Goal: Communication & Community: Answer question/provide support

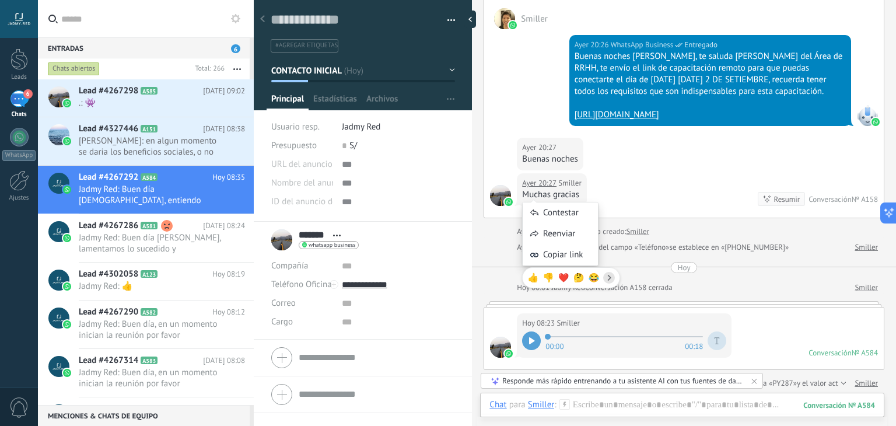
click at [641, 191] on div "Ayer 20:27 Smiller Muchas gracias Resumir Resumir Conversación № A158" at bounding box center [683, 195] width 399 height 44
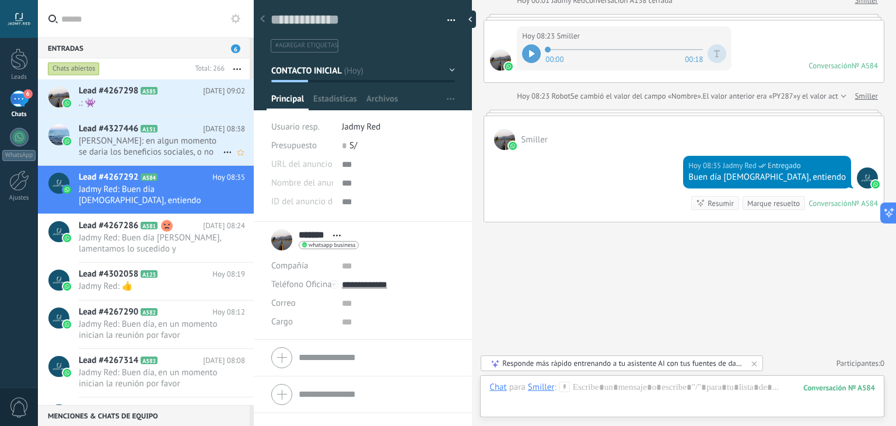
click at [158, 155] on span "Marcelo Mallea: en algun momento se daria los beneficios sociales, o no se dara…" at bounding box center [151, 146] width 144 height 22
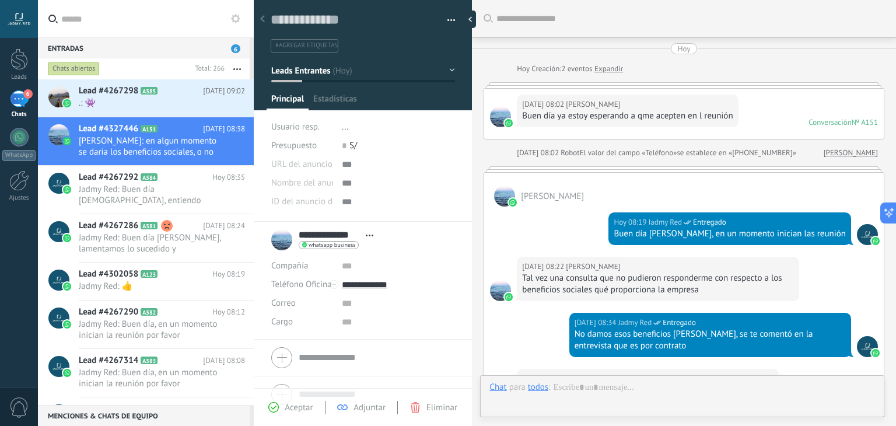
scroll to position [17, 0]
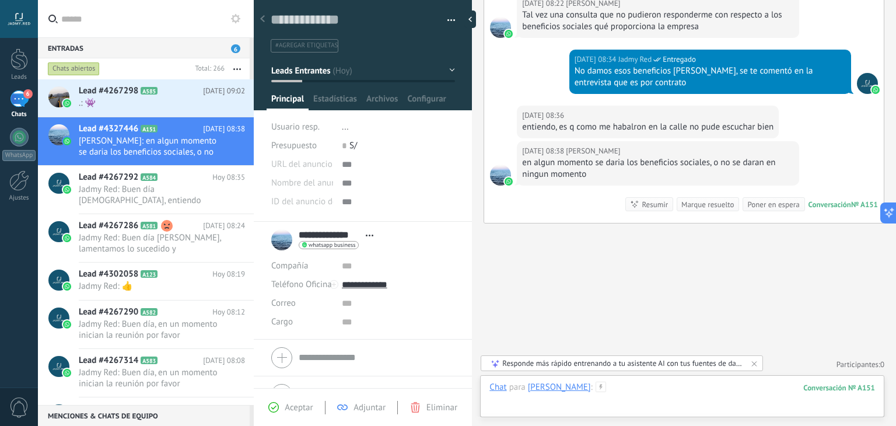
click at [638, 388] on div at bounding box center [681, 398] width 385 height 35
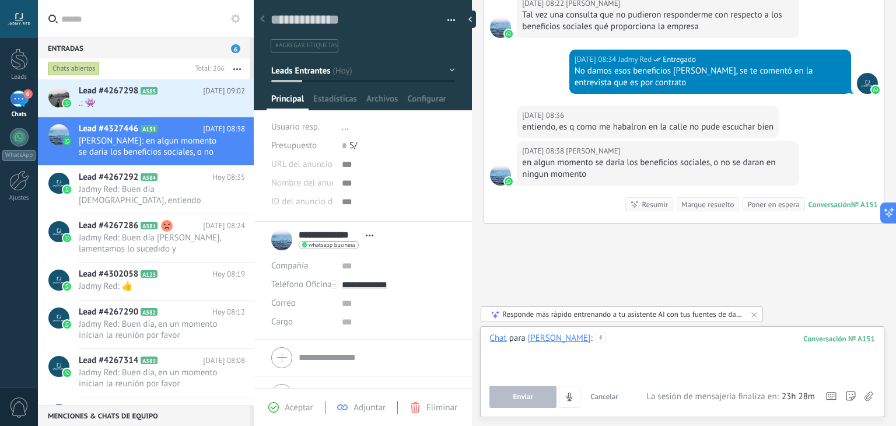
click at [638, 369] on div at bounding box center [681, 354] width 385 height 44
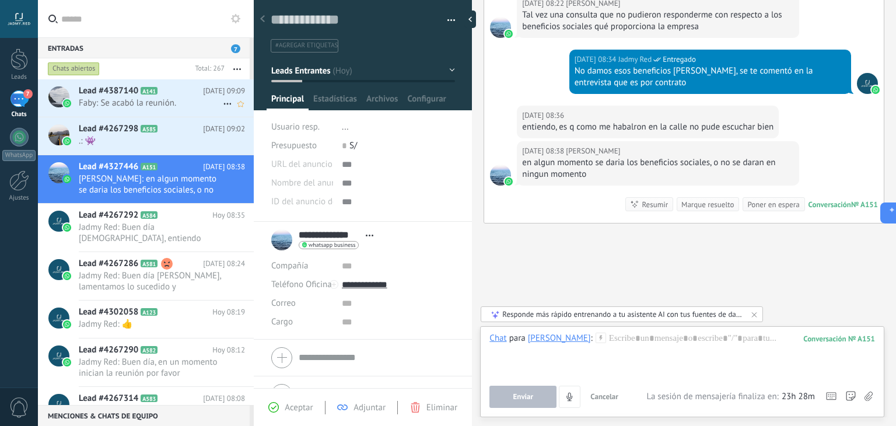
click at [173, 106] on span "Faby: Se acabó la reunión." at bounding box center [151, 102] width 144 height 11
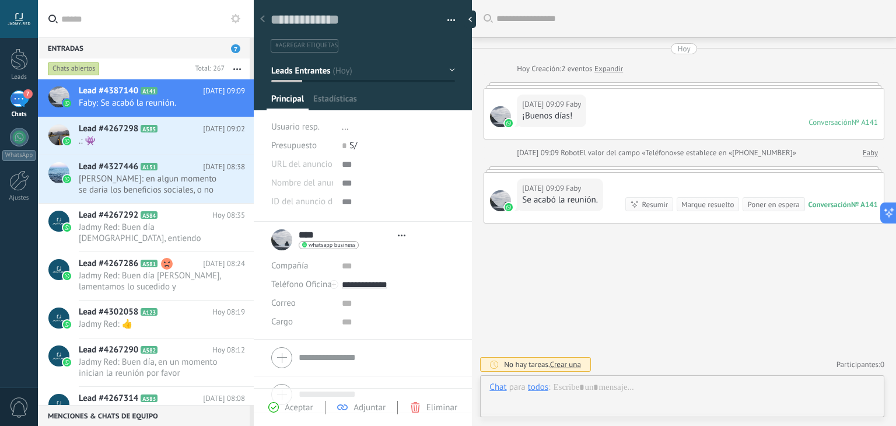
type textarea "**********"
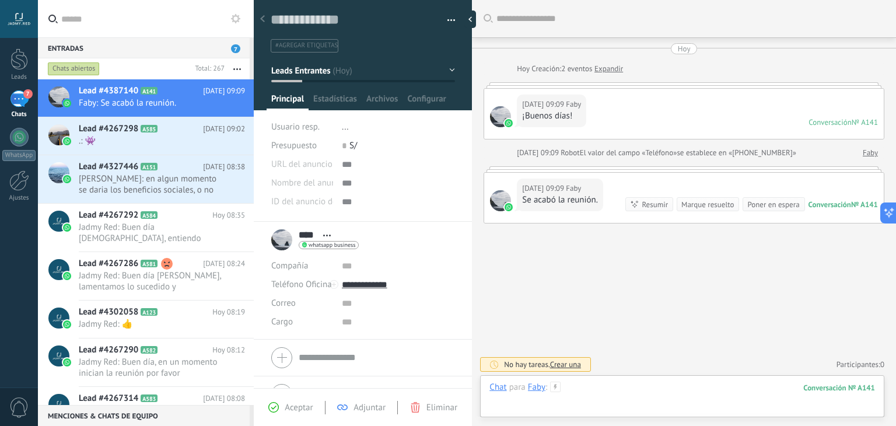
click at [651, 384] on div at bounding box center [681, 398] width 385 height 35
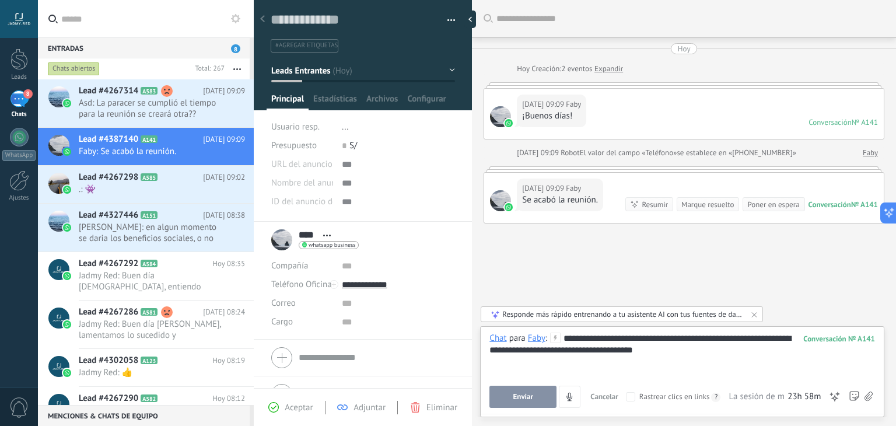
click at [522, 409] on div "**********" at bounding box center [682, 371] width 404 height 91
click at [520, 399] on span "Enviar" at bounding box center [523, 396] width 20 height 8
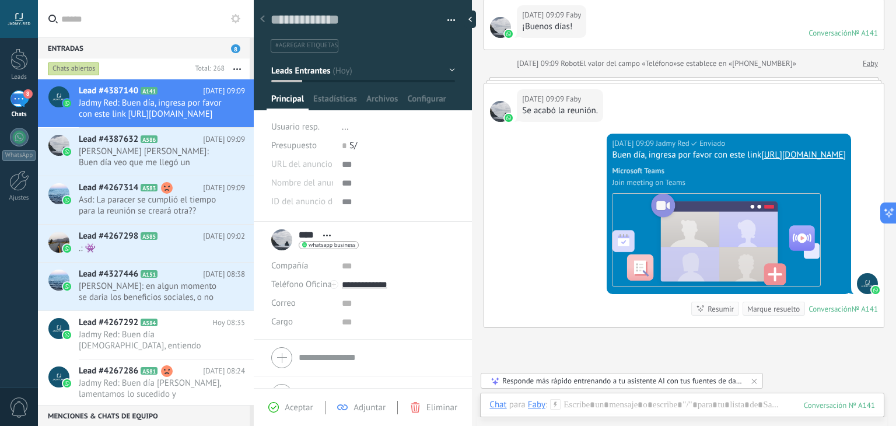
scroll to position [0, 0]
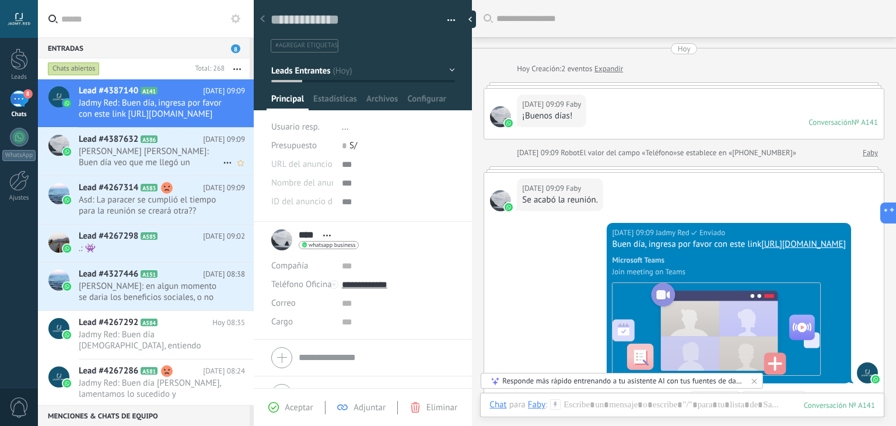
click at [129, 152] on span "Edson Berman Salas Barron: Buen día veo que me llegó un mensaje pero no lo pued…" at bounding box center [151, 157] width 144 height 22
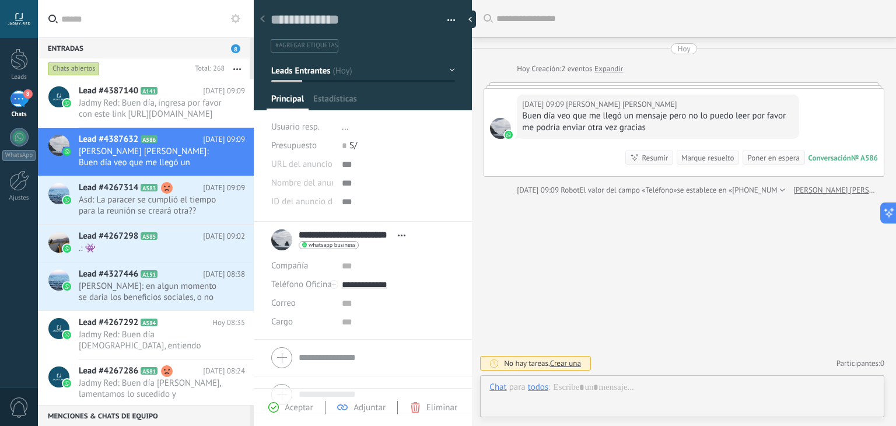
scroll to position [17, 0]
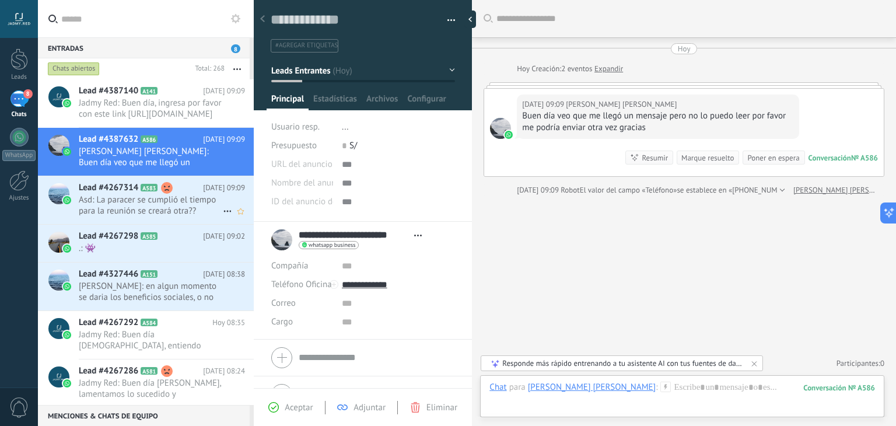
click at [166, 194] on span "Asd: La paracer se cumplió el tiempo para la reunión se creará otra??" at bounding box center [151, 205] width 144 height 22
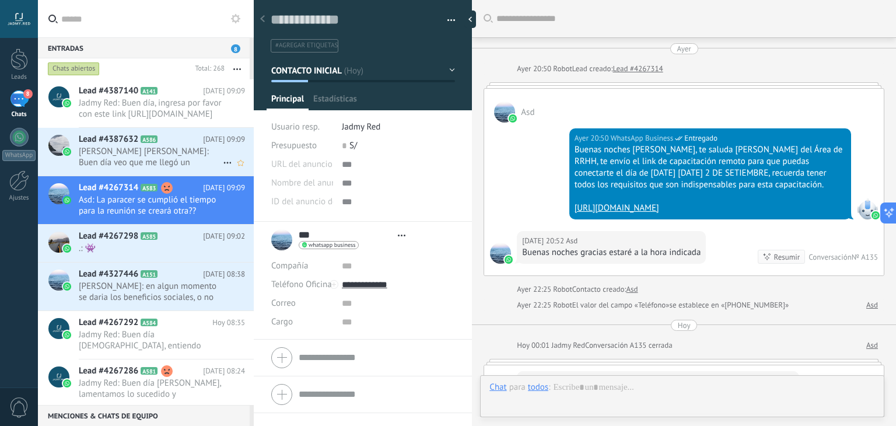
type textarea "**********"
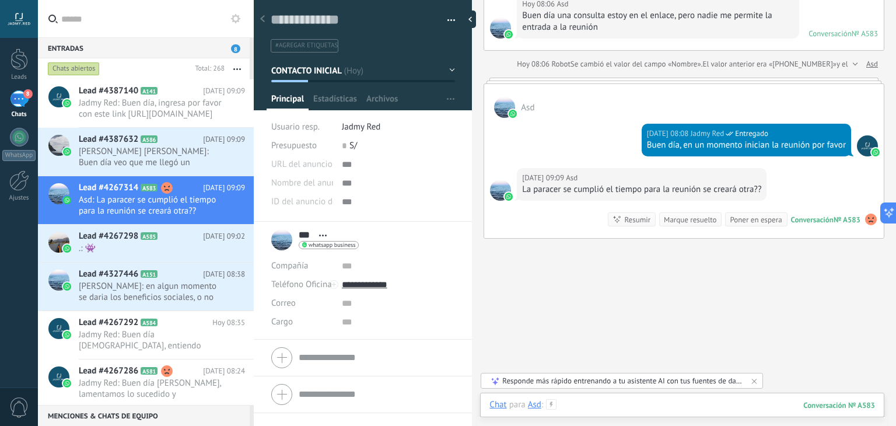
click at [611, 403] on div at bounding box center [681, 416] width 385 height 35
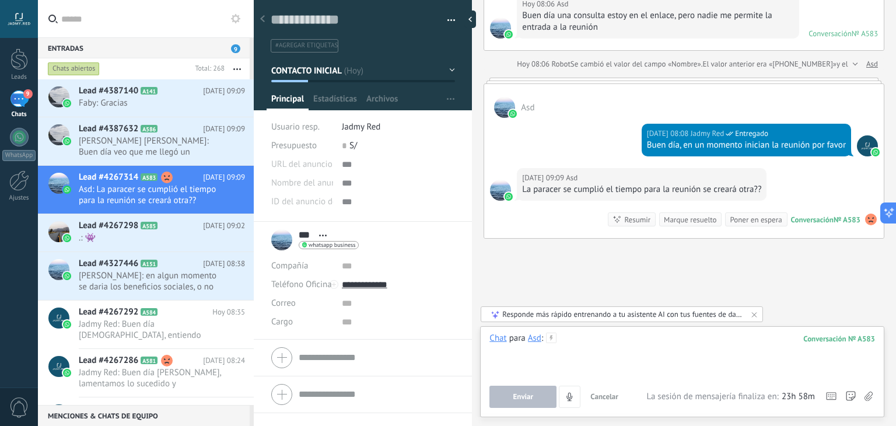
paste div
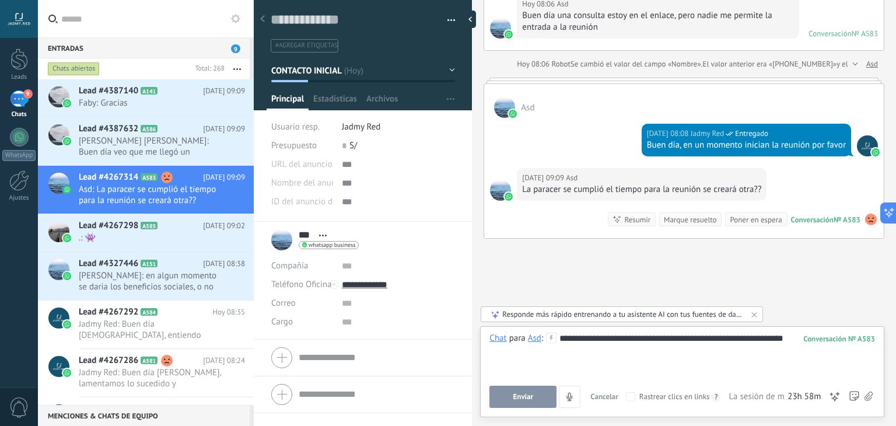
click at [534, 398] on button "Enviar" at bounding box center [522, 396] width 67 height 22
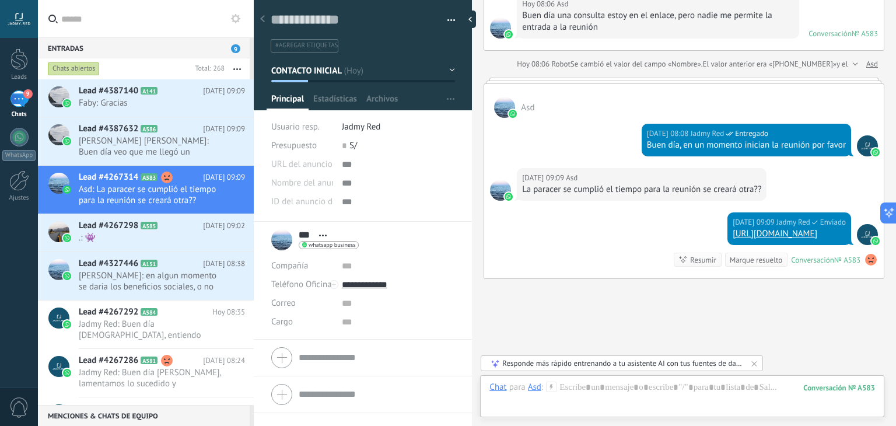
scroll to position [455, 0]
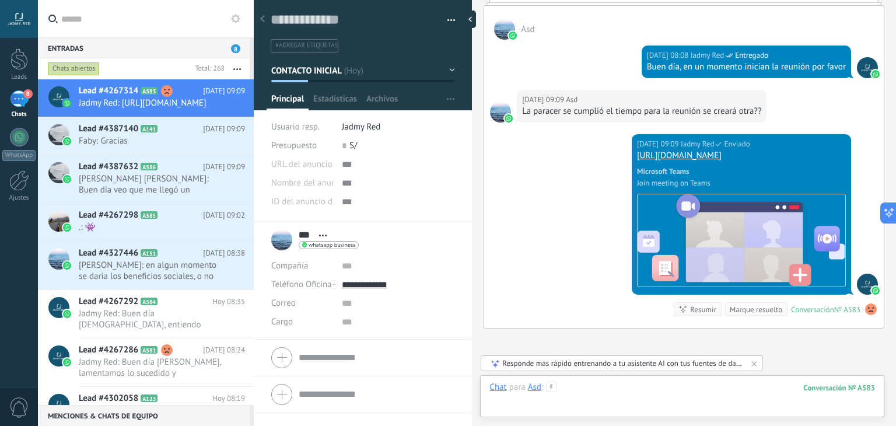
click at [637, 390] on div at bounding box center [681, 398] width 385 height 35
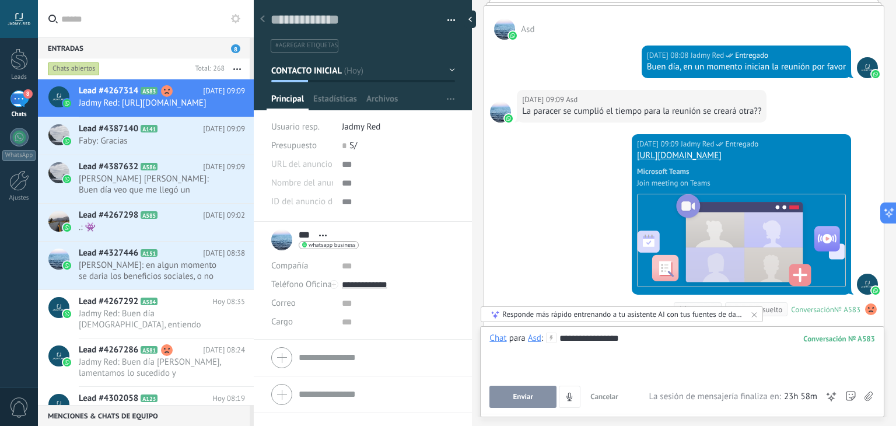
click at [545, 397] on button "Enviar" at bounding box center [522, 396] width 67 height 22
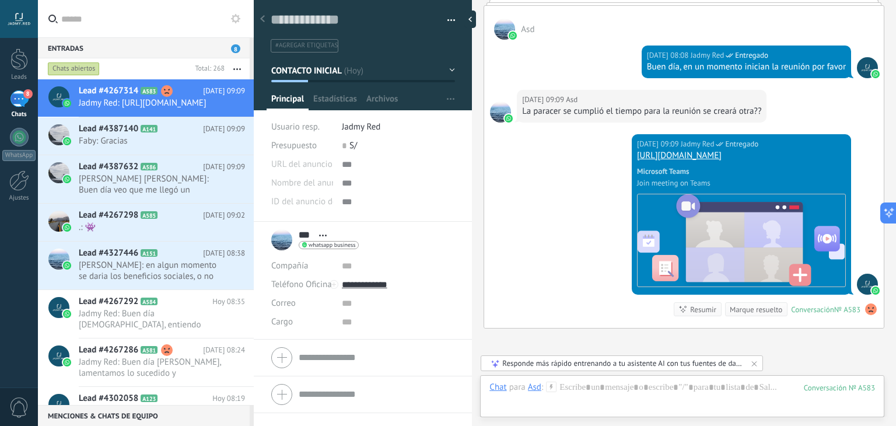
scroll to position [618, 0]
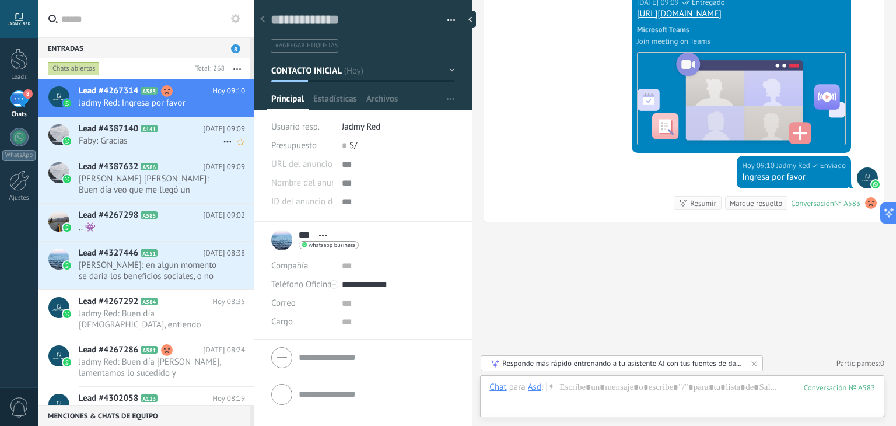
click at [137, 137] on span "Faby: Gracias" at bounding box center [151, 140] width 144 height 11
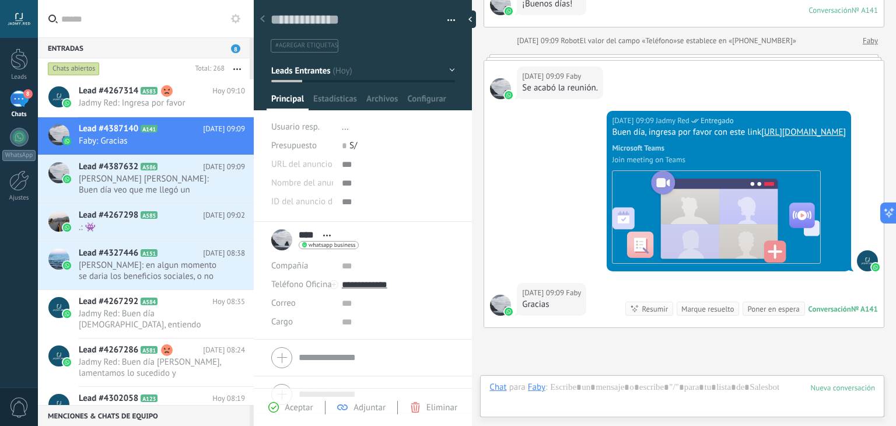
scroll to position [124, 0]
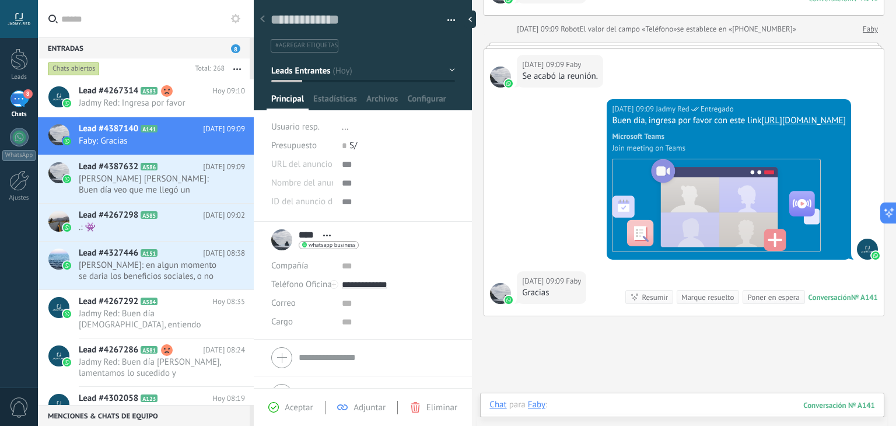
click at [637, 405] on div at bounding box center [681, 416] width 385 height 35
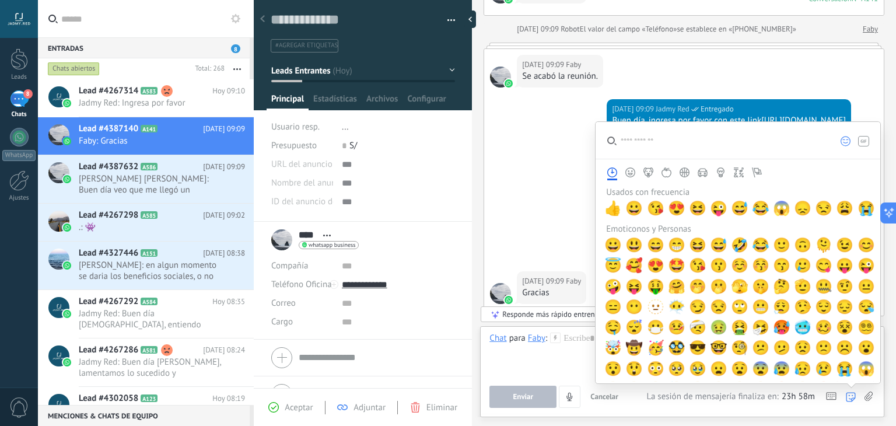
click at [854, 392] on use at bounding box center [849, 396] width 9 height 9
click at [614, 208] on span "👍" at bounding box center [612, 208] width 17 height 16
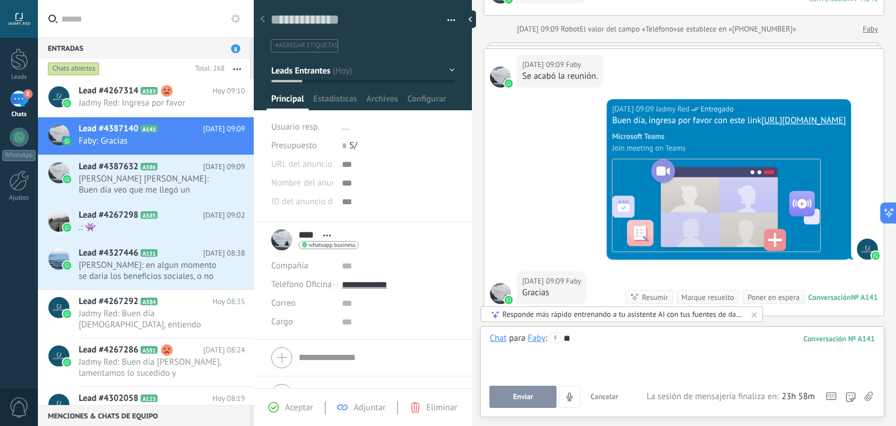
click at [521, 400] on span "Enviar" at bounding box center [523, 396] width 20 height 8
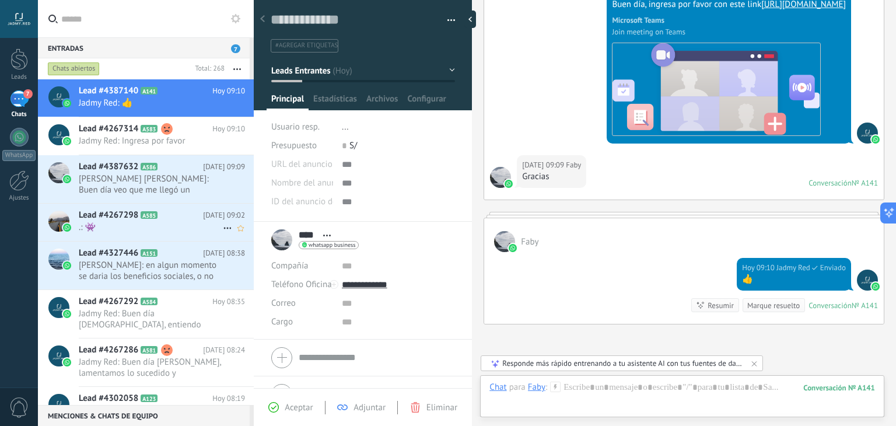
click at [129, 222] on span ".: 👾" at bounding box center [151, 227] width 144 height 11
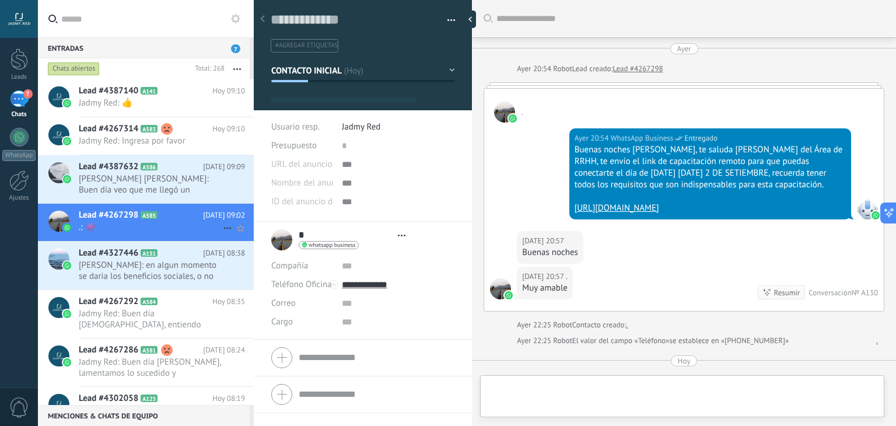
type textarea "**********"
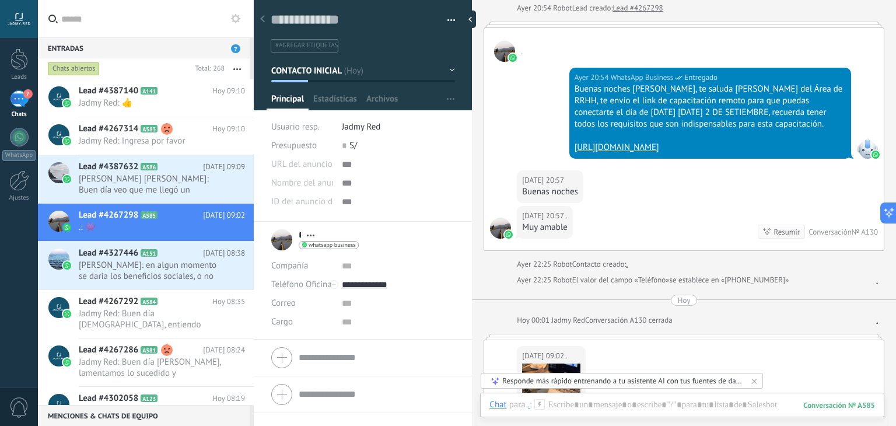
scroll to position [311, 0]
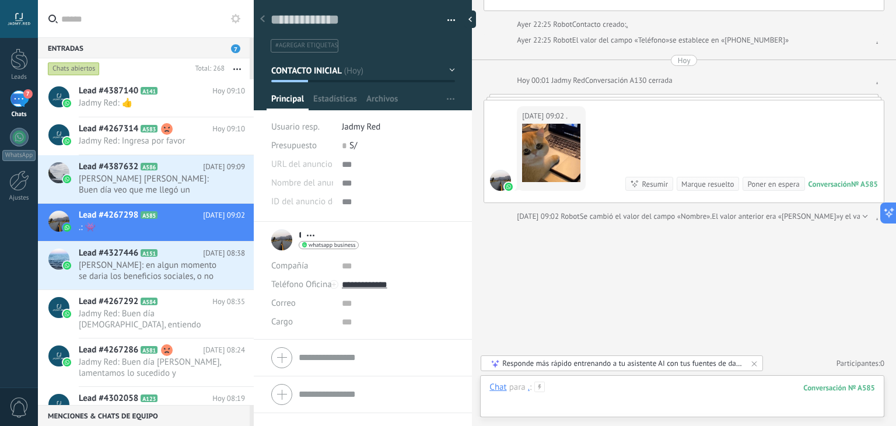
click at [599, 383] on div at bounding box center [681, 398] width 385 height 35
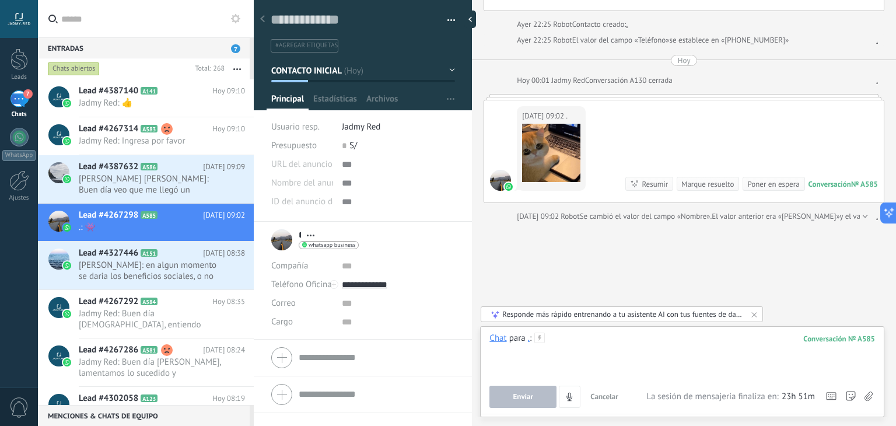
paste div
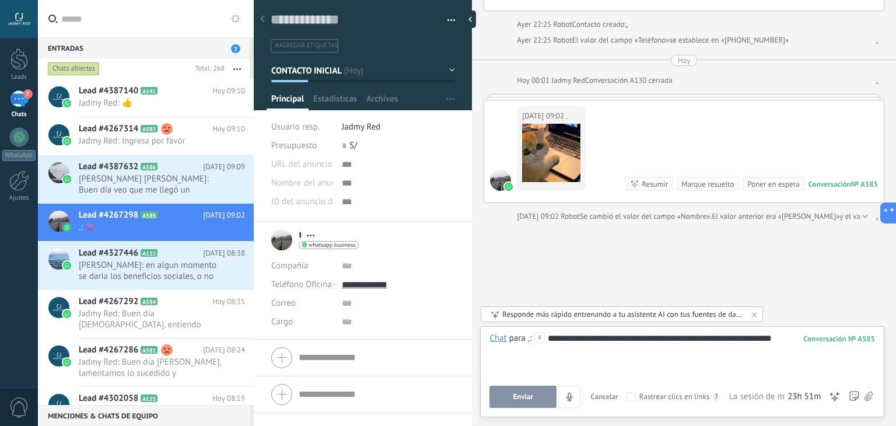
click at [530, 393] on span "Enviar" at bounding box center [523, 396] width 20 height 8
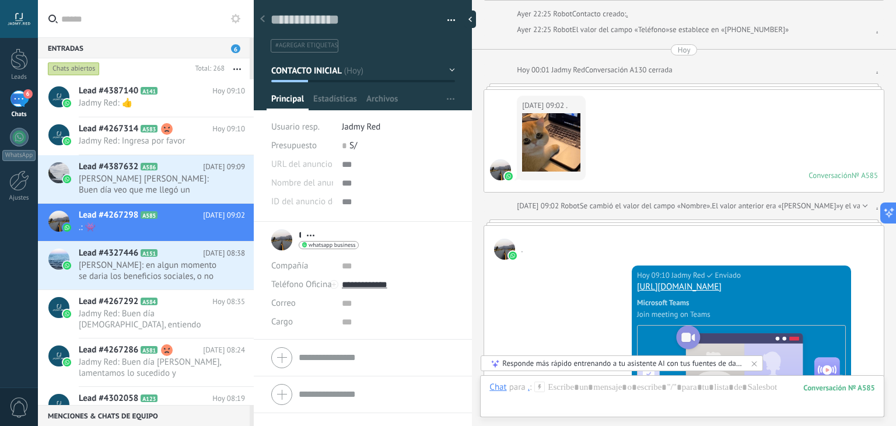
scroll to position [303, 0]
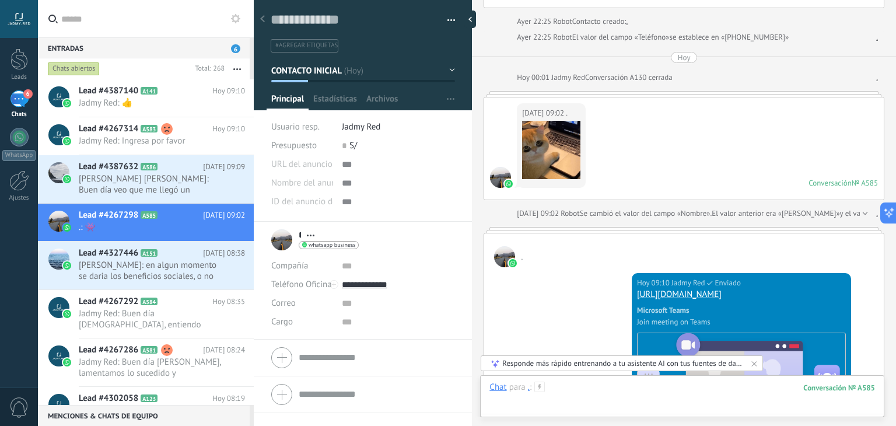
click at [616, 388] on div "Buscar Carga más Ayer Ayer 20:54 Robot Lead creado: Lead #4267298 . Ayer 20:54 …" at bounding box center [684, 213] width 424 height 426
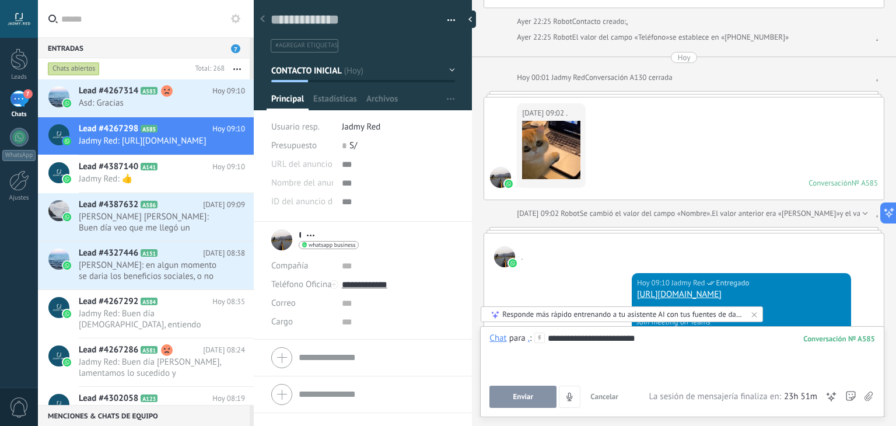
click at [529, 397] on span "Enviar" at bounding box center [523, 396] width 20 height 8
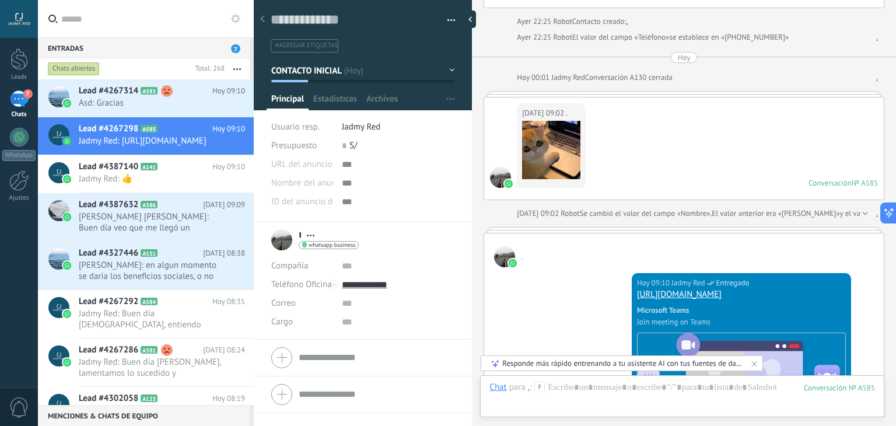
scroll to position [605, 0]
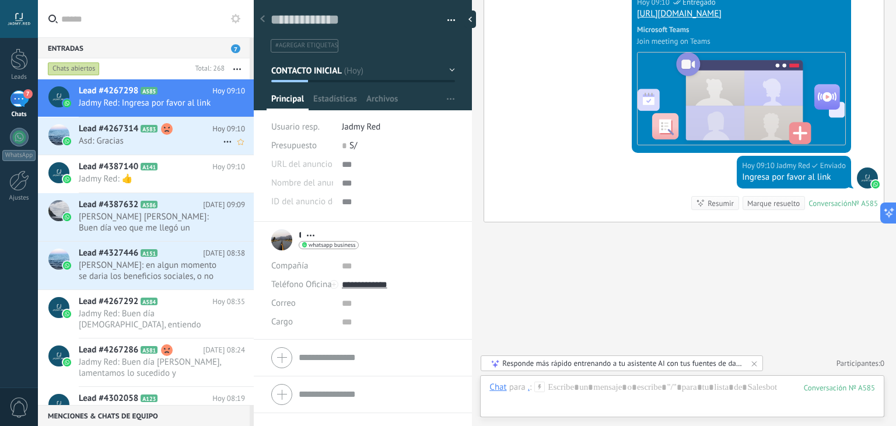
click at [139, 143] on span "Asd: Gracias" at bounding box center [151, 140] width 144 height 11
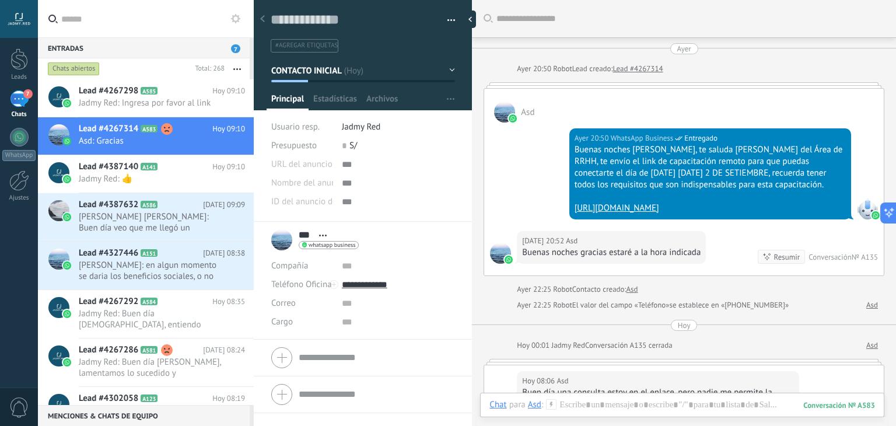
scroll to position [500, 0]
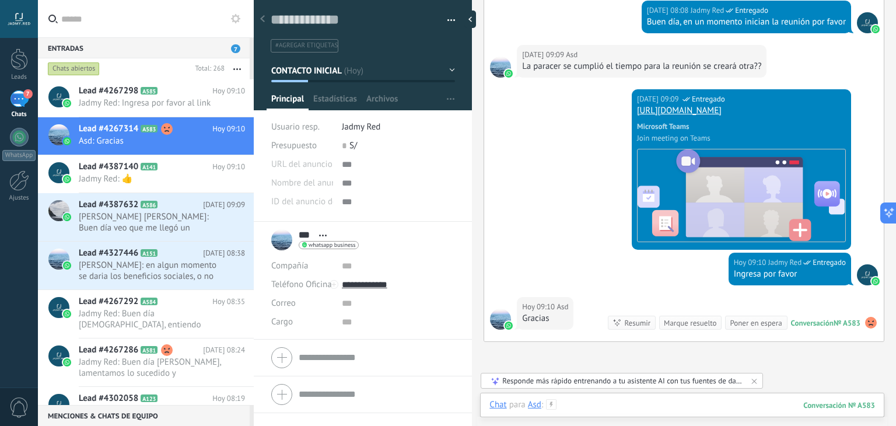
click at [605, 403] on div at bounding box center [681, 416] width 385 height 35
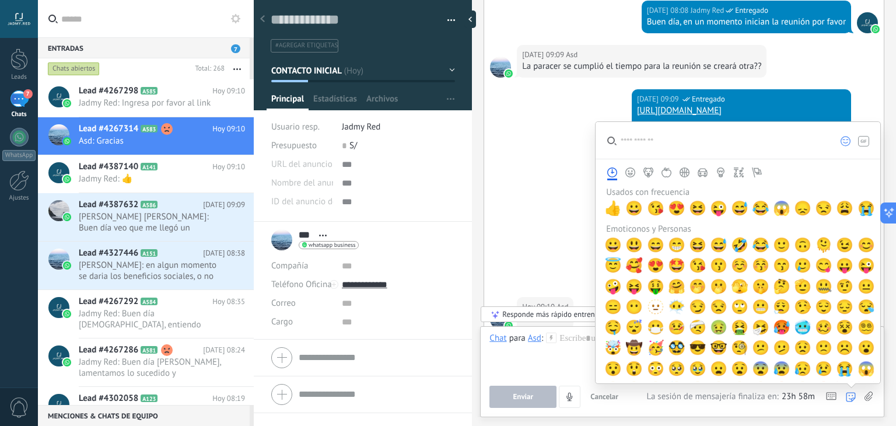
click at [845, 392] on icon at bounding box center [850, 397] width 10 height 10
click at [606, 206] on span "👍" at bounding box center [612, 208] width 17 height 16
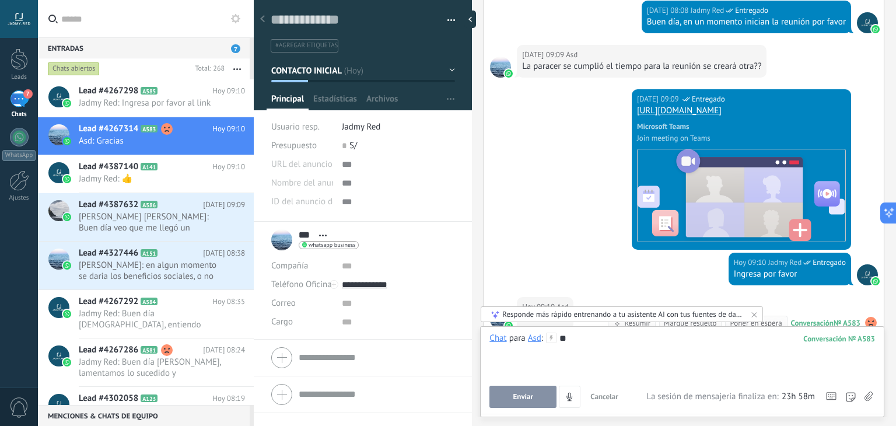
click at [509, 402] on button "Enviar" at bounding box center [522, 396] width 67 height 22
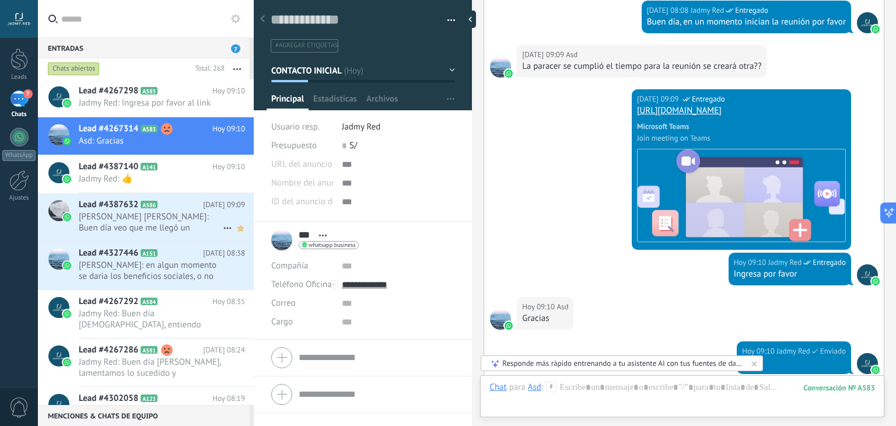
scroll to position [707, 0]
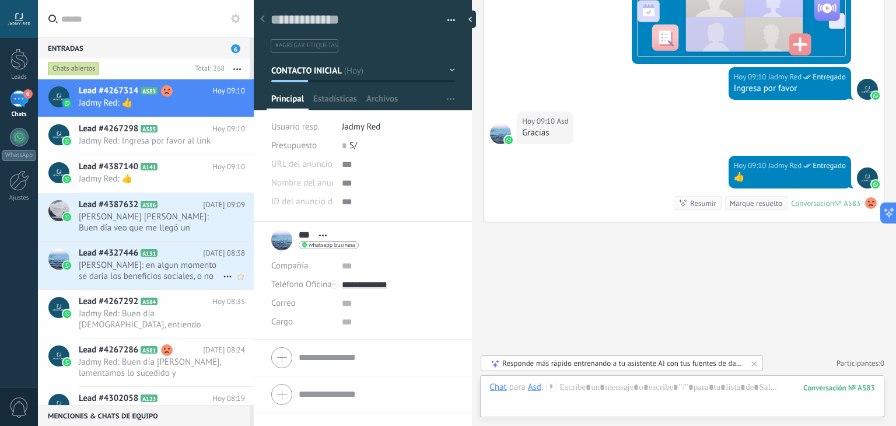
click at [147, 272] on span "Marcelo Mallea: en algun momento se daria los beneficios sociales, o no se dara…" at bounding box center [151, 270] width 144 height 22
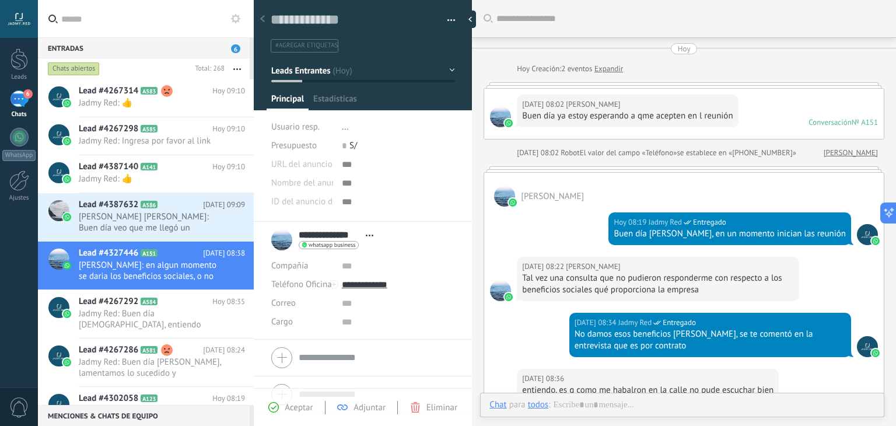
scroll to position [17, 0]
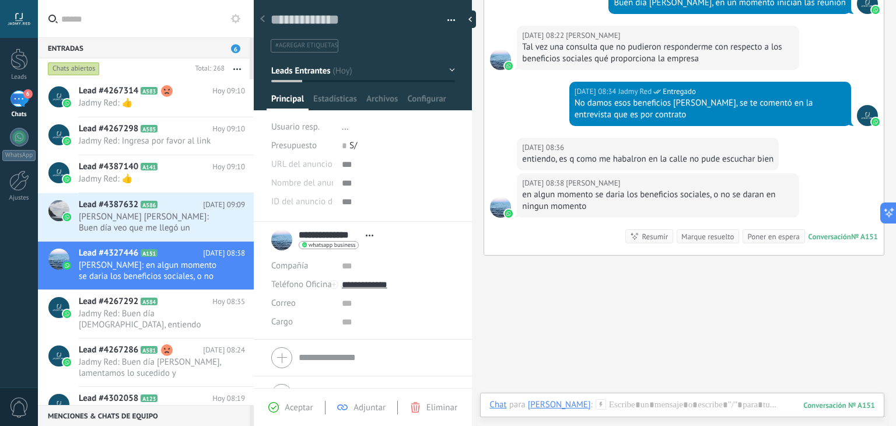
click at [637, 404] on div at bounding box center [681, 416] width 385 height 35
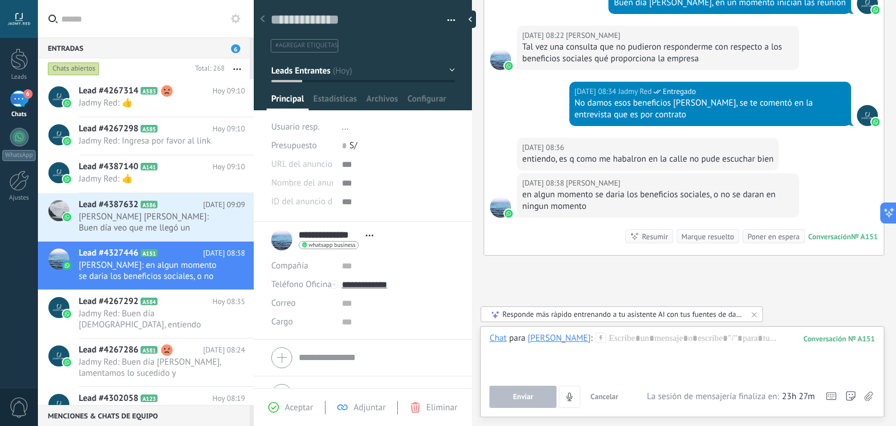
click at [627, 359] on div at bounding box center [681, 354] width 385 height 44
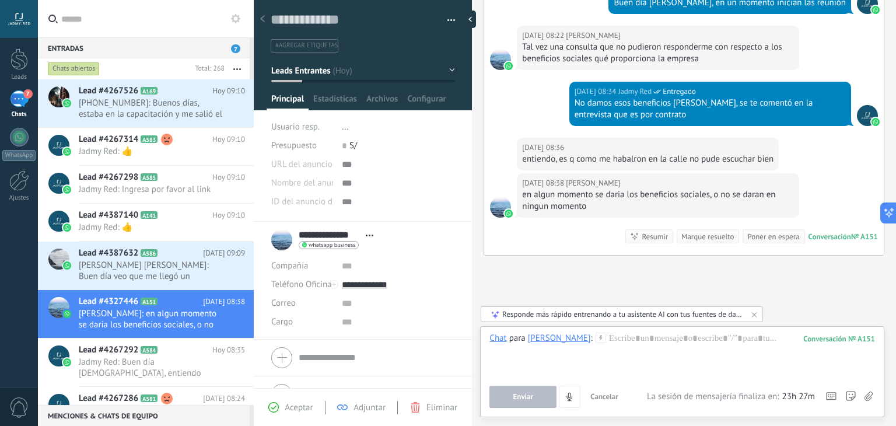
click at [633, 353] on div at bounding box center [681, 354] width 385 height 44
click at [154, 117] on span "+59167632847: Buenos días, estaba en la capacitación y me salió el aviso de que…" at bounding box center [151, 108] width 144 height 22
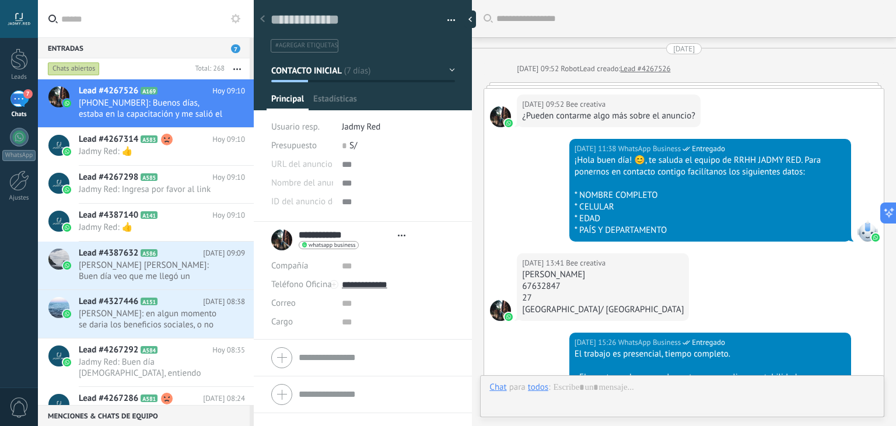
type textarea "**********"
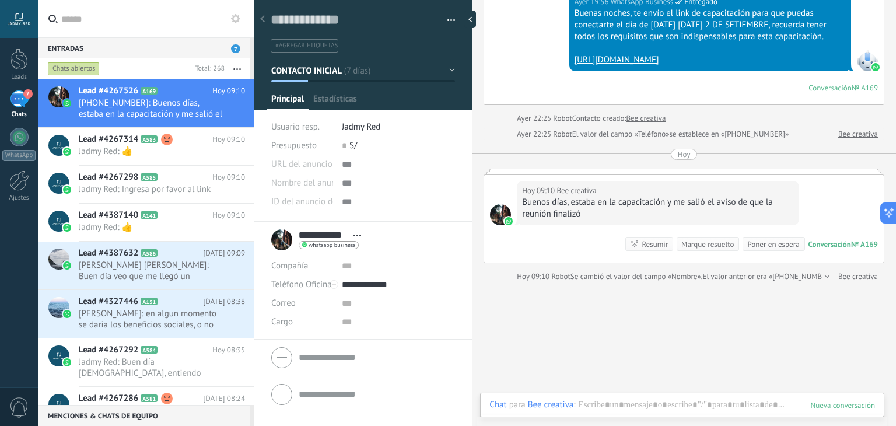
scroll to position [17, 0]
click at [614, 402] on div at bounding box center [681, 416] width 385 height 35
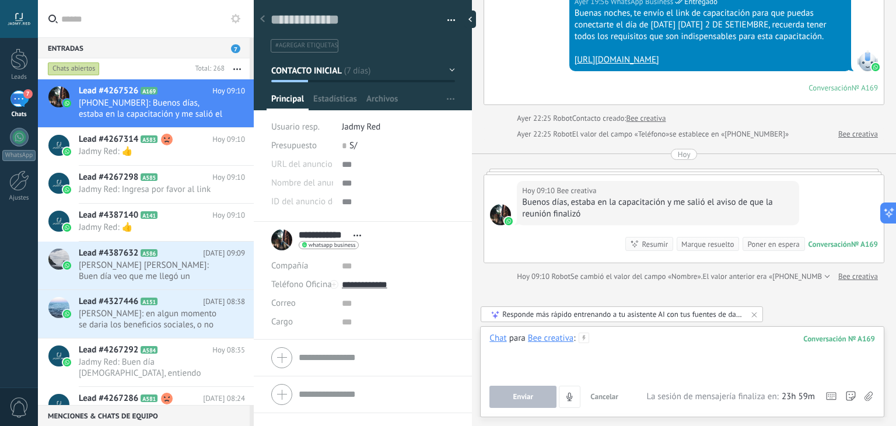
paste div
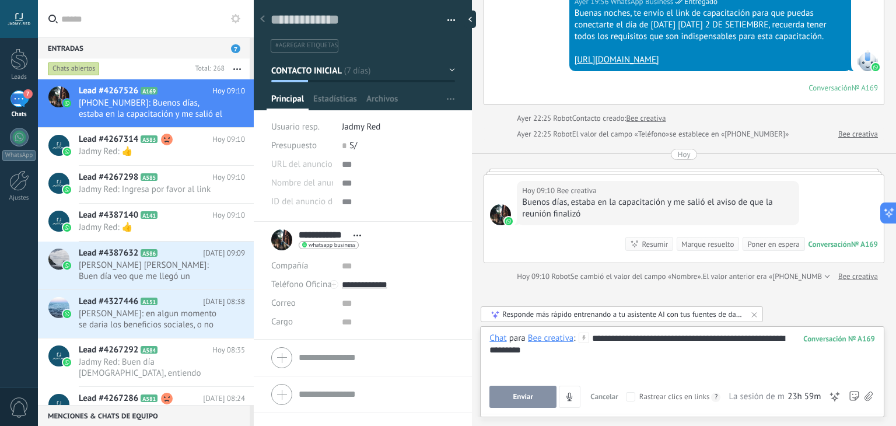
click at [515, 395] on span "Enviar" at bounding box center [523, 396] width 20 height 8
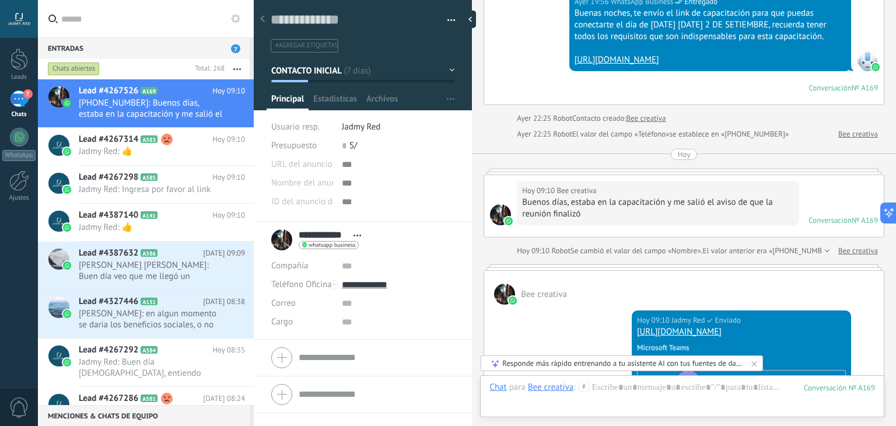
scroll to position [1805, 0]
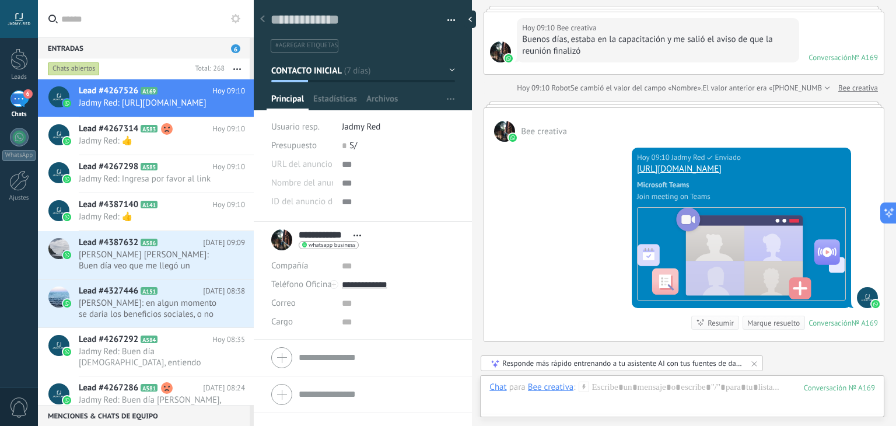
click at [654, 378] on div "Chat Correo Nota Tarea Chat para Bee creativa : 169 Enviar Cancelar Rastrear cl…" at bounding box center [682, 396] width 404 height 42
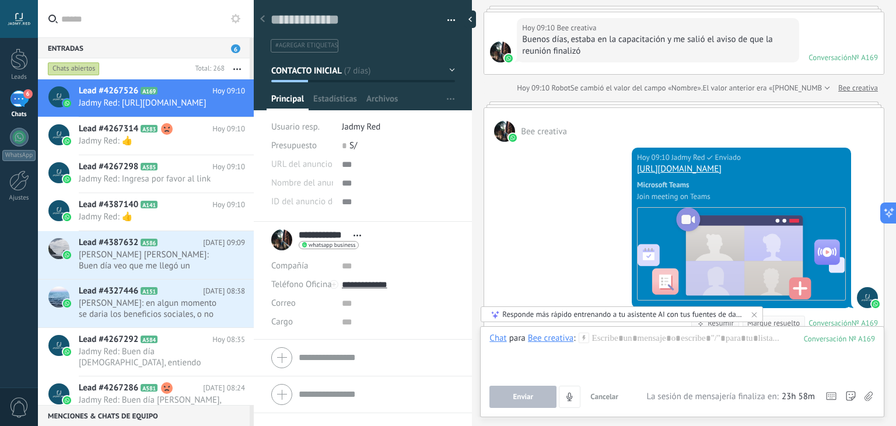
click at [652, 382] on div "Chat para Bee creativa : 169 Enviar Cancelar Rastrear clics en links ? Reducir …" at bounding box center [681, 369] width 385 height 75
click at [627, 346] on div at bounding box center [681, 354] width 385 height 44
click at [540, 392] on button "Enviar" at bounding box center [522, 396] width 67 height 22
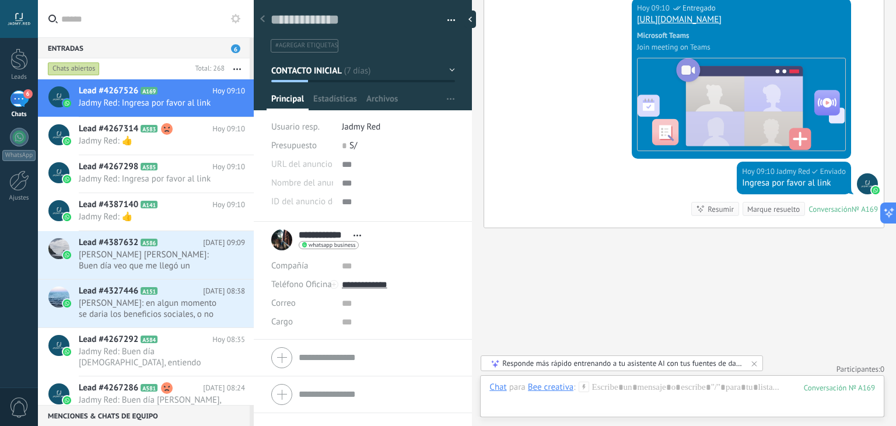
scroll to position [1968, 0]
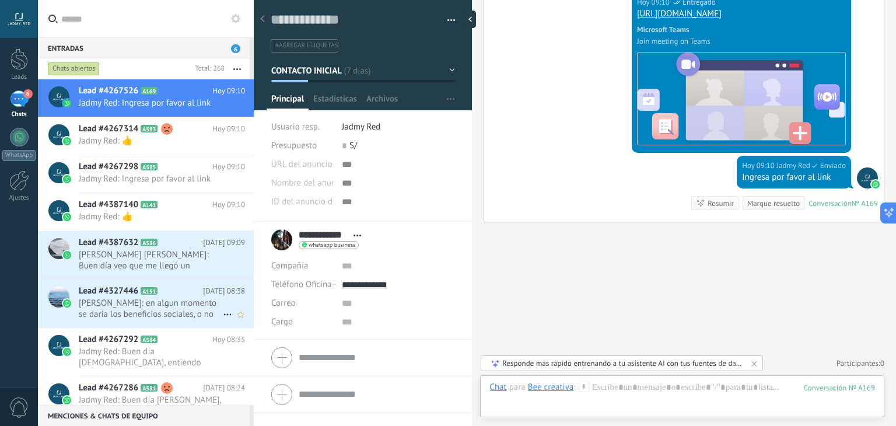
click at [129, 306] on span "Marcelo Mallea: en algun momento se daria los beneficios sociales, o no se dara…" at bounding box center [151, 308] width 144 height 22
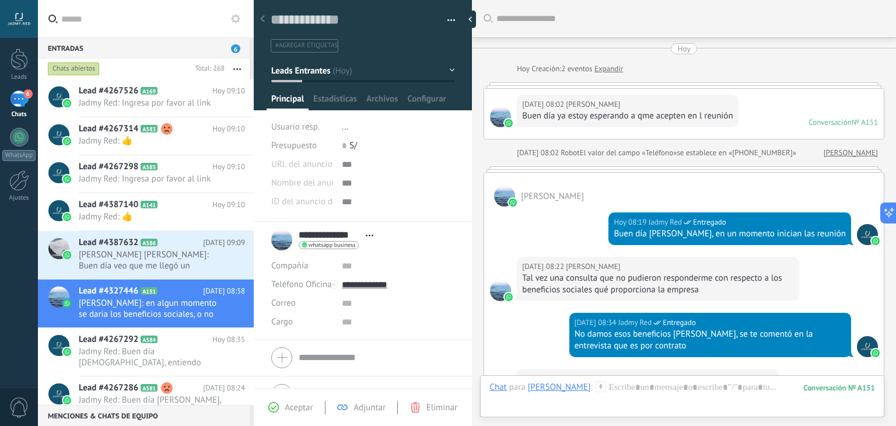
scroll to position [263, 0]
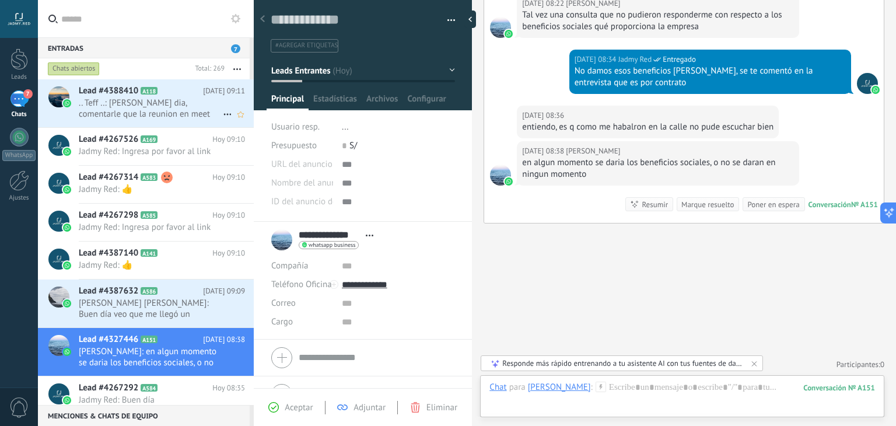
click at [132, 115] on span ".. Teff ..: hola buen dia, comentarle que la reunion en meet caduco" at bounding box center [151, 108] width 144 height 22
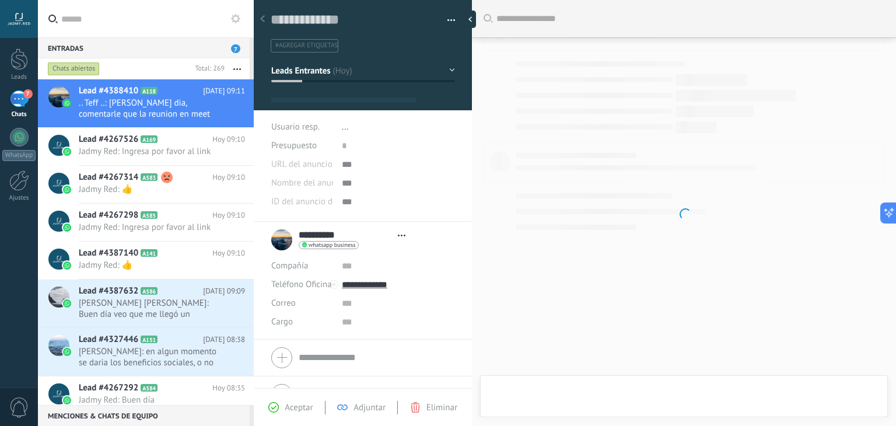
type textarea "**********"
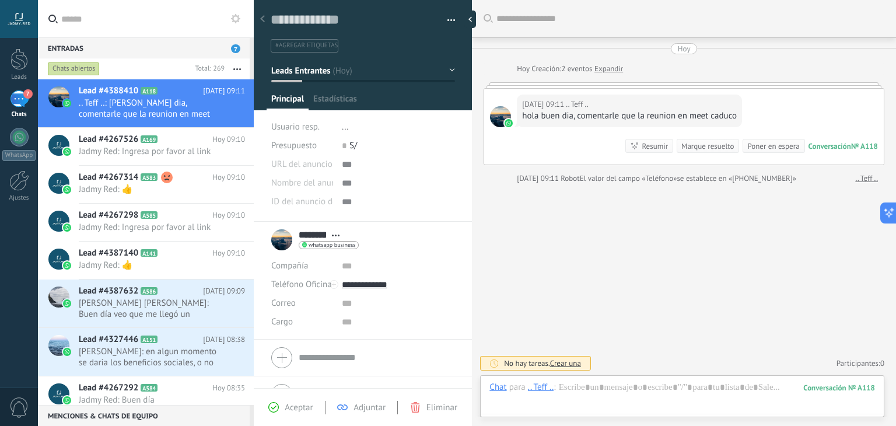
scroll to position [17, 0]
click at [633, 386] on div at bounding box center [681, 398] width 385 height 35
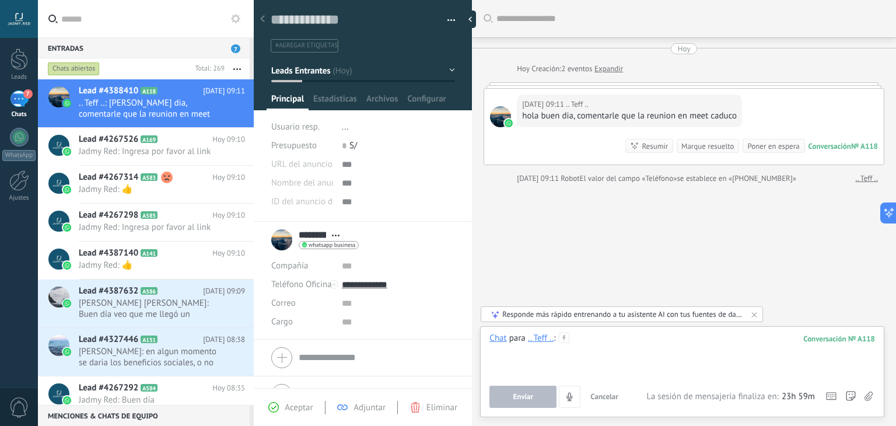
paste div
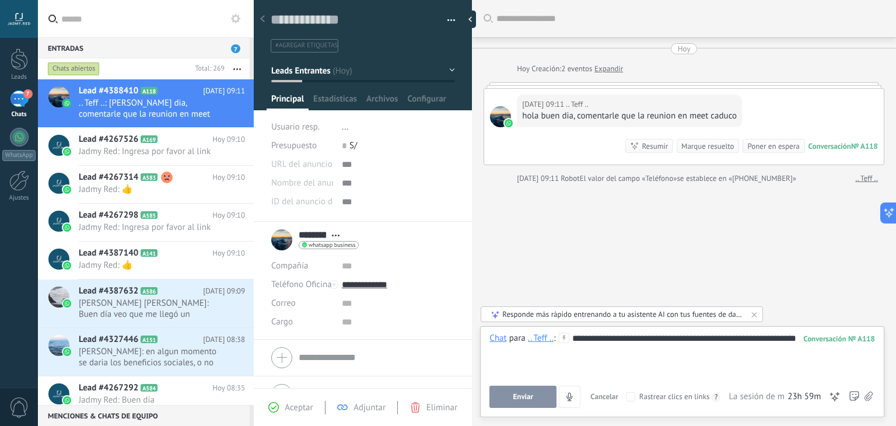
click at [534, 389] on button "Enviar" at bounding box center [522, 396] width 67 height 22
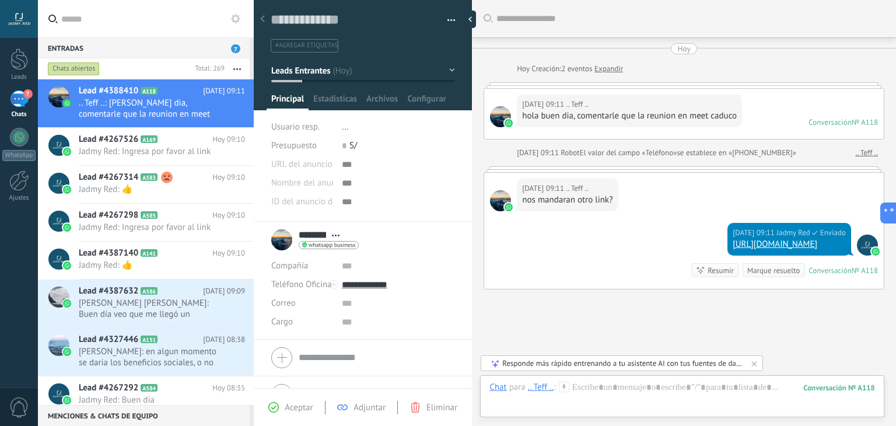
scroll to position [77, 0]
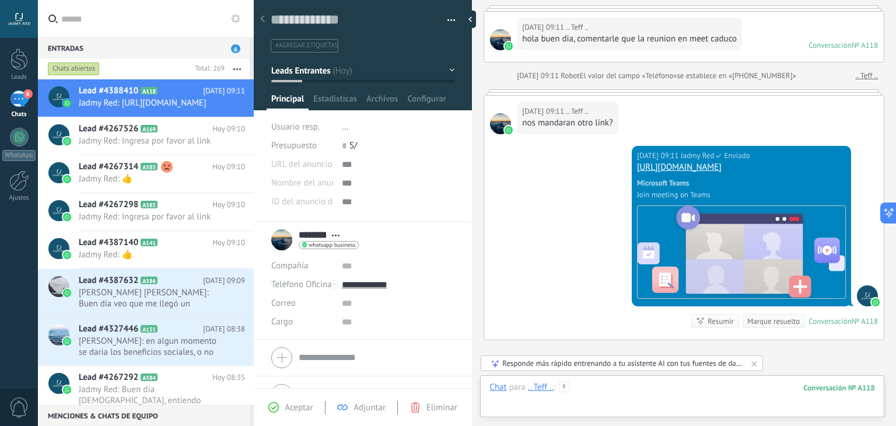
click at [616, 383] on div at bounding box center [681, 398] width 385 height 35
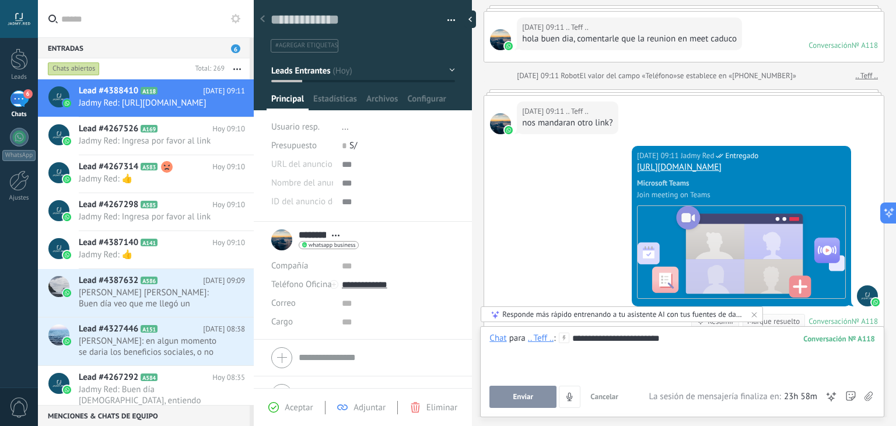
click at [531, 402] on button "Enviar" at bounding box center [522, 396] width 67 height 22
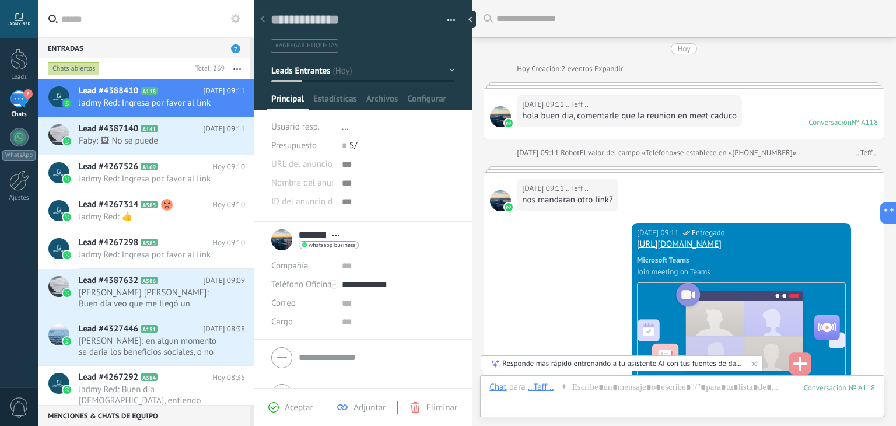
scroll to position [241, 0]
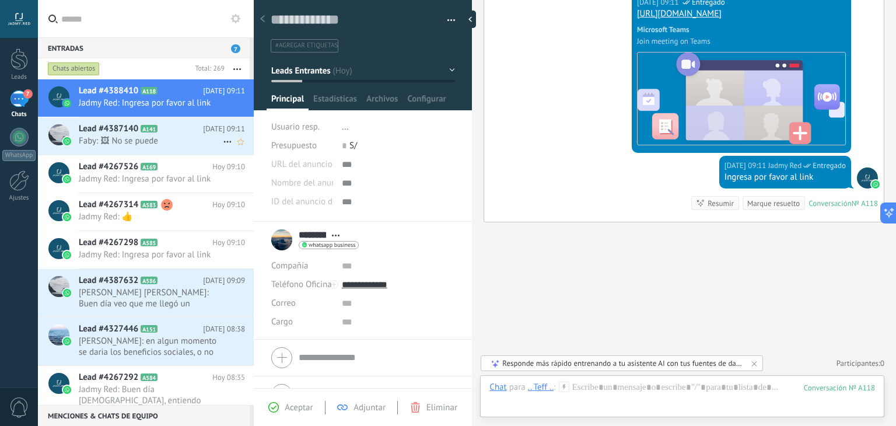
click at [159, 143] on span "Faby: 🖼 No se puede" at bounding box center [151, 140] width 144 height 11
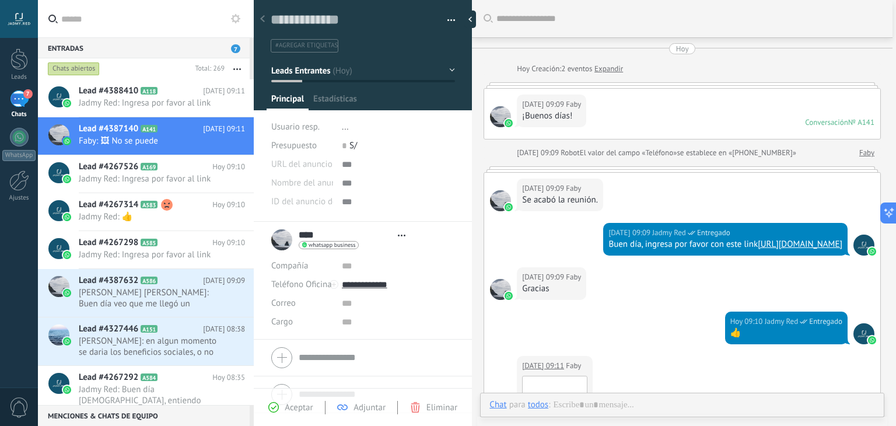
type textarea "**********"
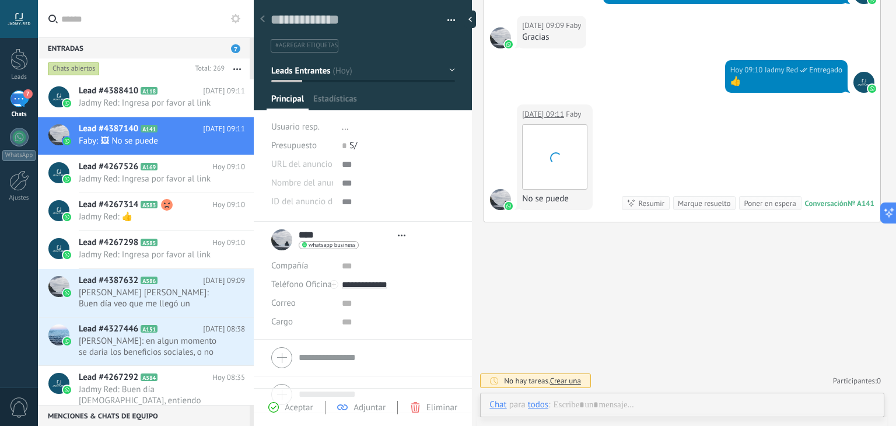
scroll to position [17, 0]
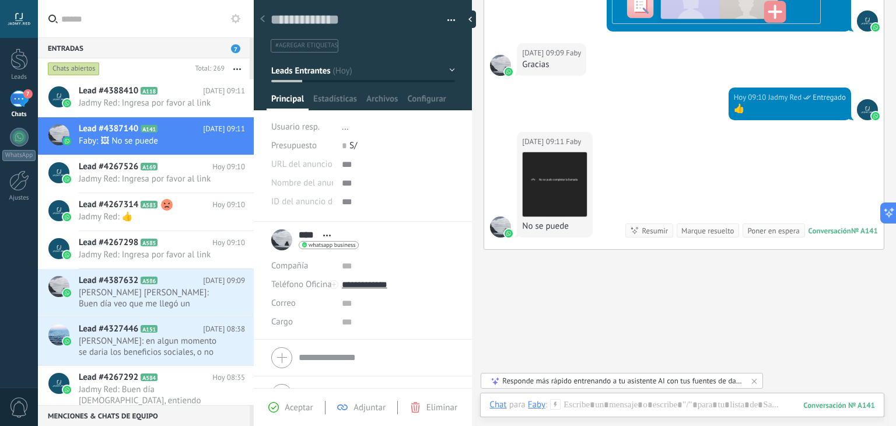
click at [592, 328] on div "Buscar Carga más Hoy Hoy Creación: 2 eventos Expandir Hoy 09:09 Faby ¡Buenos dí…" at bounding box center [684, 50] width 424 height 805
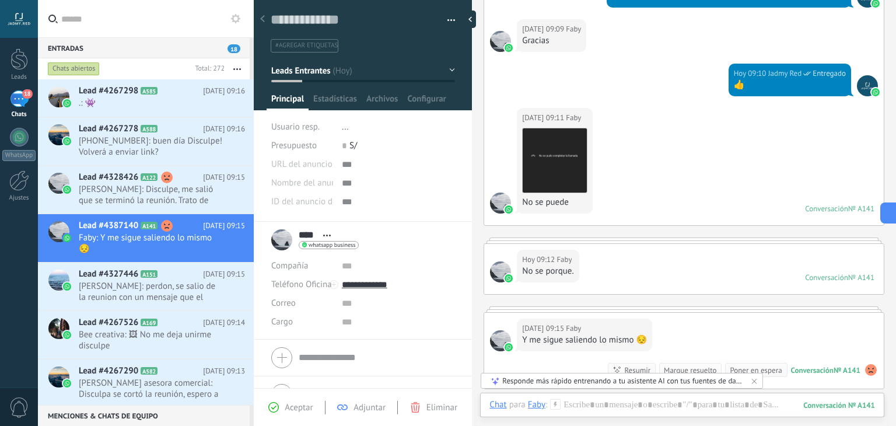
scroll to position [563, 0]
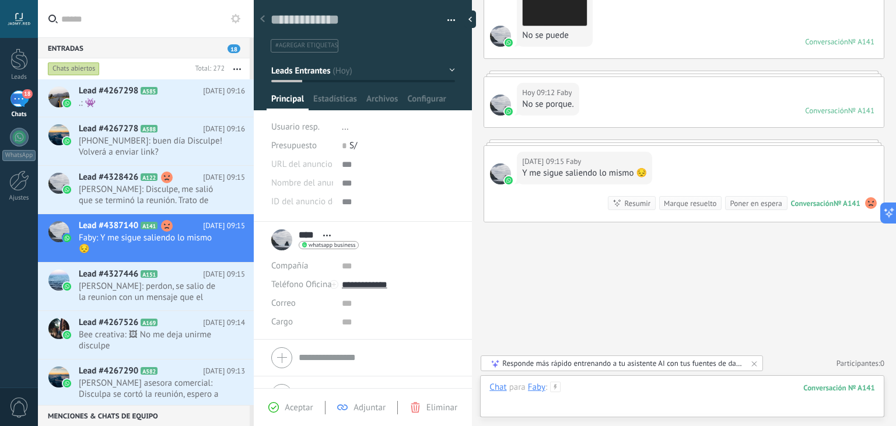
click at [634, 395] on div at bounding box center [681, 398] width 385 height 35
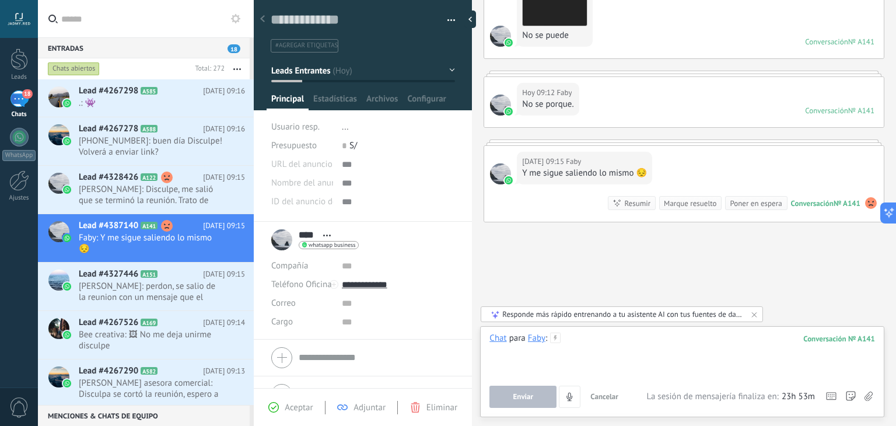
paste div
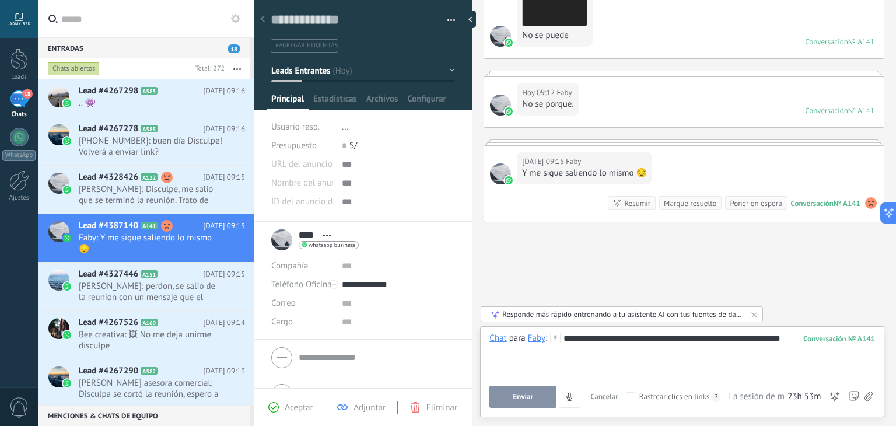
click at [534, 392] on button "Enviar" at bounding box center [522, 396] width 67 height 22
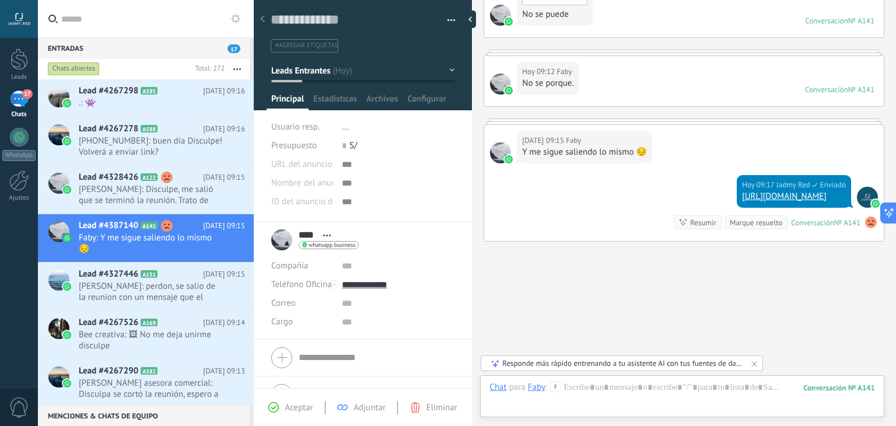
scroll to position [603, 0]
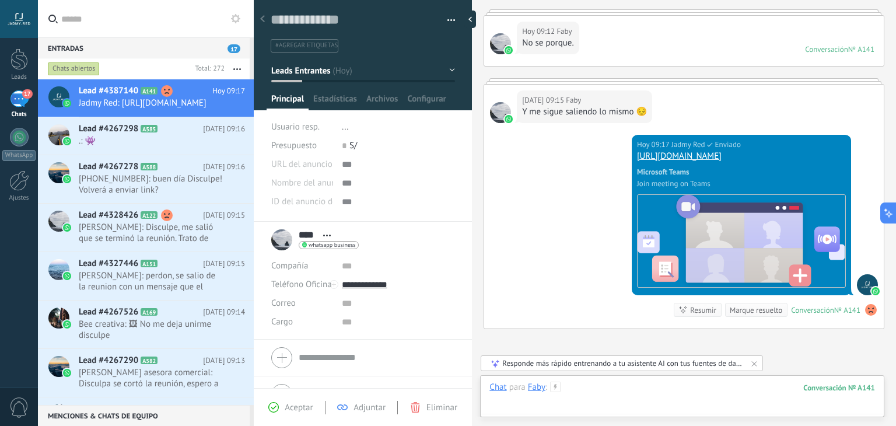
click at [602, 395] on div at bounding box center [681, 398] width 385 height 35
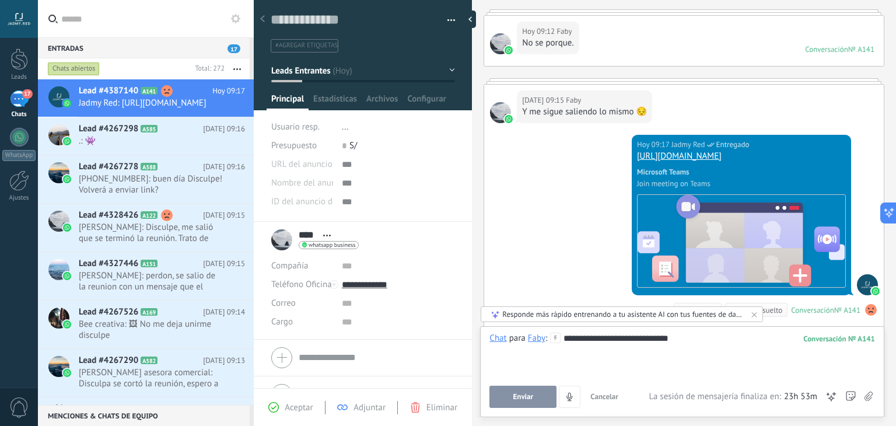
click at [507, 397] on button "Enviar" at bounding box center [522, 396] width 67 height 22
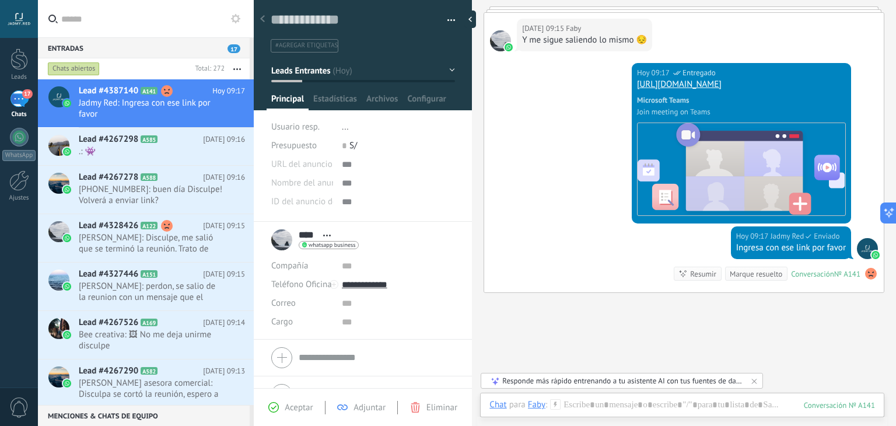
scroll to position [668, 0]
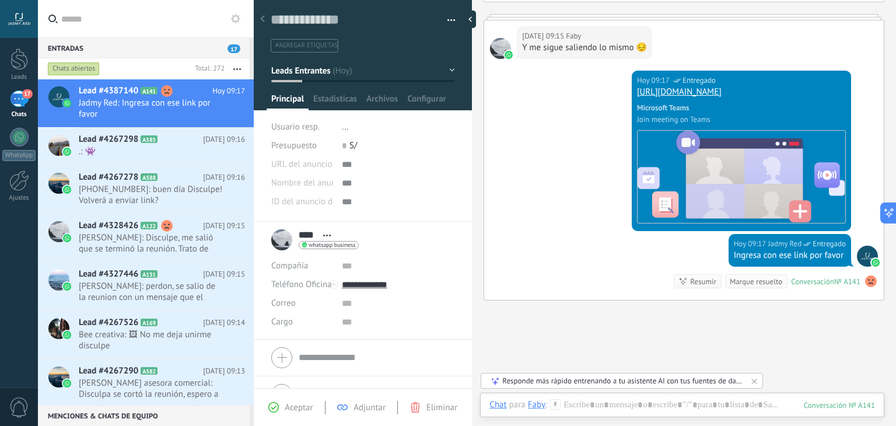
click at [631, 110] on div "Hoy 09:17 Jadmy Red Entregado https://teams.live.com/meet/9397347022456?p=LkHgH…" at bounding box center [740, 151] width 219 height 160
click at [110, 150] on span ".: 👾" at bounding box center [151, 151] width 144 height 11
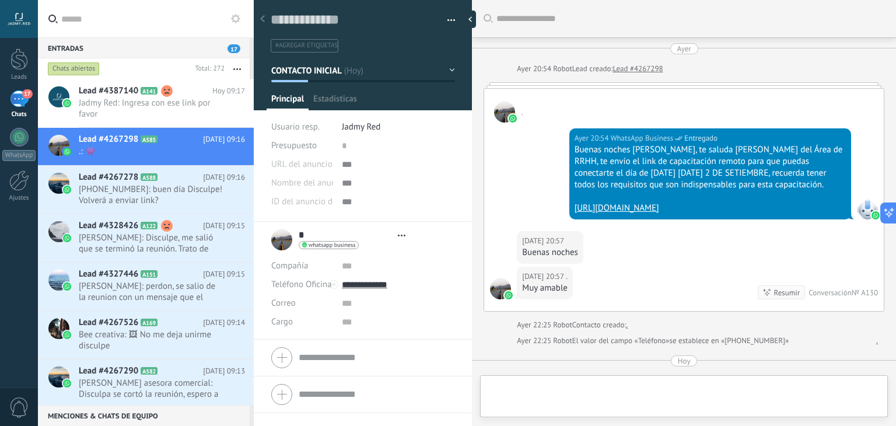
type textarea "**********"
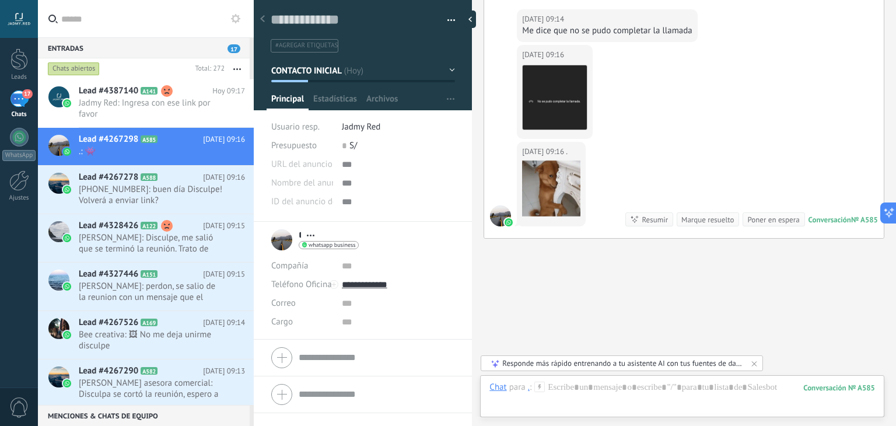
scroll to position [812, 0]
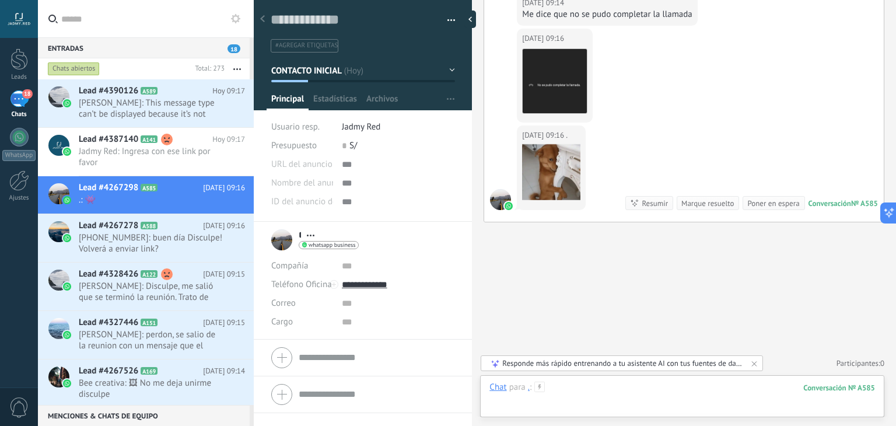
click at [630, 396] on div at bounding box center [681, 398] width 385 height 35
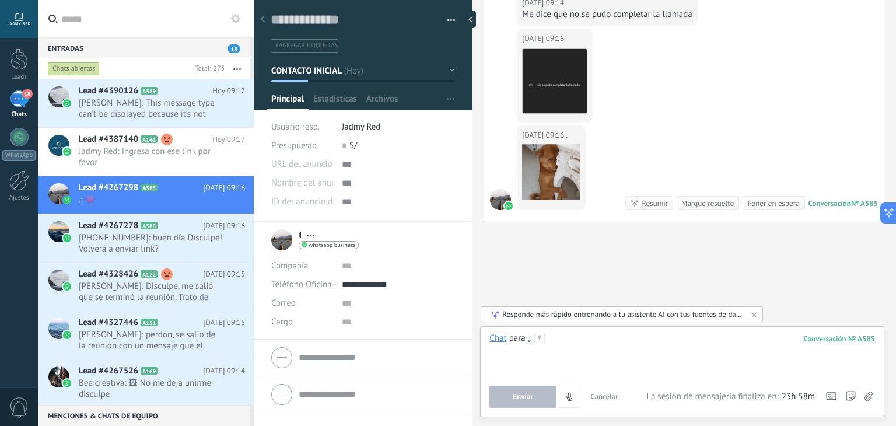
paste div
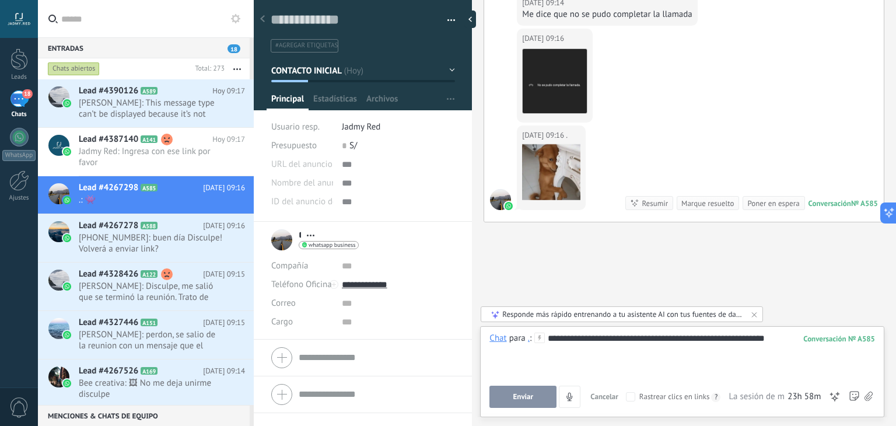
click at [525, 389] on button "Enviar" at bounding box center [522, 396] width 67 height 22
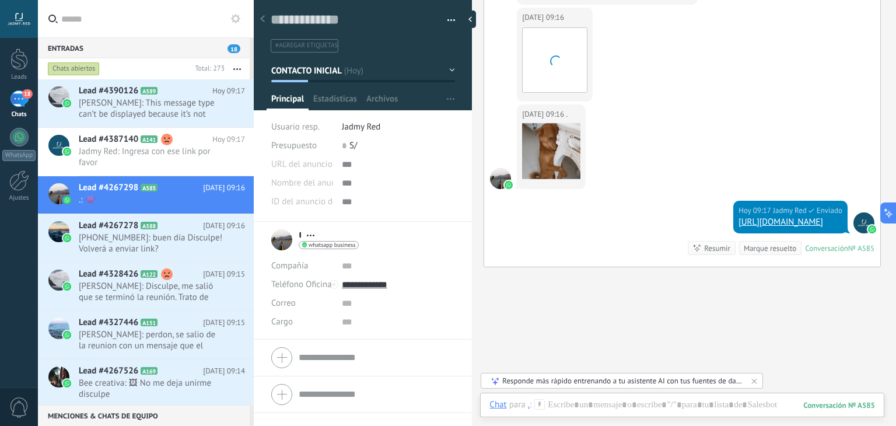
scroll to position [862, 0]
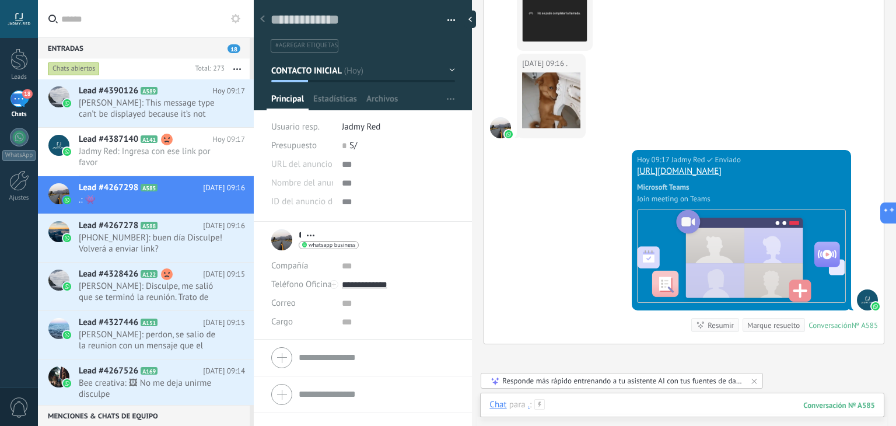
click at [640, 406] on div at bounding box center [681, 416] width 385 height 35
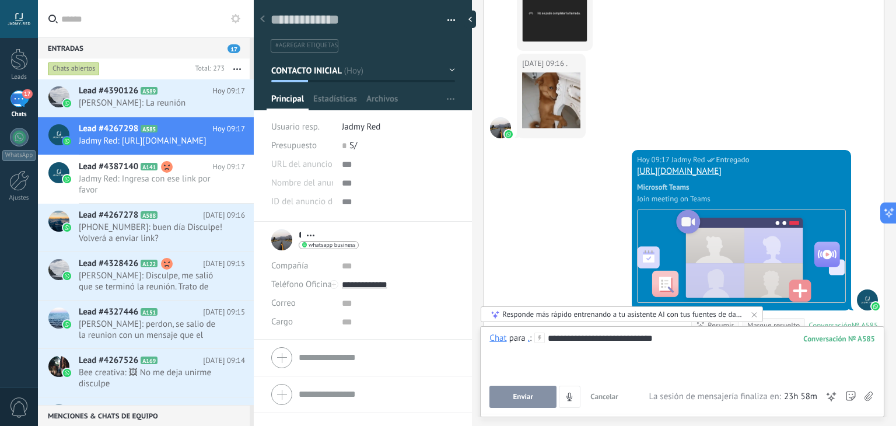
click at [549, 394] on button "Enviar" at bounding box center [522, 396] width 67 height 22
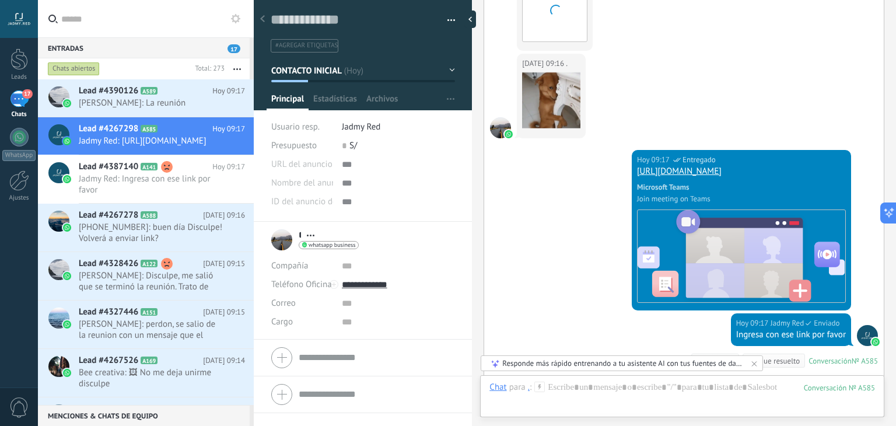
scroll to position [1041, 0]
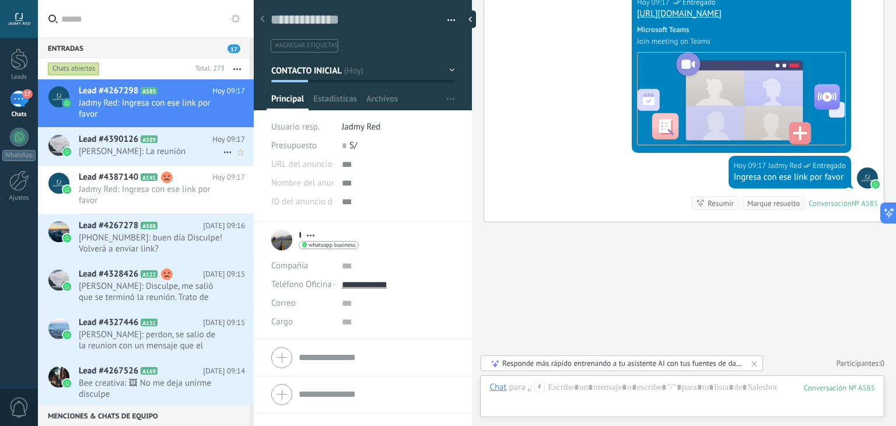
click at [176, 151] on span "Angel Eduardo Siso Hidalgo: La reunión" at bounding box center [151, 151] width 144 height 11
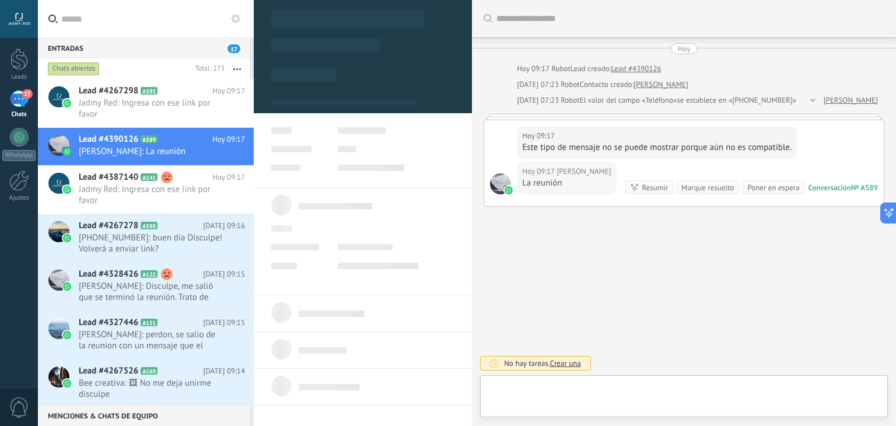
type textarea "**********"
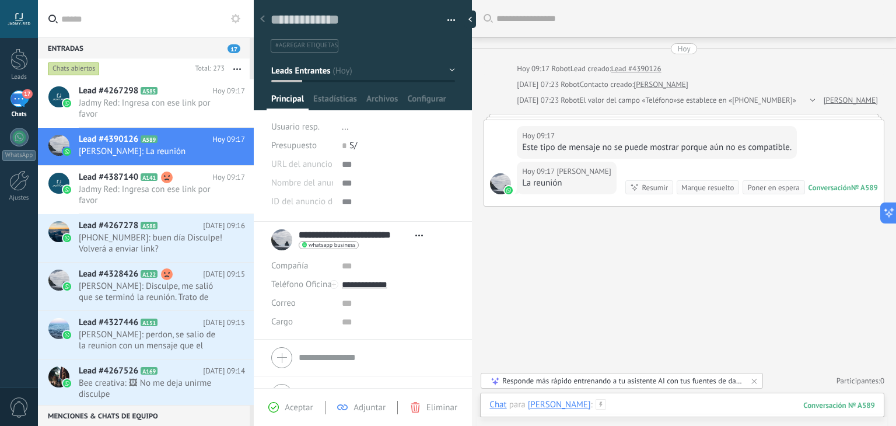
click at [689, 406] on div at bounding box center [681, 416] width 385 height 35
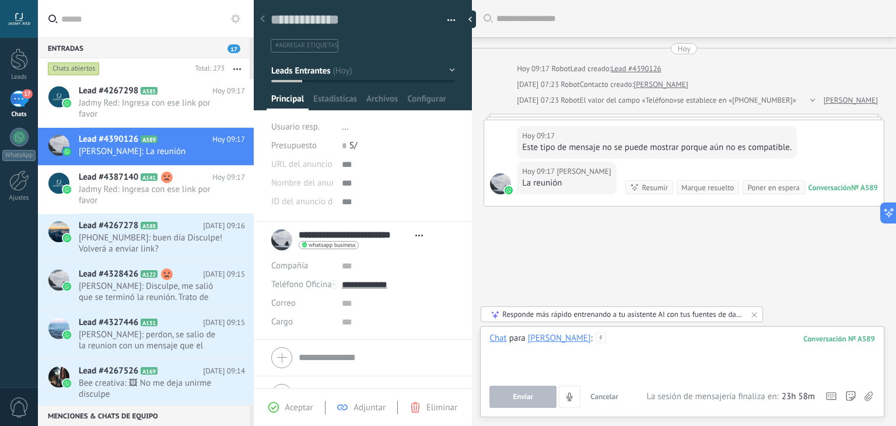
paste div
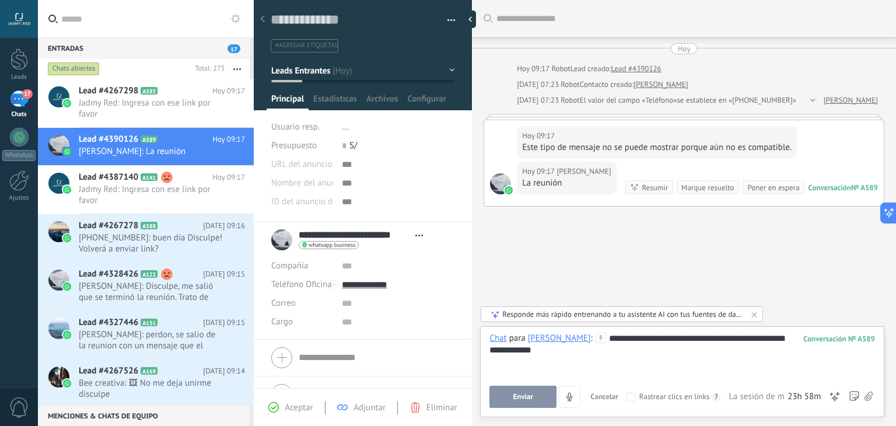
click at [517, 402] on button "Enviar" at bounding box center [522, 396] width 67 height 22
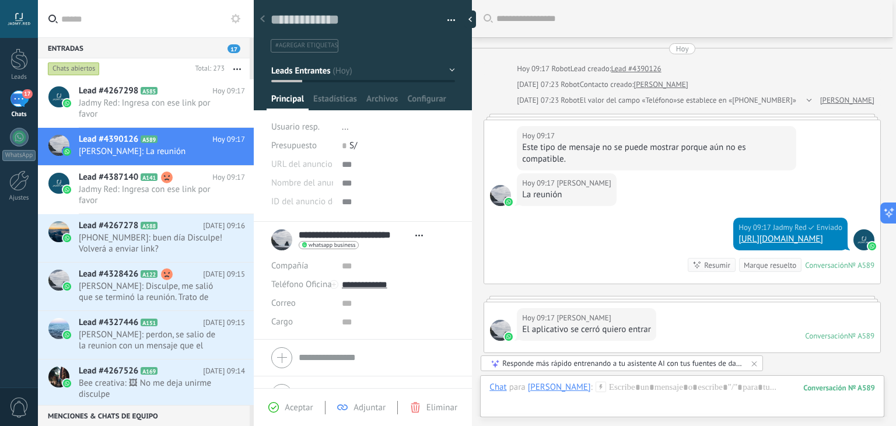
scroll to position [61, 0]
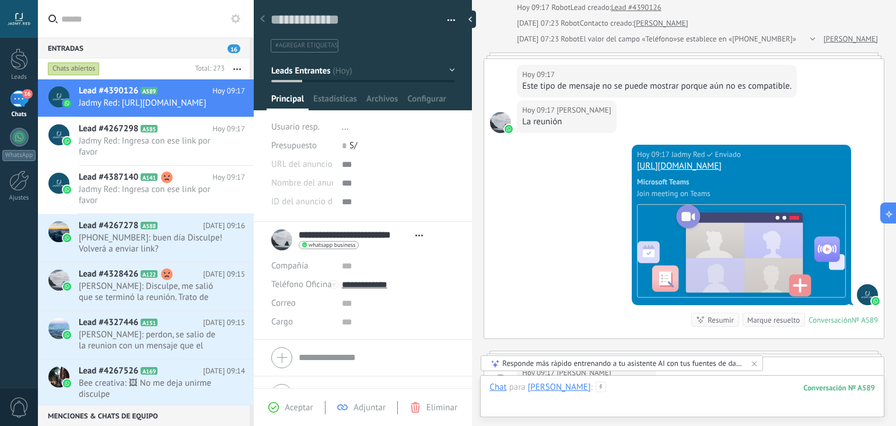
click at [678, 392] on div at bounding box center [681, 398] width 385 height 35
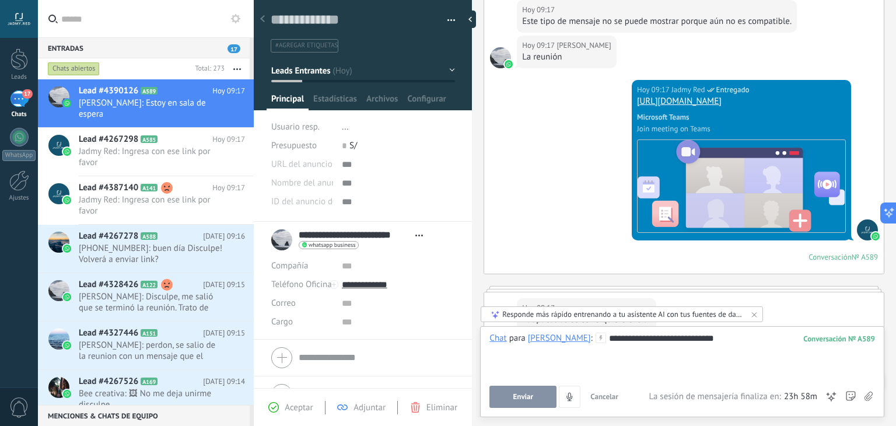
click at [540, 395] on button "Enviar" at bounding box center [522, 396] width 67 height 22
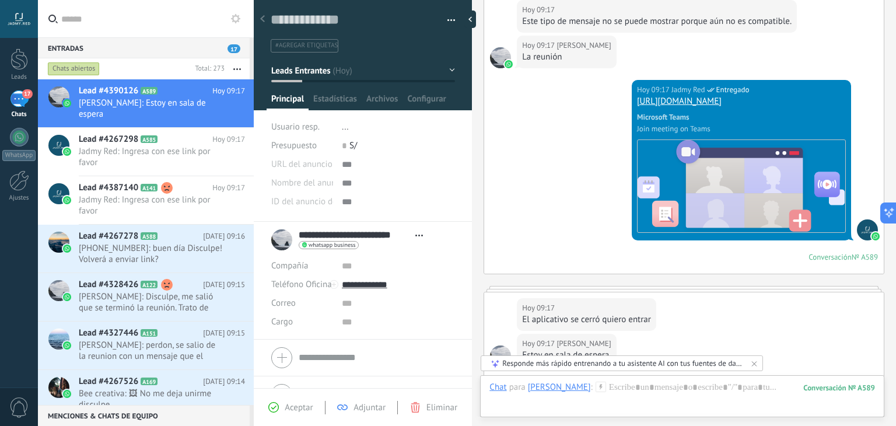
scroll to position [359, 0]
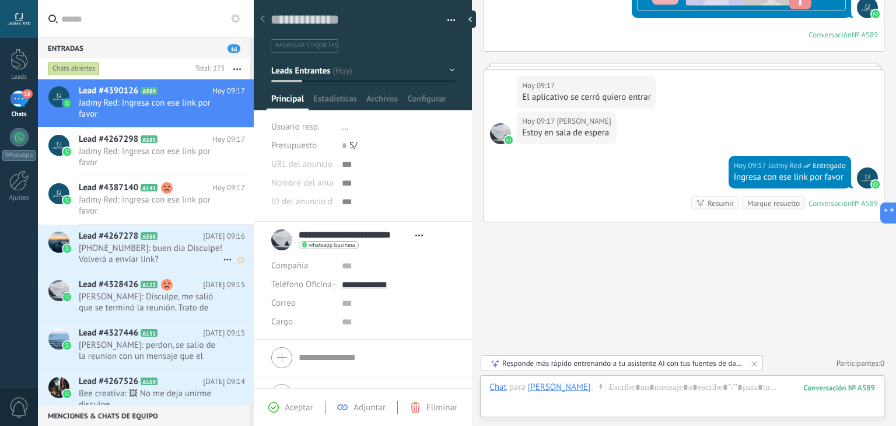
click at [142, 251] on span "+59175023347: buen día Disculpe! Volverá a enviar link?" at bounding box center [151, 254] width 144 height 22
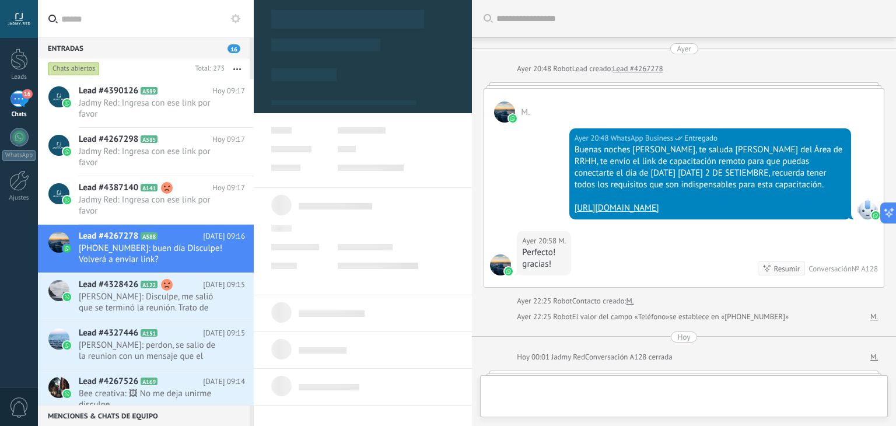
type textarea "**********"
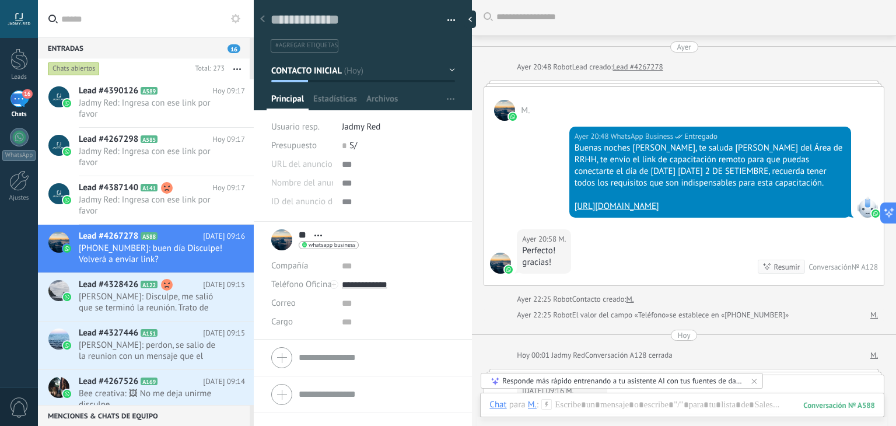
scroll to position [258, 0]
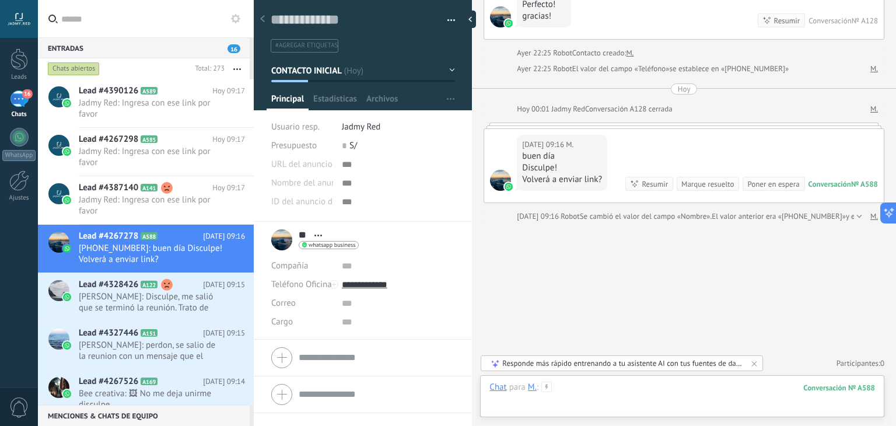
click at [627, 387] on div at bounding box center [681, 398] width 385 height 35
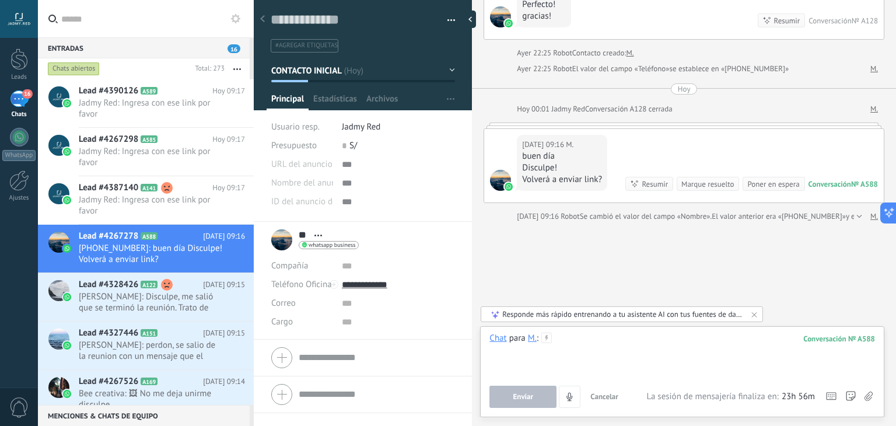
paste div
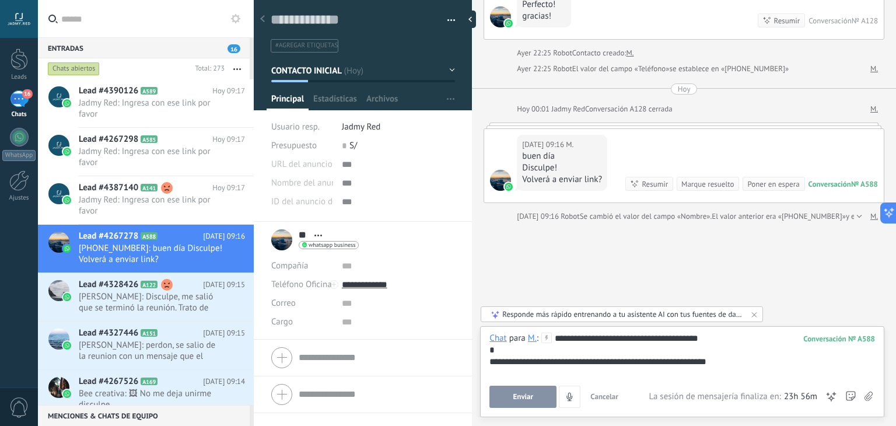
click at [524, 399] on span "Enviar" at bounding box center [523, 396] width 20 height 8
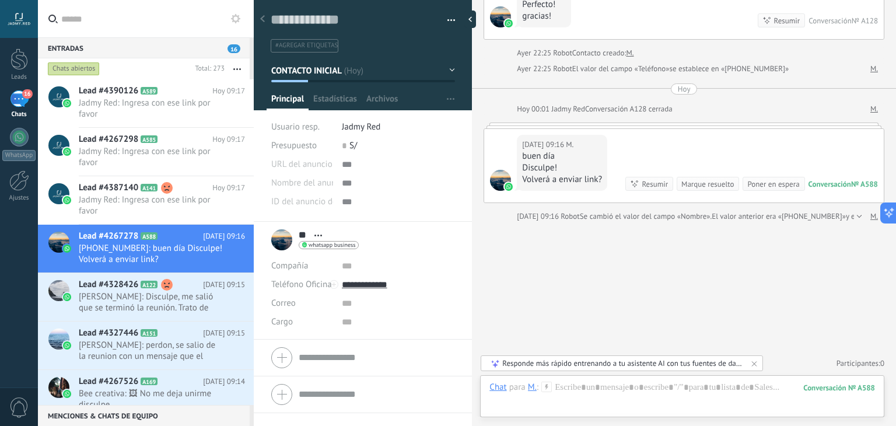
scroll to position [251, 0]
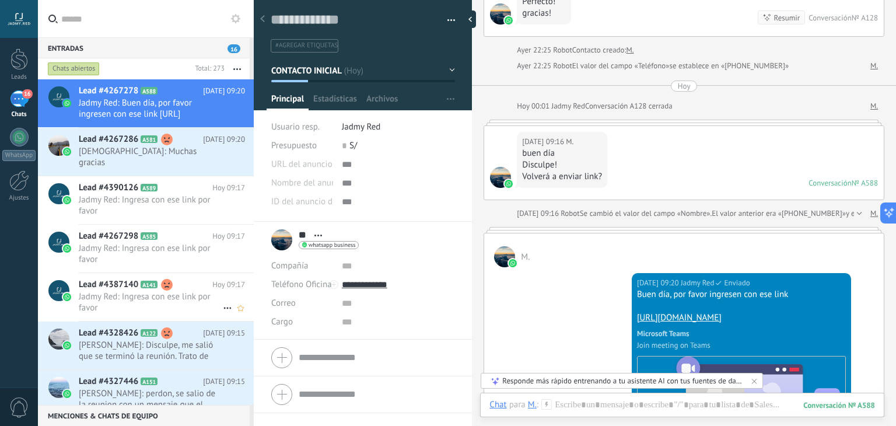
click at [150, 291] on span "Jadmy Red: Ingresa con ese link por favor" at bounding box center [151, 302] width 144 height 22
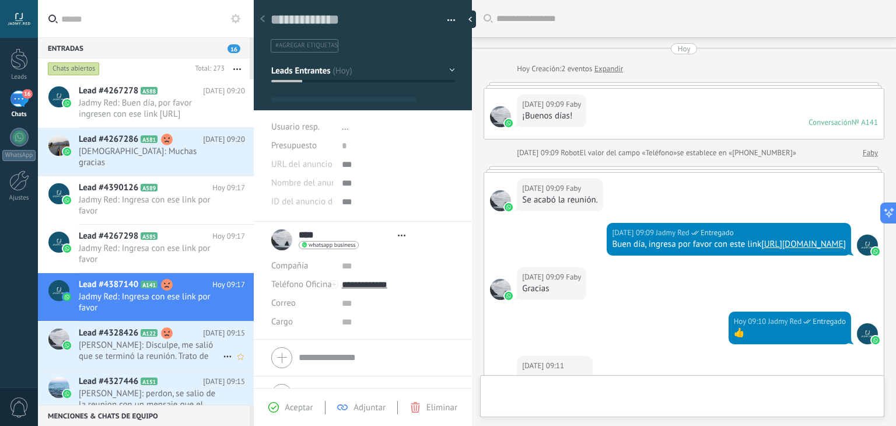
click at [170, 327] on use at bounding box center [167, 333] width 12 height 12
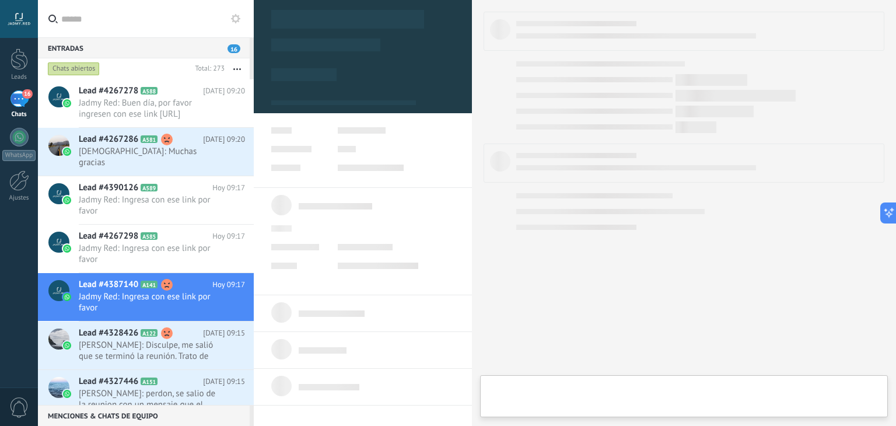
scroll to position [17, 0]
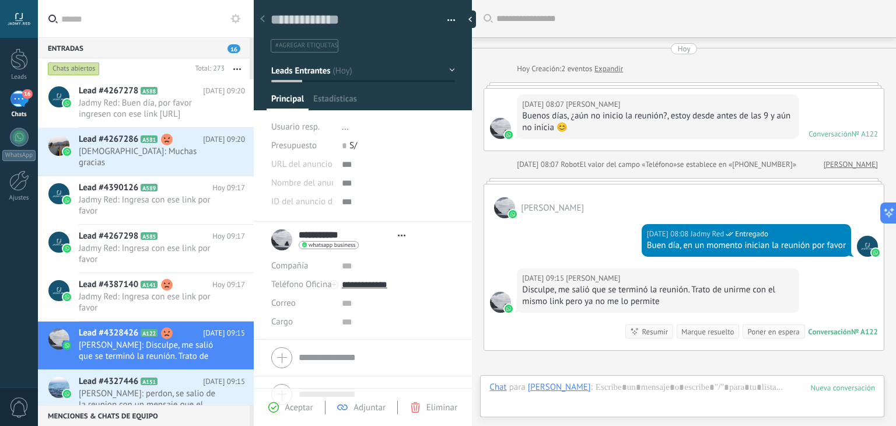
type textarea "**********"
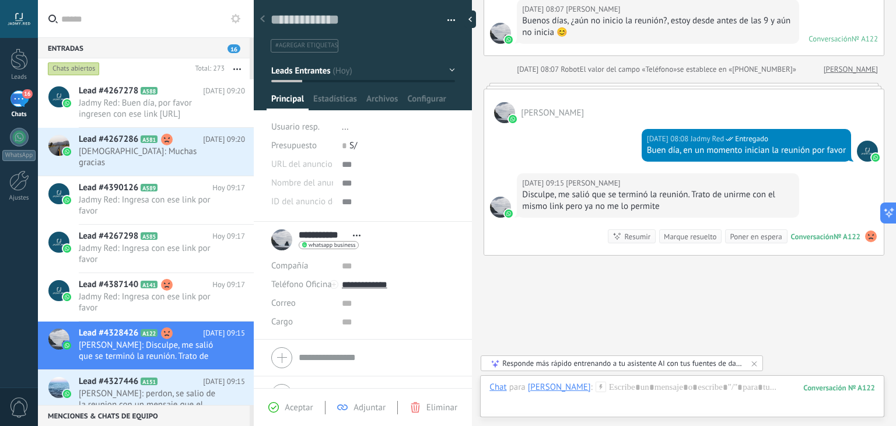
scroll to position [127, 0]
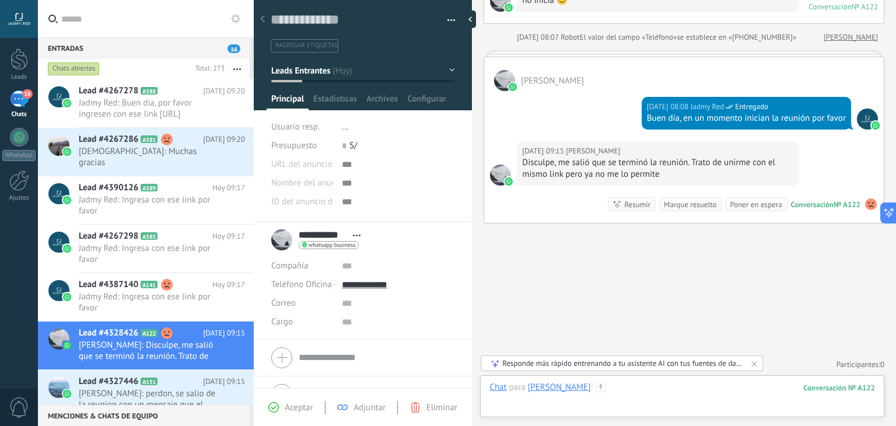
click at [636, 381] on div at bounding box center [681, 398] width 385 height 35
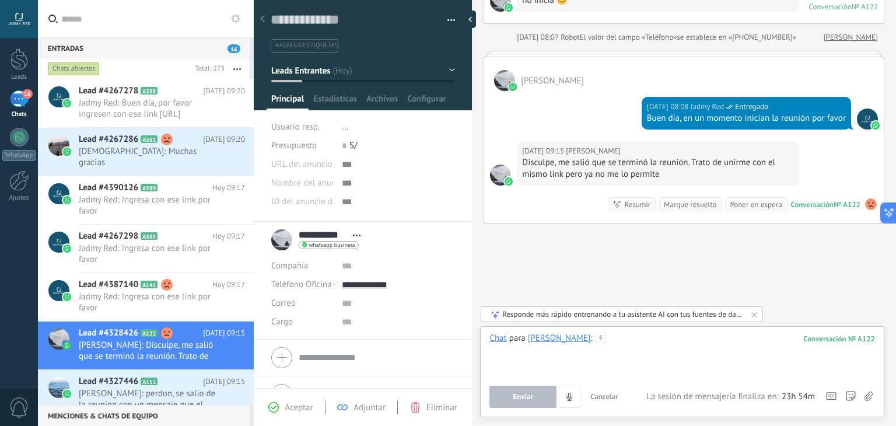
paste div
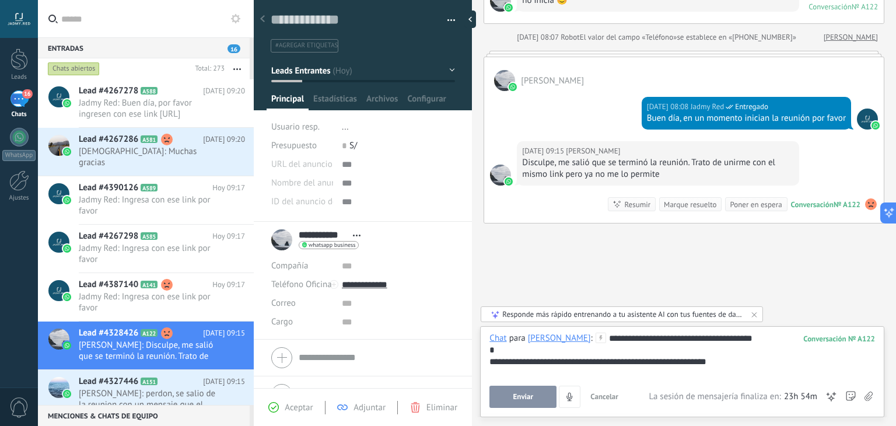
click at [531, 403] on button "Enviar" at bounding box center [522, 396] width 67 height 22
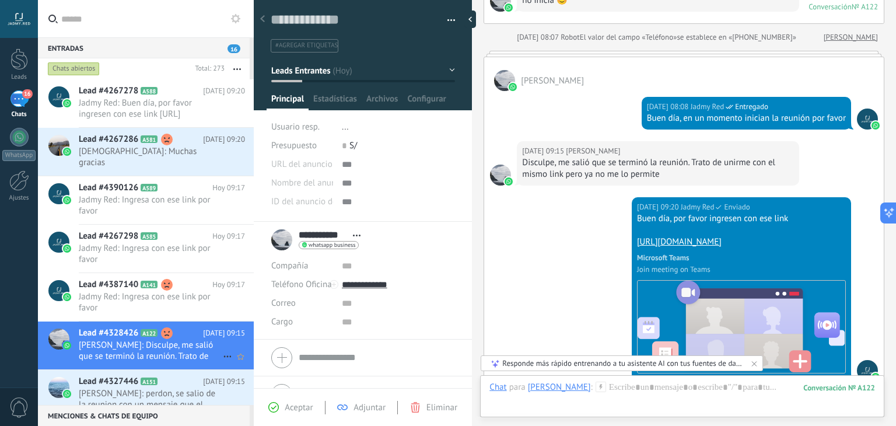
scroll to position [191, 0]
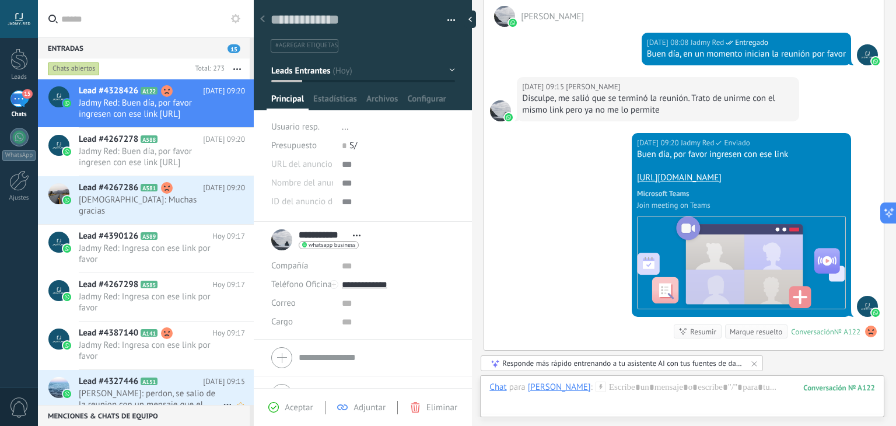
click at [160, 388] on span "Marcelo Mallea: perdon, se salio de la reunion con un mensaje que el eimpo acab…" at bounding box center [151, 399] width 144 height 22
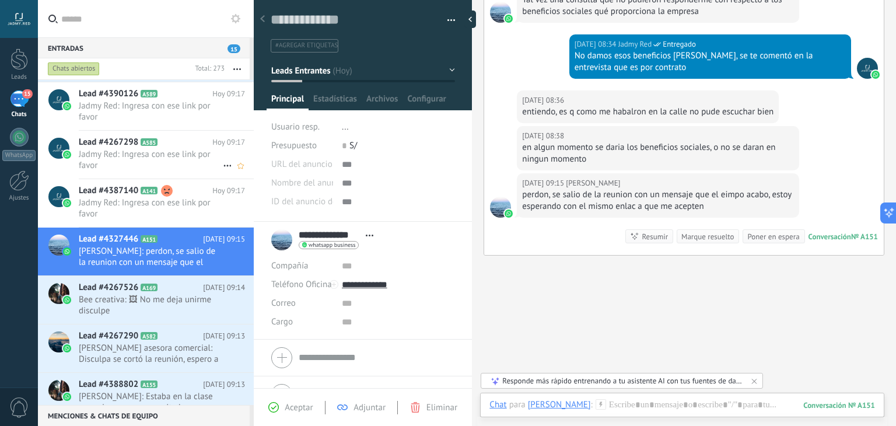
scroll to position [151, 0]
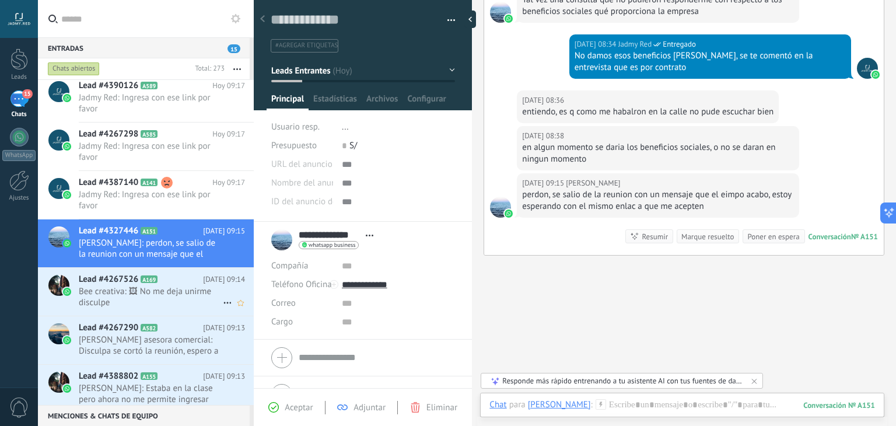
click at [162, 291] on span "Bee creativa: 🖼 No me deja unirme disculpe" at bounding box center [151, 297] width 144 height 22
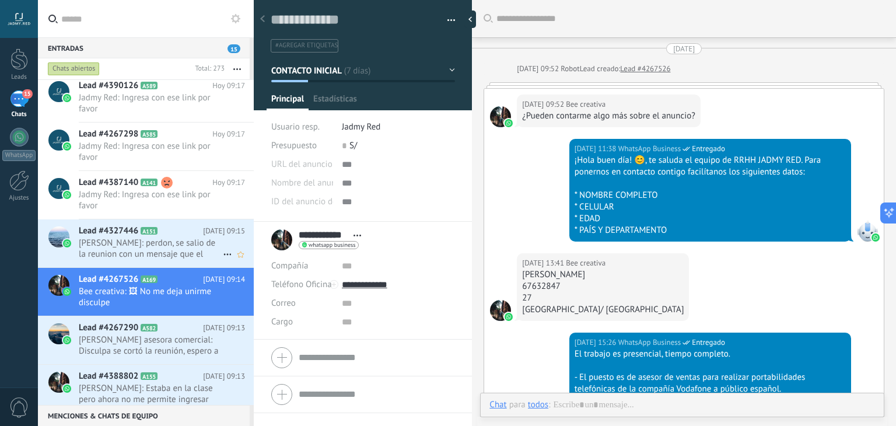
click at [156, 248] on div "Lead #4327446 A151 Hoy 09:15 Marcelo Mallea: perdon, se salio de la reunion con…" at bounding box center [166, 243] width 175 height 48
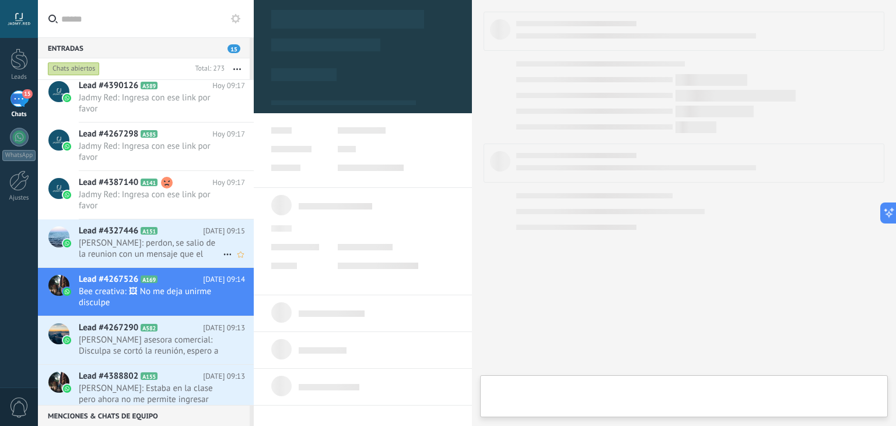
scroll to position [17, 0]
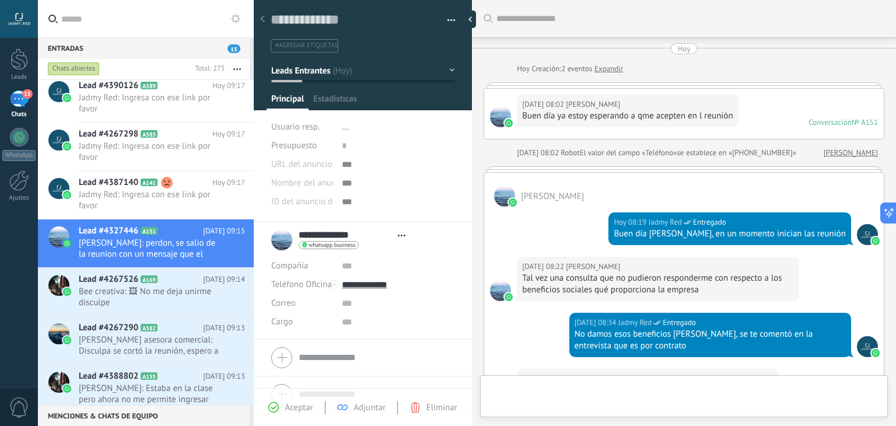
type textarea "**********"
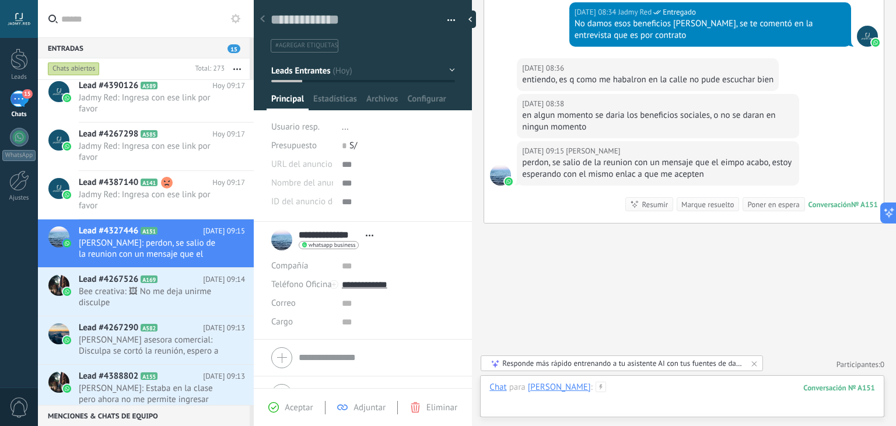
click at [653, 392] on div at bounding box center [681, 398] width 385 height 35
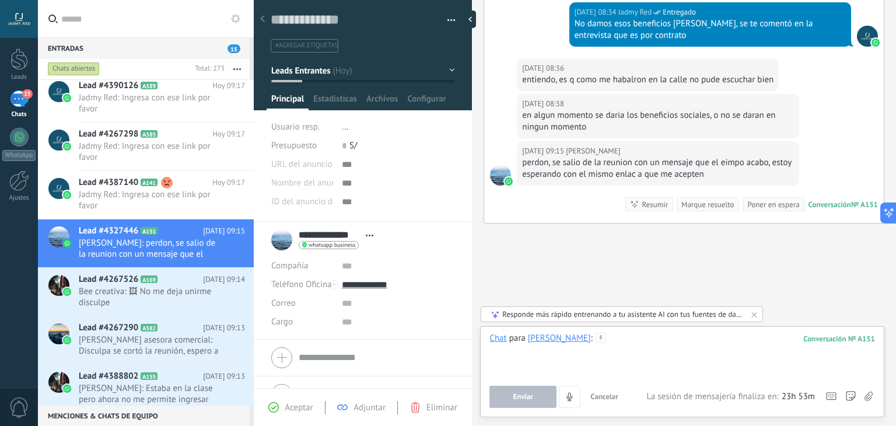
paste div
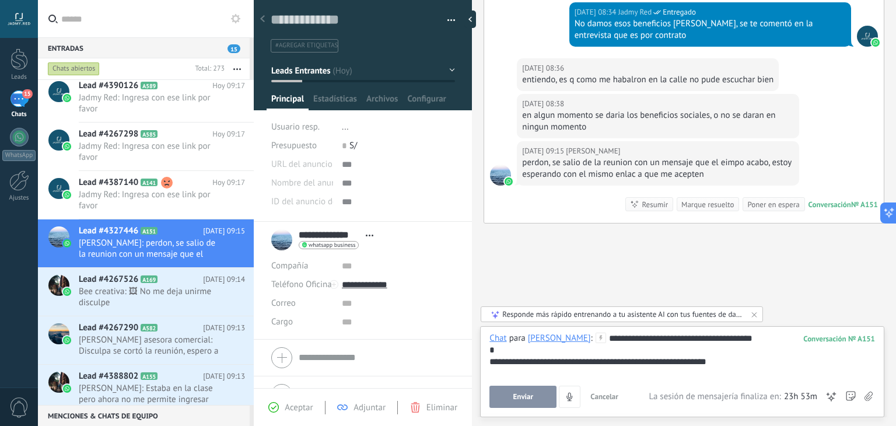
click at [537, 406] on button "Enviar" at bounding box center [522, 396] width 67 height 22
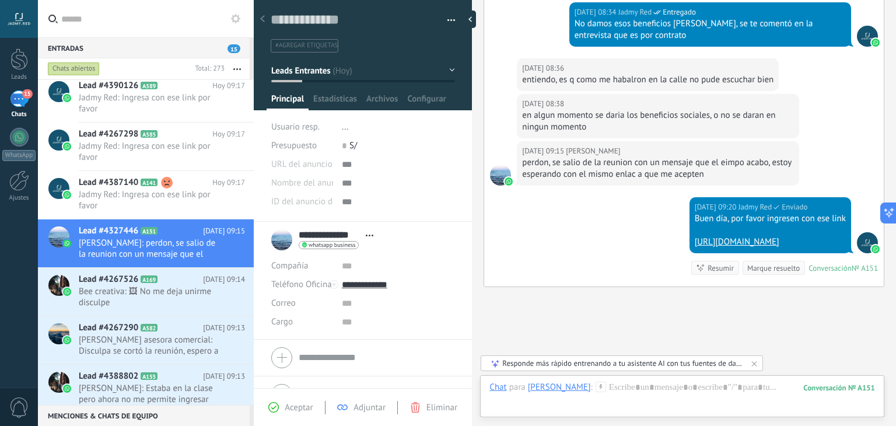
scroll to position [374, 0]
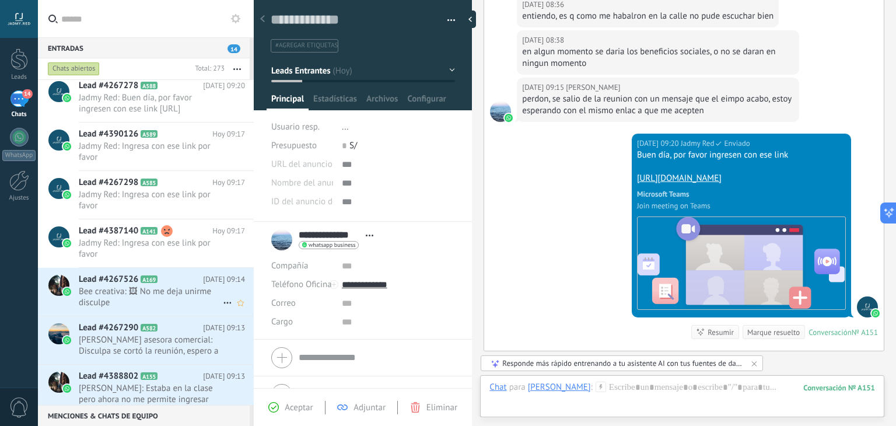
click at [149, 288] on span "Bee creativa: 🖼 No me deja unirme disculpe" at bounding box center [151, 297] width 144 height 22
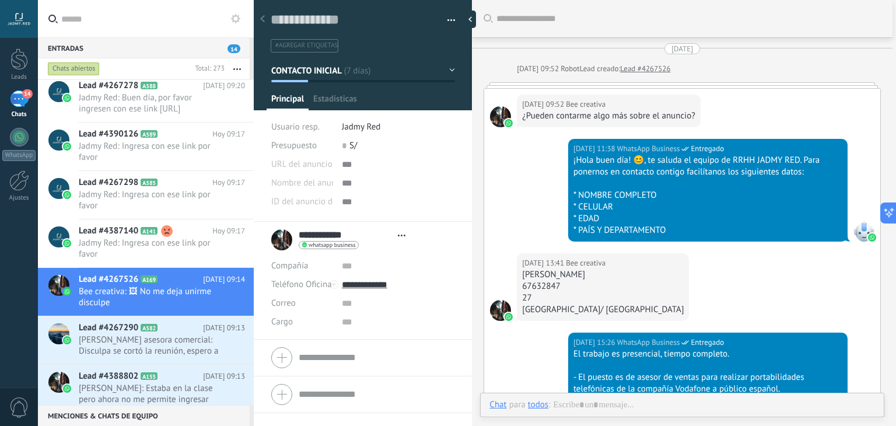
type textarea "**********"
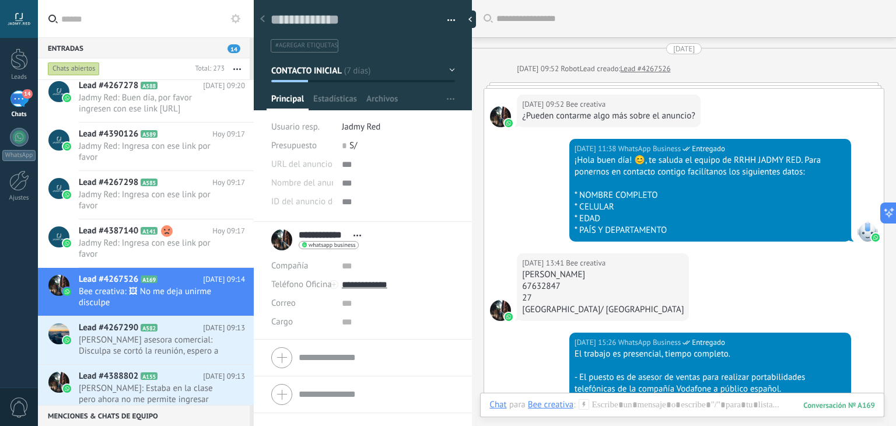
scroll to position [1900, 0]
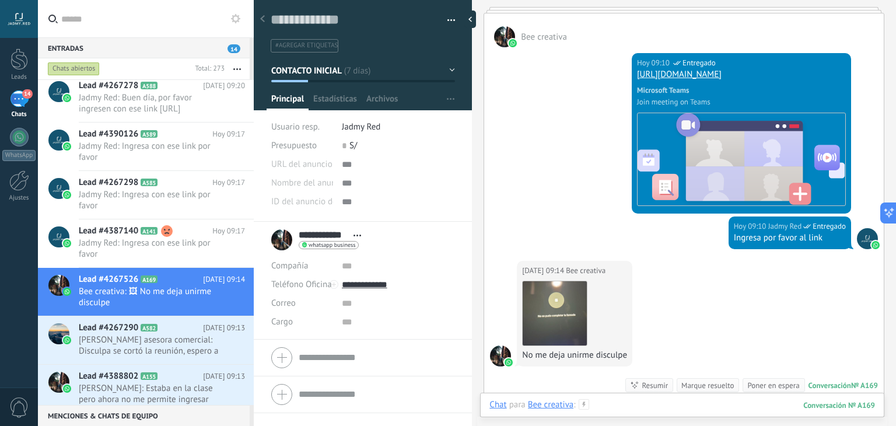
click at [644, 406] on div at bounding box center [681, 416] width 385 height 35
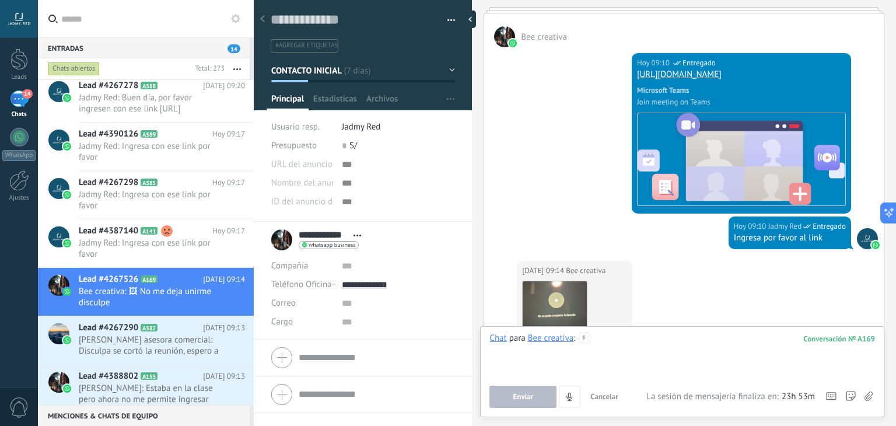
paste div
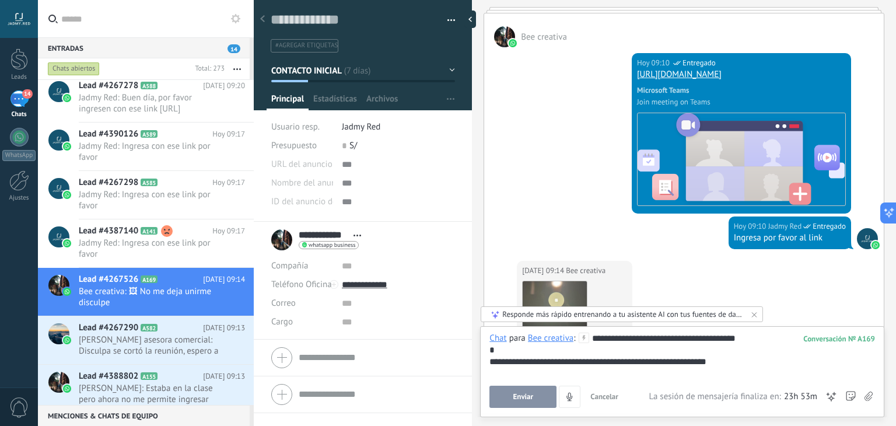
click at [546, 395] on button "Enviar" at bounding box center [522, 396] width 67 height 22
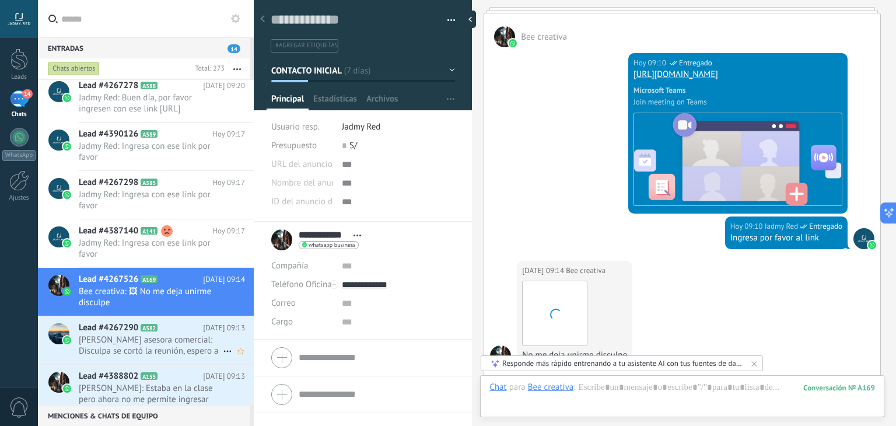
scroll to position [2153, 0]
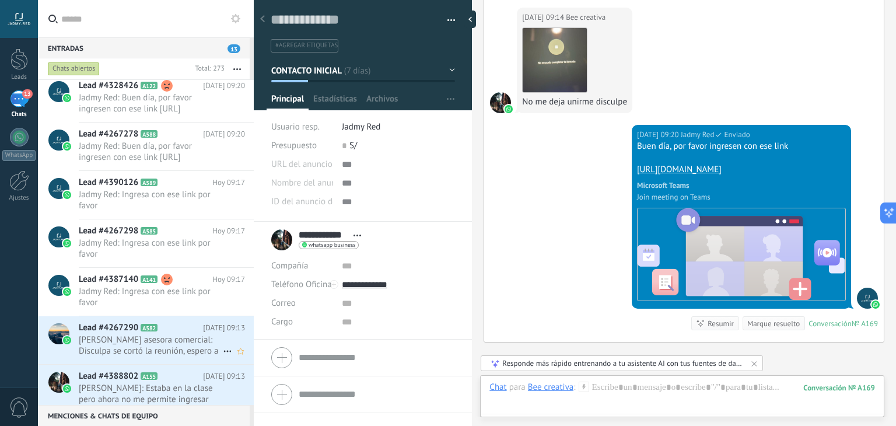
click at [187, 330] on h2 "Lead #4267290 A582" at bounding box center [141, 328] width 124 height 12
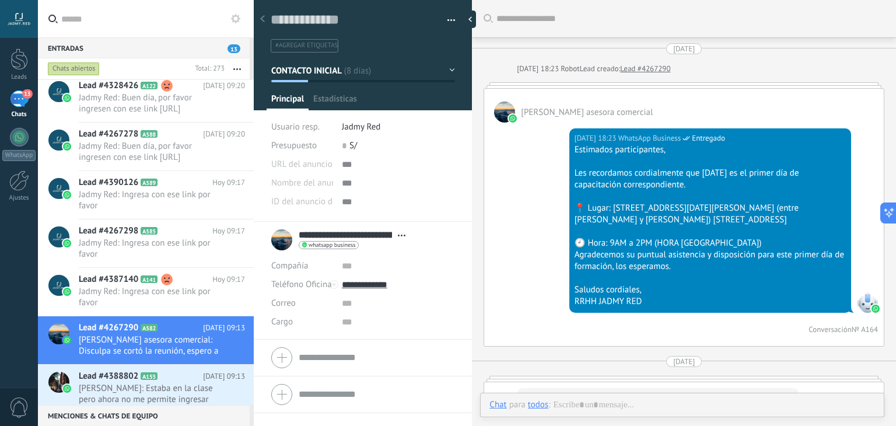
type textarea "**********"
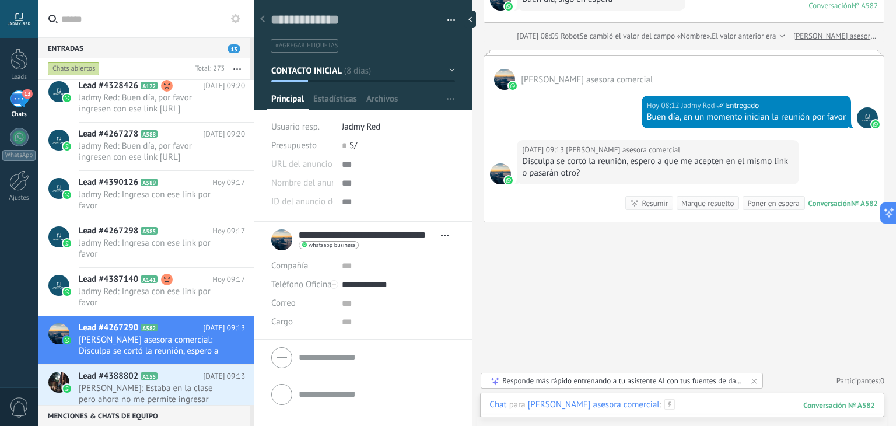
click at [711, 408] on div at bounding box center [681, 416] width 385 height 35
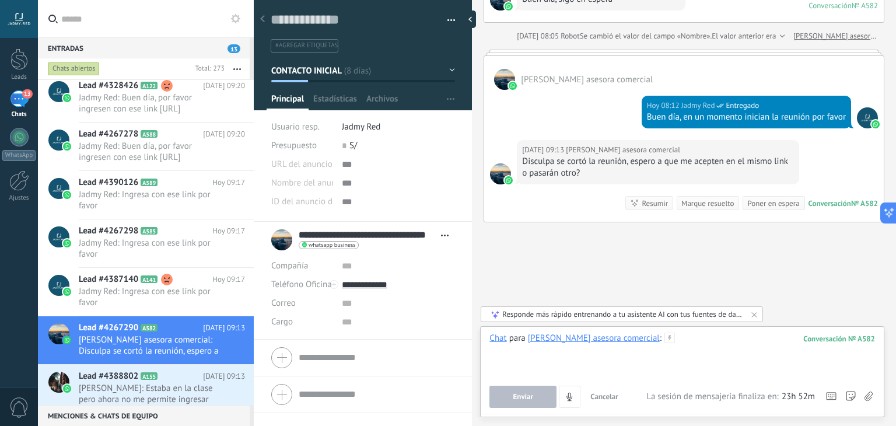
paste div
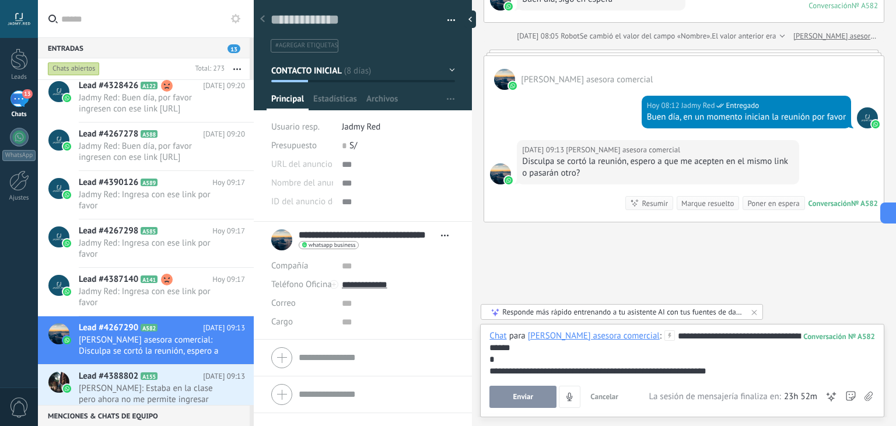
click at [545, 404] on button "Enviar" at bounding box center [522, 396] width 67 height 22
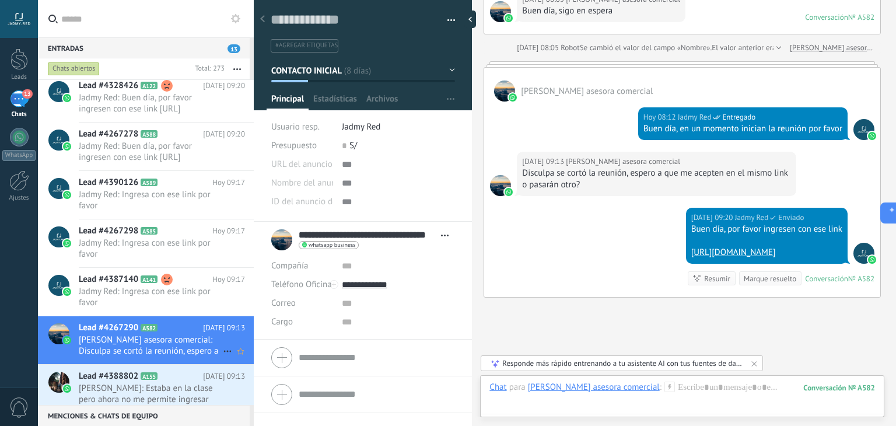
scroll to position [1199, 0]
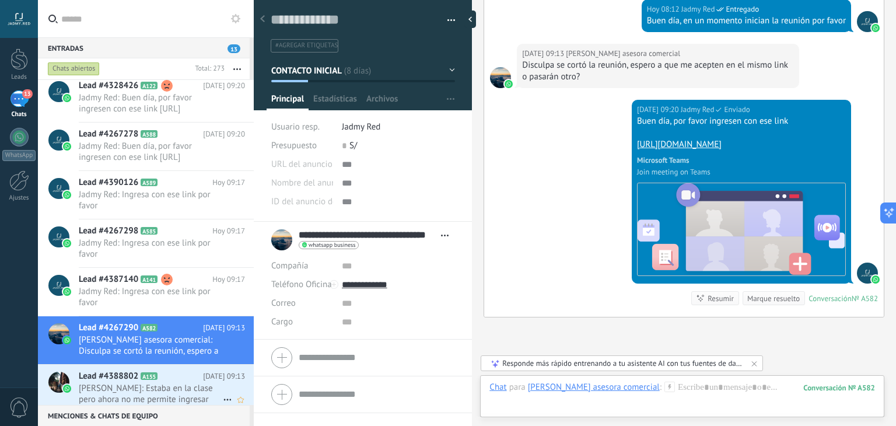
click at [142, 382] on span "Mireya: Estaba en la clase pero ahora no me permite ingresar" at bounding box center [151, 393] width 144 height 22
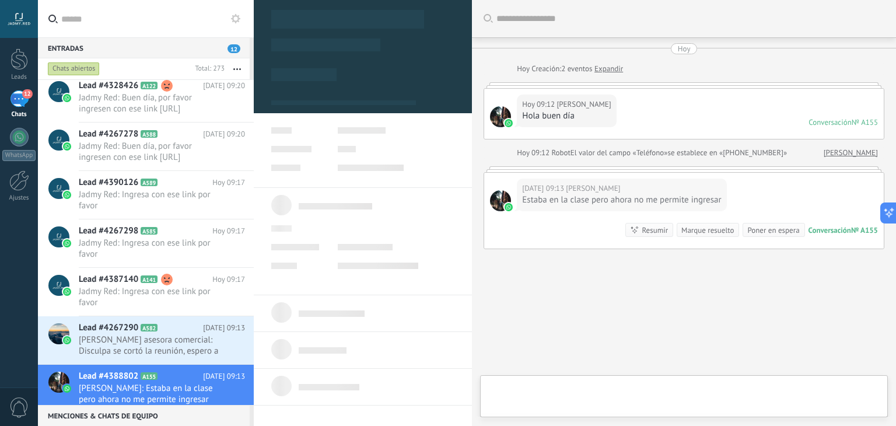
scroll to position [26, 0]
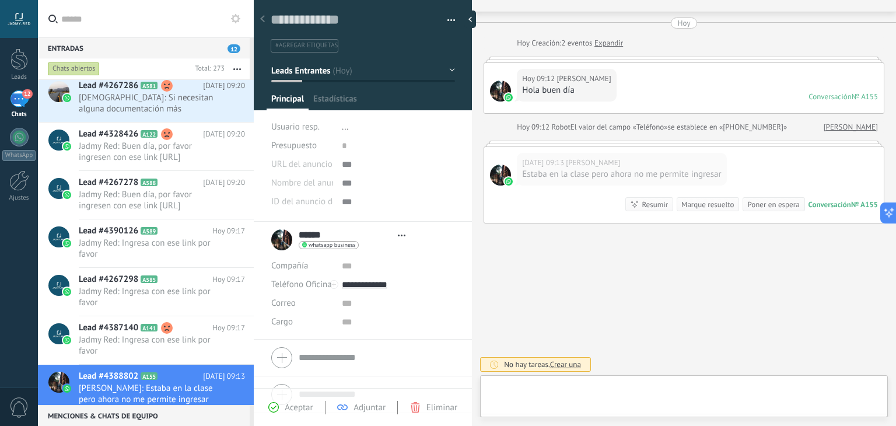
type textarea "**********"
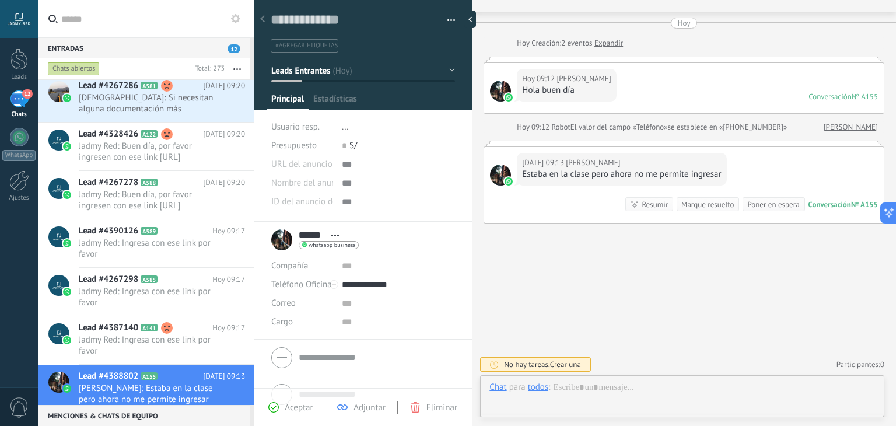
scroll to position [17, 0]
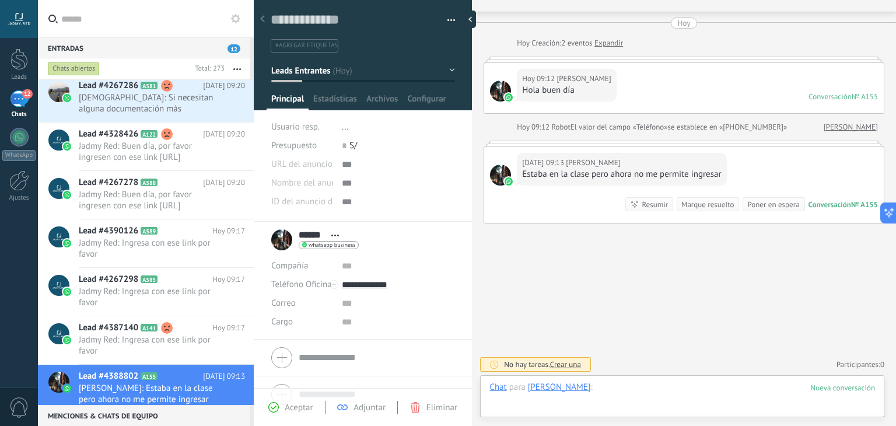
click at [640, 392] on div at bounding box center [681, 398] width 385 height 35
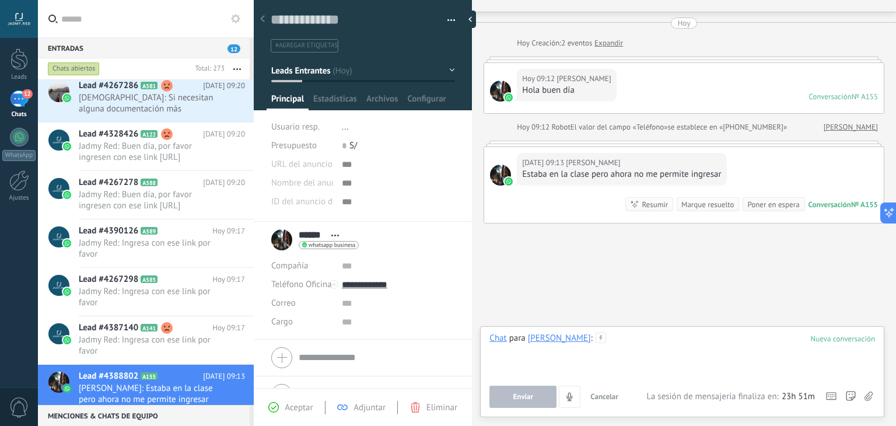
paste div
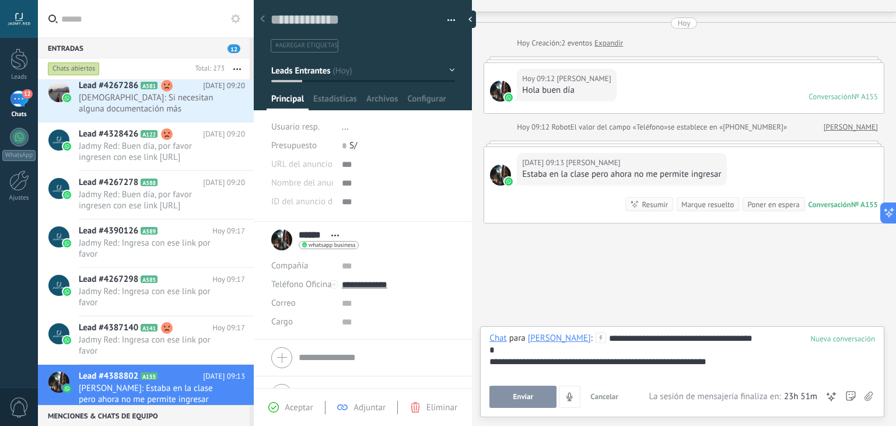
click at [515, 399] on span "Enviar" at bounding box center [523, 396] width 20 height 8
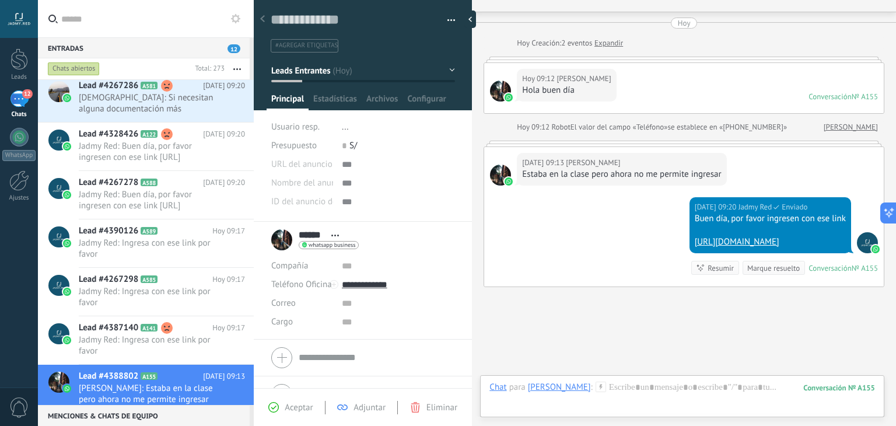
scroll to position [299, 0]
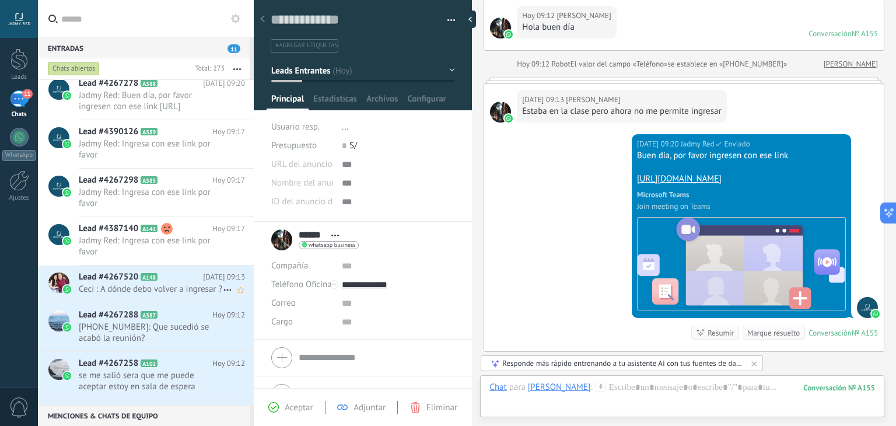
click at [145, 294] on span "Ceci : A dónde debo volver a ingresar ?" at bounding box center [151, 288] width 144 height 11
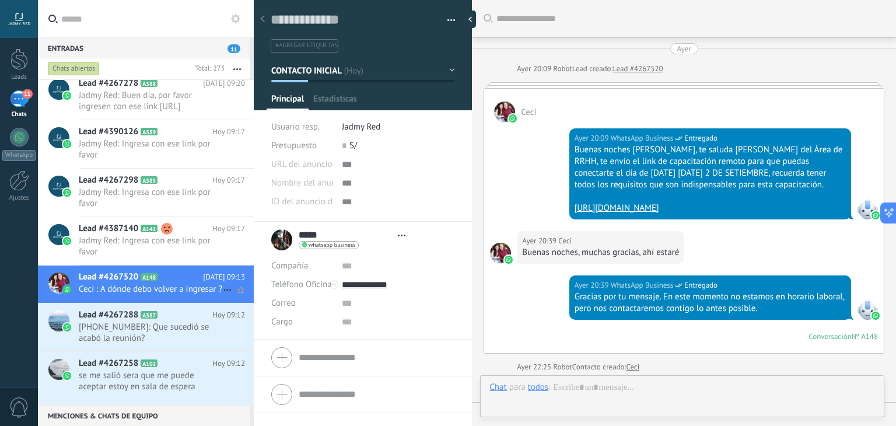
type textarea "**********"
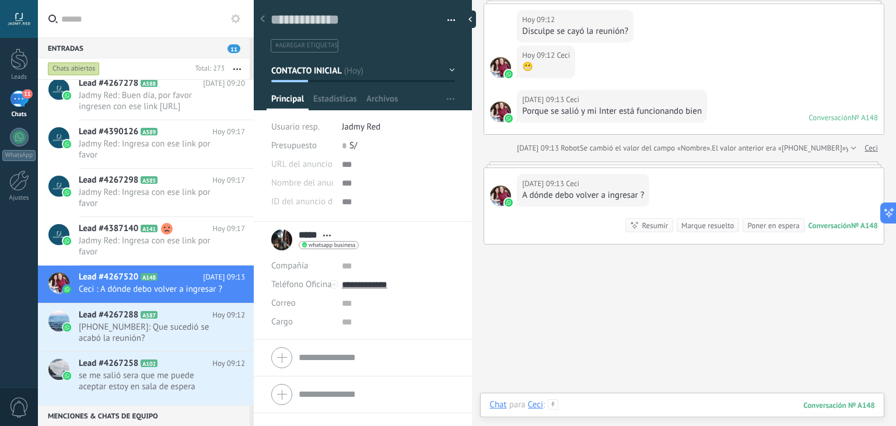
click at [639, 410] on div at bounding box center [681, 416] width 385 height 35
type input "****"
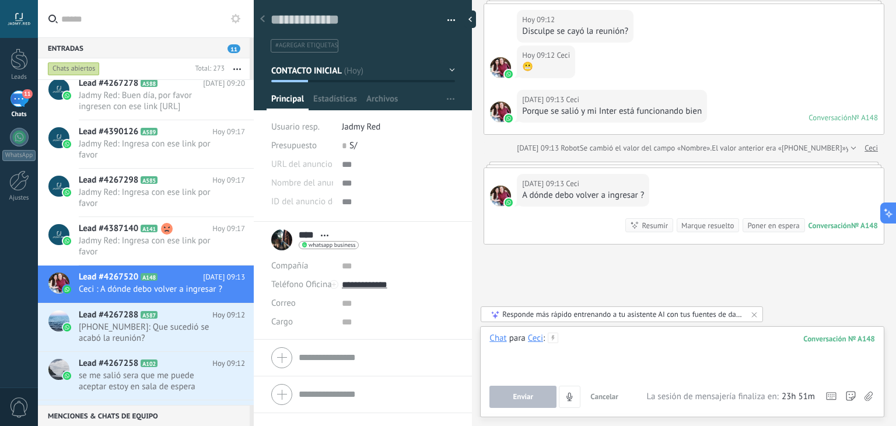
paste div
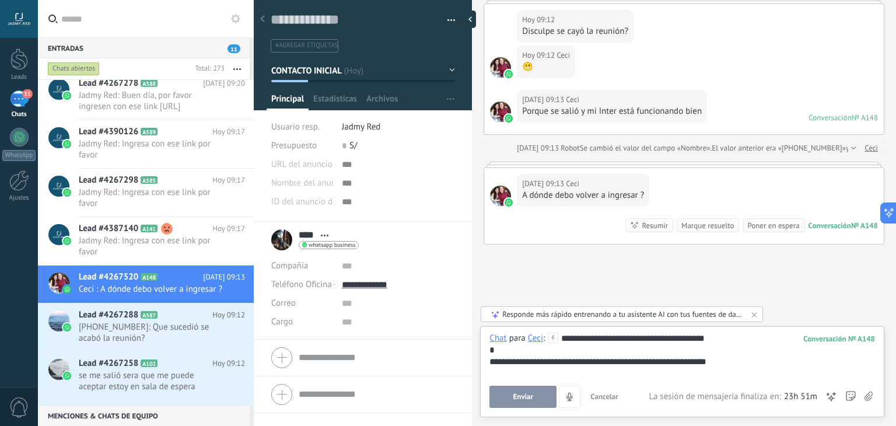
click at [531, 391] on button "Enviar" at bounding box center [522, 396] width 67 height 22
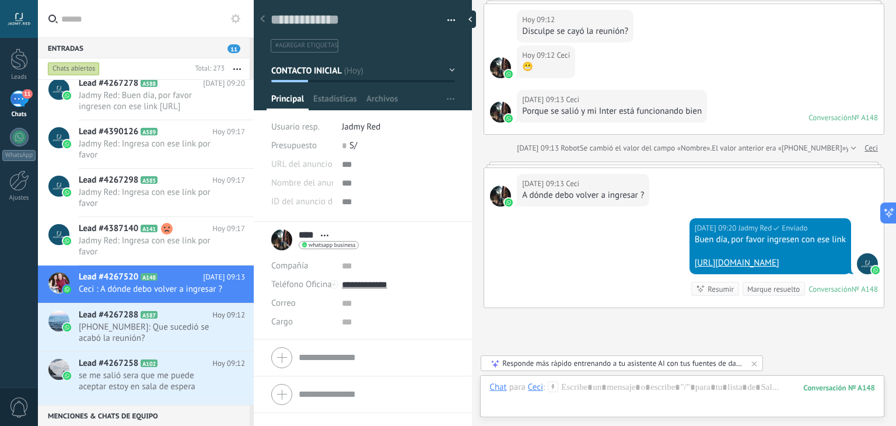
scroll to position [515, 0]
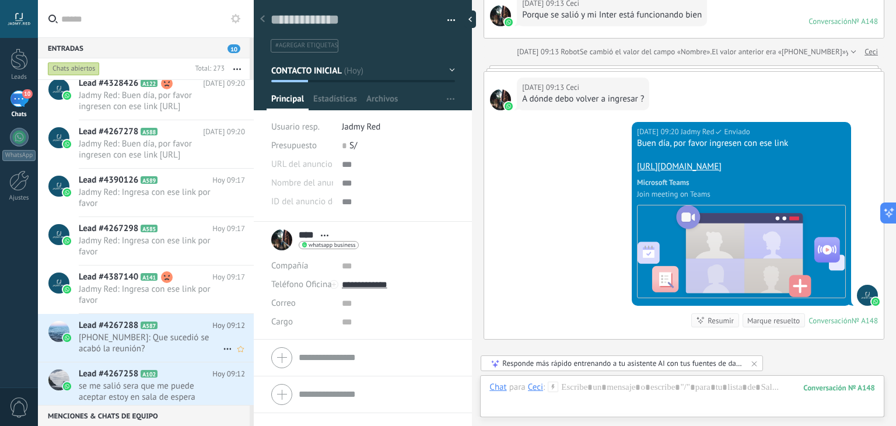
click at [161, 328] on icon at bounding box center [167, 326] width 12 height 12
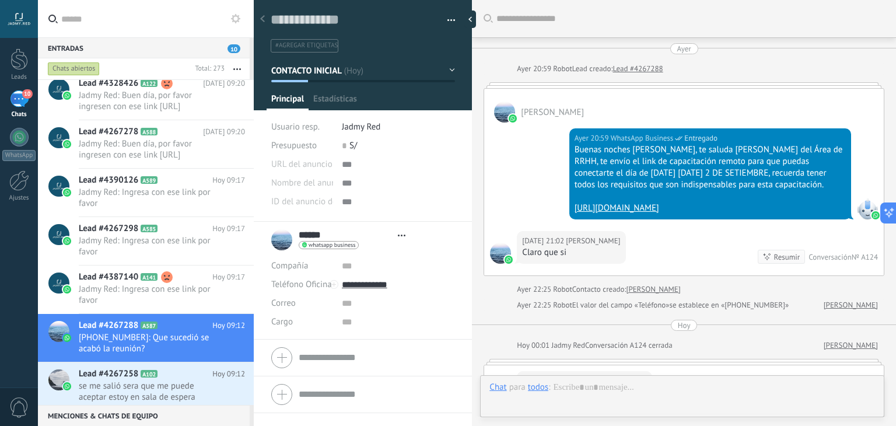
type textarea "**********"
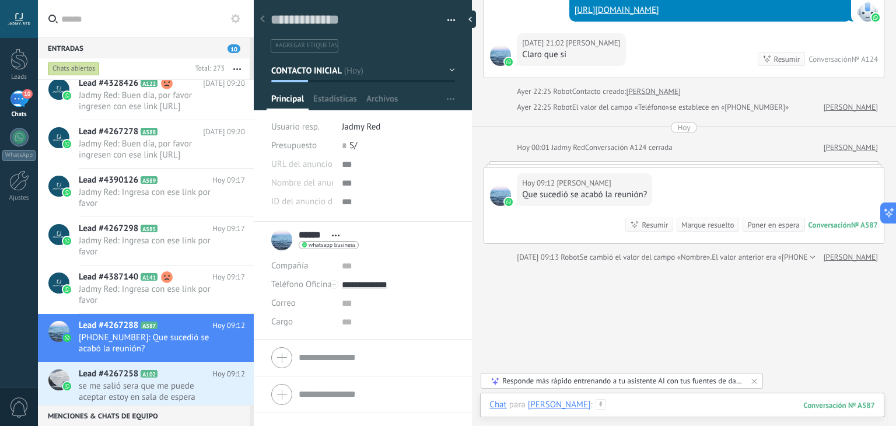
click at [647, 406] on div at bounding box center [681, 416] width 385 height 35
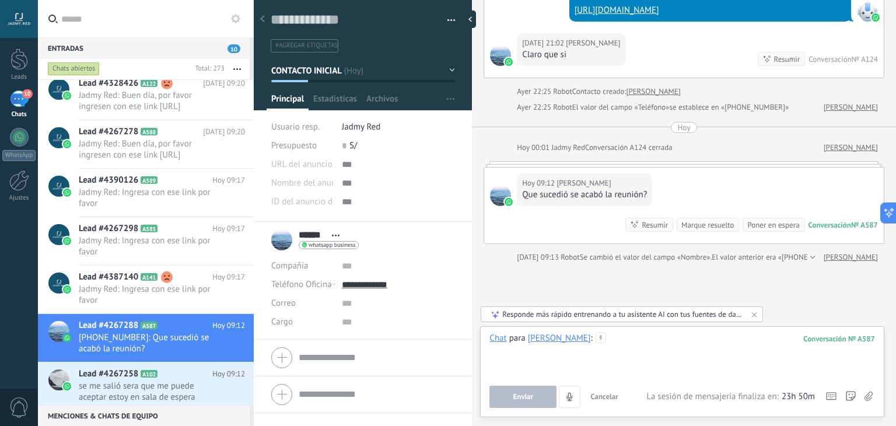
paste div
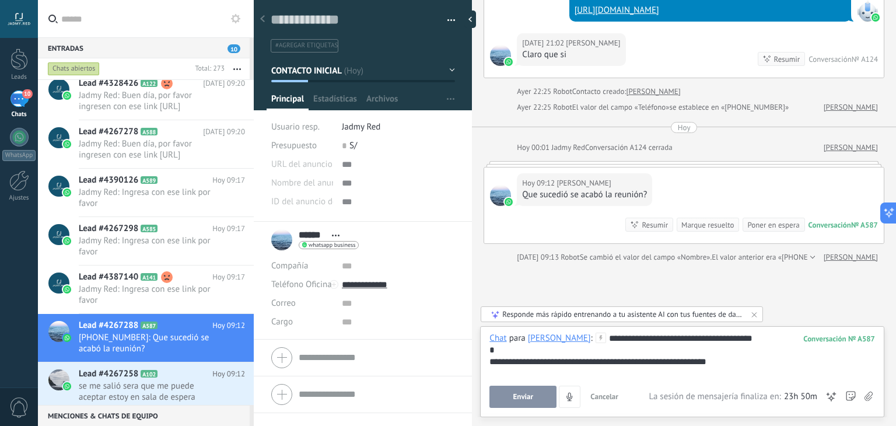
click at [532, 399] on span "Enviar" at bounding box center [523, 396] width 20 height 8
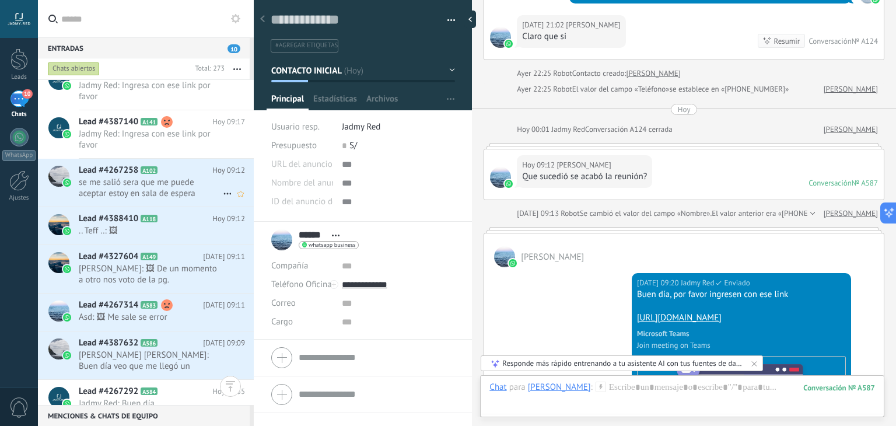
click at [156, 184] on span "se me salió sera que me puede aceptar estoy en sala de espera" at bounding box center [151, 188] width 144 height 22
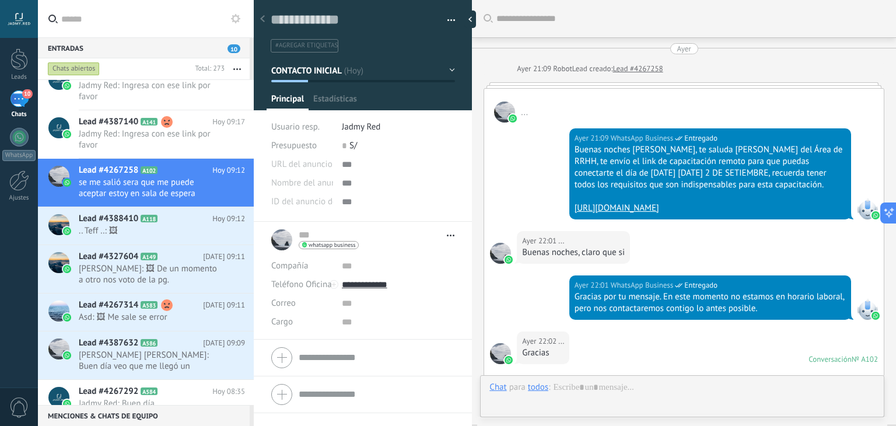
type textarea "**********"
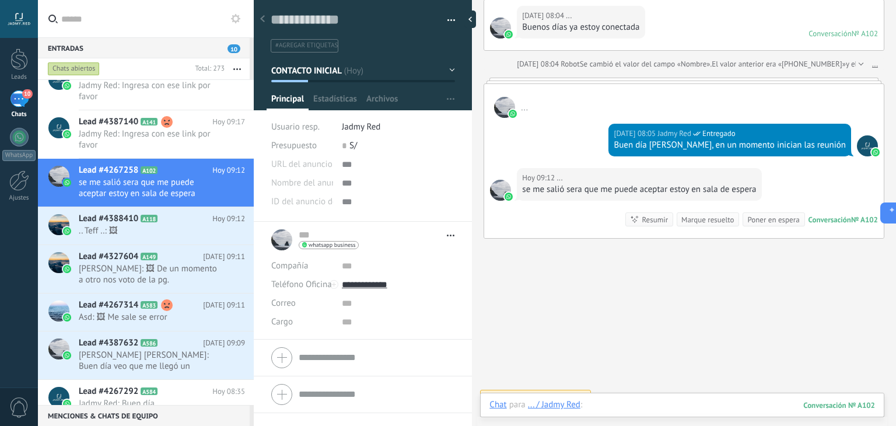
click at [639, 409] on div at bounding box center [681, 416] width 385 height 35
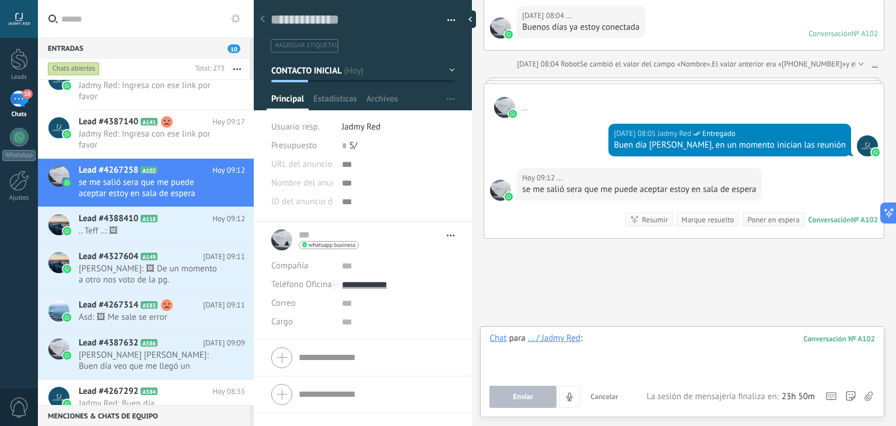
paste div
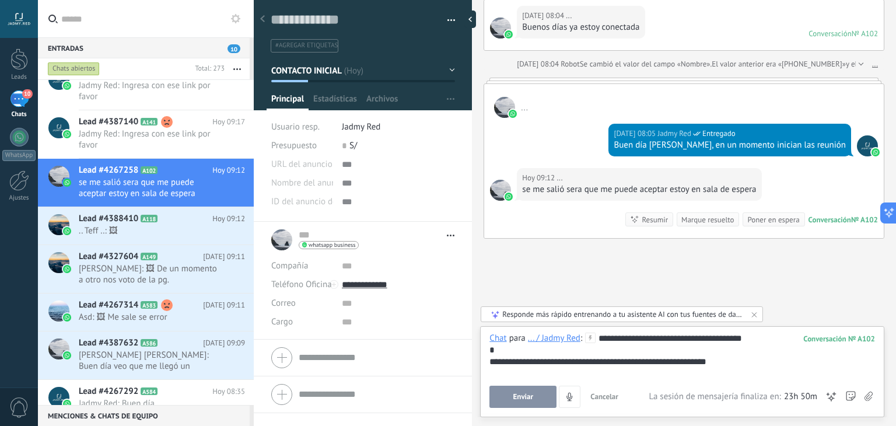
click at [537, 394] on button "Enviar" at bounding box center [522, 396] width 67 height 22
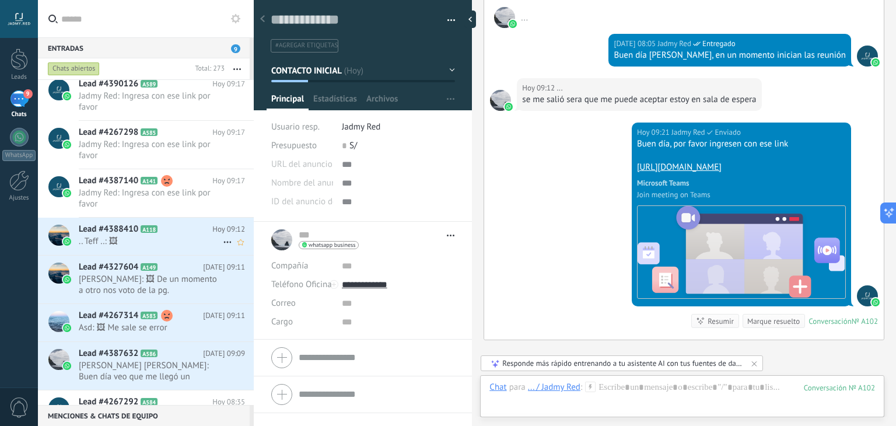
click at [150, 225] on span "A118" at bounding box center [149, 229] width 17 height 8
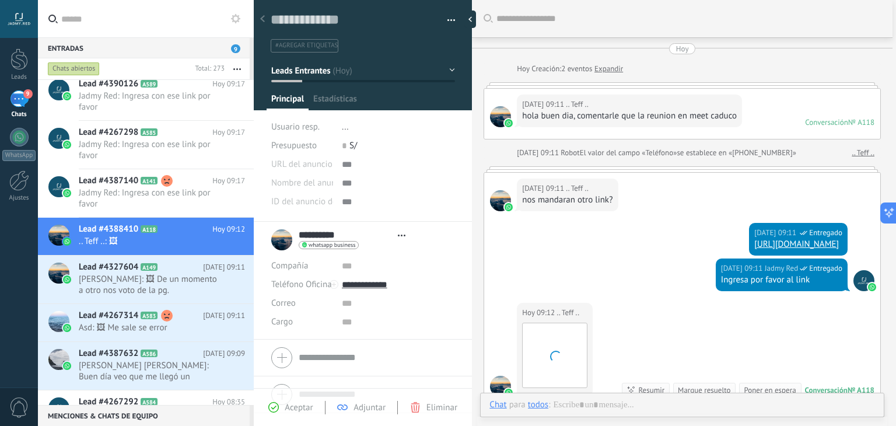
type textarea "**********"
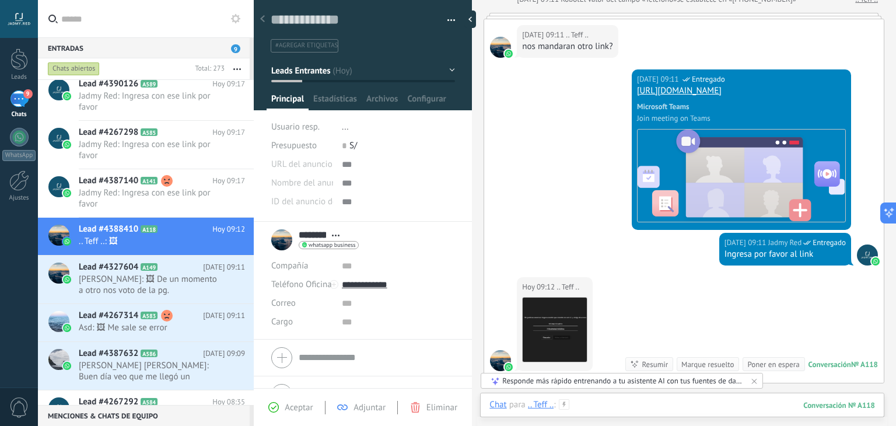
drag, startPoint x: 644, startPoint y: 406, endPoint x: 636, endPoint y: 306, distance: 100.6
click at [644, 406] on div at bounding box center [681, 416] width 385 height 35
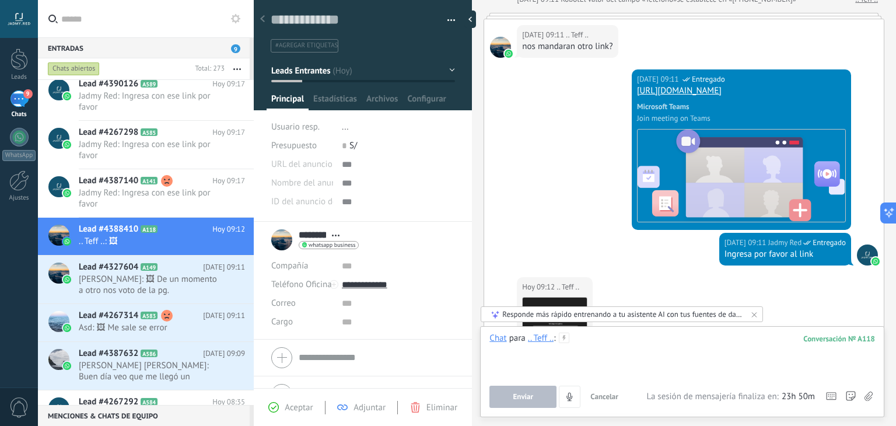
paste div
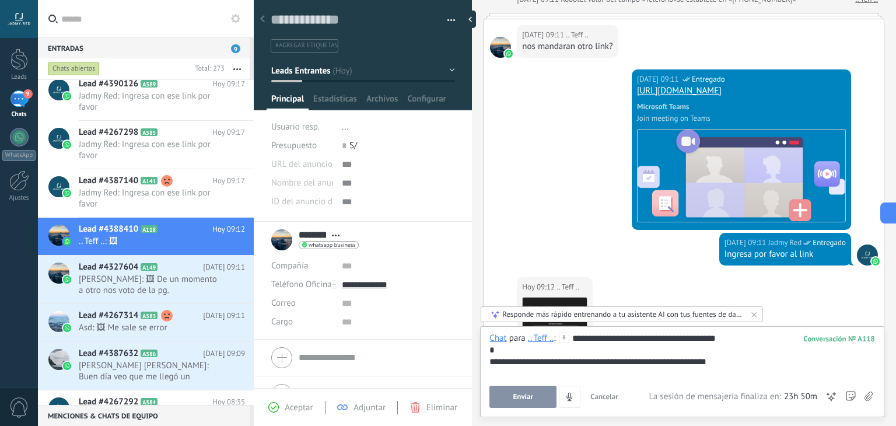
click at [507, 397] on button "Enviar" at bounding box center [522, 396] width 67 height 22
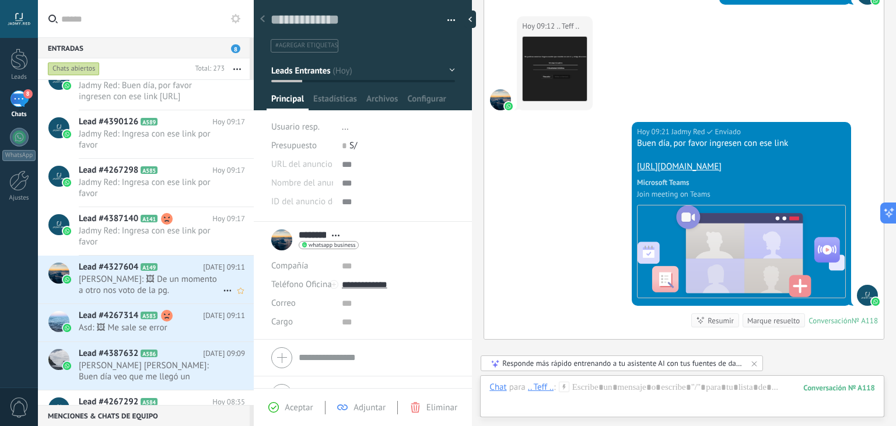
click at [180, 297] on div "Lead #4327604 A149 Hoy 09:11 Mayte: 🖼 De un momento a otro nos voto de la pg." at bounding box center [166, 279] width 175 height 48
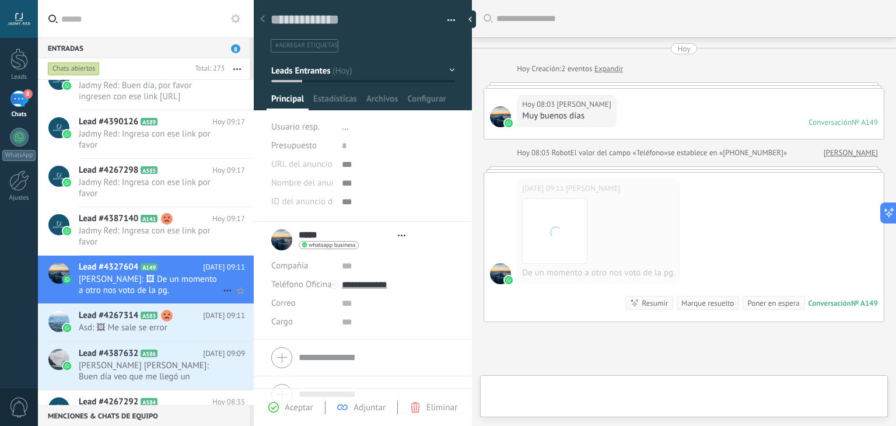
type textarea "**********"
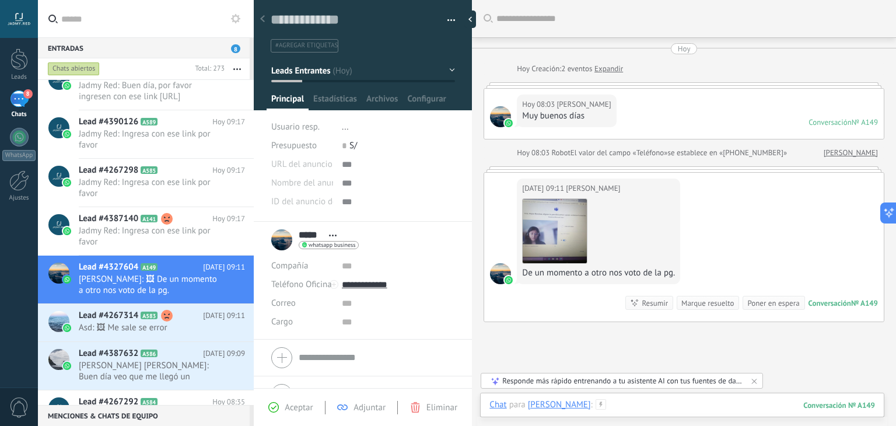
click at [627, 404] on div at bounding box center [681, 416] width 385 height 35
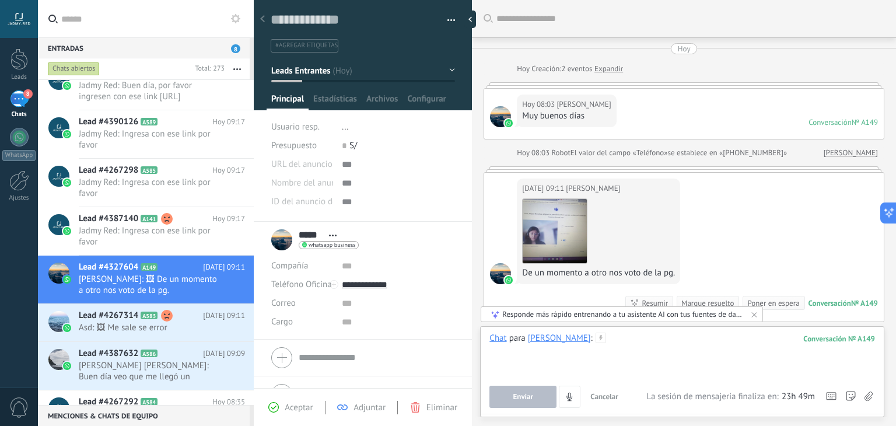
paste div
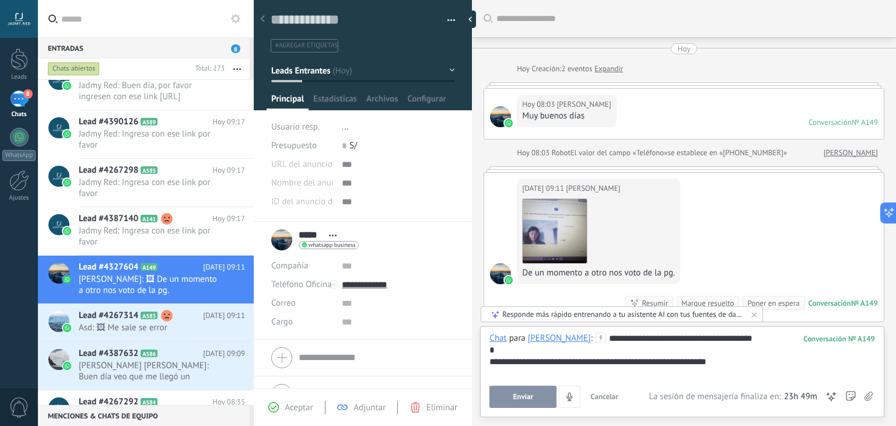
click at [520, 399] on span "Enviar" at bounding box center [523, 396] width 20 height 8
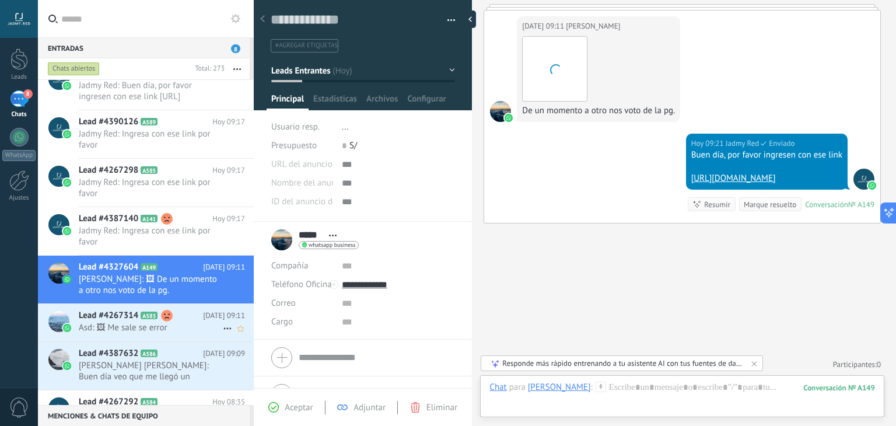
click at [153, 332] on div "Lead #4267314 A583 Hoy 09:11 Asd: 🖼 Me sale se error" at bounding box center [166, 322] width 175 height 37
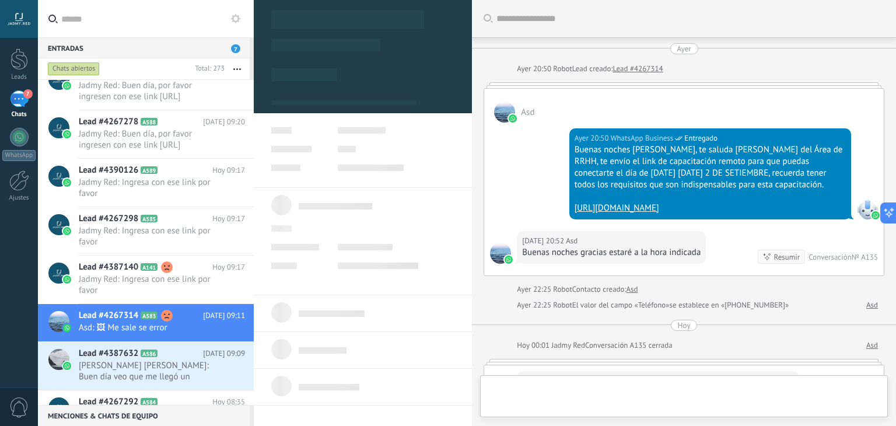
type textarea "**********"
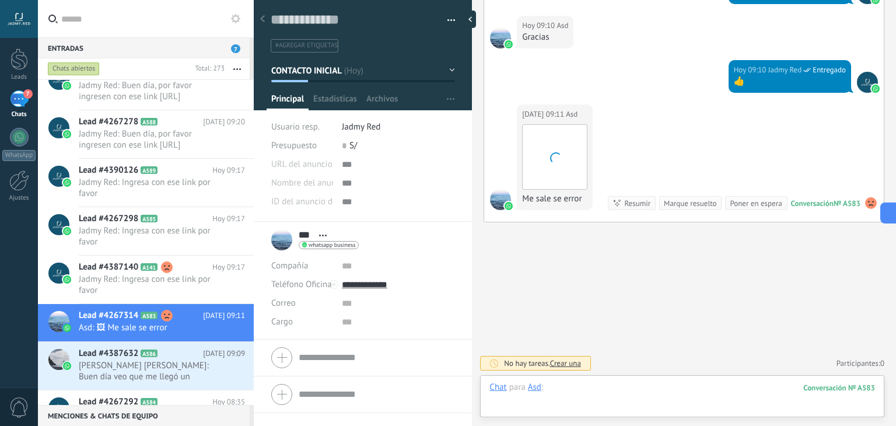
click at [644, 396] on div at bounding box center [681, 398] width 385 height 35
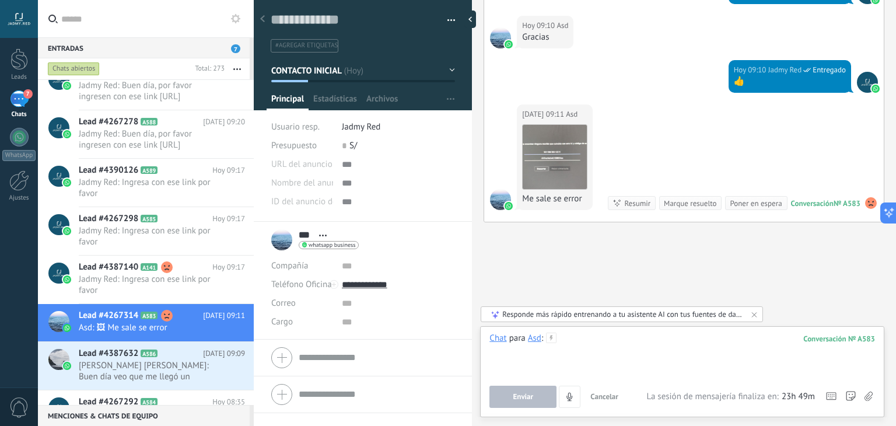
paste div
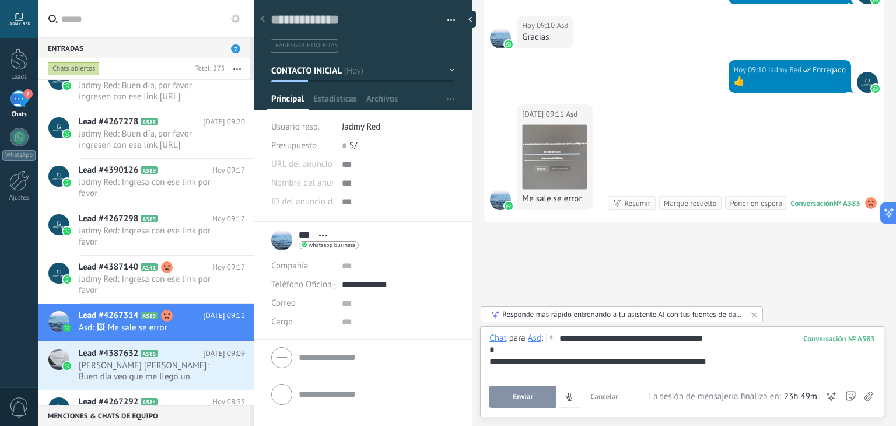
click at [528, 398] on span "Enviar" at bounding box center [523, 396] width 20 height 8
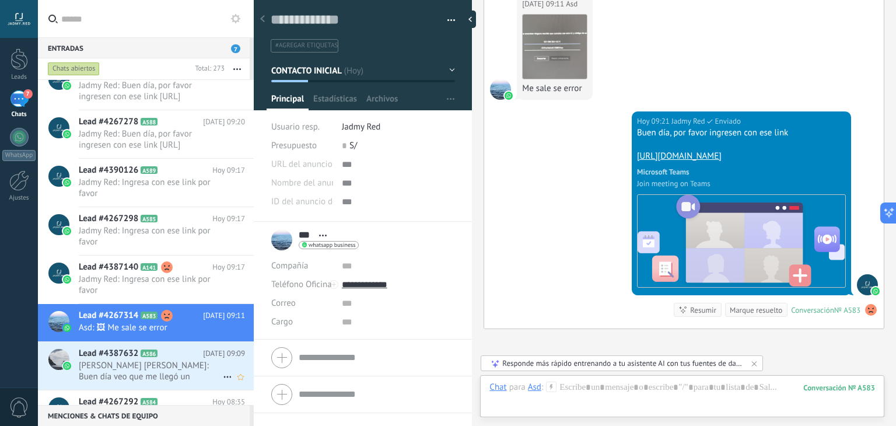
click at [146, 353] on span "A586" at bounding box center [149, 353] width 17 height 8
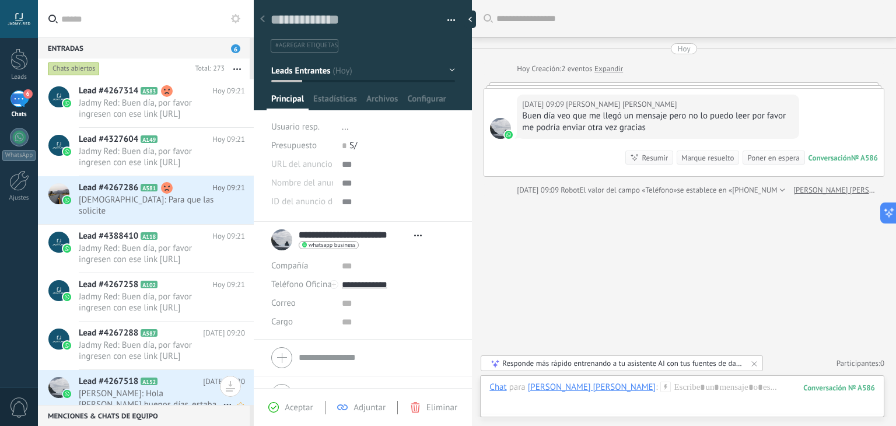
click at [150, 398] on span "Luis Pardo: Hola Cesia buenos días, estaba en la reunión del teams, pero se sal…" at bounding box center [151, 399] width 144 height 22
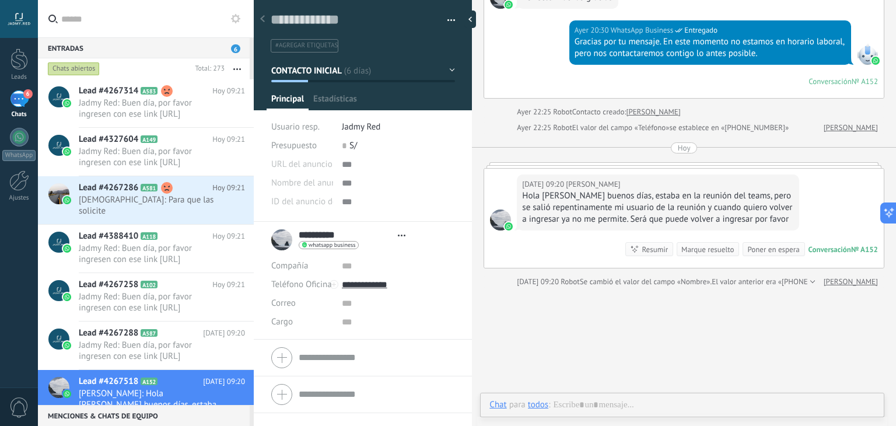
type textarea "**********"
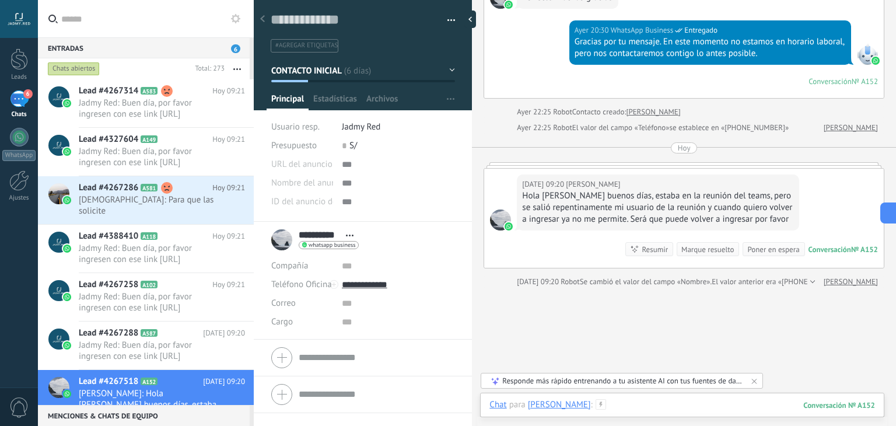
click at [670, 409] on div at bounding box center [681, 416] width 385 height 35
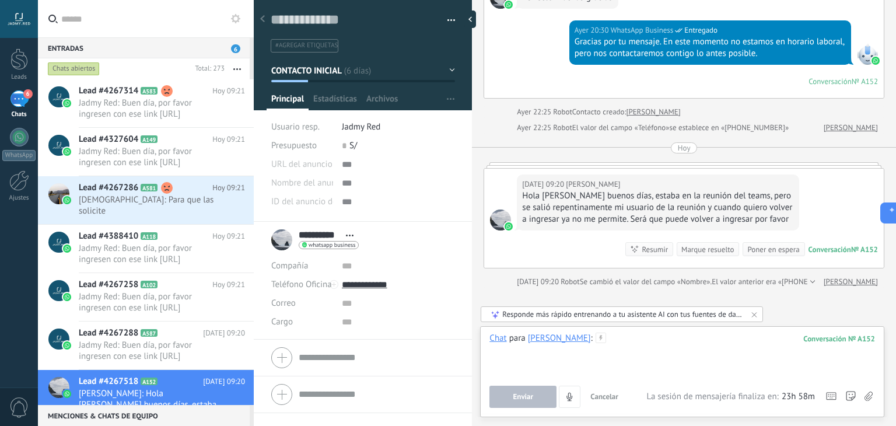
paste div
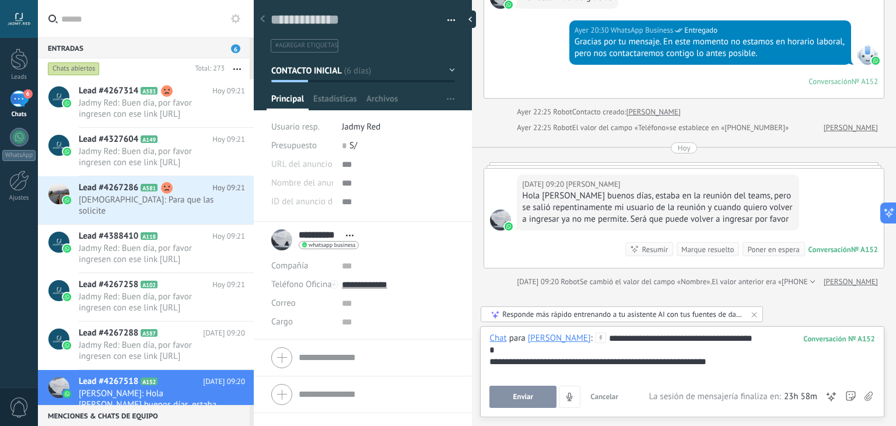
click at [507, 405] on button "Enviar" at bounding box center [522, 396] width 67 height 22
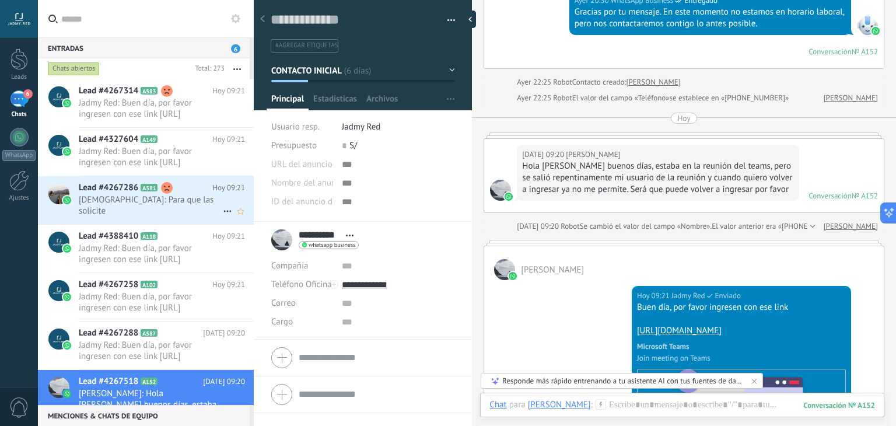
click at [119, 198] on span "[DEMOGRAPHIC_DATA]: Para que las solicite" at bounding box center [151, 205] width 144 height 22
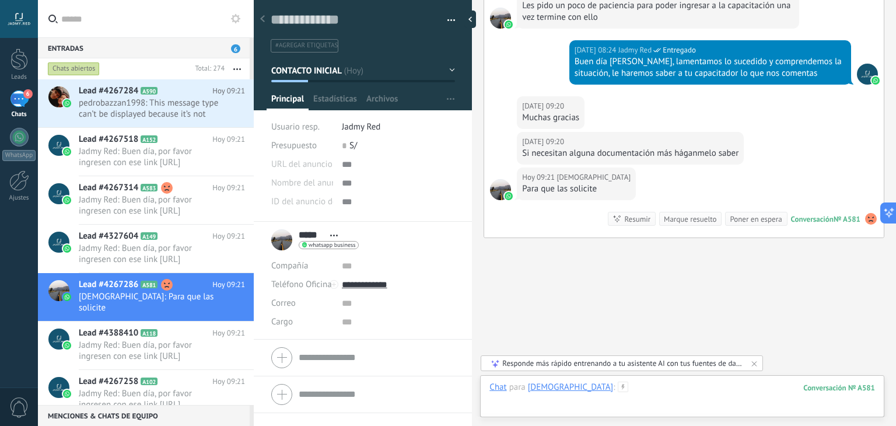
click at [594, 391] on div at bounding box center [681, 398] width 385 height 35
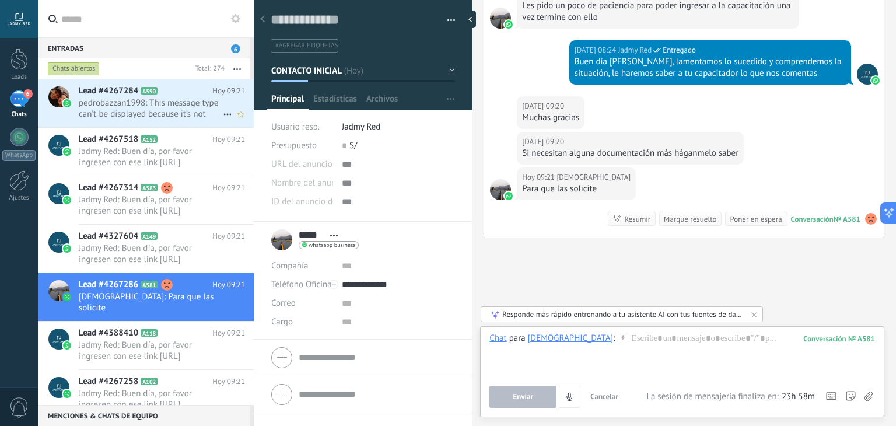
click at [173, 89] on h2 "Lead #4267284 A590" at bounding box center [146, 91] width 134 height 12
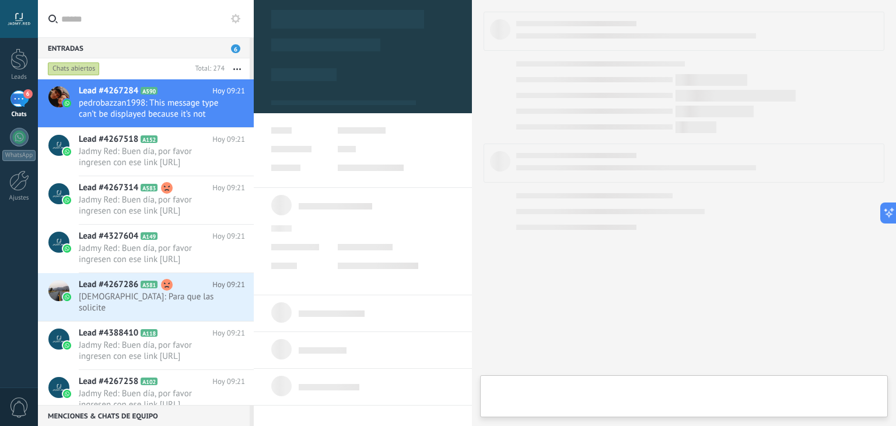
type textarea "**********"
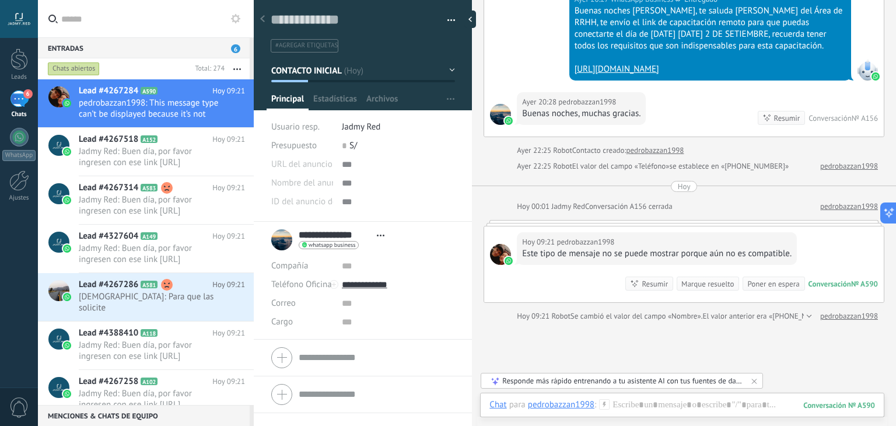
scroll to position [261, 0]
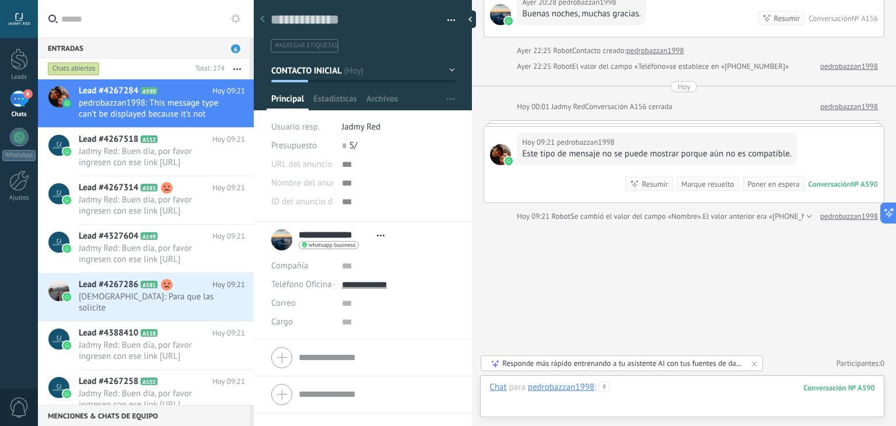
click at [638, 394] on div at bounding box center [681, 398] width 385 height 35
paste div
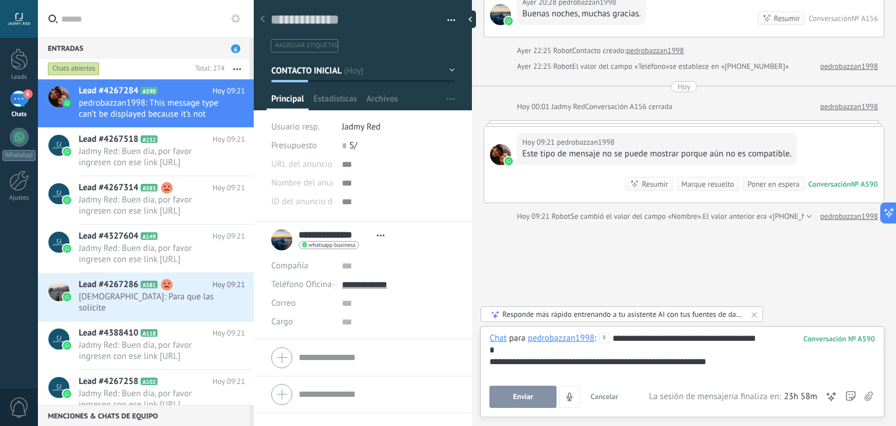
click at [523, 395] on span "Enviar" at bounding box center [523, 396] width 20 height 8
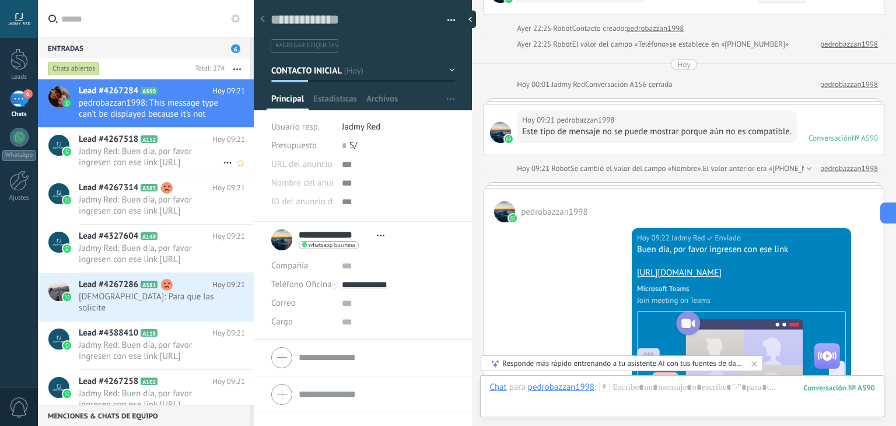
scroll to position [227, 0]
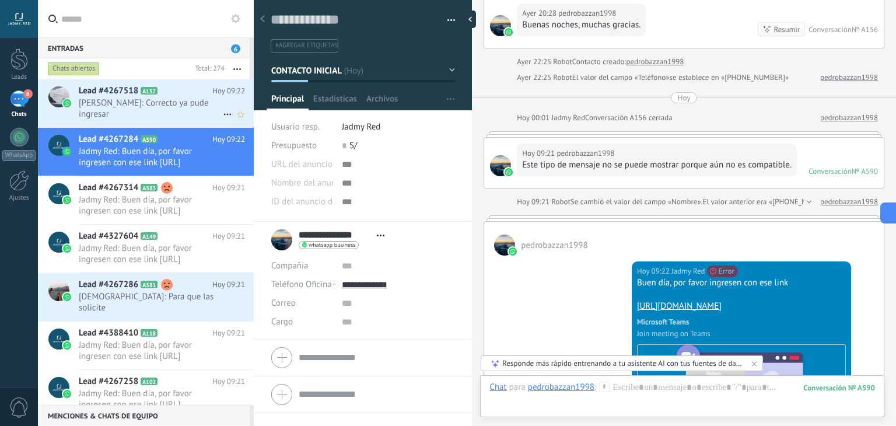
click at [159, 111] on div "Lead #4267518 A152 Hoy 09:22 Luis Pardo: Correcto ya pude ingresar" at bounding box center [166, 103] width 175 height 48
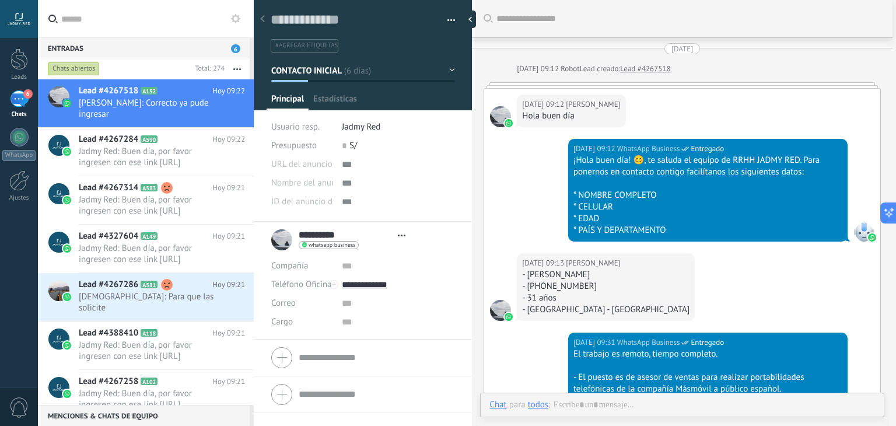
type textarea "**********"
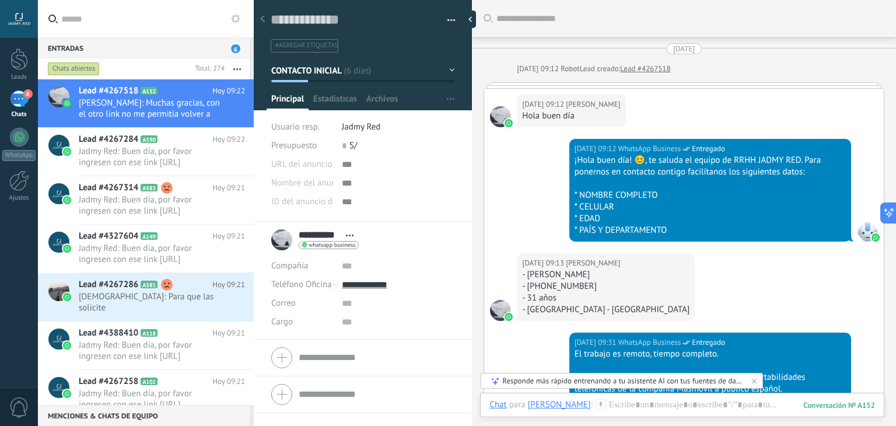
scroll to position [1474, 0]
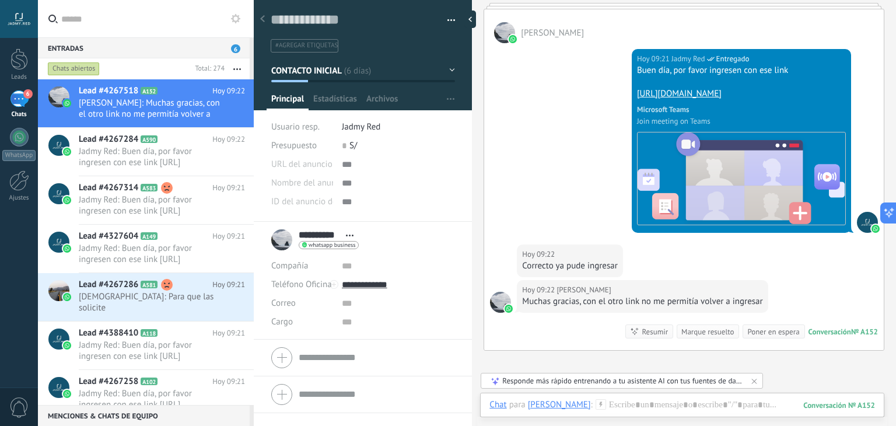
click at [550, 191] on div "Hoy 09:21 Jadmy Red Entregado Buen día, por favor ingresen con ese link https:/…" at bounding box center [683, 143] width 399 height 201
click at [552, 145] on div "Hoy 09:21 Jadmy Red Entregado Buen día, por favor ingresen con ese link https:/…" at bounding box center [683, 143] width 399 height 201
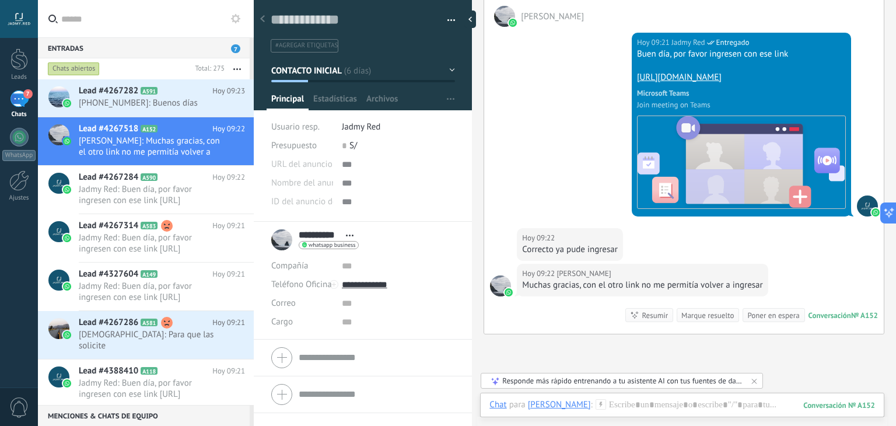
scroll to position [1600, 0]
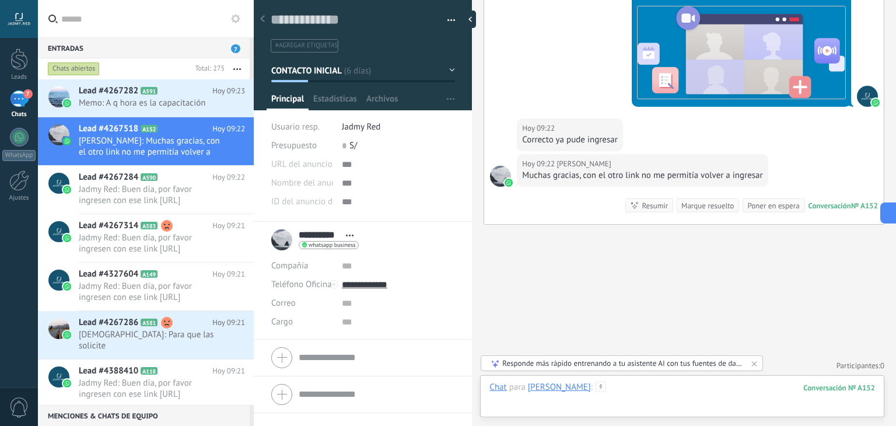
click at [623, 395] on div at bounding box center [681, 398] width 385 height 35
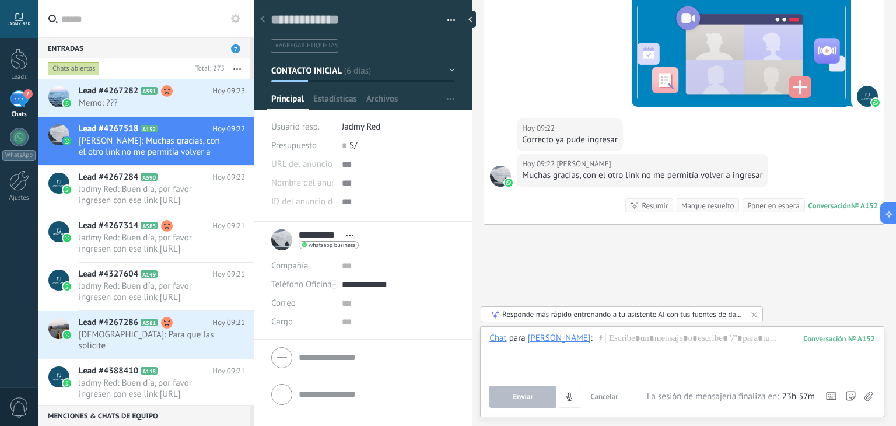
click at [511, 59] on div "Hoy 09:21 Jadmy Red Entregado Buen día, por favor ingresen con ese link https:/…" at bounding box center [683, 17] width 399 height 201
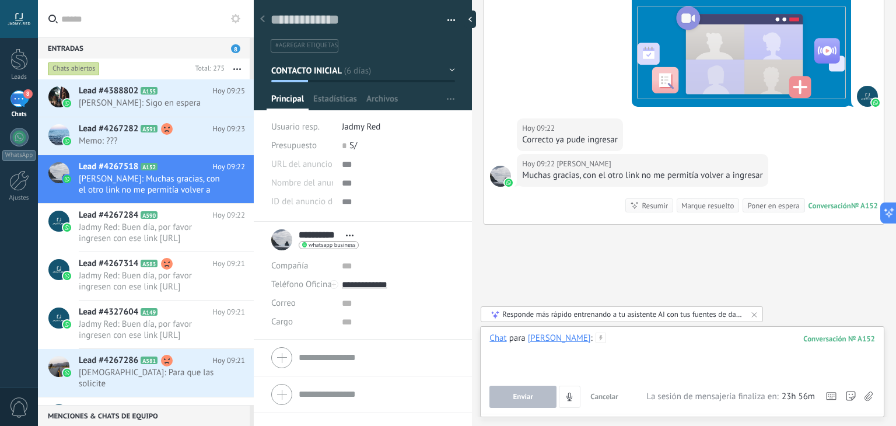
click at [637, 348] on div at bounding box center [681, 354] width 385 height 44
click at [522, 401] on span "Enviar" at bounding box center [523, 396] width 20 height 8
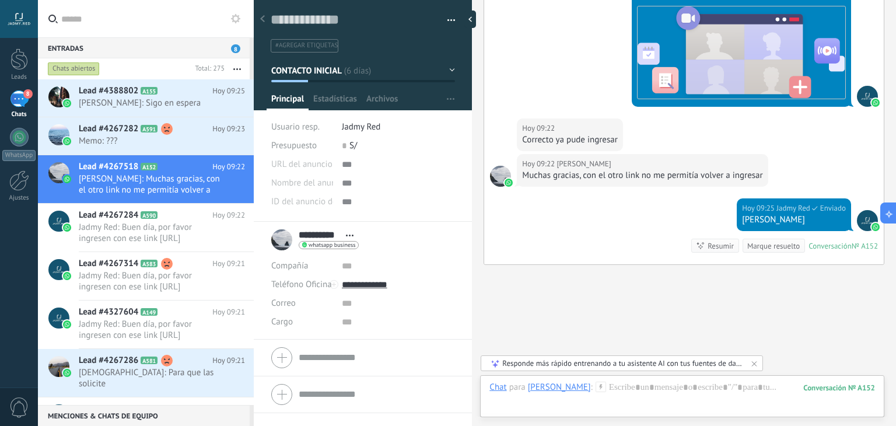
scroll to position [1640, 0]
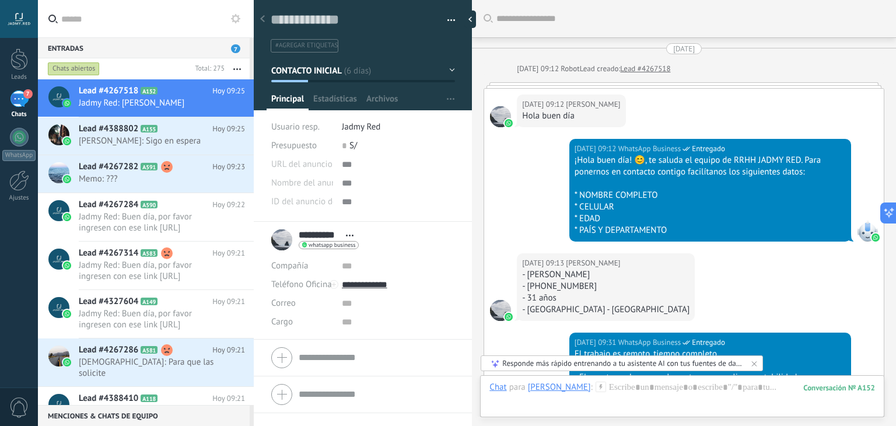
click at [86, 136] on span "[PERSON_NAME]: Sigo en espera" at bounding box center [151, 140] width 144 height 11
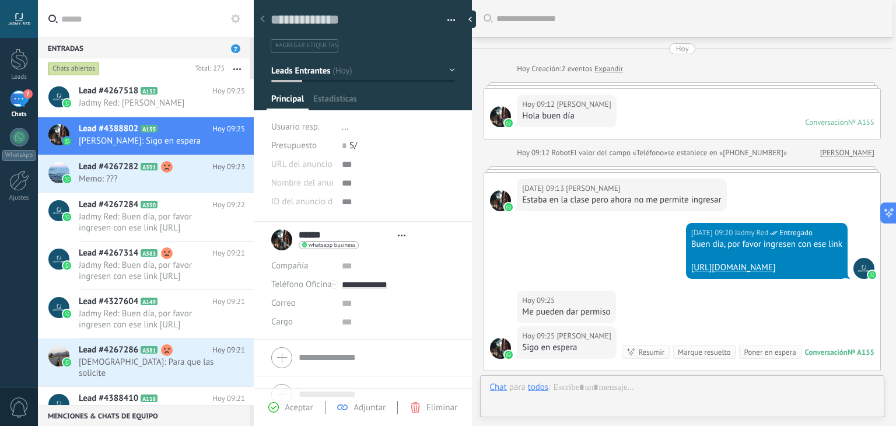
type textarea "**********"
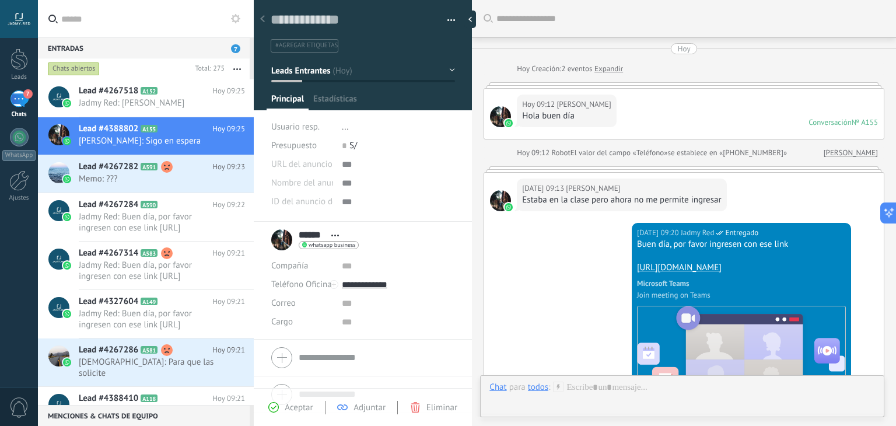
scroll to position [147, 0]
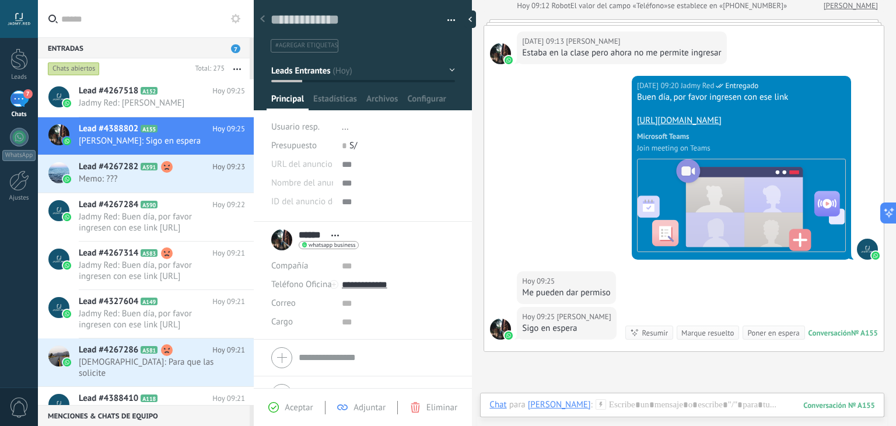
click at [641, 395] on div "Chat Correo Nota Tarea Chat para [GEOGRAPHIC_DATA] : 155 Enviar Cancelar Rastre…" at bounding box center [682, 413] width 404 height 42
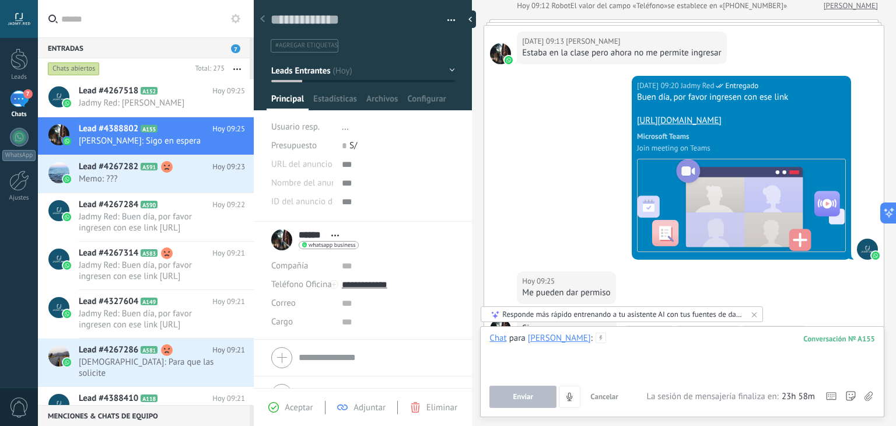
click at [594, 347] on div at bounding box center [681, 354] width 385 height 44
paste div
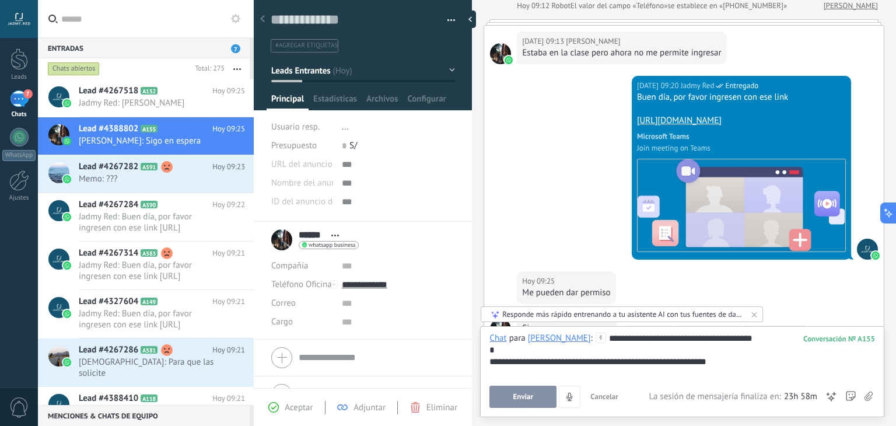
click at [522, 389] on button "Enviar" at bounding box center [522, 396] width 67 height 22
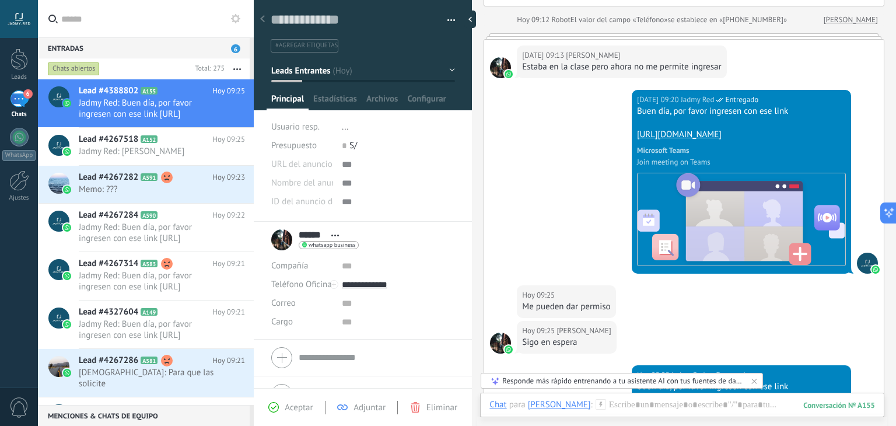
scroll to position [492, 0]
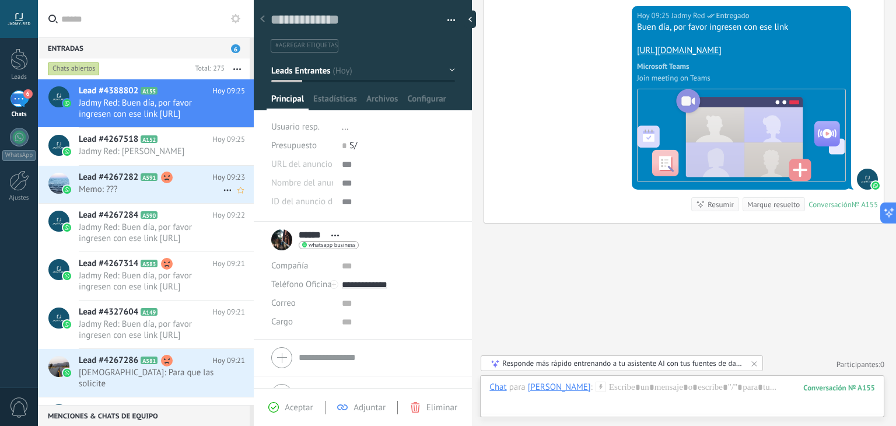
click at [146, 190] on span "Memo: ???" at bounding box center [151, 189] width 144 height 11
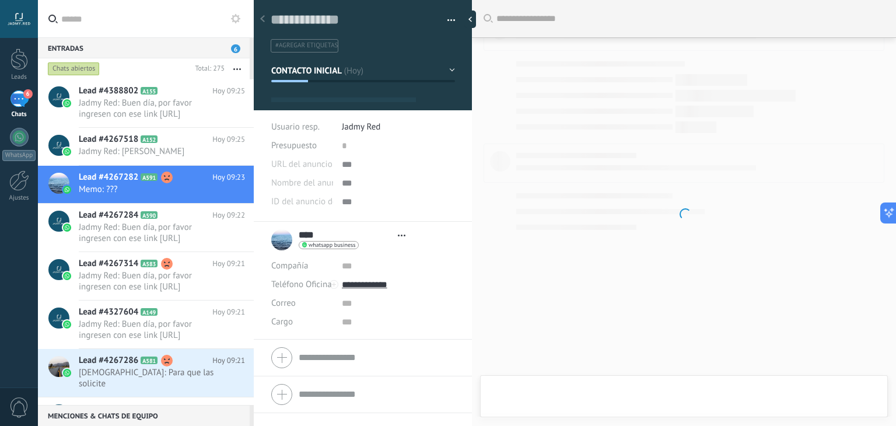
type textarea "**********"
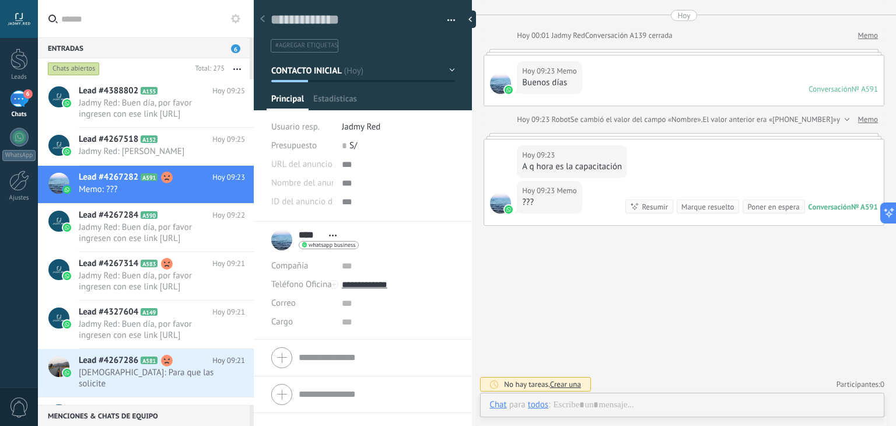
scroll to position [17, 0]
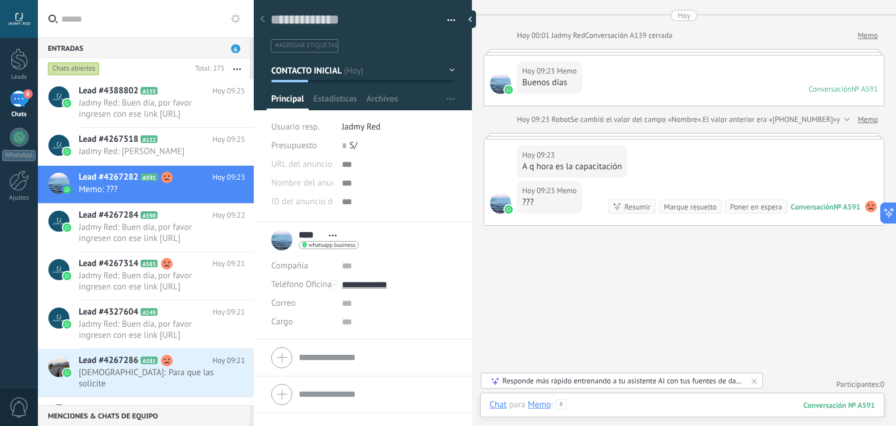
click at [619, 402] on div at bounding box center [681, 416] width 385 height 35
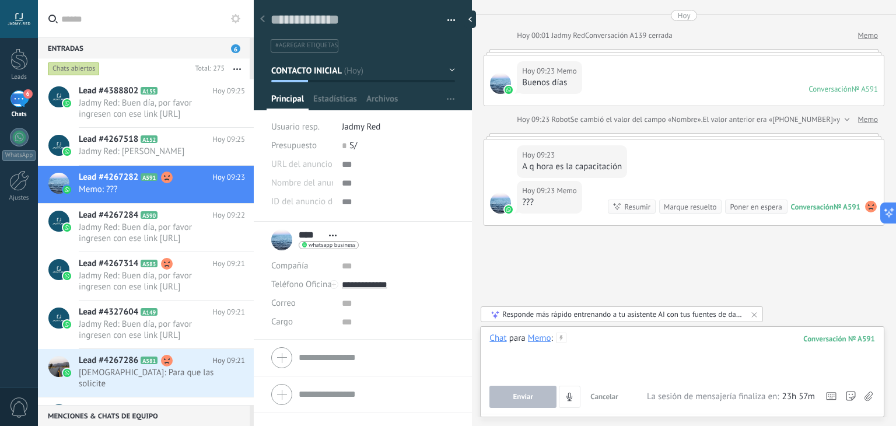
paste div
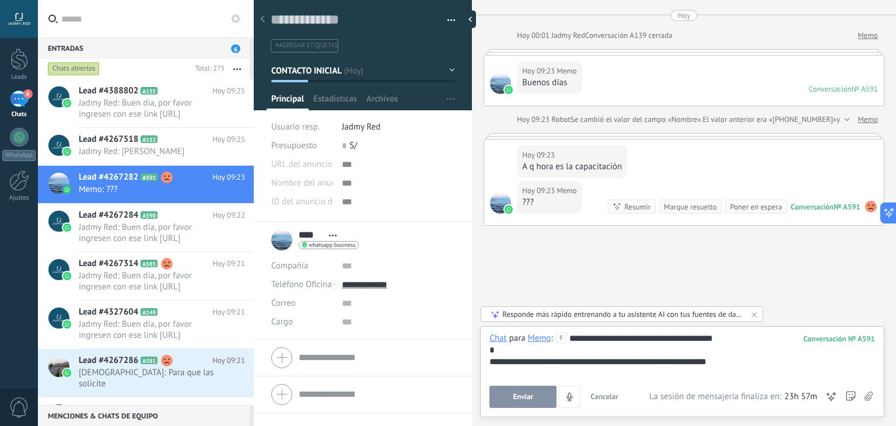
click at [527, 385] on button "Enviar" at bounding box center [522, 396] width 67 height 22
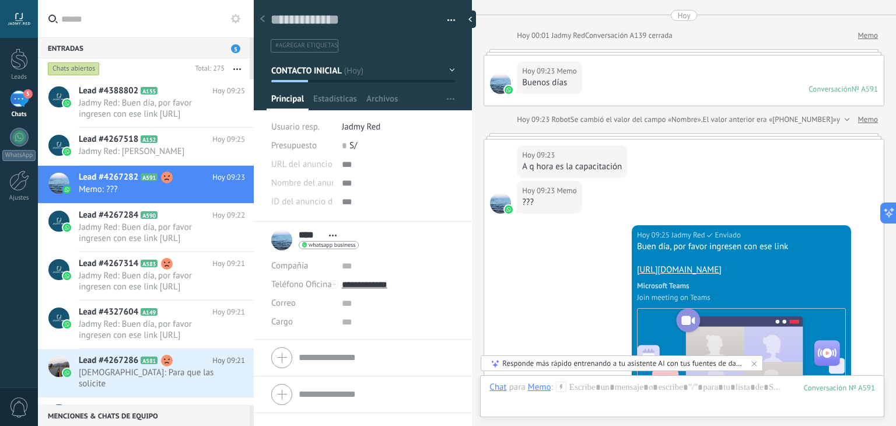
scroll to position [413, 0]
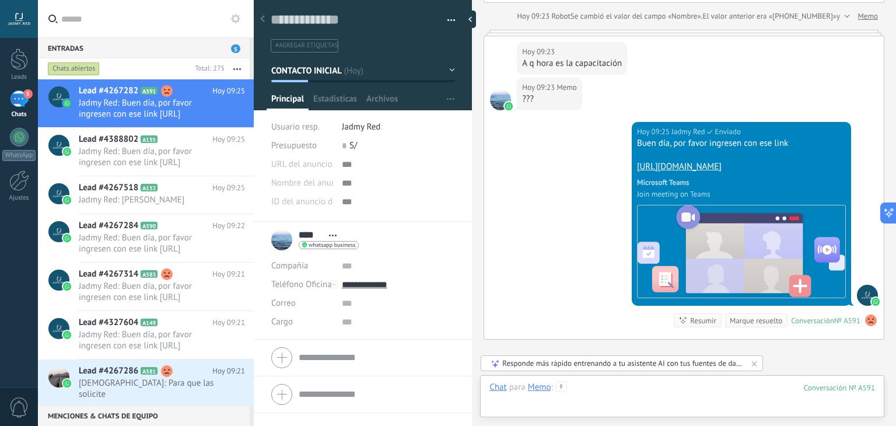
click at [644, 385] on div at bounding box center [681, 398] width 385 height 35
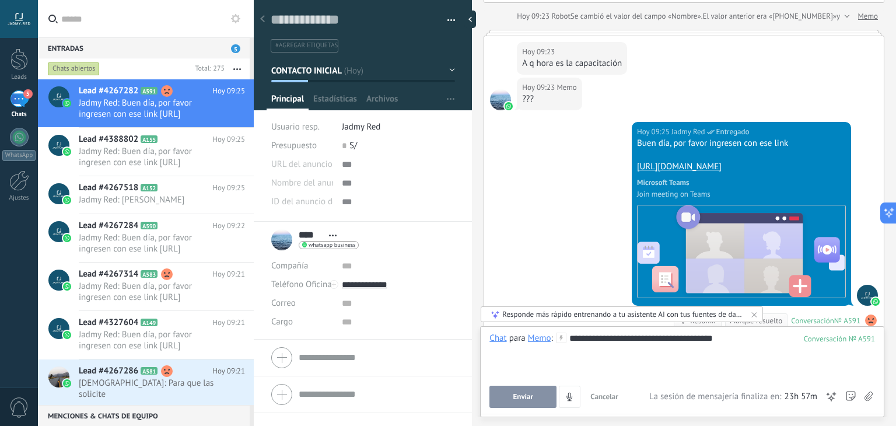
click at [528, 402] on button "Enviar" at bounding box center [522, 396] width 67 height 22
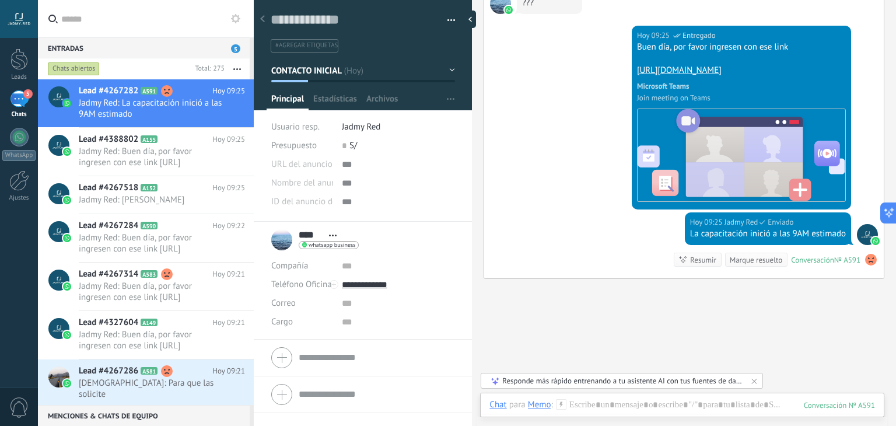
scroll to position [575, 0]
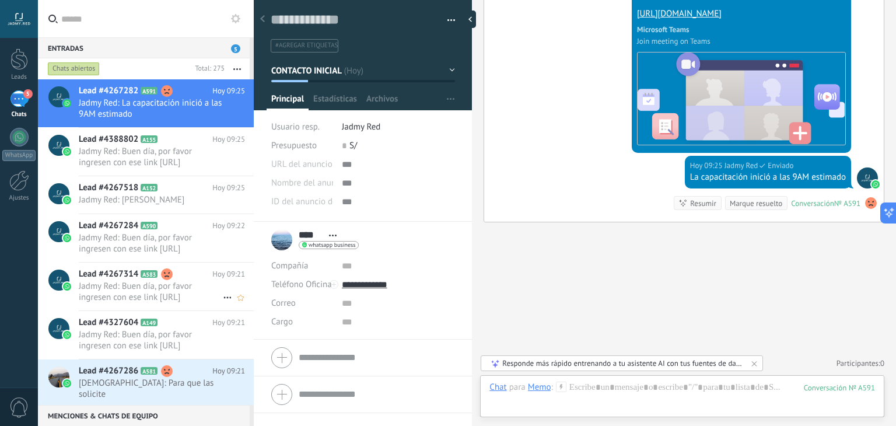
click at [164, 283] on span "Jadmy Red: Buen día, por favor ingresen con ese link [URL][DOMAIN_NAME]" at bounding box center [151, 291] width 144 height 22
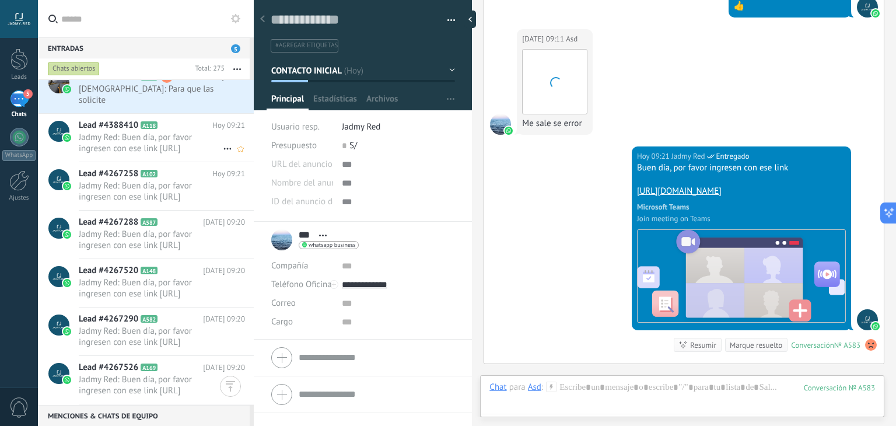
scroll to position [285, 0]
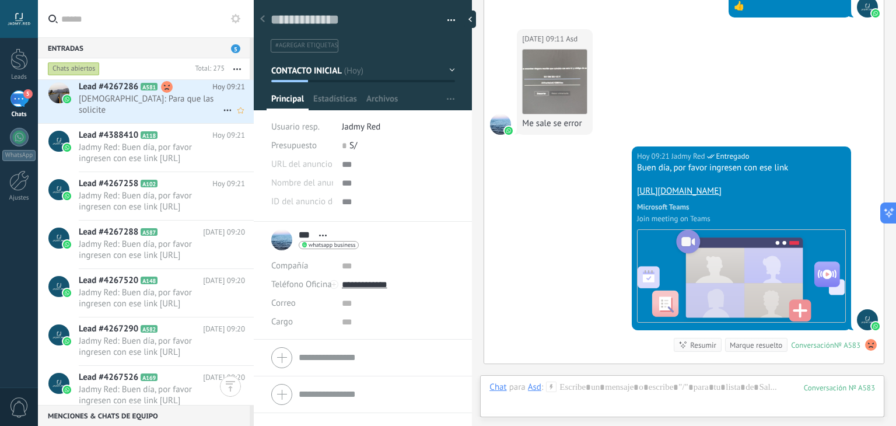
click at [163, 107] on div "Lead #4267286 A581 [DATE] 09:21 Atman: Para que las solicite" at bounding box center [166, 99] width 175 height 48
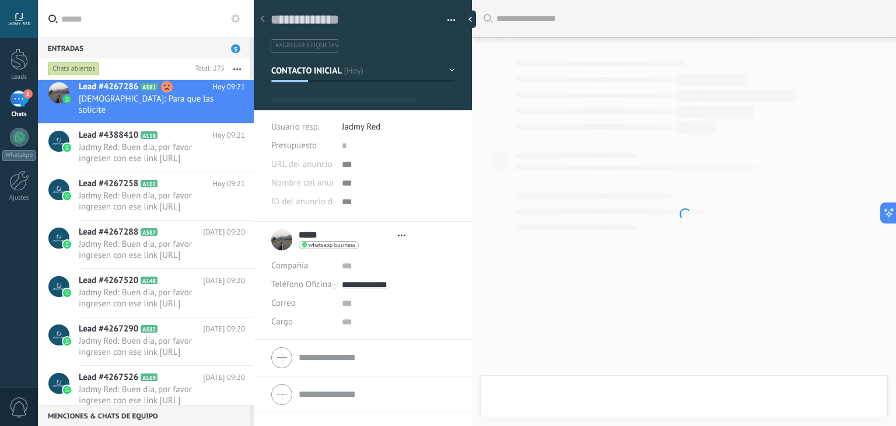
scroll to position [299, 0]
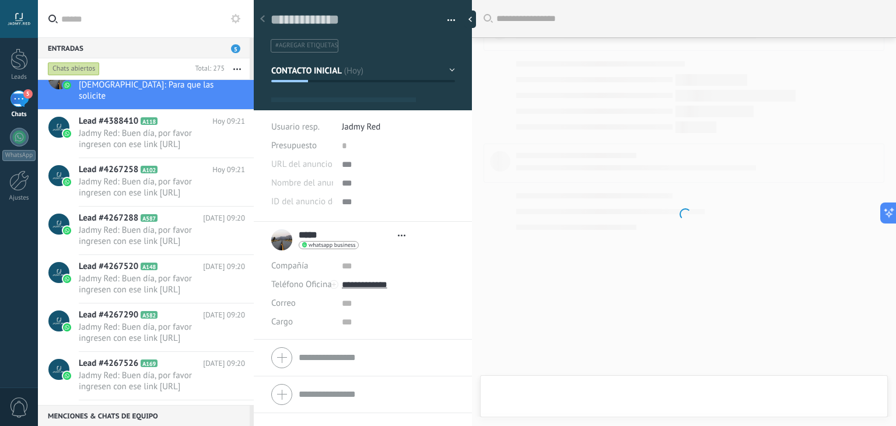
type textarea "**********"
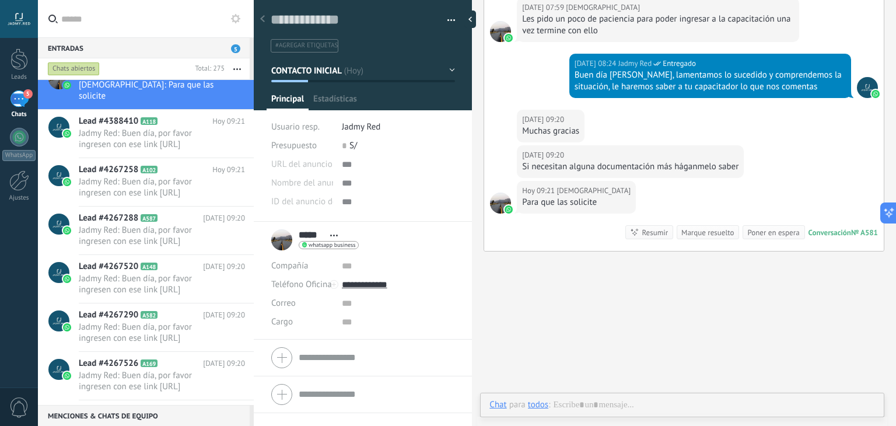
scroll to position [17, 0]
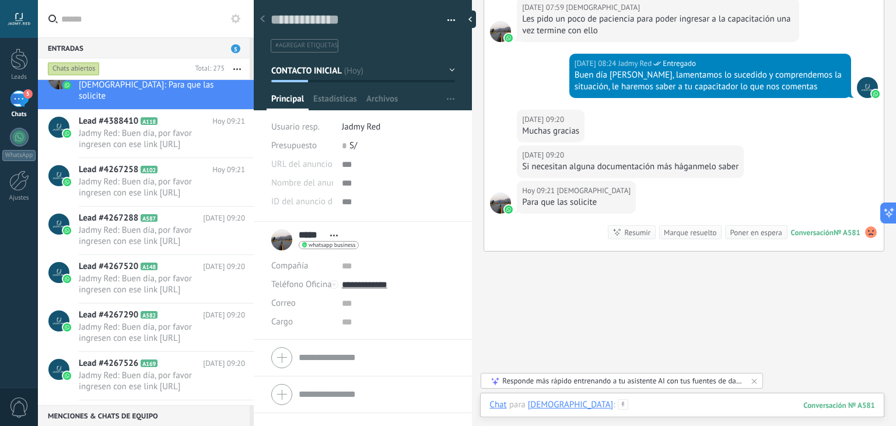
click at [620, 406] on div at bounding box center [681, 416] width 385 height 35
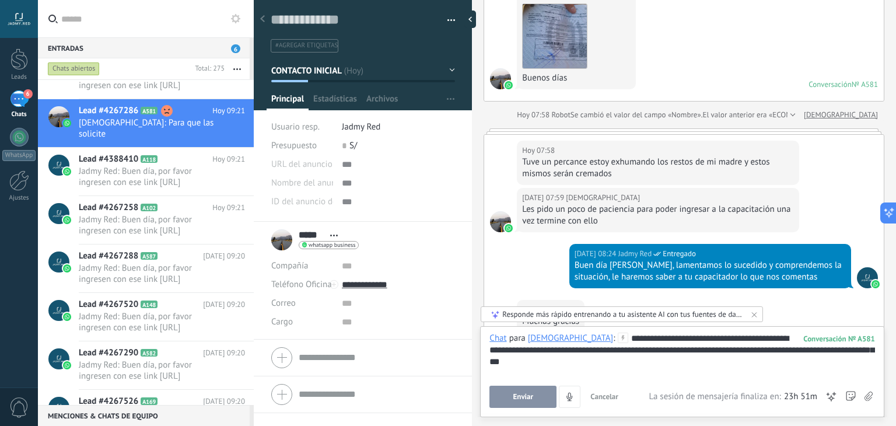
scroll to position [288, 0]
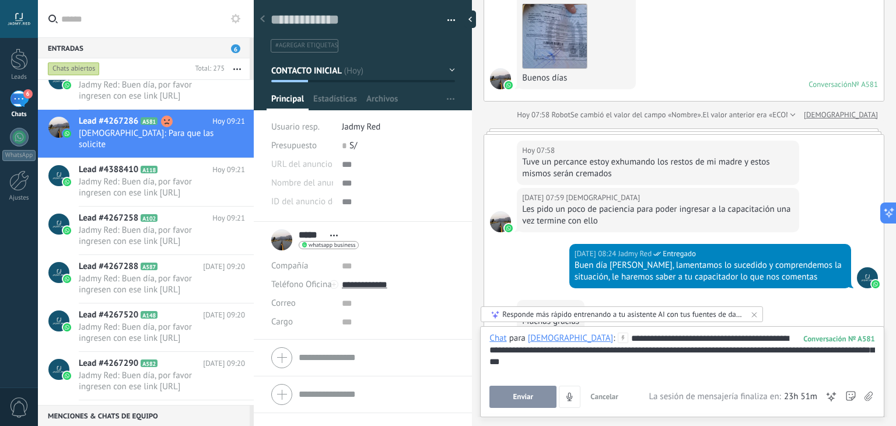
click at [609, 353] on div "**********" at bounding box center [681, 354] width 385 height 44
click at [640, 348] on div "**********" at bounding box center [681, 354] width 385 height 44
click at [646, 350] on div "**********" at bounding box center [681, 354] width 385 height 44
click at [765, 352] on div "**********" at bounding box center [681, 354] width 385 height 44
click at [618, 369] on div "**********" at bounding box center [681, 354] width 385 height 44
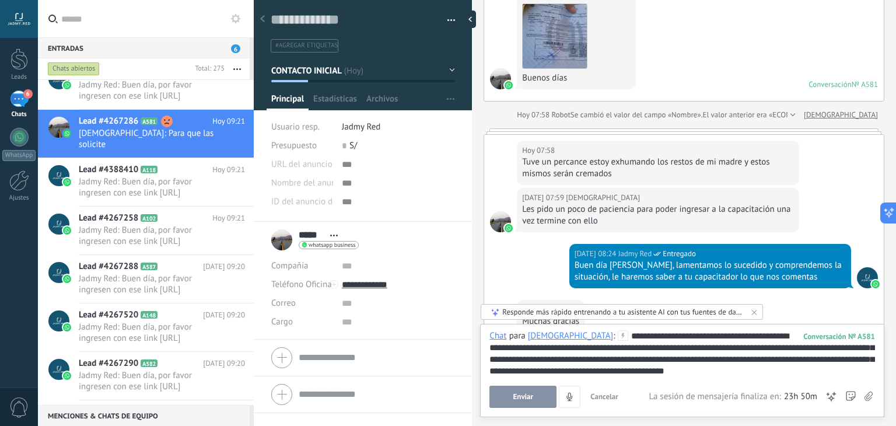
click at [851, 350] on div "**********" at bounding box center [681, 353] width 385 height 47
click at [523, 397] on span "Enviar" at bounding box center [523, 396] width 20 height 8
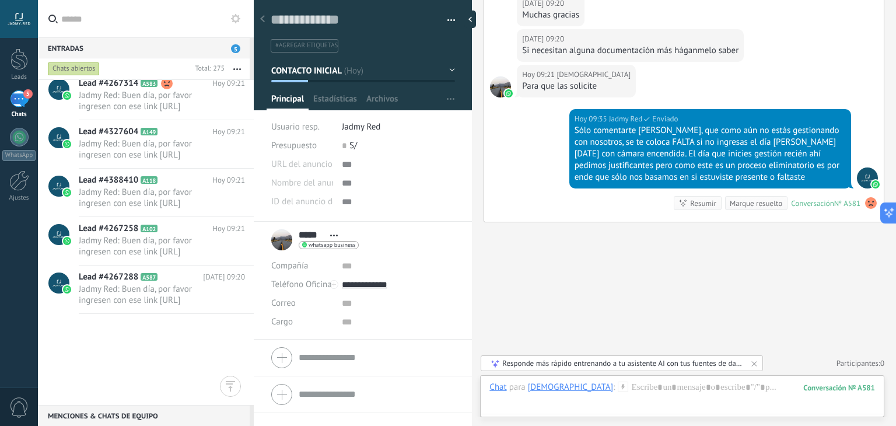
scroll to position [0, 0]
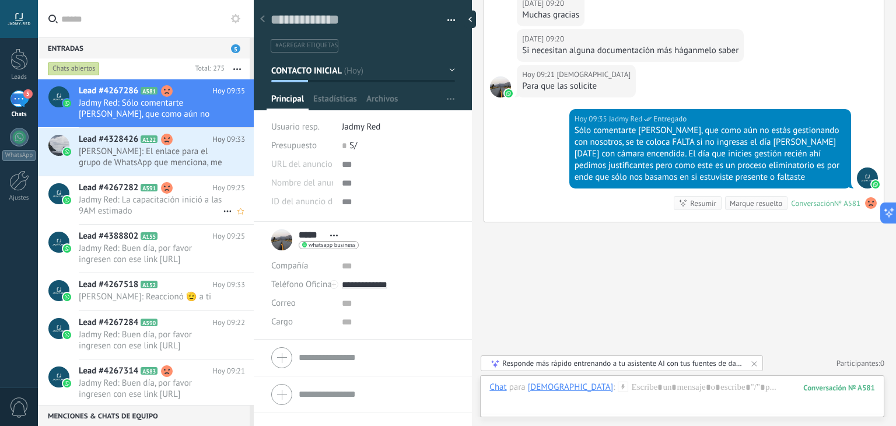
click at [147, 199] on span "Jadmy Red: La capacitación inició a las 9AM estimado" at bounding box center [151, 205] width 144 height 22
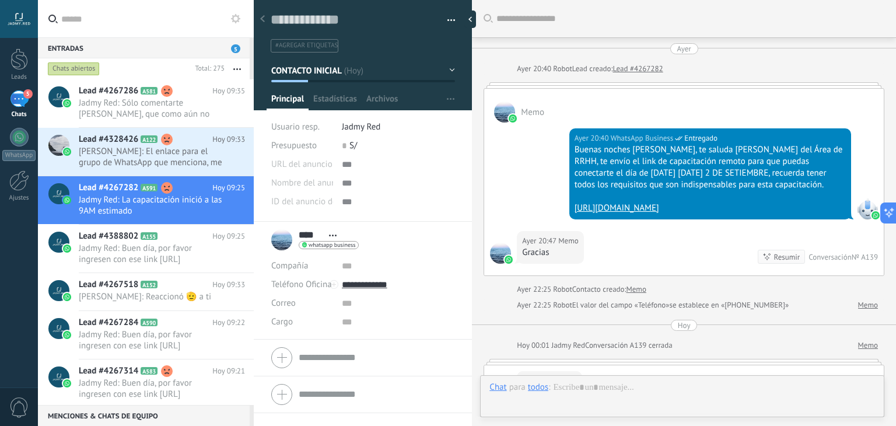
scroll to position [448, 0]
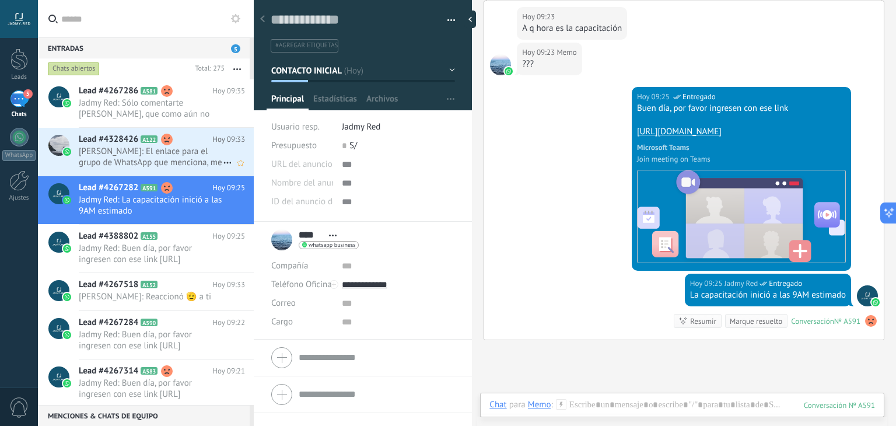
click at [164, 173] on div "Lead #4328426 A122 [DATE] 09:33 [PERSON_NAME]: El enlace para el grupo de Whats…" at bounding box center [166, 152] width 175 height 48
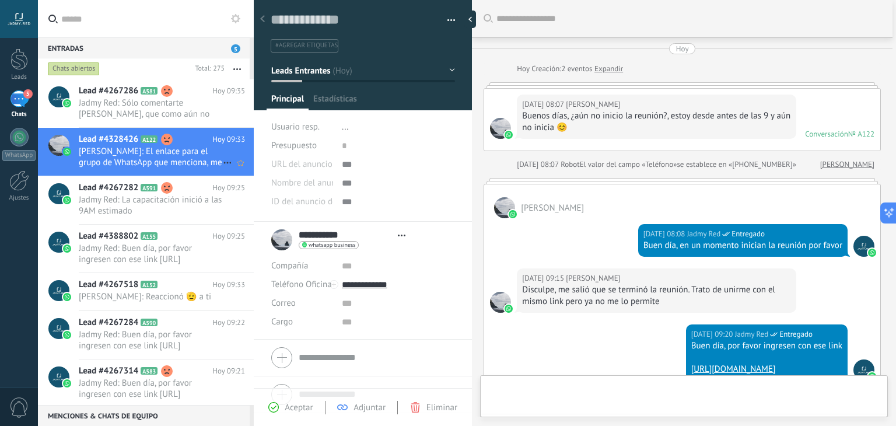
type textarea "**********"
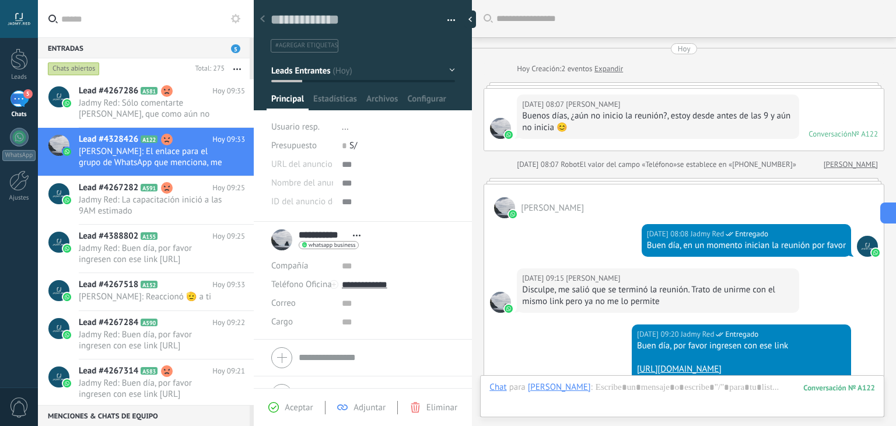
scroll to position [286, 0]
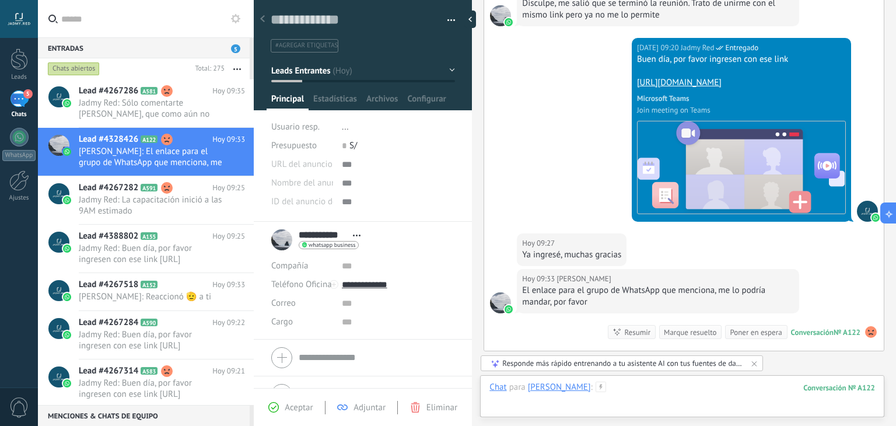
click at [631, 389] on div at bounding box center [681, 398] width 385 height 35
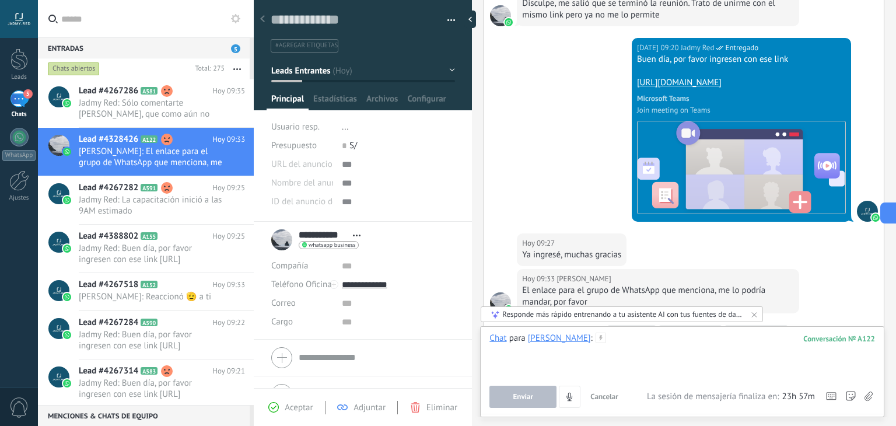
paste div
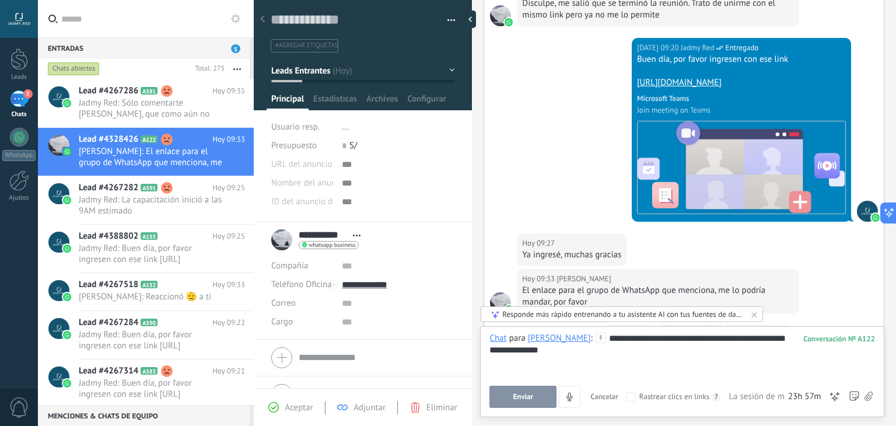
click at [536, 393] on button "Enviar" at bounding box center [522, 396] width 67 height 22
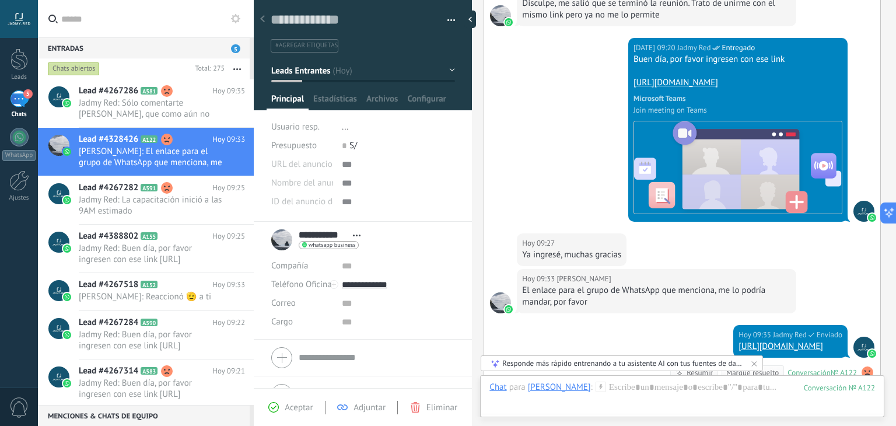
scroll to position [466, 0]
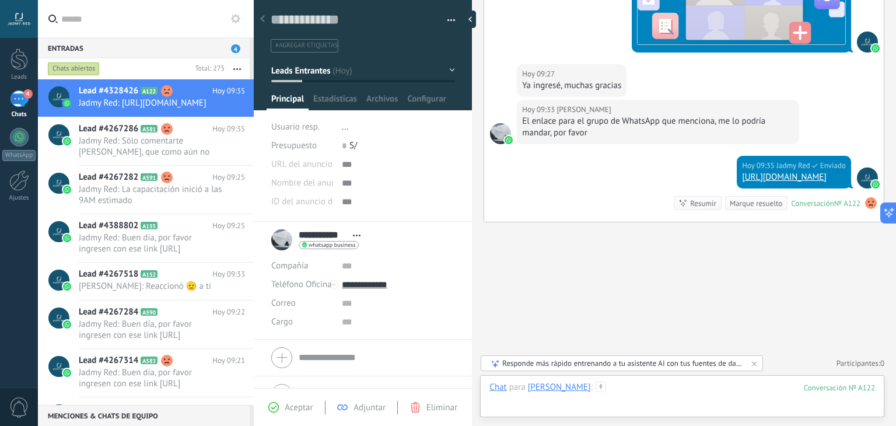
click at [667, 390] on div at bounding box center [681, 398] width 385 height 35
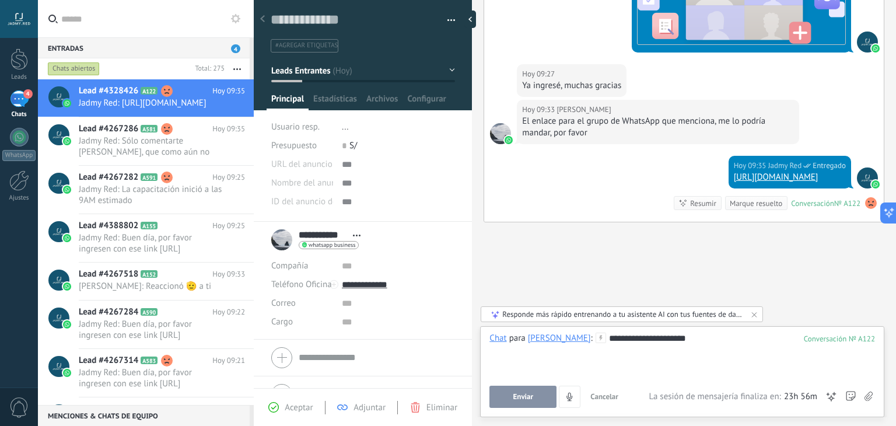
click at [549, 395] on button "Enviar" at bounding box center [522, 396] width 67 height 22
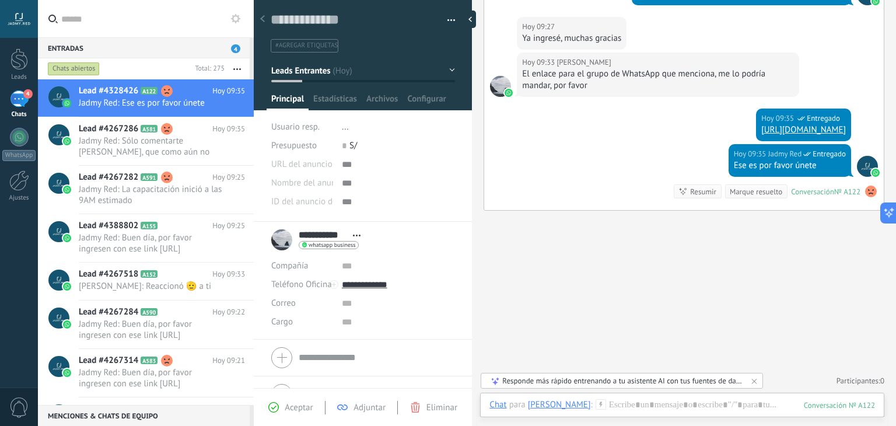
scroll to position [504, 0]
click at [202, 174] on h2 "Lead #4267282 A591" at bounding box center [146, 177] width 134 height 12
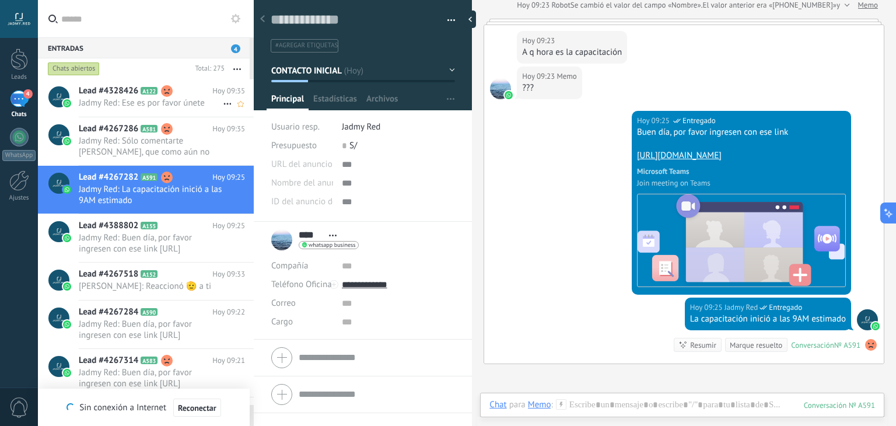
click at [156, 114] on div "Lead #4328426 A122 [DATE] 09:35 Jadmy Red: Ese es por favor únete" at bounding box center [166, 97] width 175 height 37
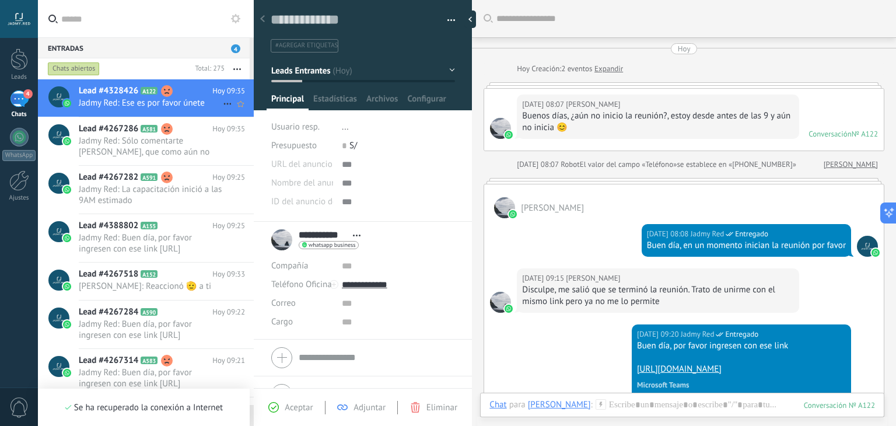
scroll to position [478, 0]
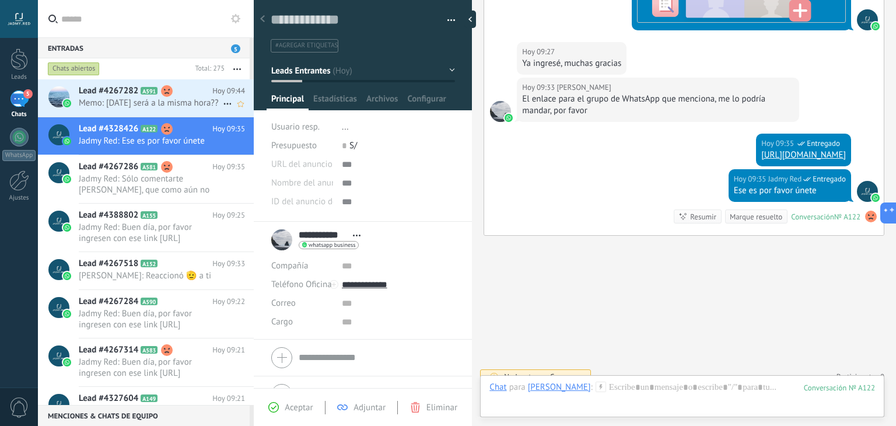
click at [163, 94] on use at bounding box center [167, 91] width 12 height 12
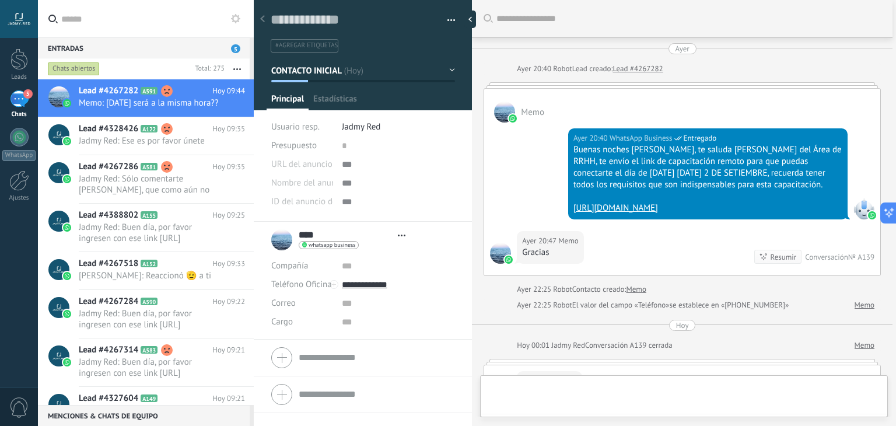
type textarea "**********"
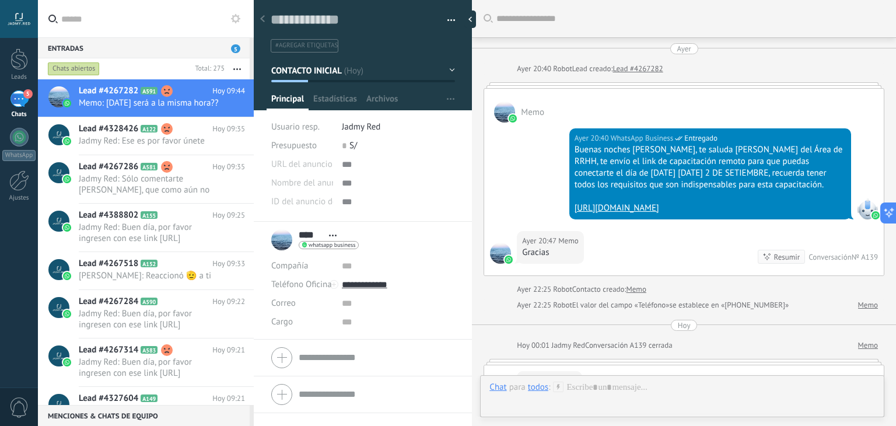
scroll to position [496, 0]
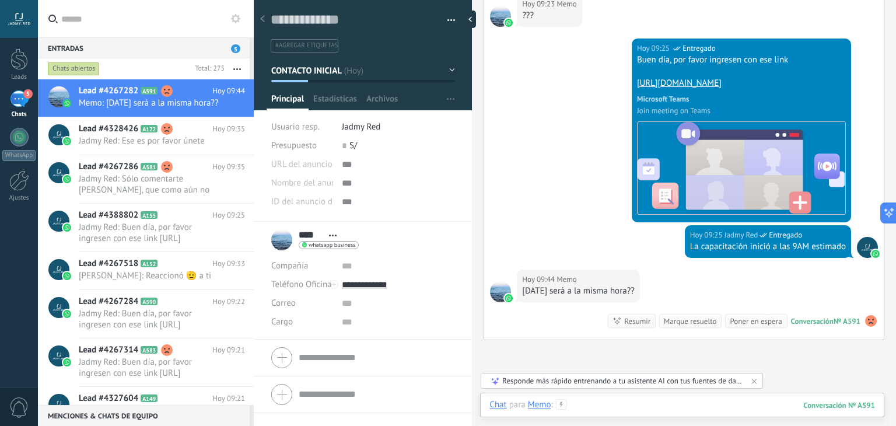
click at [609, 409] on div at bounding box center [681, 416] width 385 height 35
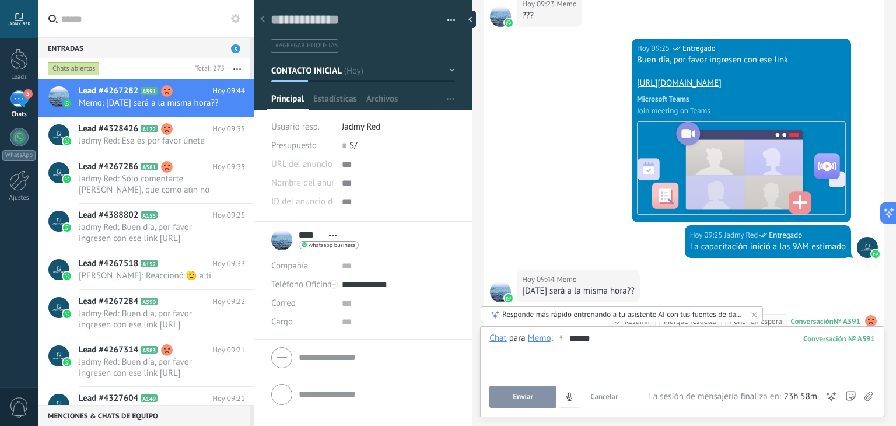
click at [506, 398] on button "Enviar" at bounding box center [522, 396] width 67 height 22
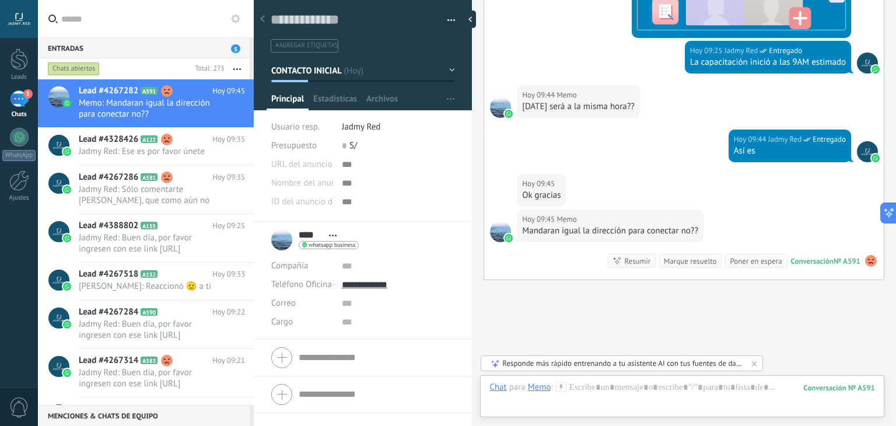
scroll to position [748, 0]
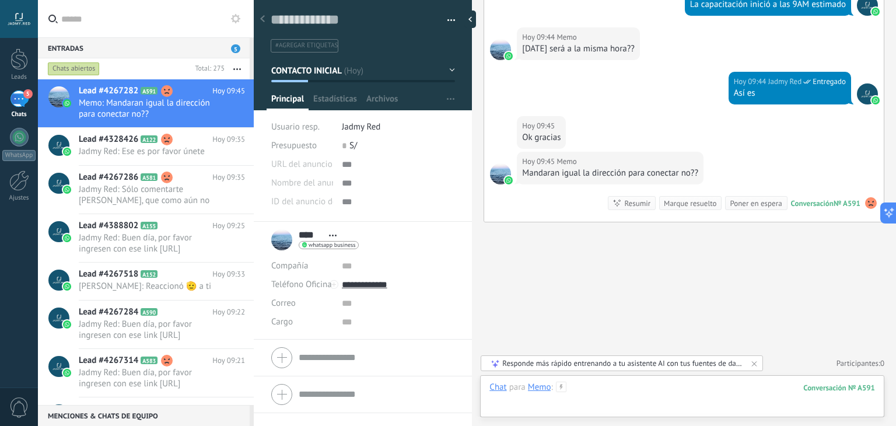
click at [615, 384] on div at bounding box center [681, 398] width 385 height 35
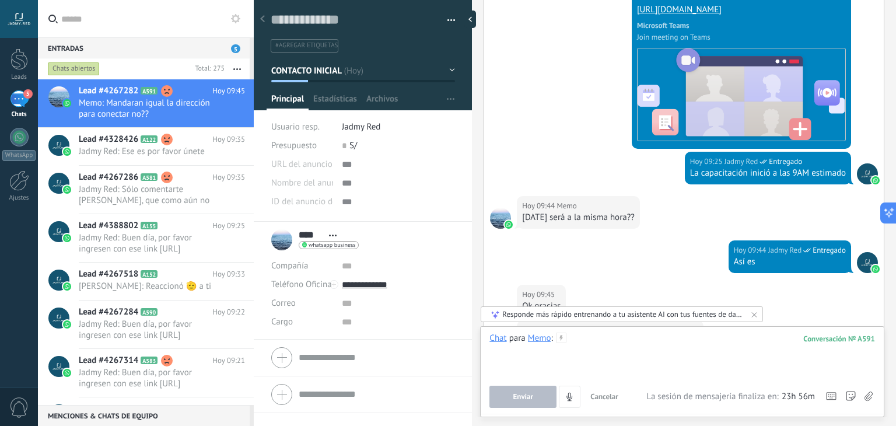
scroll to position [563, 0]
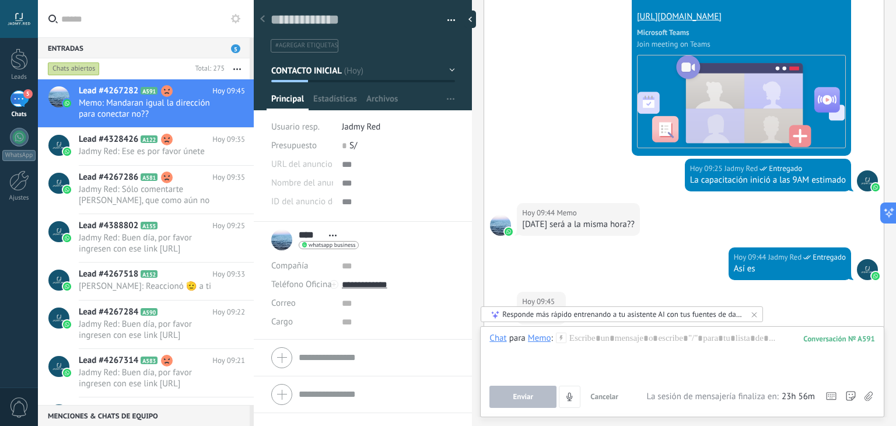
click at [637, 22] on link "[URL][DOMAIN_NAME]" at bounding box center [679, 16] width 85 height 11
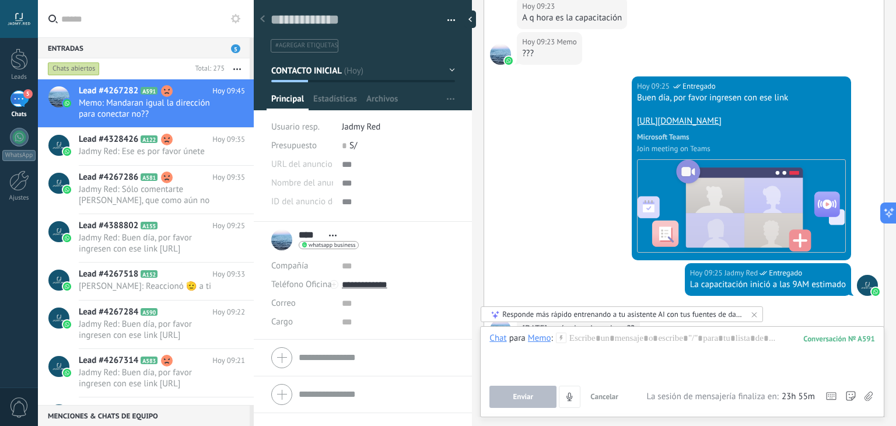
scroll to position [748, 0]
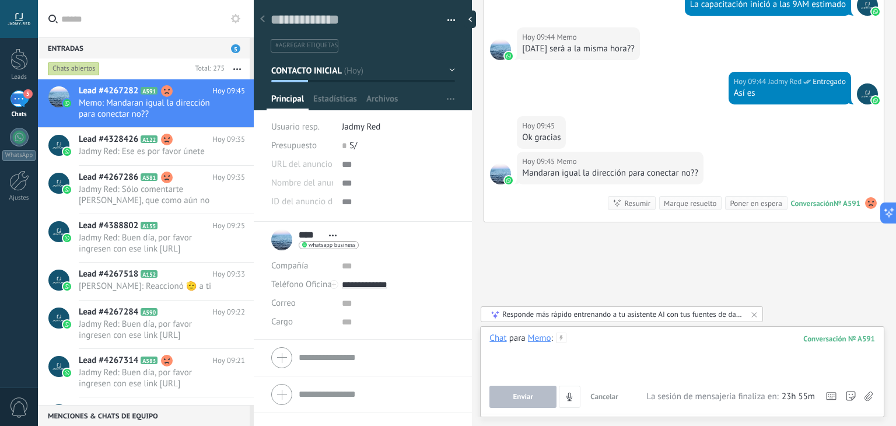
click at [605, 335] on div at bounding box center [681, 354] width 385 height 44
click at [637, 353] on div at bounding box center [681, 354] width 385 height 44
click at [608, 331] on div "Chat Correo Nota Tarea Chat para Memo : 591 Enviar Cancelar Rastrear clics en l…" at bounding box center [682, 371] width 404 height 91
click at [599, 336] on div at bounding box center [681, 354] width 385 height 44
click at [528, 399] on span "Enviar" at bounding box center [523, 396] width 20 height 8
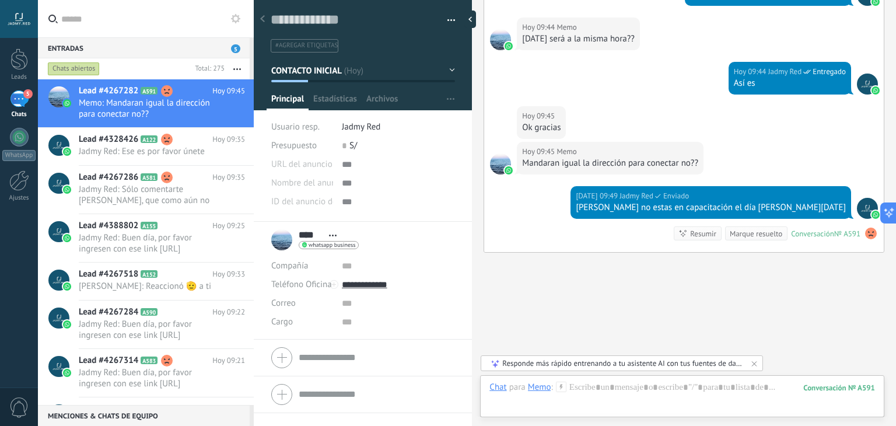
scroll to position [788, 0]
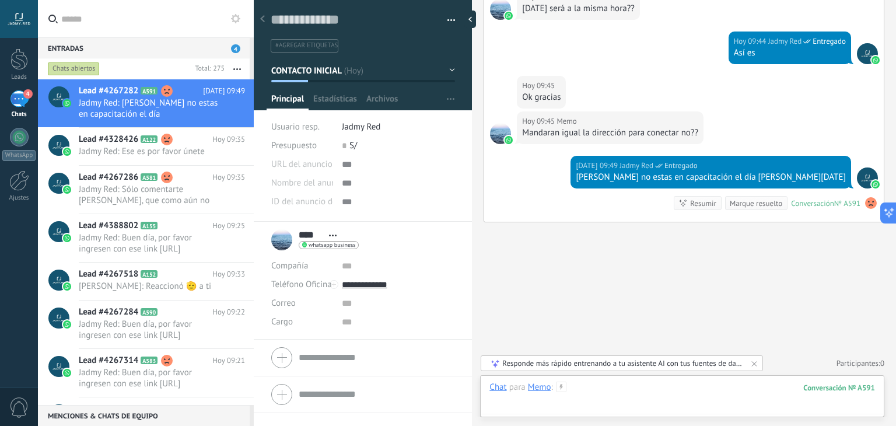
click at [603, 382] on div at bounding box center [681, 398] width 385 height 35
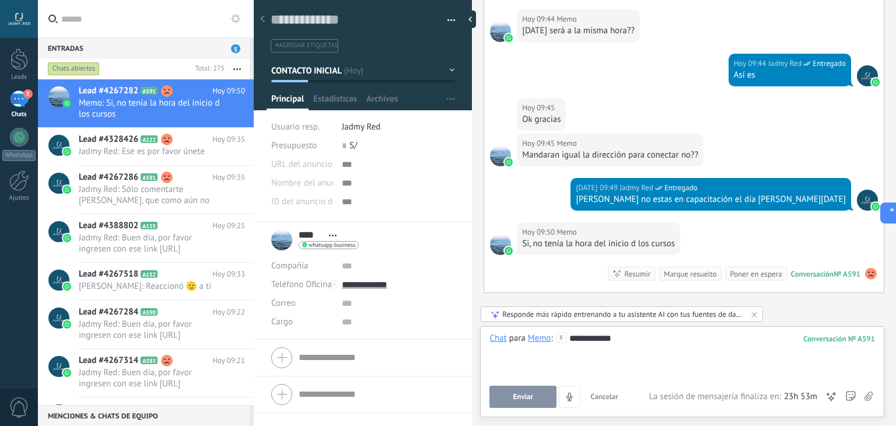
scroll to position [837, 0]
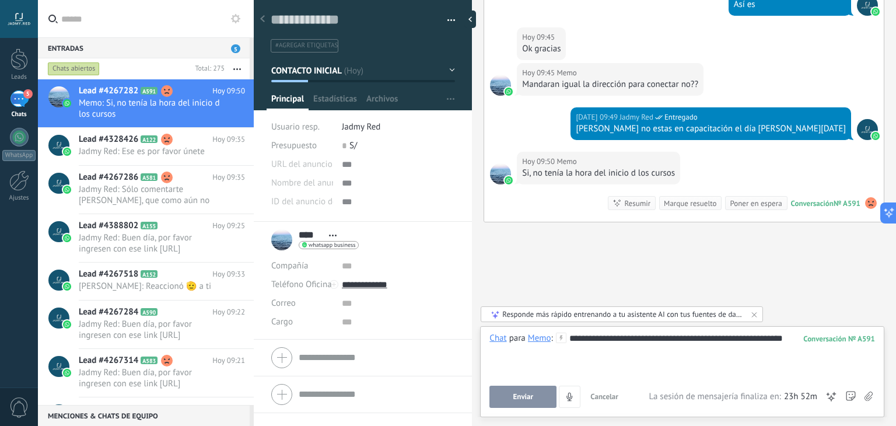
click at [536, 403] on button "Enviar" at bounding box center [522, 396] width 67 height 22
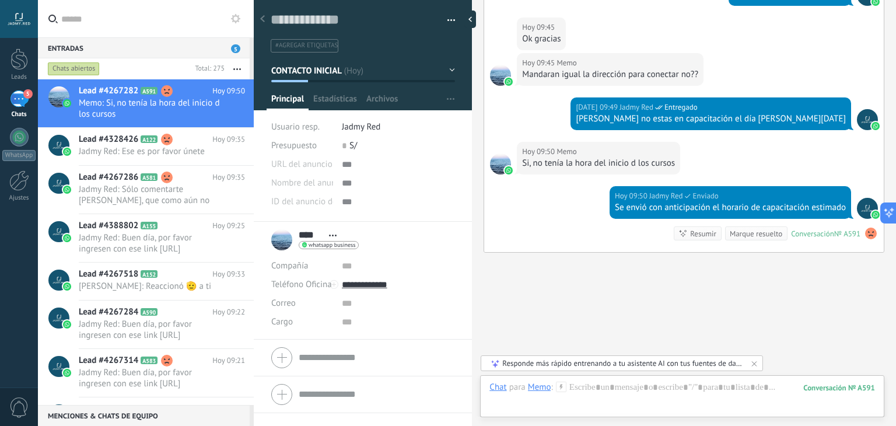
scroll to position [877, 0]
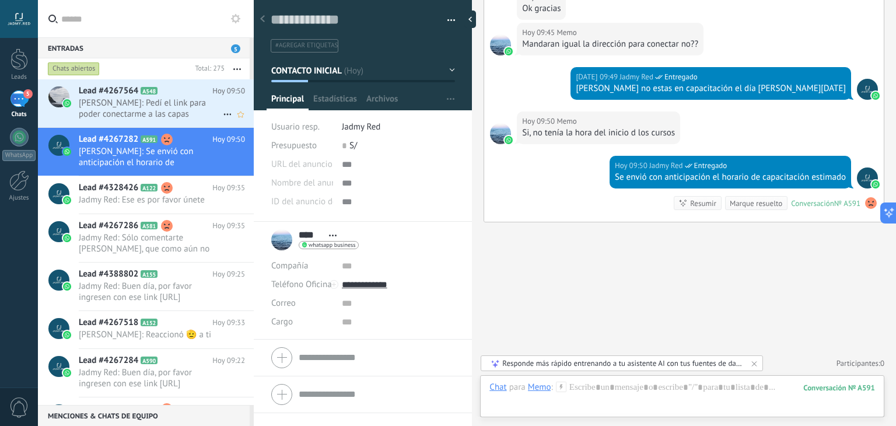
click at [177, 110] on span "[PERSON_NAME]: Pedí el link para poder conectarme a las capas" at bounding box center [151, 108] width 144 height 22
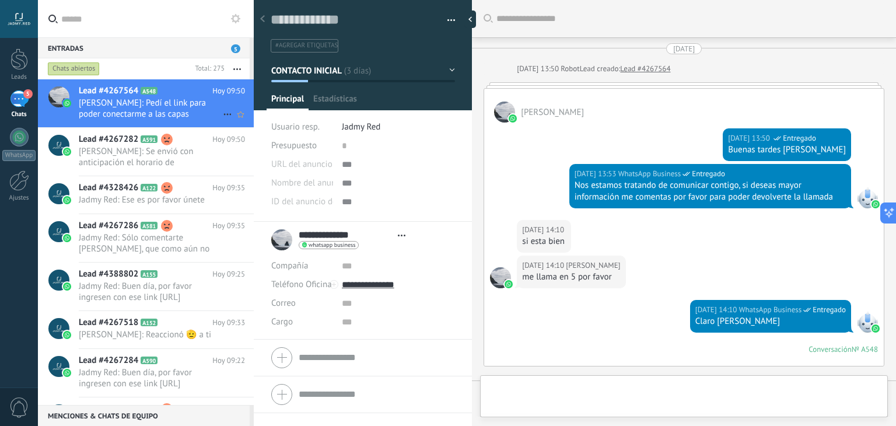
type textarea "**********"
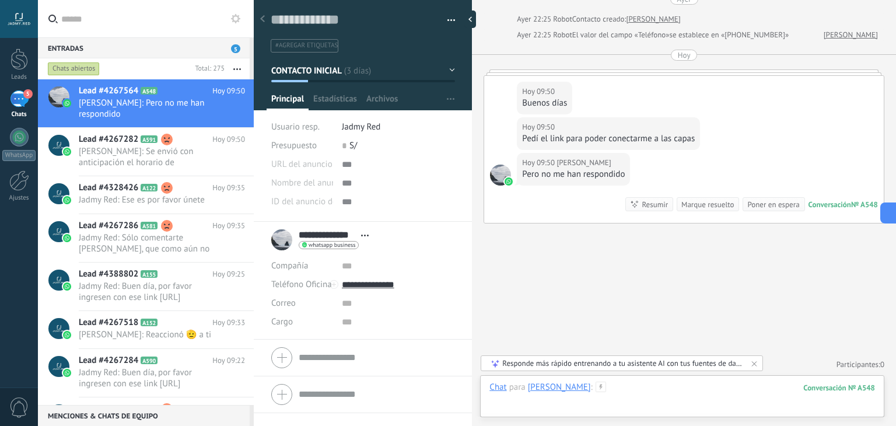
click at [650, 395] on div at bounding box center [681, 398] width 385 height 35
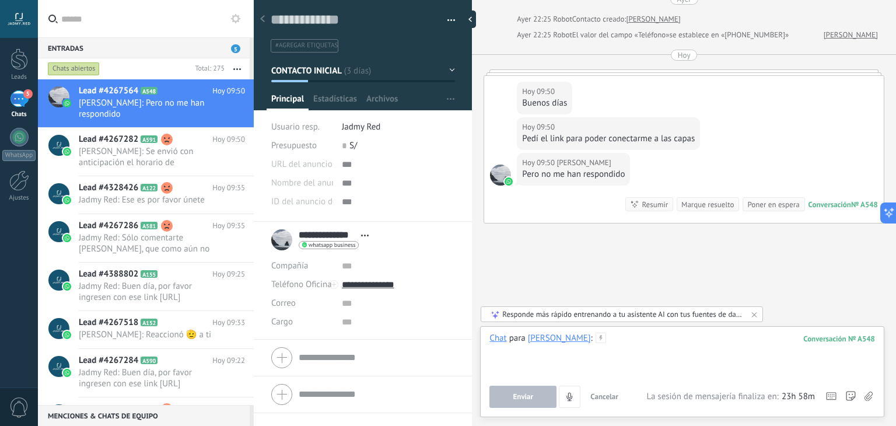
paste div
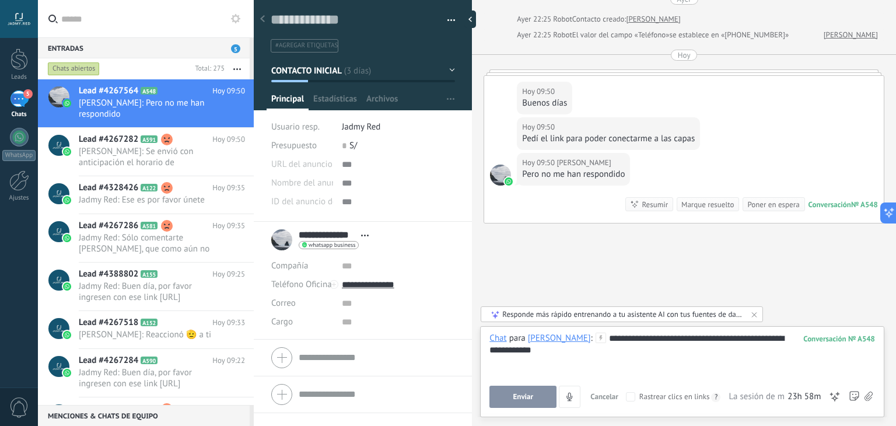
click at [525, 389] on button "Enviar" at bounding box center [522, 396] width 67 height 22
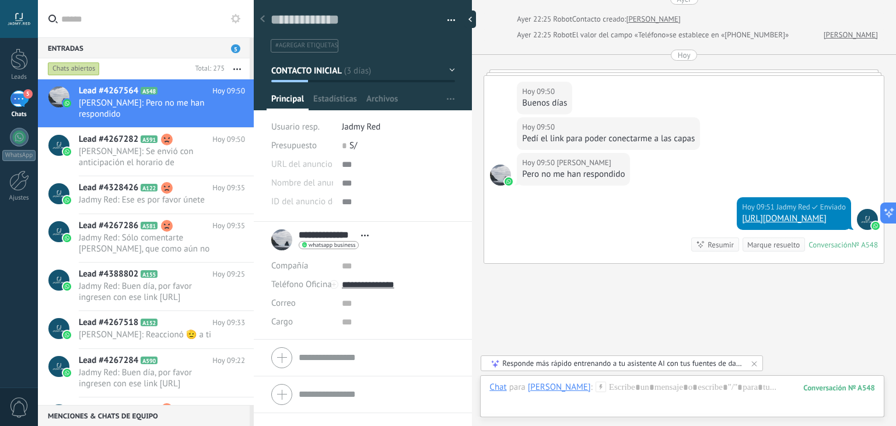
scroll to position [422, 0]
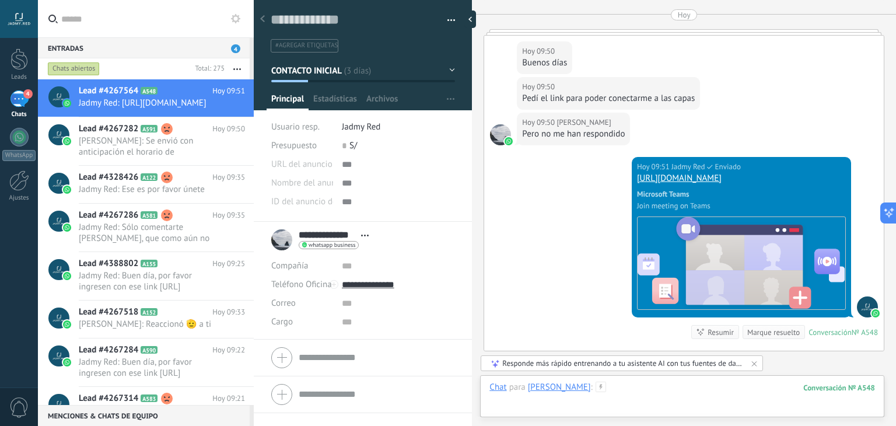
click at [666, 389] on div at bounding box center [681, 398] width 385 height 35
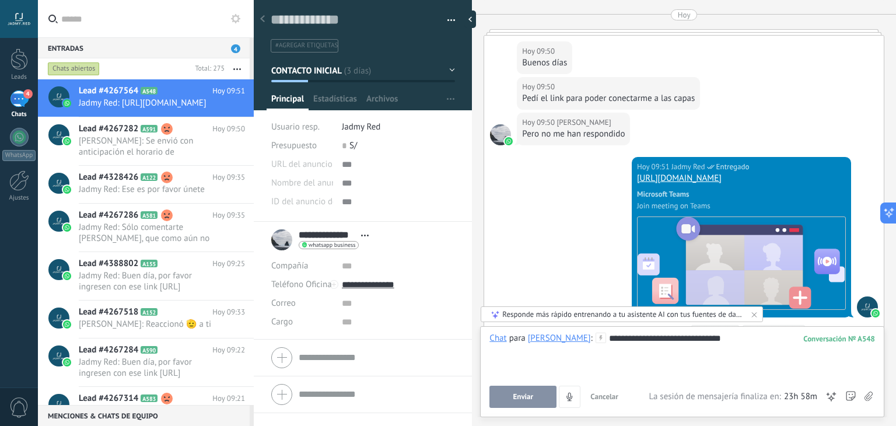
click at [547, 402] on button "Enviar" at bounding box center [522, 396] width 67 height 22
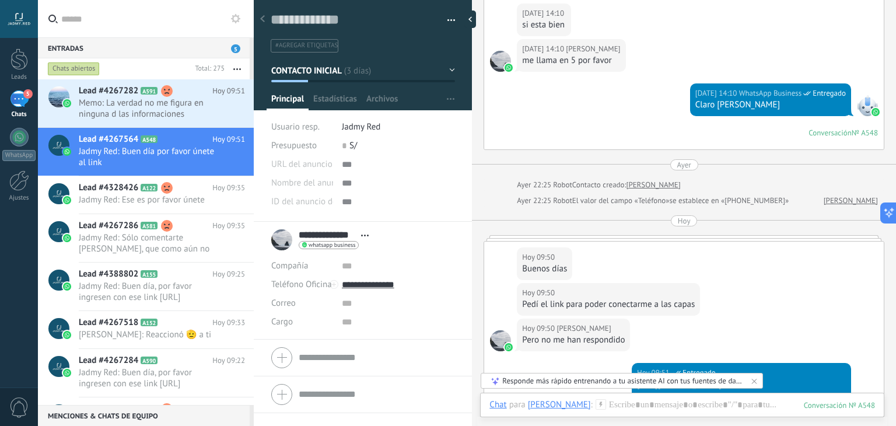
scroll to position [597, 0]
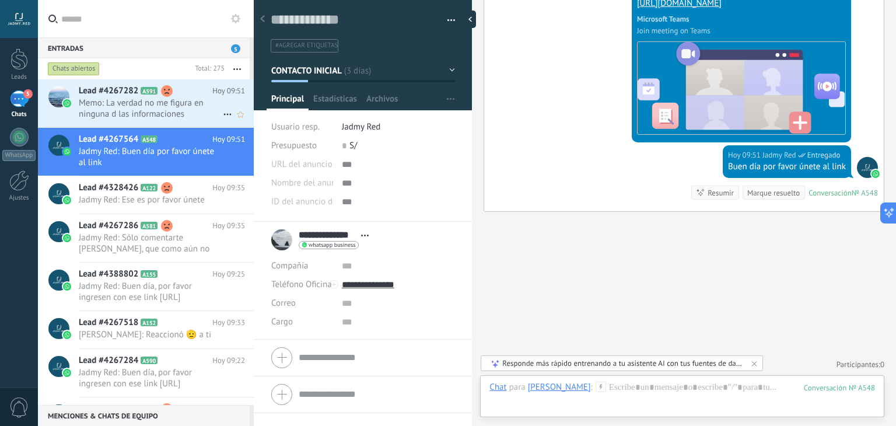
click at [187, 113] on span "Memo: La verdad no me figura en ninguna d las informaciones" at bounding box center [151, 108] width 144 height 22
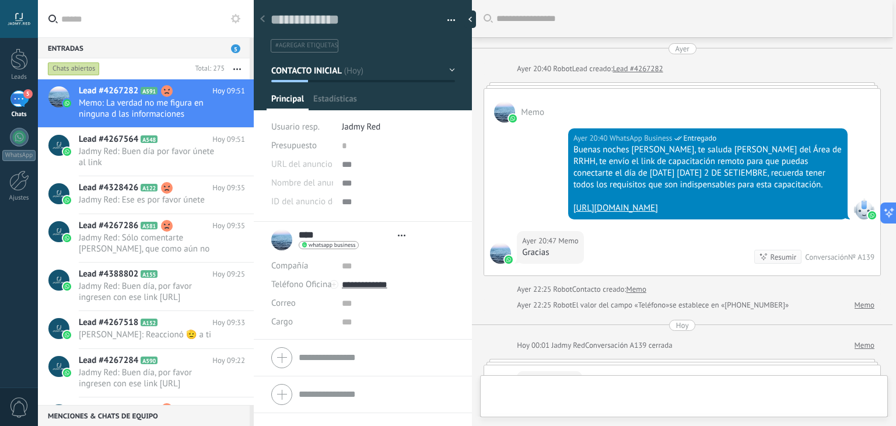
type textarea "**********"
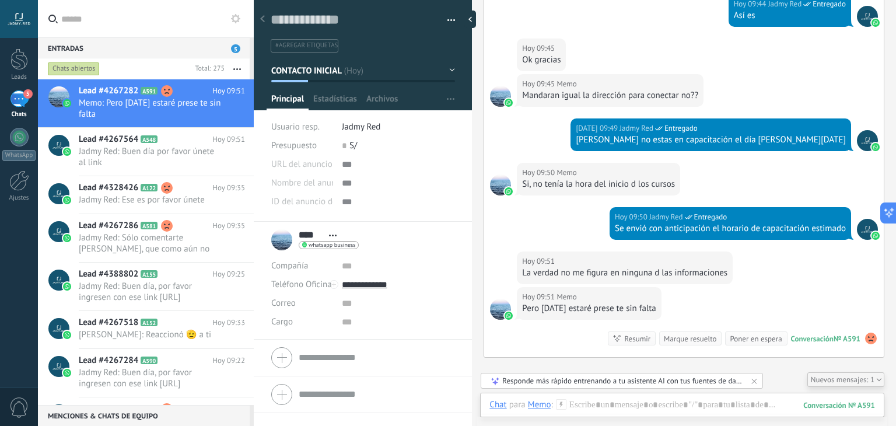
scroll to position [897, 0]
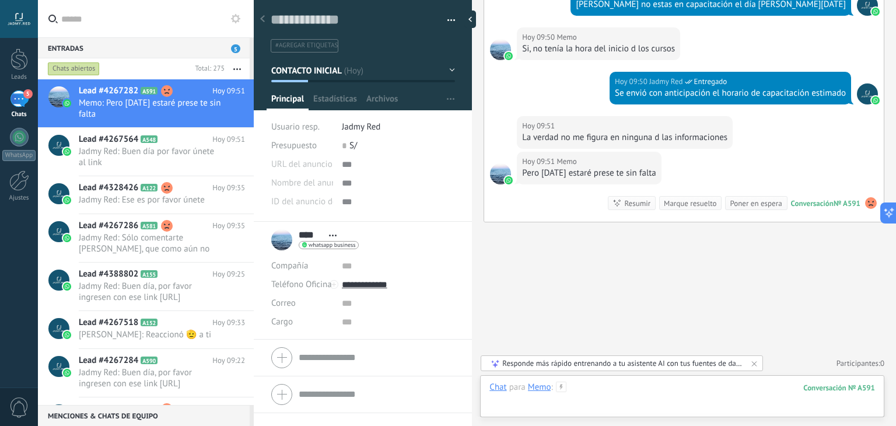
click at [619, 394] on div at bounding box center [681, 398] width 385 height 35
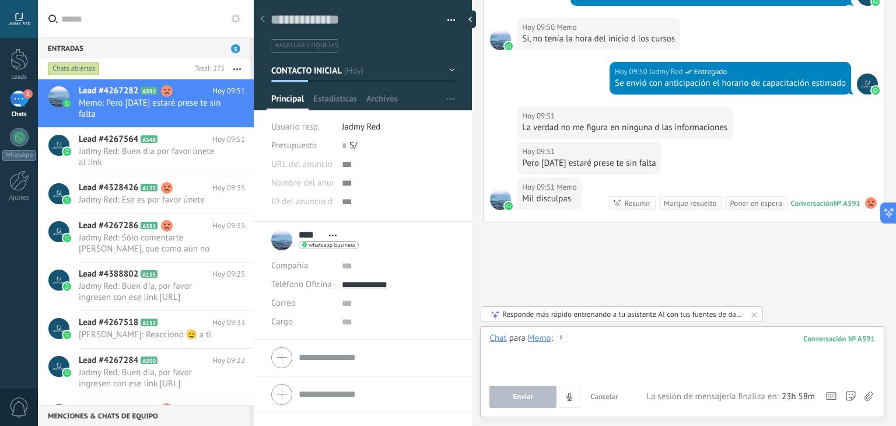
scroll to position [907, 0]
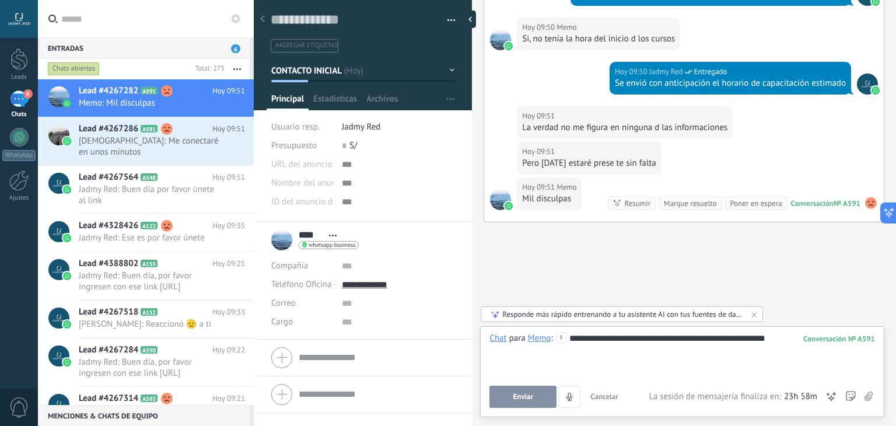
click at [520, 405] on button "Enviar" at bounding box center [522, 396] width 67 height 22
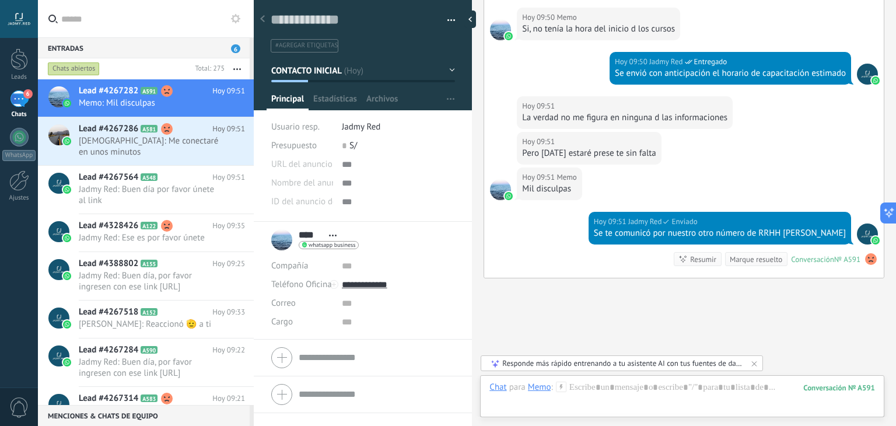
scroll to position [973, 0]
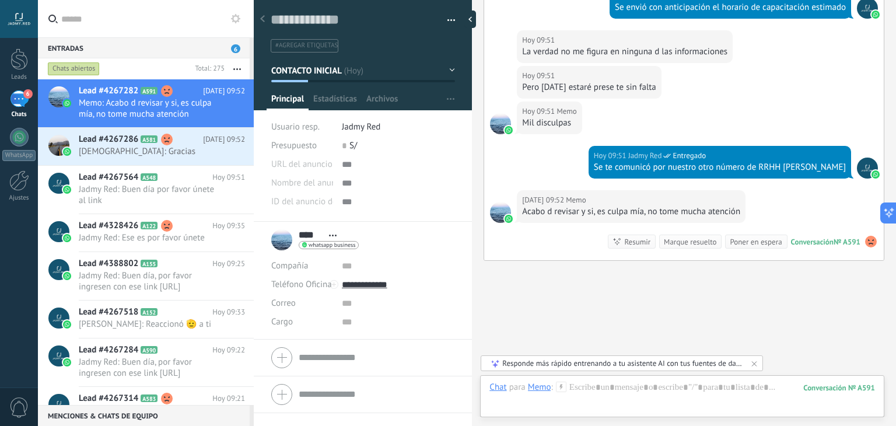
scroll to position [1021, 0]
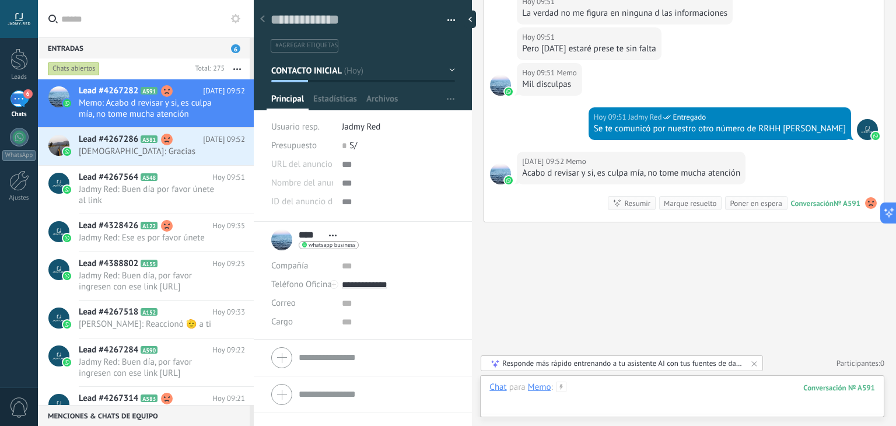
click at [613, 392] on div at bounding box center [681, 398] width 385 height 35
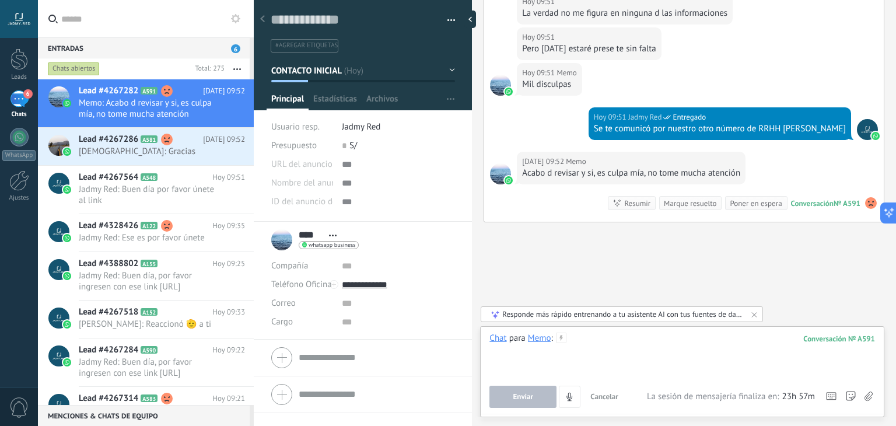
click at [595, 345] on div at bounding box center [681, 354] width 385 height 44
click at [587, 347] on div at bounding box center [681, 354] width 385 height 44
click at [607, 346] on div at bounding box center [681, 354] width 385 height 44
click at [582, 337] on div at bounding box center [681, 354] width 385 height 44
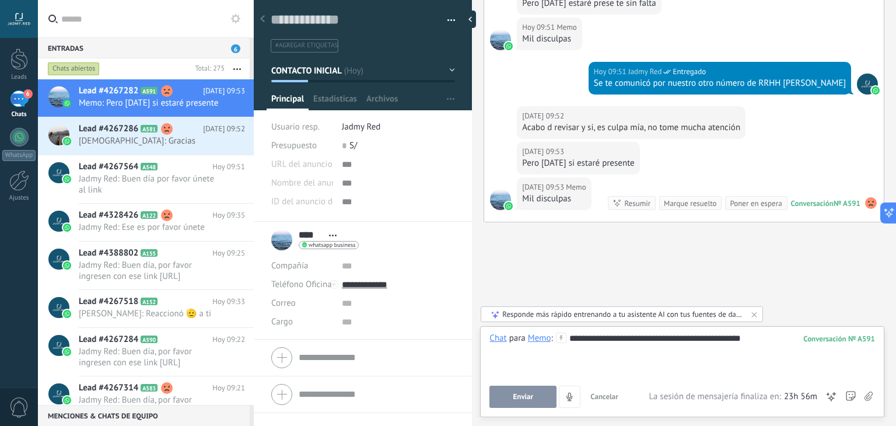
scroll to position [1066, 0]
click at [534, 394] on button "Enviar" at bounding box center [522, 396] width 67 height 22
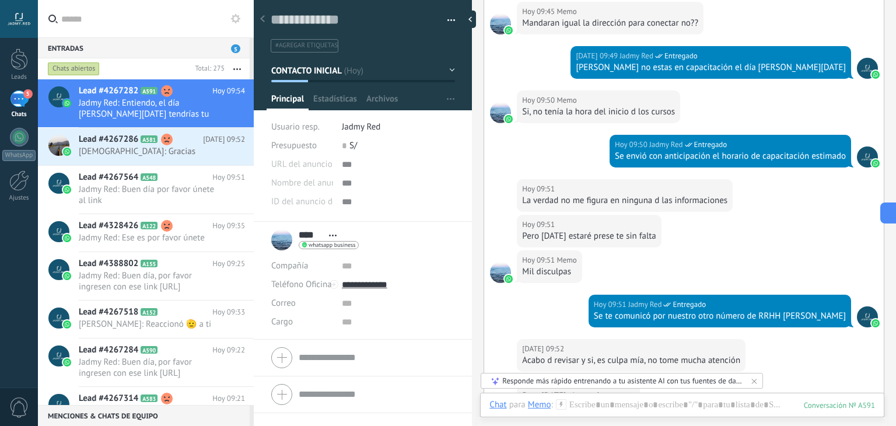
scroll to position [1132, 0]
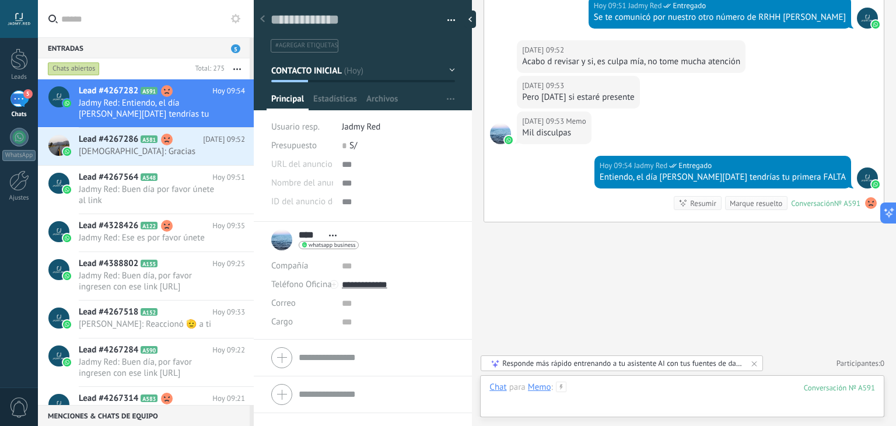
click at [604, 400] on div at bounding box center [681, 398] width 385 height 35
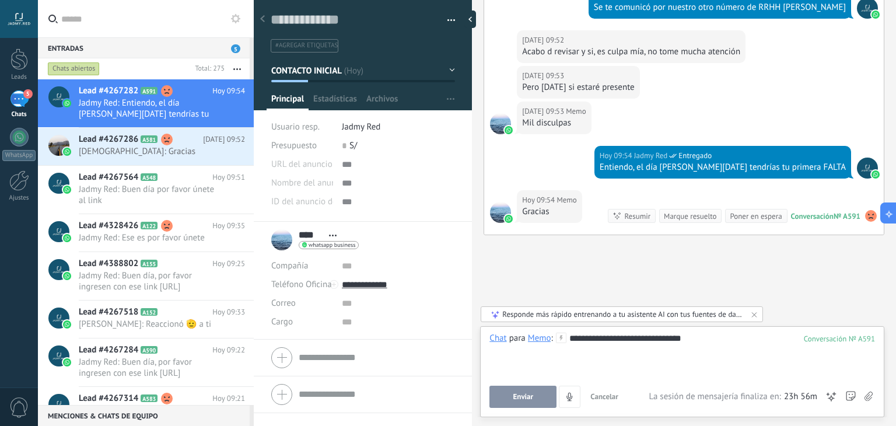
scroll to position [1155, 0]
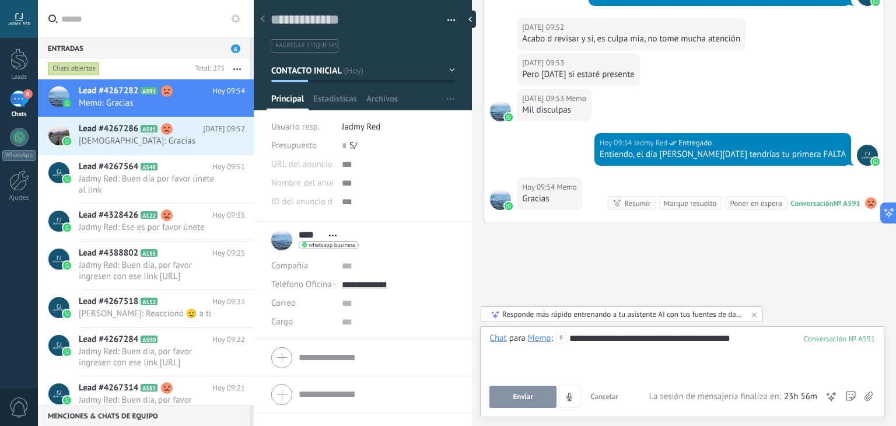
click at [544, 394] on button "Enviar" at bounding box center [522, 396] width 67 height 22
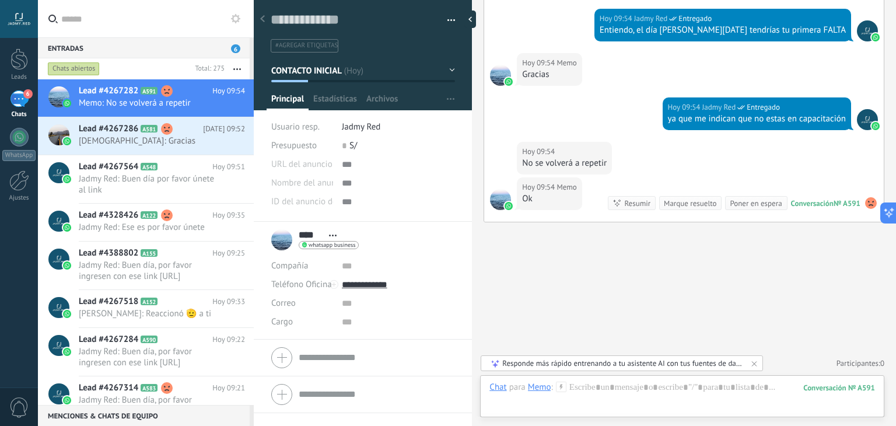
scroll to position [1279, 0]
click at [636, 396] on div at bounding box center [681, 398] width 385 height 35
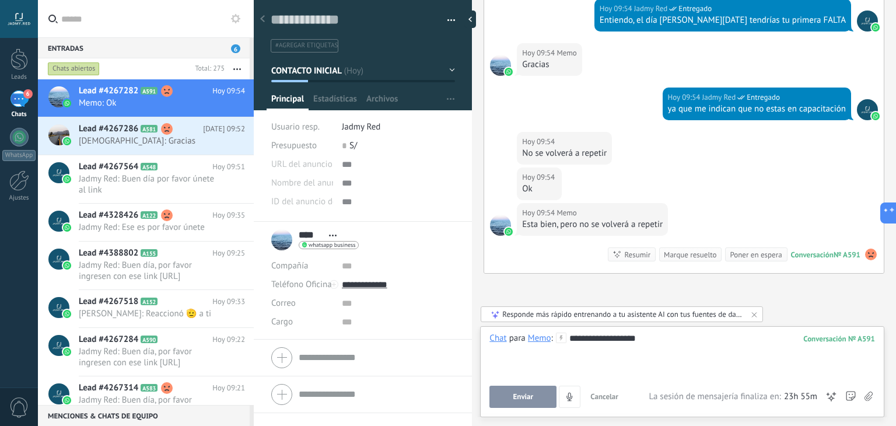
scroll to position [1340, 0]
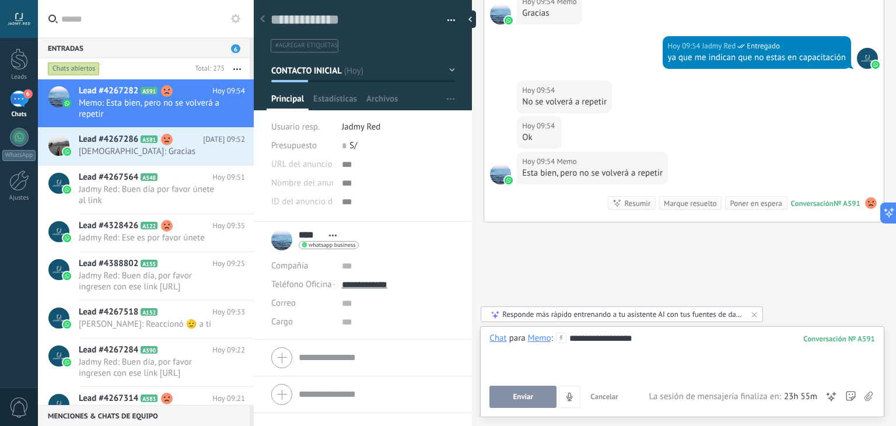
click at [534, 392] on button "Enviar" at bounding box center [522, 396] width 67 height 22
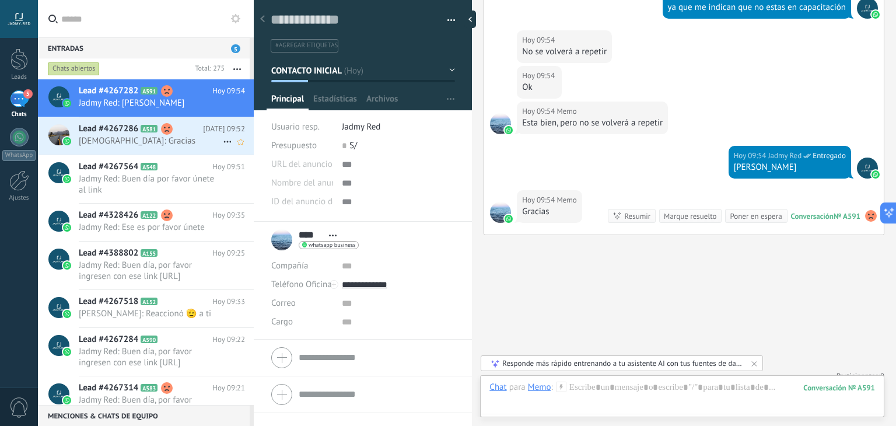
scroll to position [1403, 0]
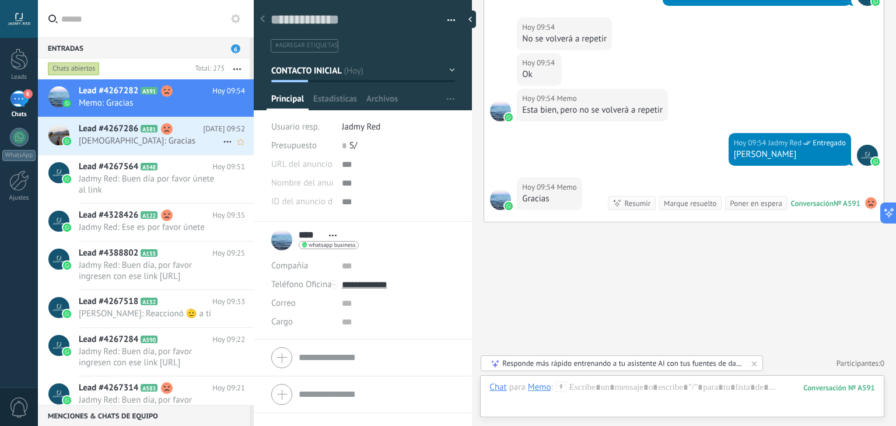
click at [136, 139] on span "[DEMOGRAPHIC_DATA]: Gracias" at bounding box center [151, 140] width 144 height 11
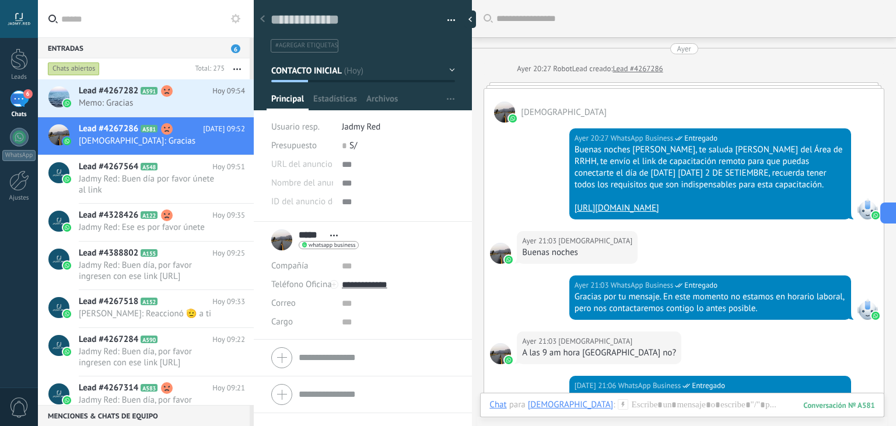
scroll to position [949, 0]
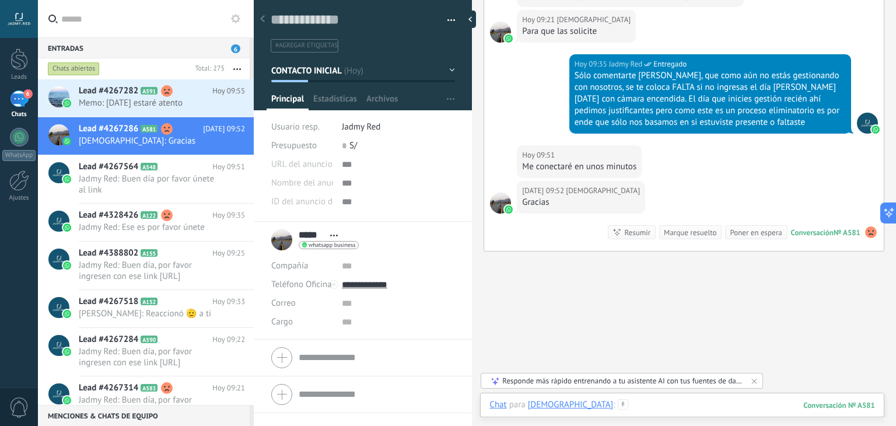
click at [636, 405] on div at bounding box center [681, 416] width 385 height 35
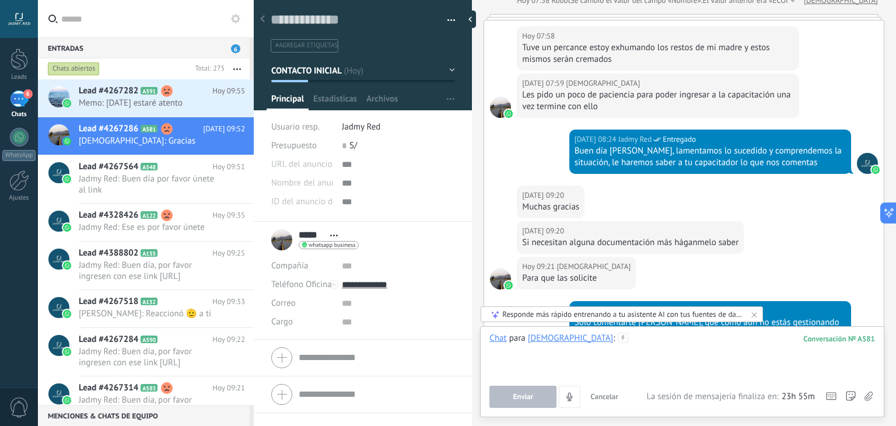
scroll to position [962, 0]
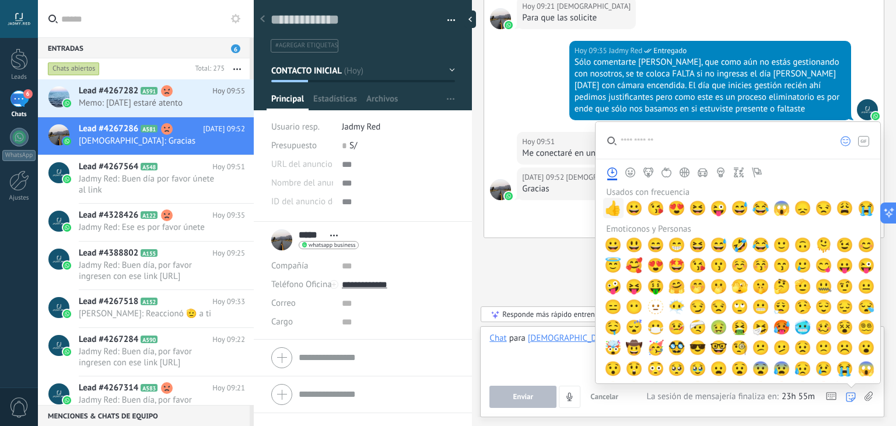
click at [620, 202] on span "👍" at bounding box center [612, 208] width 17 height 16
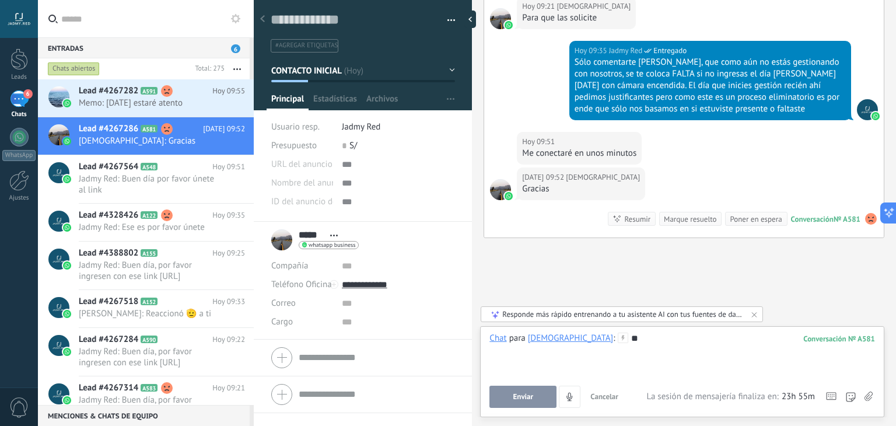
click at [507, 395] on button "Enviar" at bounding box center [522, 396] width 67 height 22
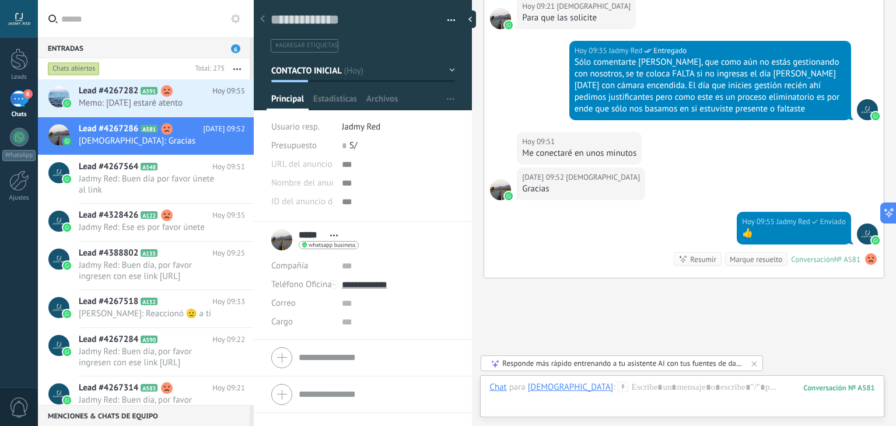
scroll to position [1028, 0]
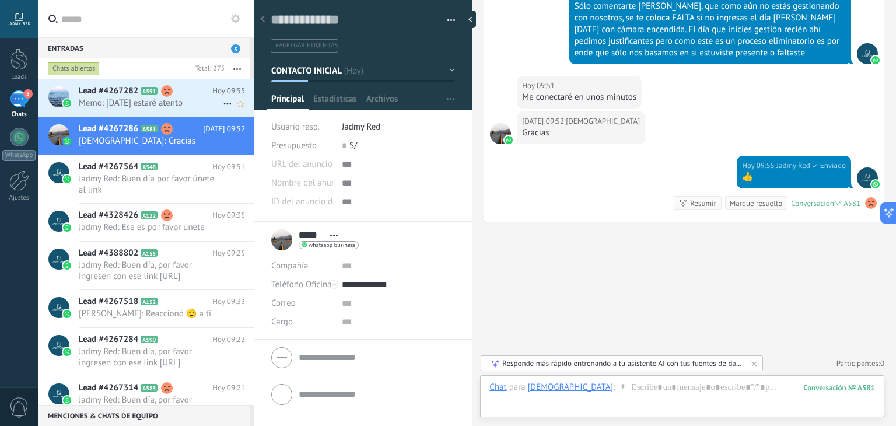
click at [122, 99] on span "Memo: [DATE] estaré atento" at bounding box center [151, 102] width 144 height 11
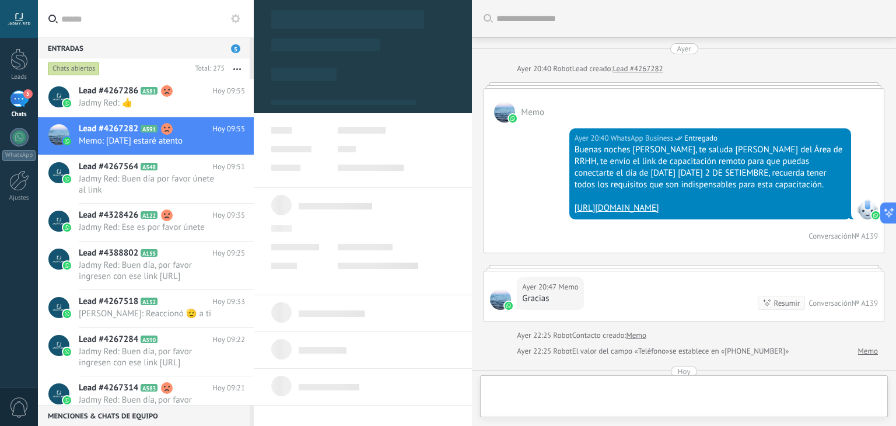
scroll to position [713, 0]
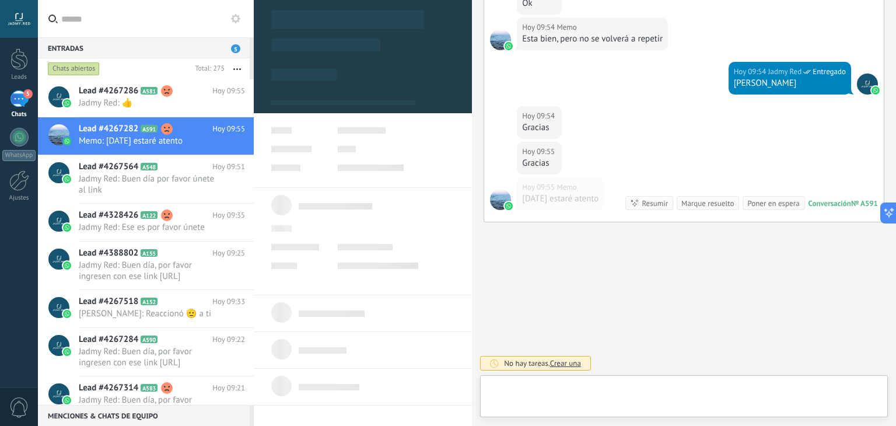
type textarea "**********"
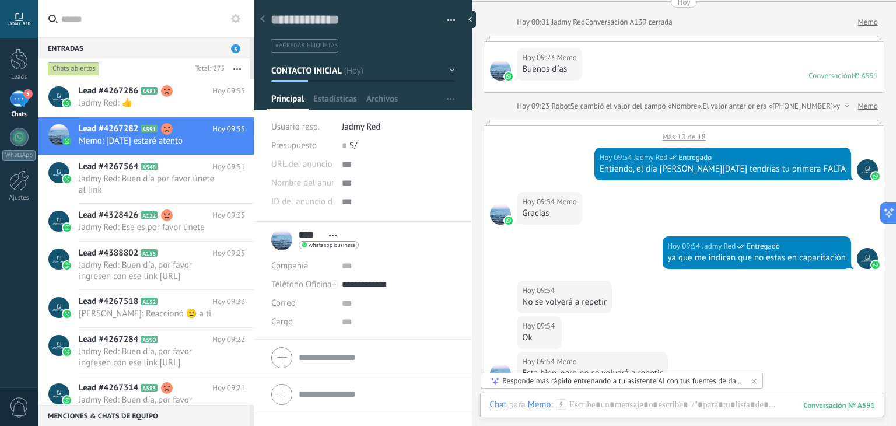
scroll to position [738, 0]
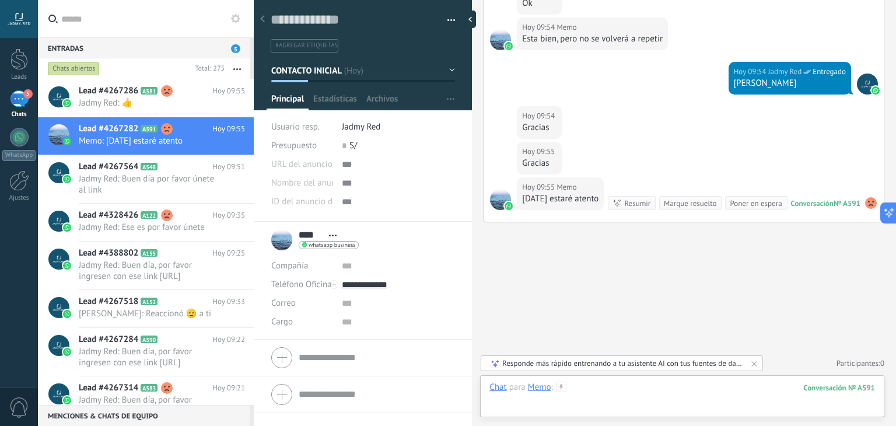
click at [602, 390] on div at bounding box center [681, 398] width 385 height 35
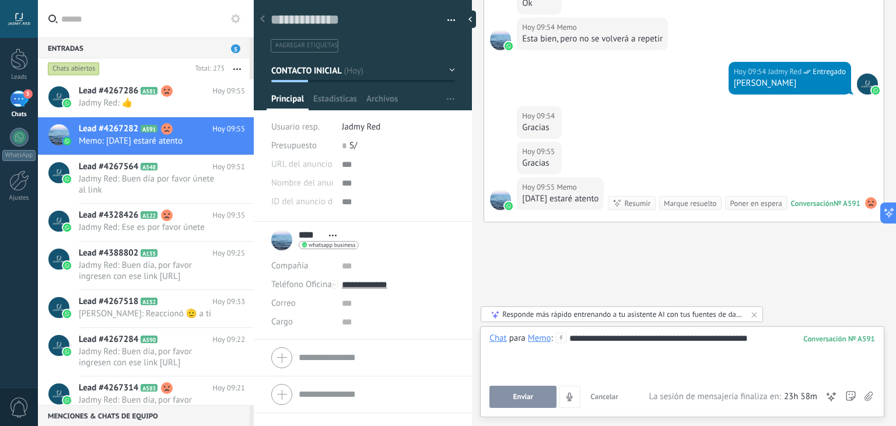
click at [543, 387] on button "Enviar" at bounding box center [522, 396] width 67 height 22
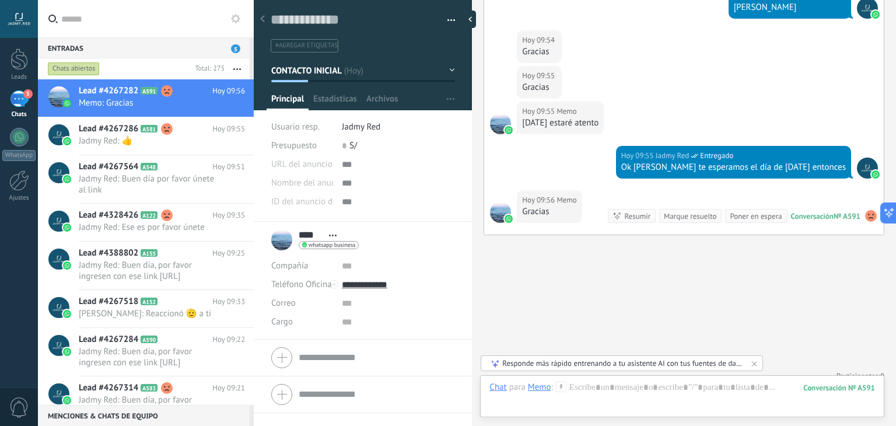
scroll to position [801, 0]
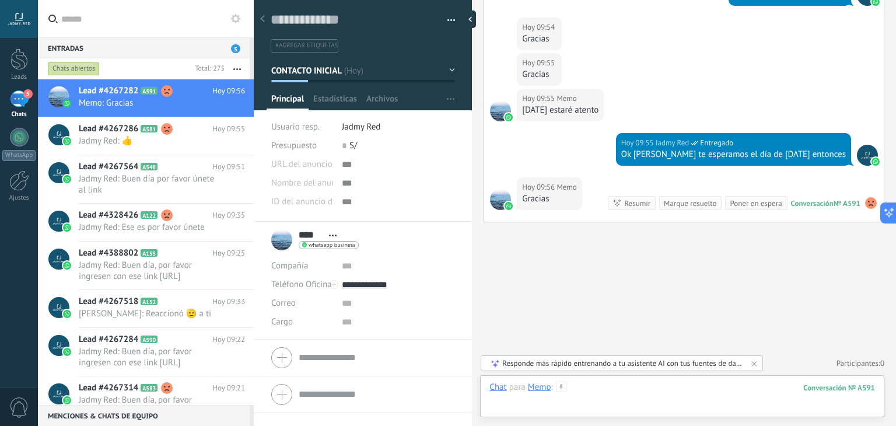
click at [687, 384] on div at bounding box center [681, 398] width 385 height 35
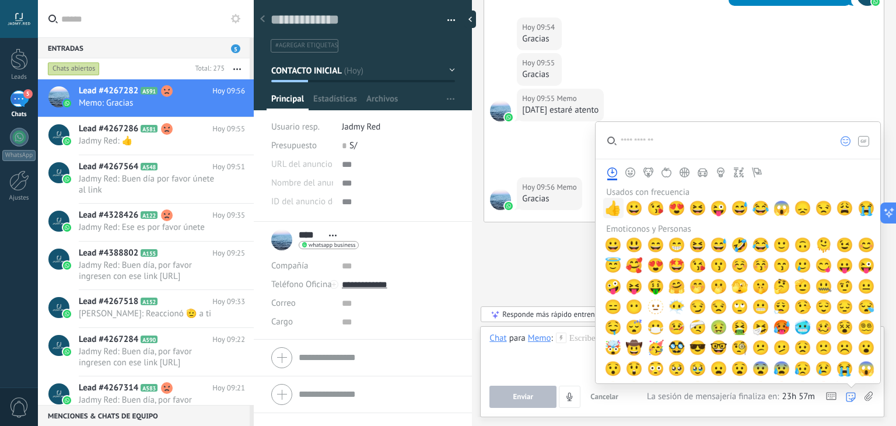
click at [616, 208] on span "👍" at bounding box center [612, 208] width 17 height 16
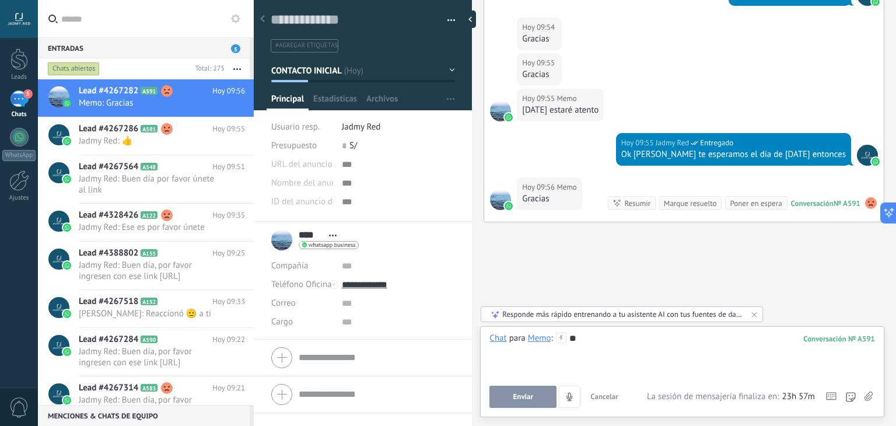
click at [531, 395] on span "Enviar" at bounding box center [523, 396] width 20 height 8
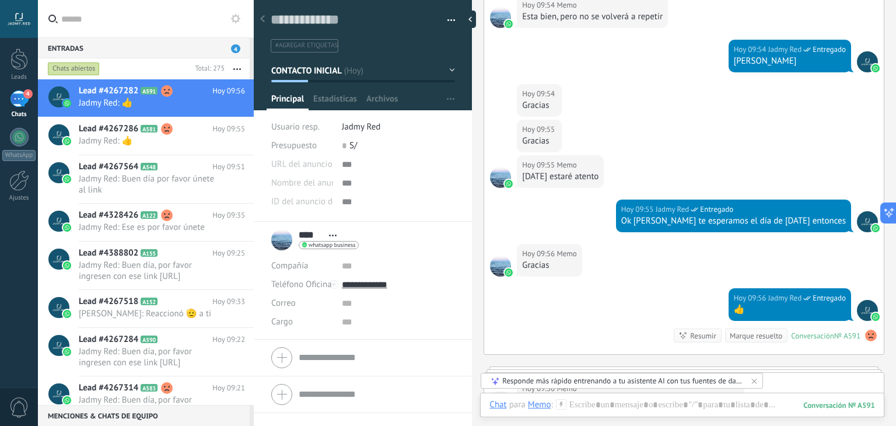
scroll to position [935, 0]
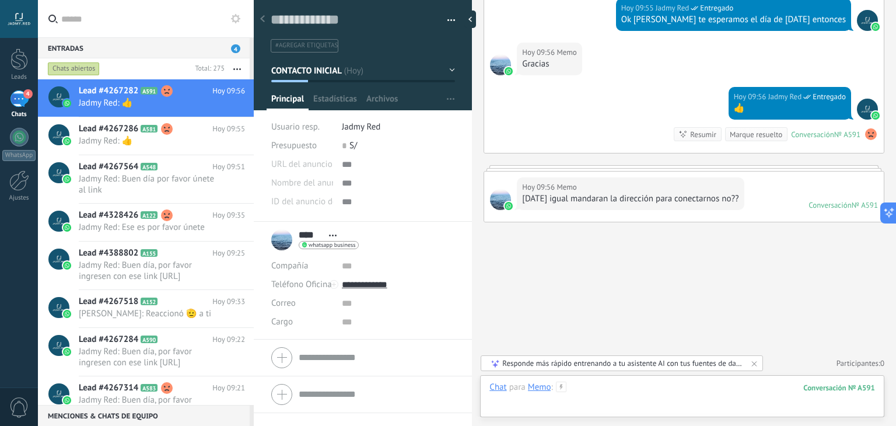
click at [647, 389] on div at bounding box center [681, 398] width 385 height 35
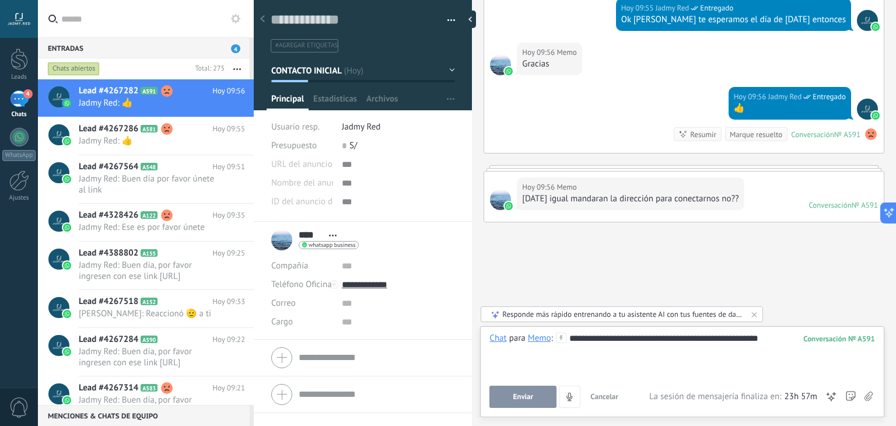
click at [530, 400] on span "Enviar" at bounding box center [523, 396] width 20 height 8
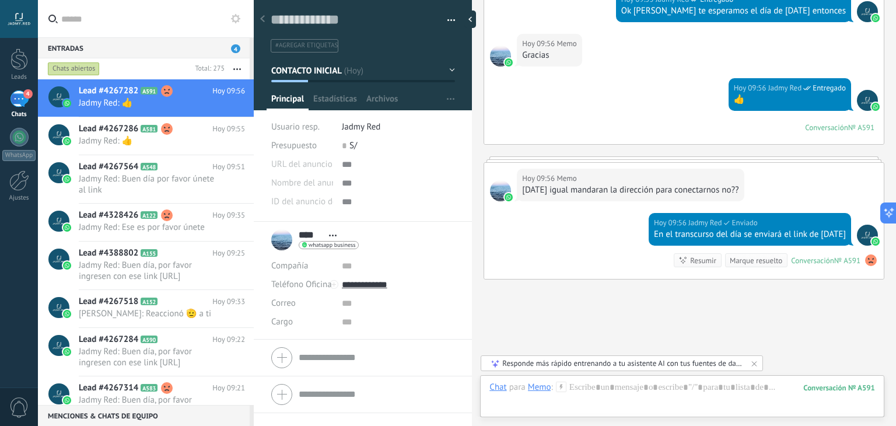
scroll to position [1001, 0]
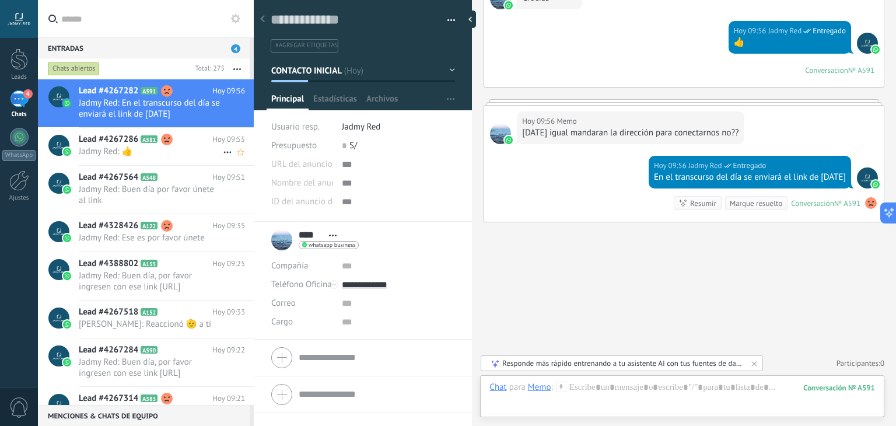
click at [130, 159] on div "Lead #4267286 A581 [DATE] 09:55 Jadmy Red: 👍" at bounding box center [166, 146] width 175 height 37
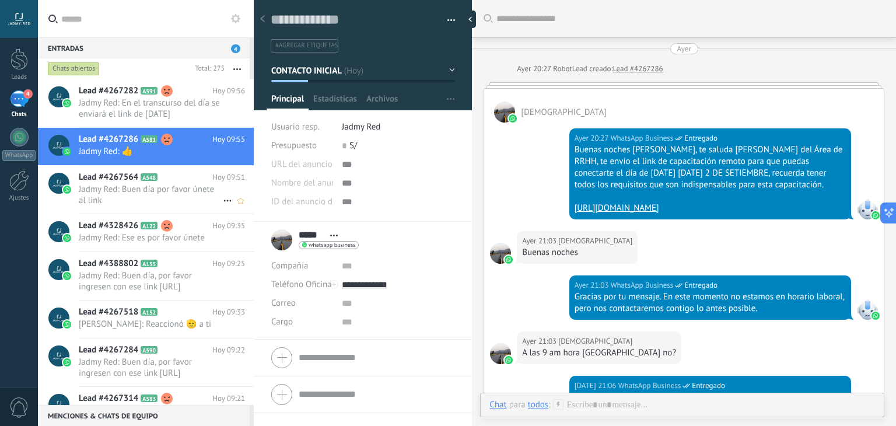
scroll to position [17, 0]
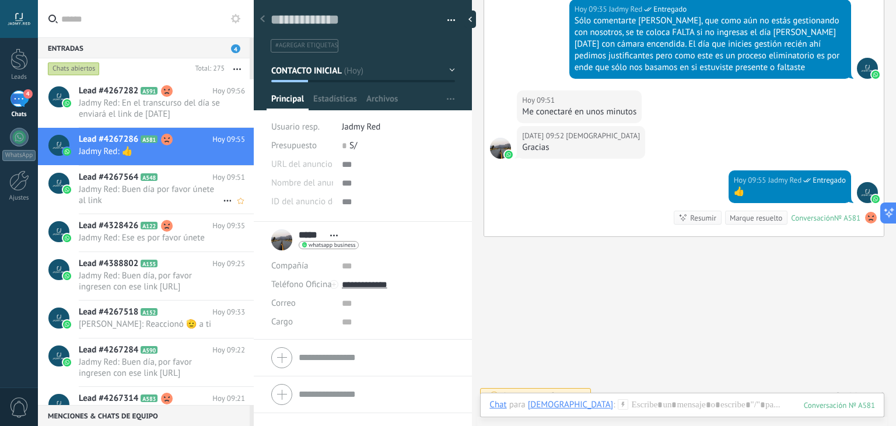
click at [111, 212] on div "Lead #4267564 A548 [DATE] 09:51 Jadmy Red: Buen día por favor únete al link" at bounding box center [166, 190] width 175 height 48
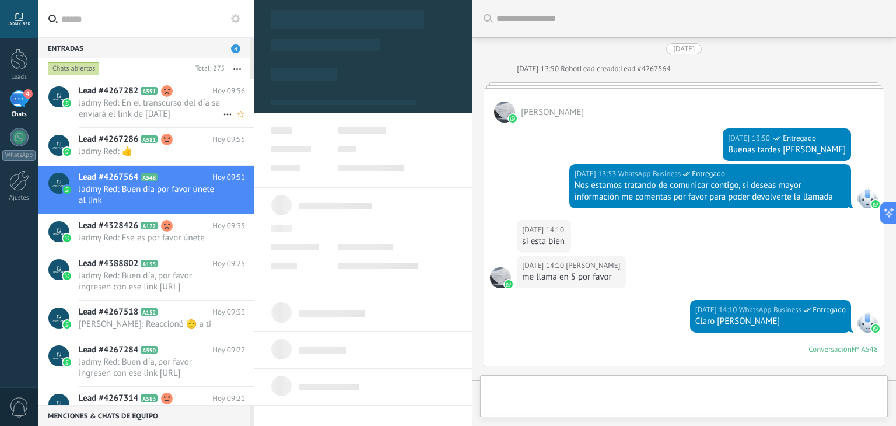
click at [127, 110] on span "Jadmy Red: En el transcurso del día se enviará el link de [DATE]" at bounding box center [151, 108] width 144 height 22
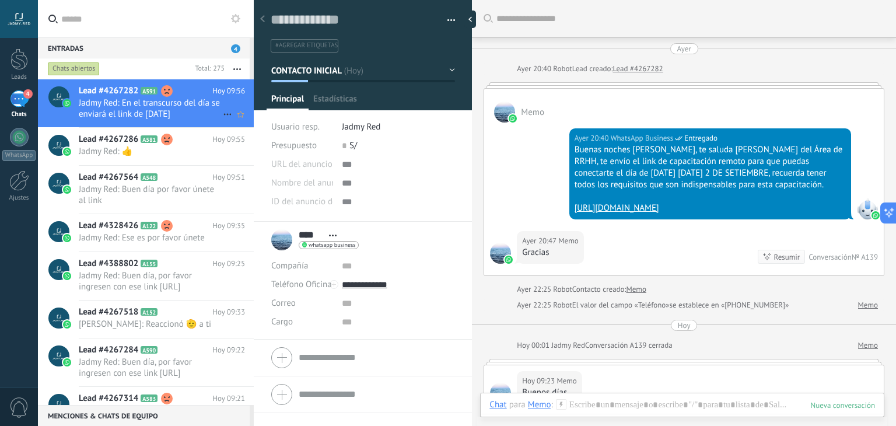
scroll to position [665, 0]
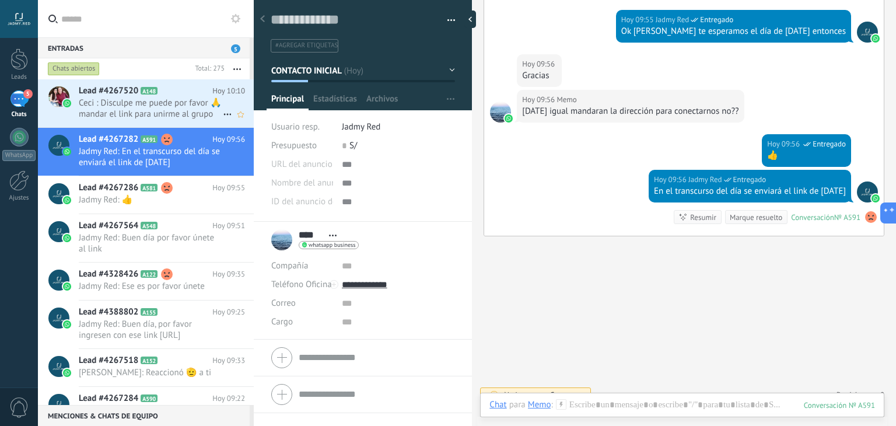
click at [174, 94] on h2 "Lead #4267520 A148" at bounding box center [146, 91] width 134 height 12
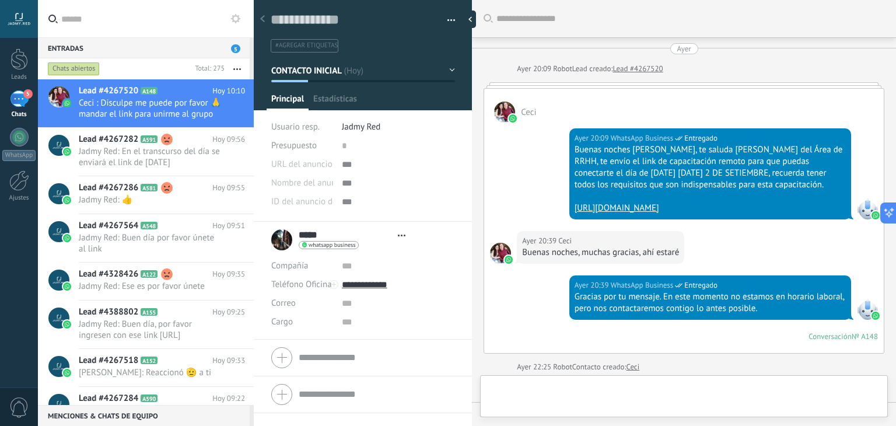
type textarea "**********"
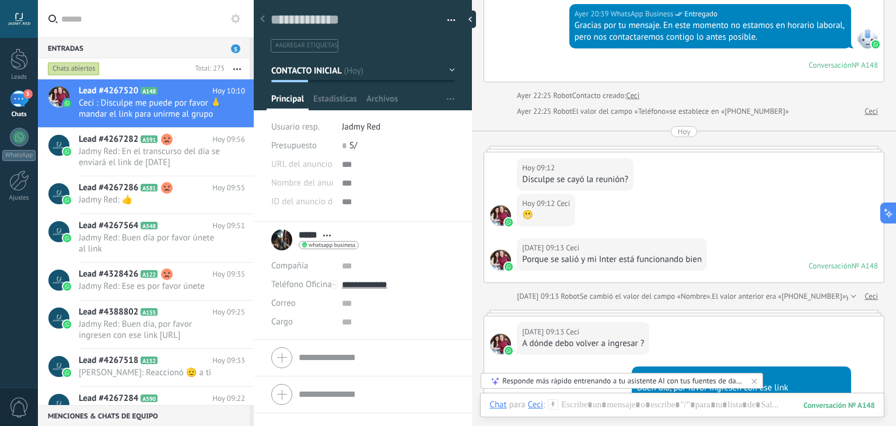
scroll to position [703, 0]
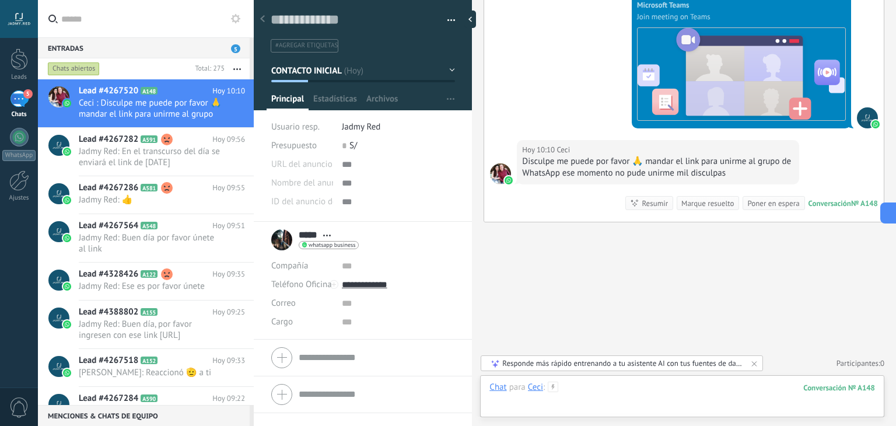
click at [630, 398] on div at bounding box center [681, 398] width 385 height 35
type input "****"
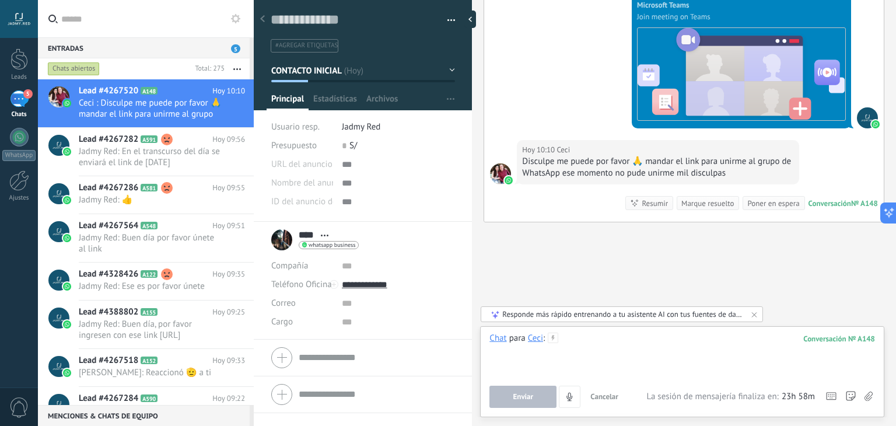
paste div
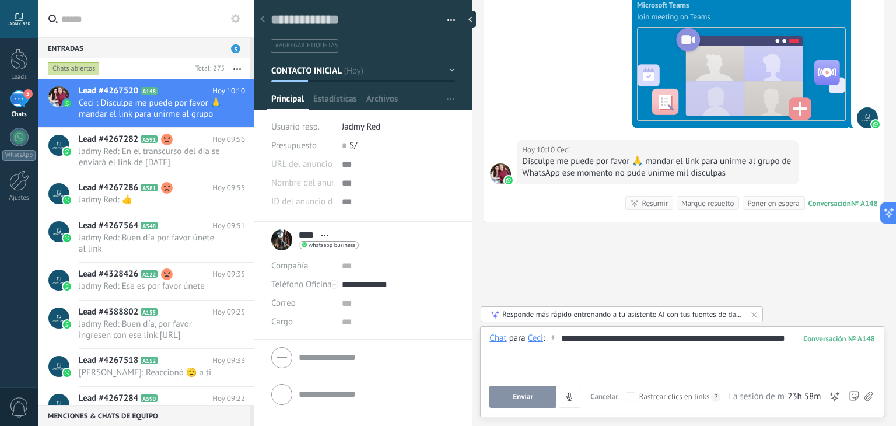
click at [534, 405] on button "Enviar" at bounding box center [522, 396] width 67 height 22
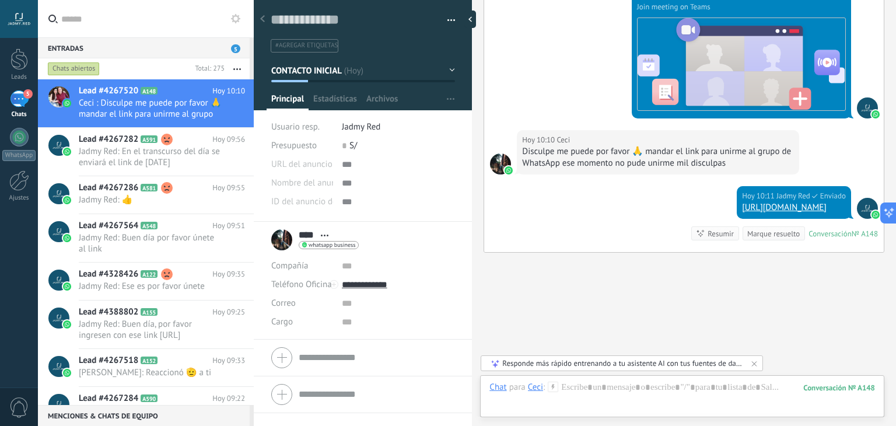
scroll to position [754, 0]
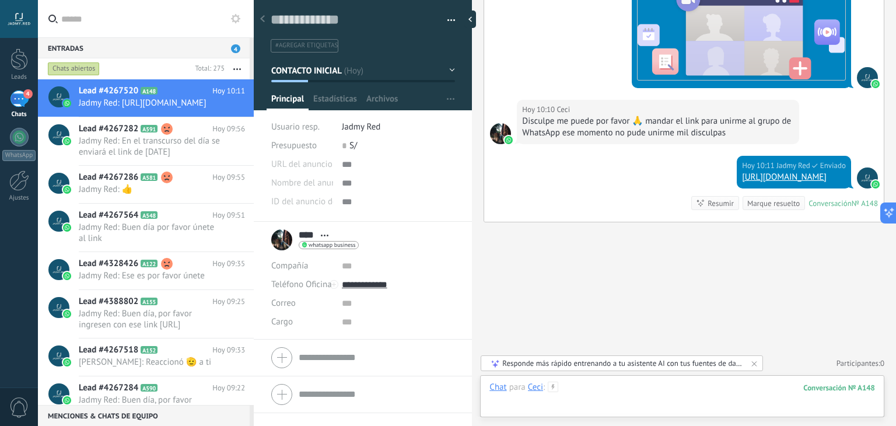
click at [643, 388] on div at bounding box center [681, 398] width 385 height 35
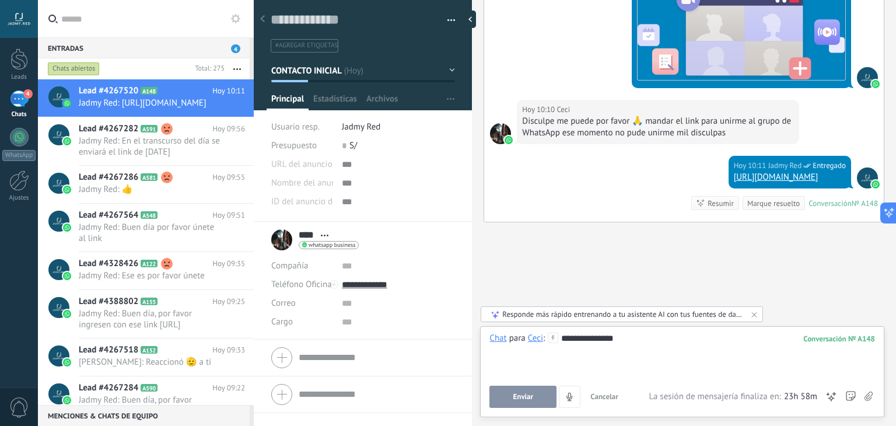
click at [530, 392] on span "Enviar" at bounding box center [523, 396] width 20 height 8
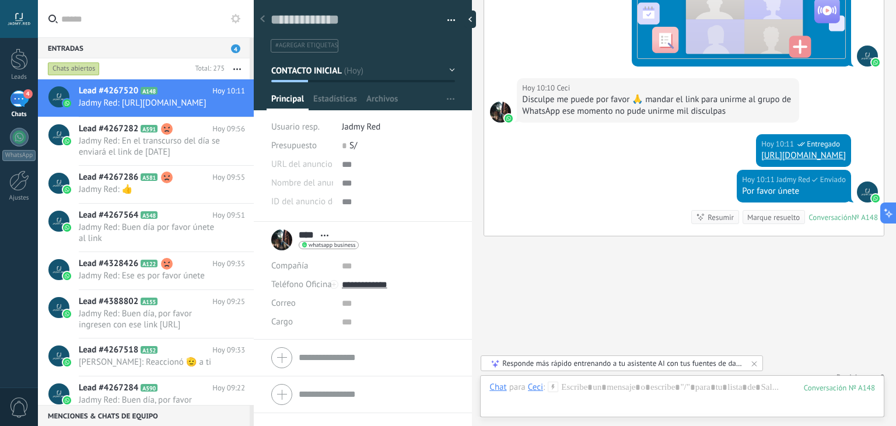
scroll to position [790, 0]
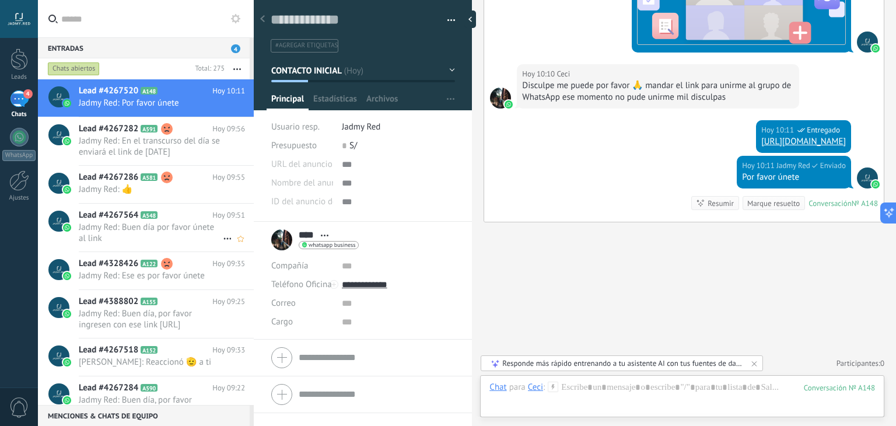
click at [87, 206] on div "Lead #4267564 A548 [DATE] 09:51 Jadmy Red: Buen día por favor únete al link" at bounding box center [166, 227] width 175 height 48
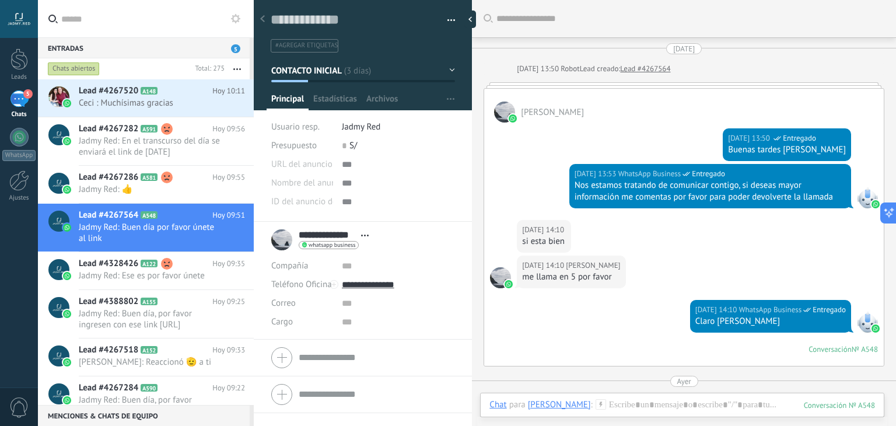
scroll to position [433, 0]
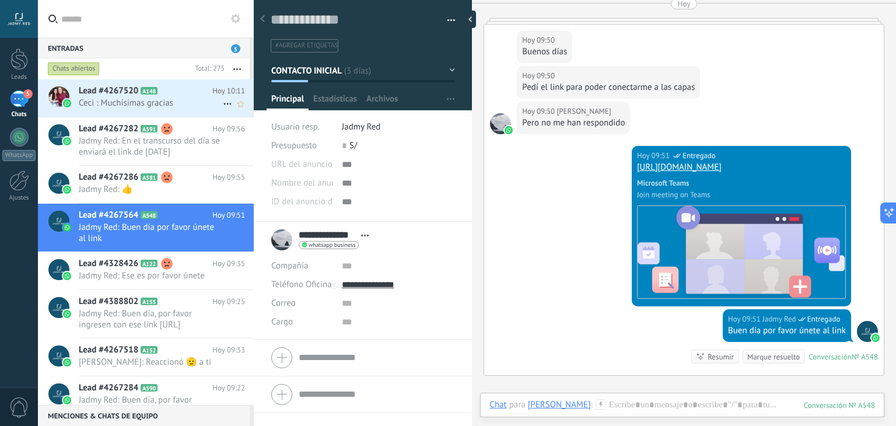
click at [165, 96] on icon at bounding box center [167, 91] width 12 height 12
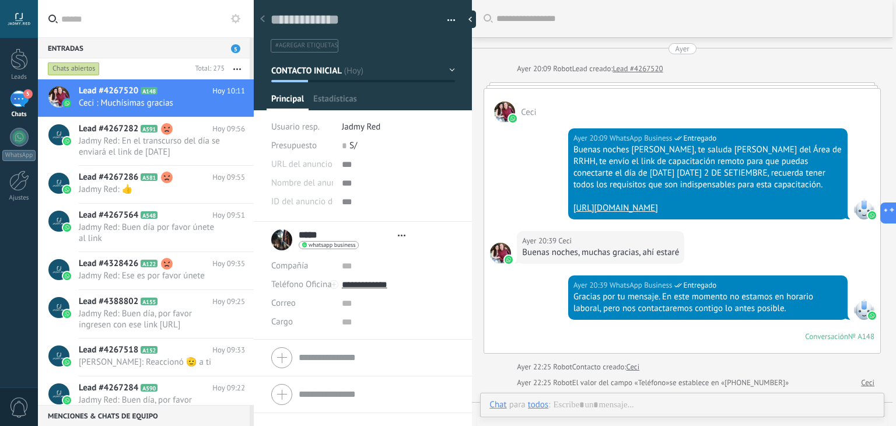
type textarea "**********"
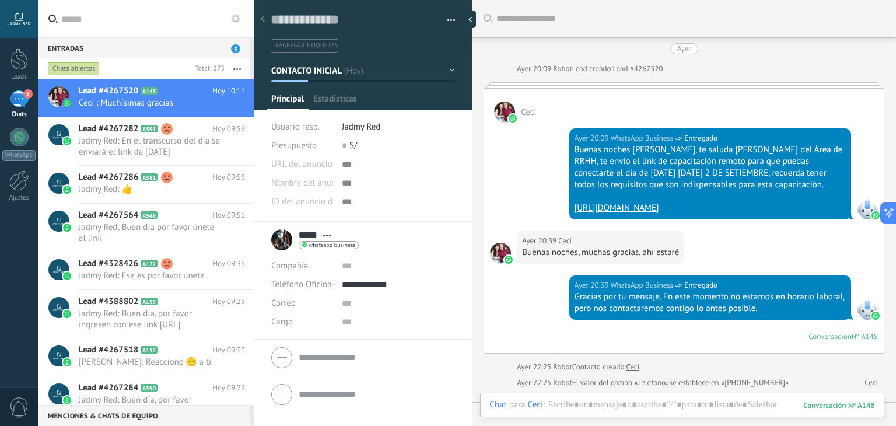
scroll to position [819, 0]
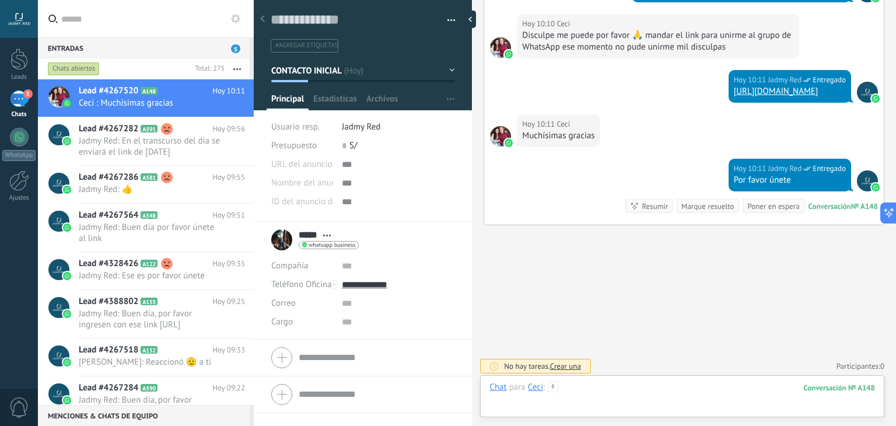
click at [634, 397] on div at bounding box center [681, 398] width 385 height 35
type input "****"
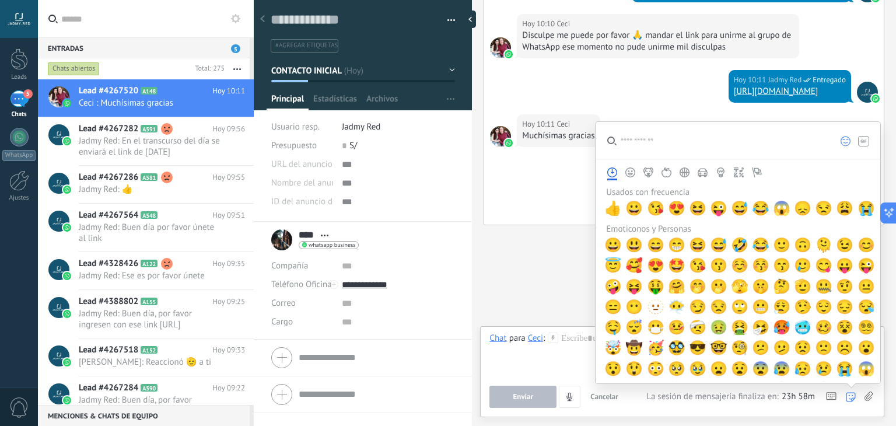
click at [854, 399] on icon at bounding box center [850, 397] width 10 height 10
click at [613, 208] on span "👍" at bounding box center [612, 208] width 17 height 16
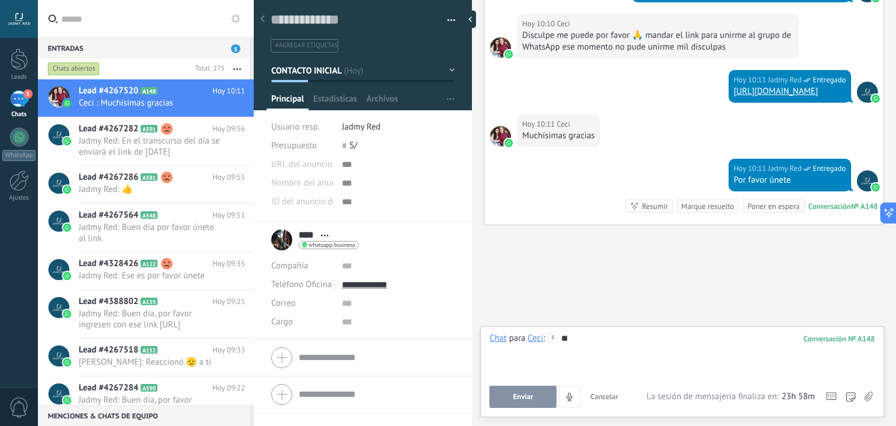
click at [526, 397] on span "Enviar" at bounding box center [523, 396] width 20 height 8
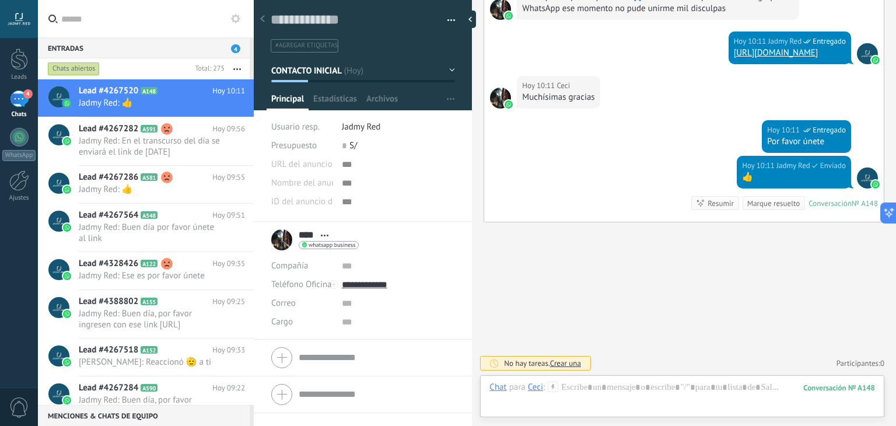
scroll to position [890, 0]
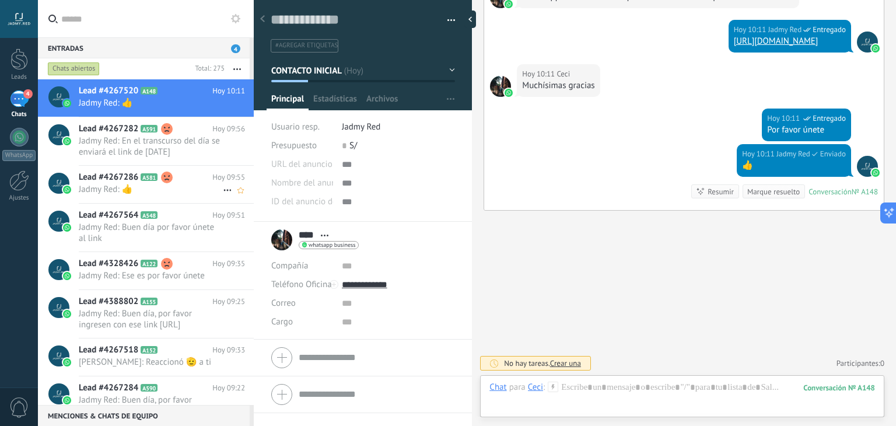
click at [169, 185] on span "Jadmy Red: 👍" at bounding box center [151, 189] width 144 height 11
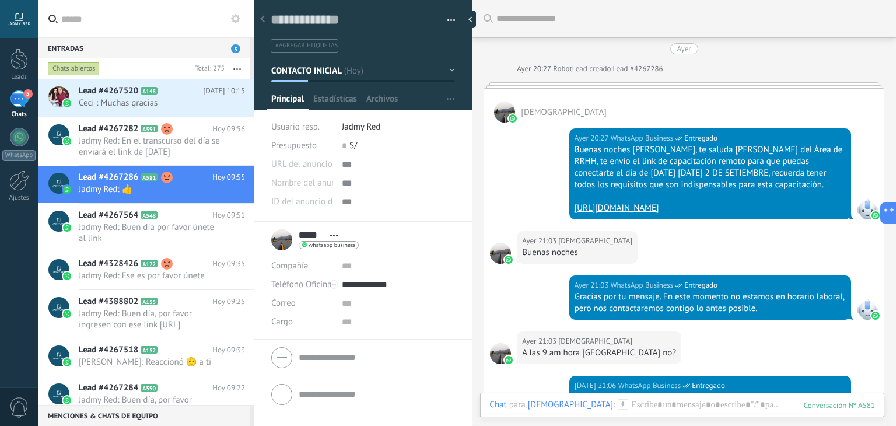
scroll to position [1003, 0]
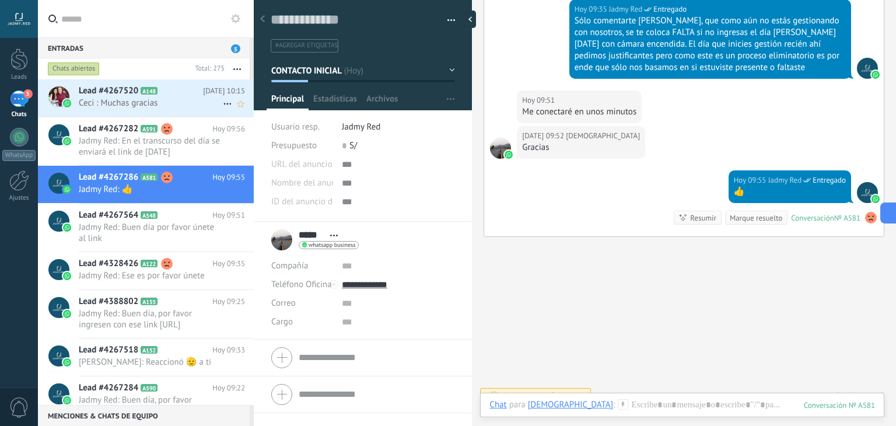
click at [182, 87] on h2 "Lead #4267520 A148" at bounding box center [141, 91] width 124 height 12
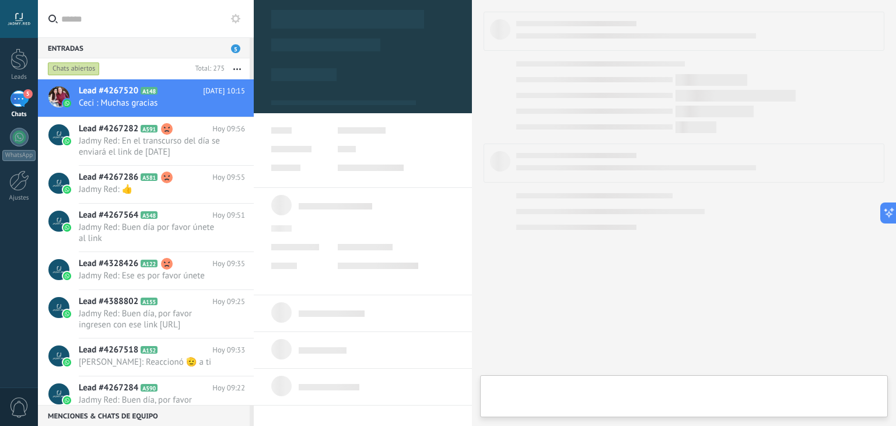
type textarea "**********"
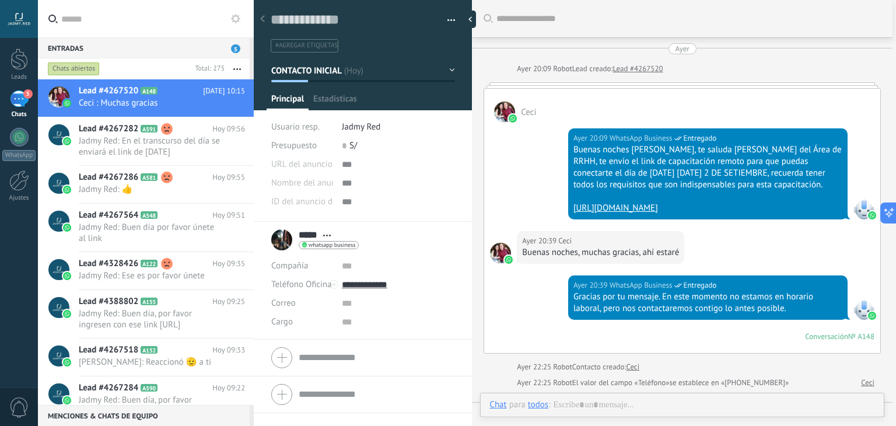
scroll to position [888, 0]
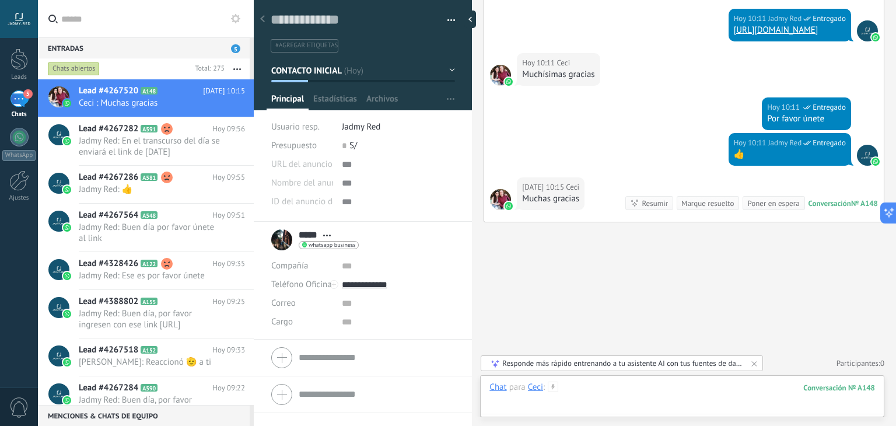
click at [693, 399] on div at bounding box center [681, 398] width 385 height 35
type input "****"
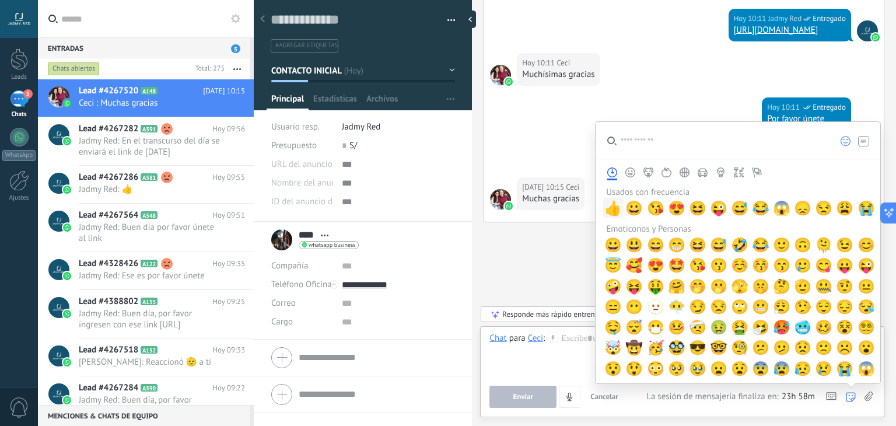
click at [613, 211] on span "👍" at bounding box center [612, 208] width 17 height 16
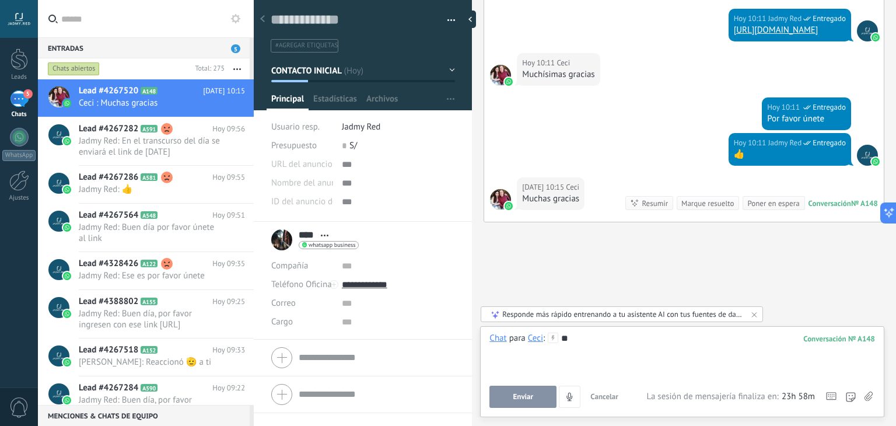
click at [504, 401] on button "Enviar" at bounding box center [522, 396] width 67 height 22
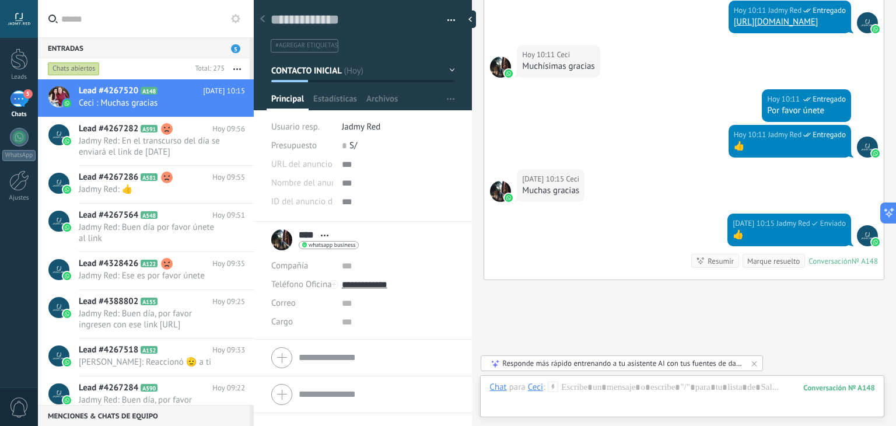
scroll to position [967, 0]
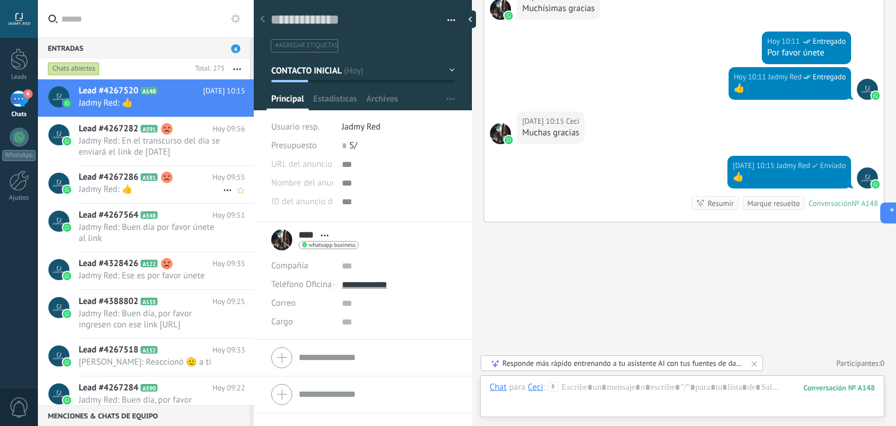
click at [155, 169] on div "Lead #4267286 A581 [DATE] 09:55 Jadmy Red: 👍" at bounding box center [166, 184] width 175 height 37
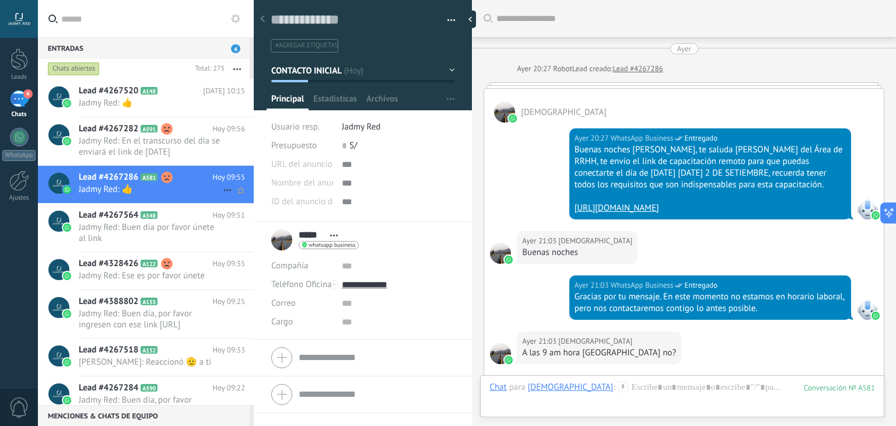
scroll to position [1028, 0]
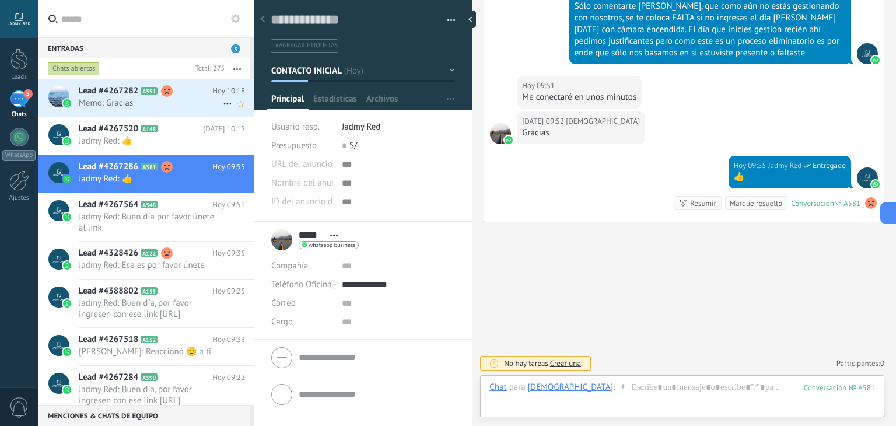
click at [177, 94] on h2 "Lead #4267282 A591" at bounding box center [146, 91] width 134 height 12
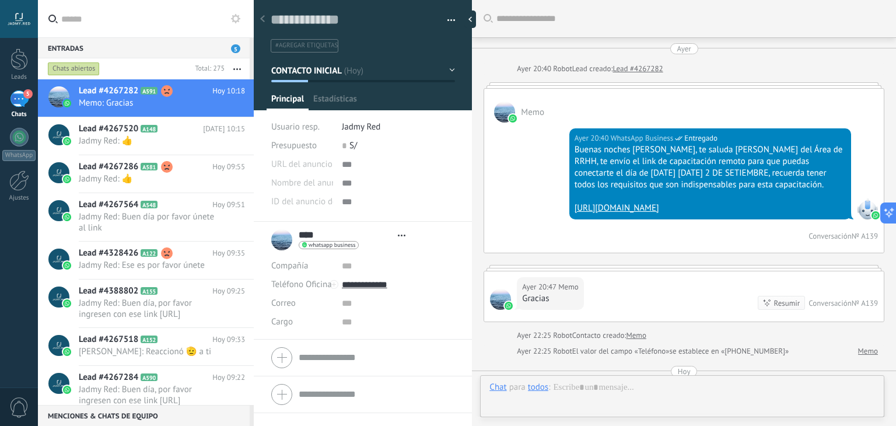
type textarea "**********"
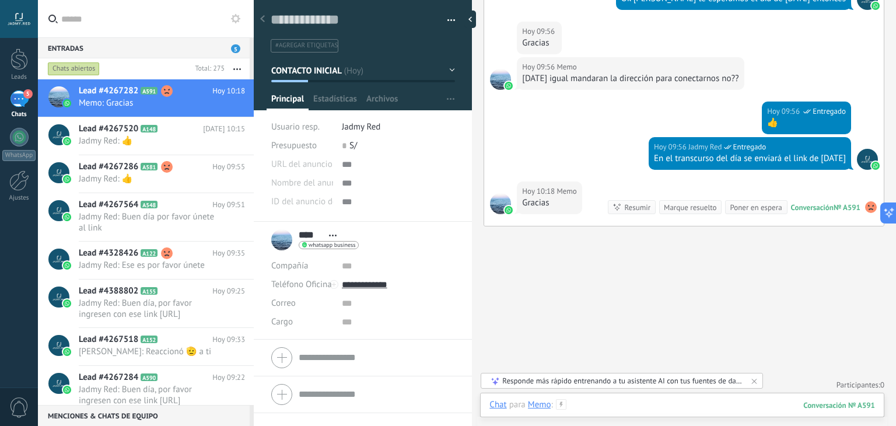
click at [714, 406] on div at bounding box center [681, 416] width 385 height 35
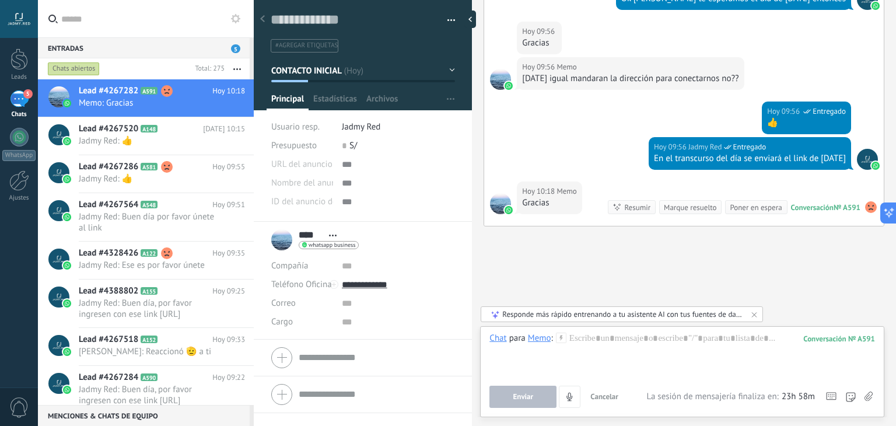
click at [854, 397] on use at bounding box center [849, 396] width 9 height 9
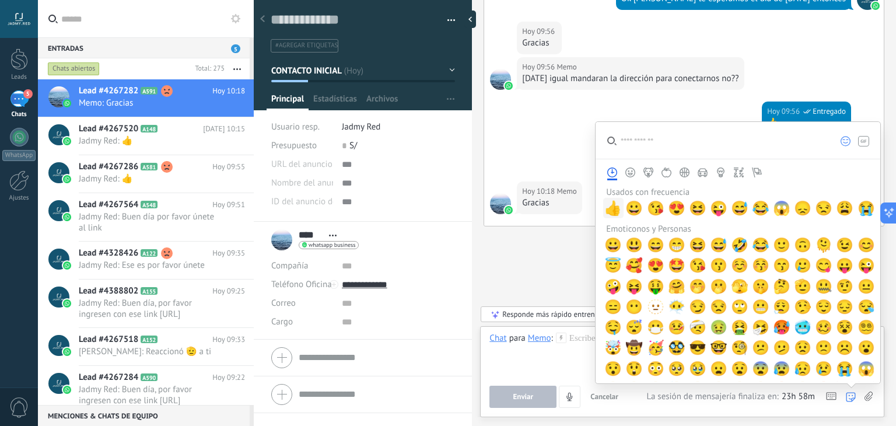
click at [610, 209] on span "👍" at bounding box center [612, 208] width 17 height 16
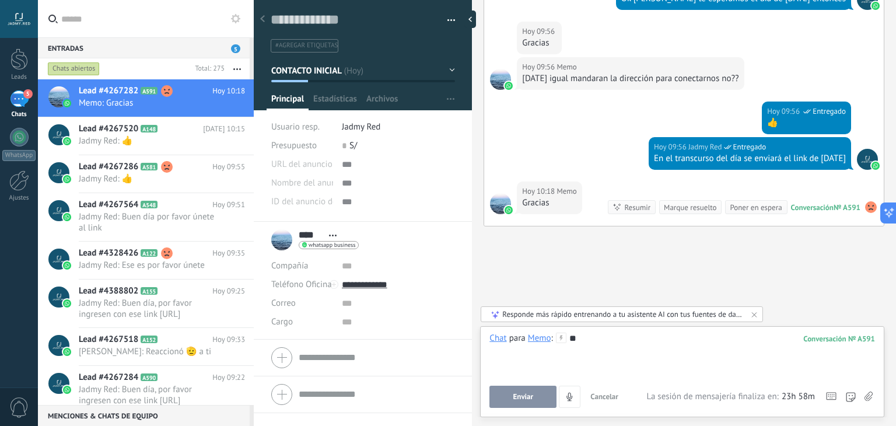
click at [520, 402] on button "Enviar" at bounding box center [522, 396] width 67 height 22
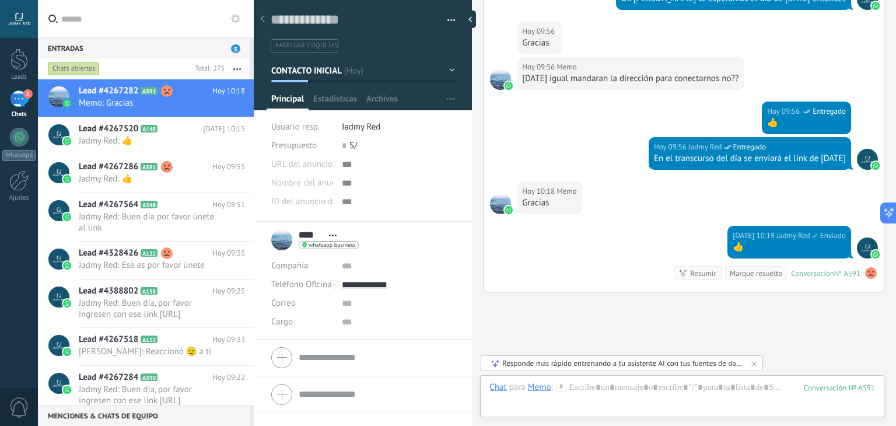
scroll to position [779, 0]
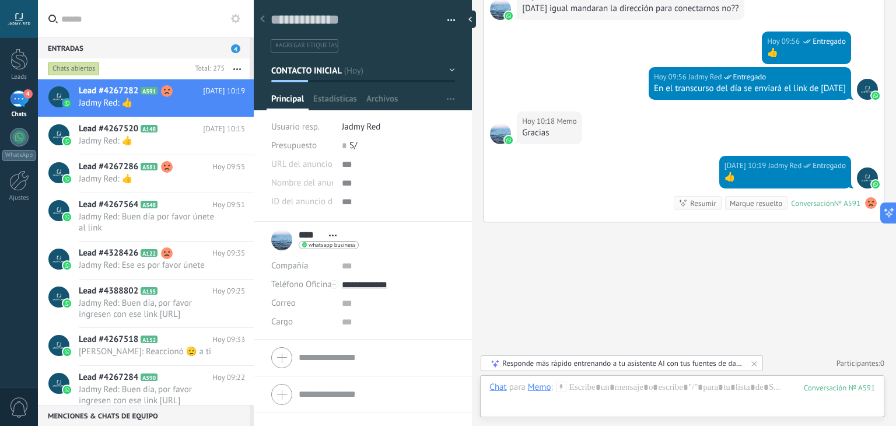
click at [581, 124] on div "Hoy 10:18 Memo Gracias" at bounding box center [549, 127] width 65 height 33
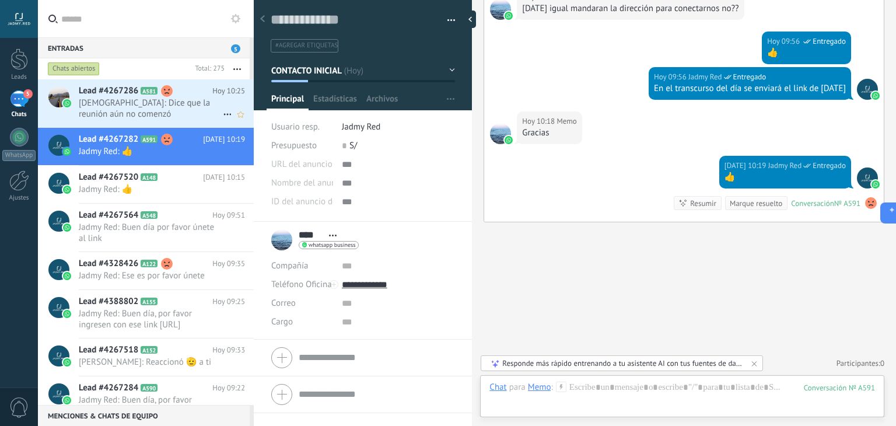
click at [170, 100] on span "Atman: Dice que la reunión aún no comenzó" at bounding box center [151, 108] width 144 height 22
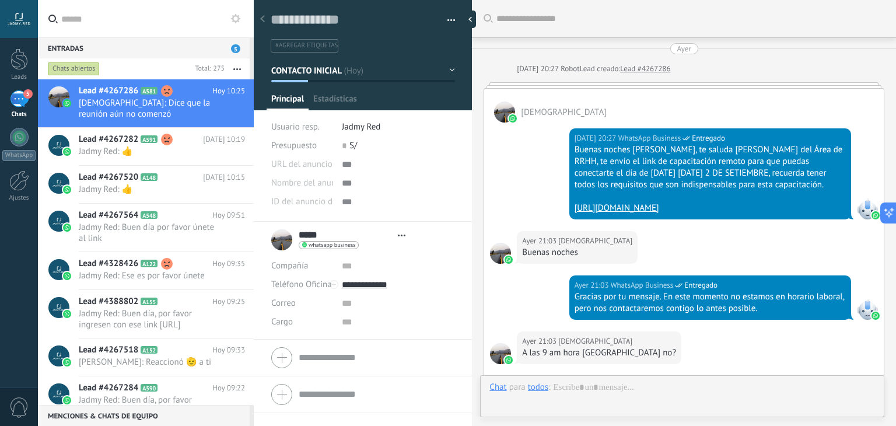
type textarea "**********"
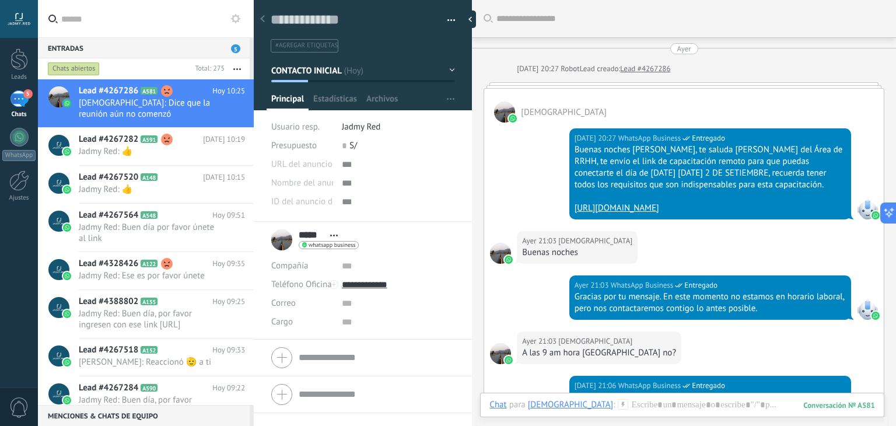
scroll to position [1038, 0]
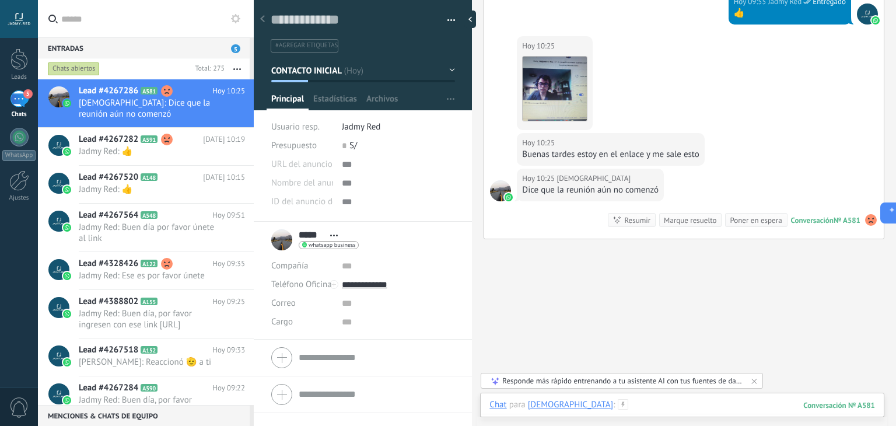
click at [634, 407] on div at bounding box center [681, 416] width 385 height 35
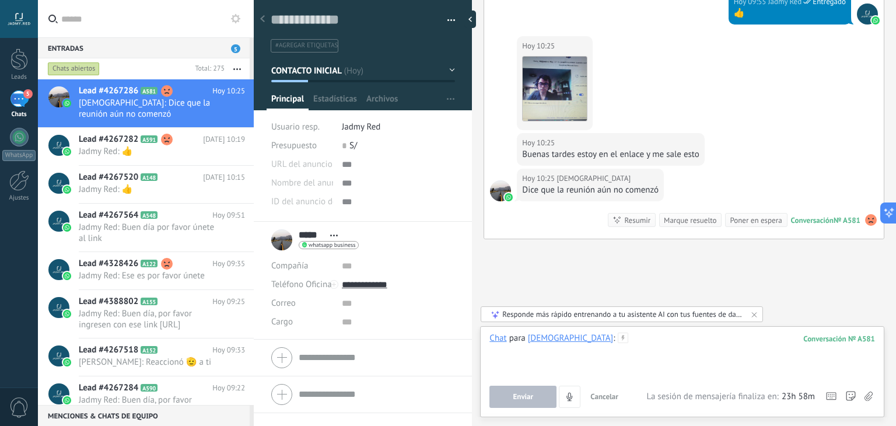
paste div
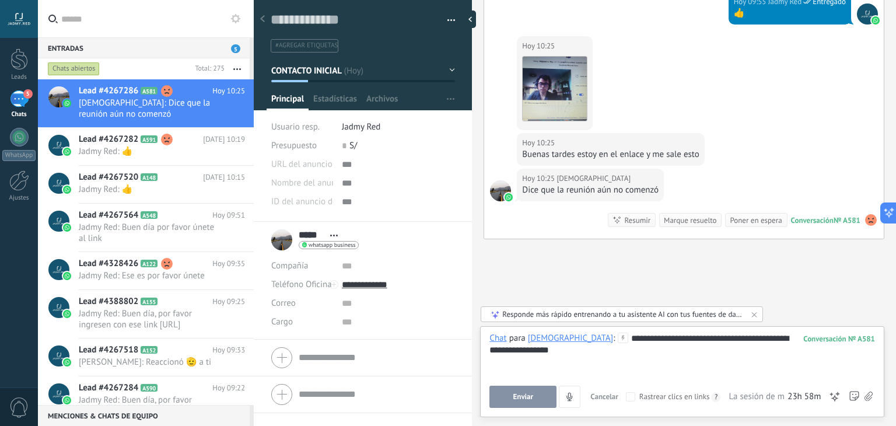
click at [537, 396] on button "Enviar" at bounding box center [522, 396] width 67 height 22
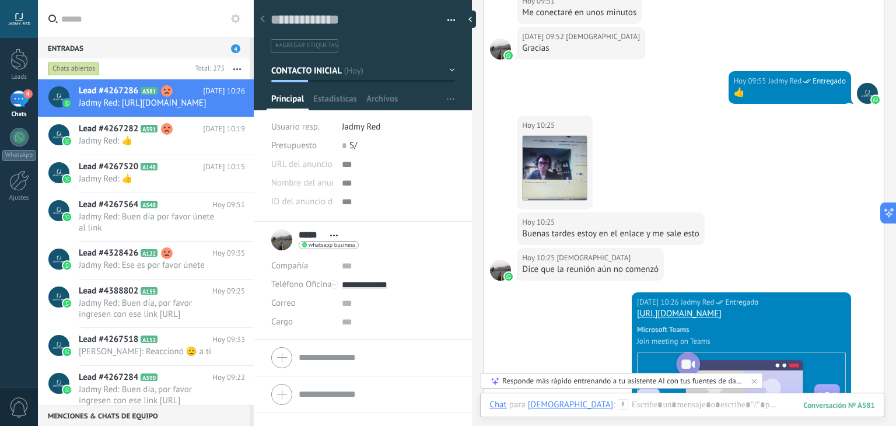
scroll to position [1244, 0]
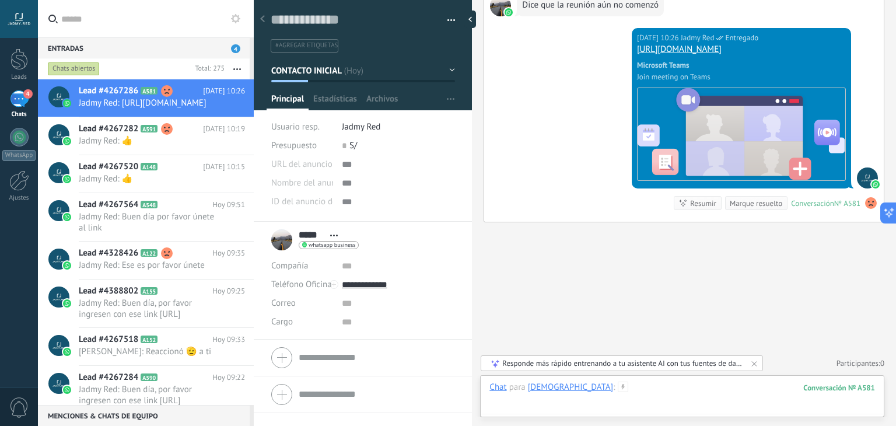
click at [659, 385] on div at bounding box center [681, 398] width 385 height 35
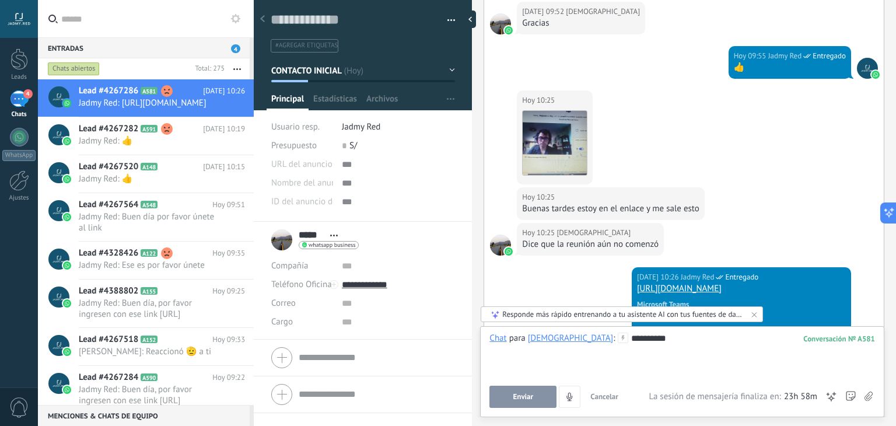
scroll to position [1256, 0]
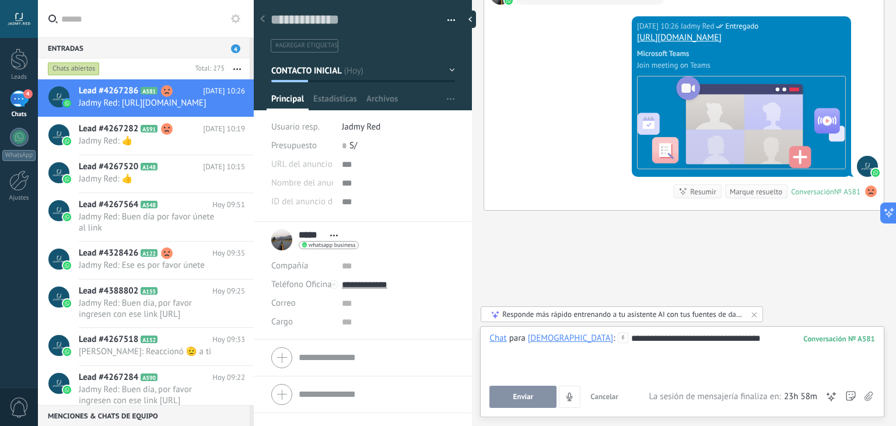
click at [504, 397] on button "Enviar" at bounding box center [522, 396] width 67 height 22
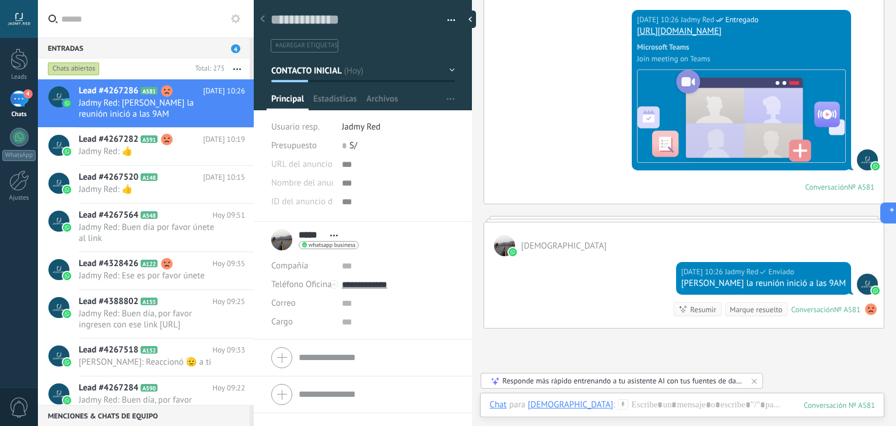
scroll to position [1368, 0]
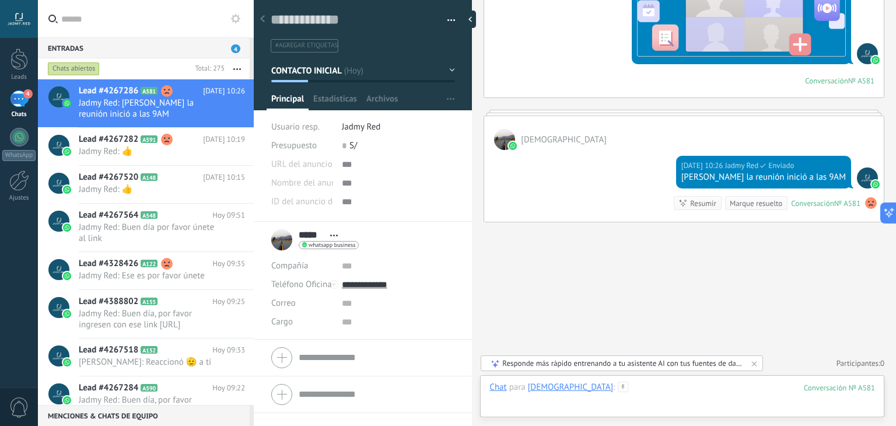
click at [651, 392] on div at bounding box center [681, 398] width 385 height 35
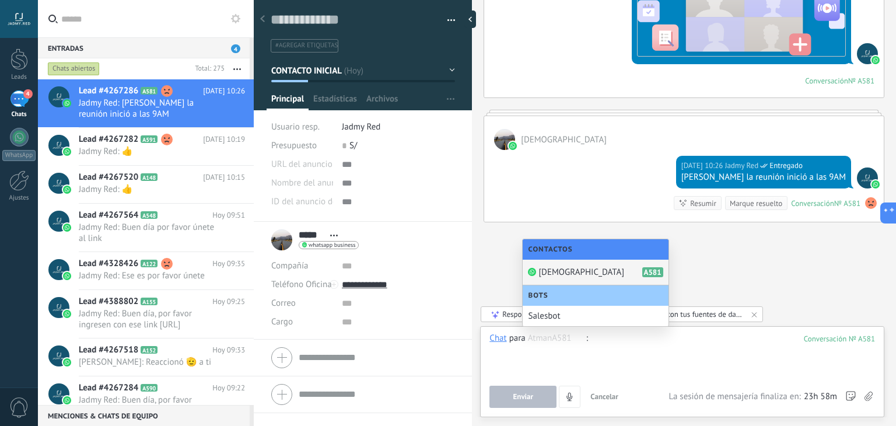
click at [606, 395] on span "Cancelar" at bounding box center [604, 396] width 28 height 10
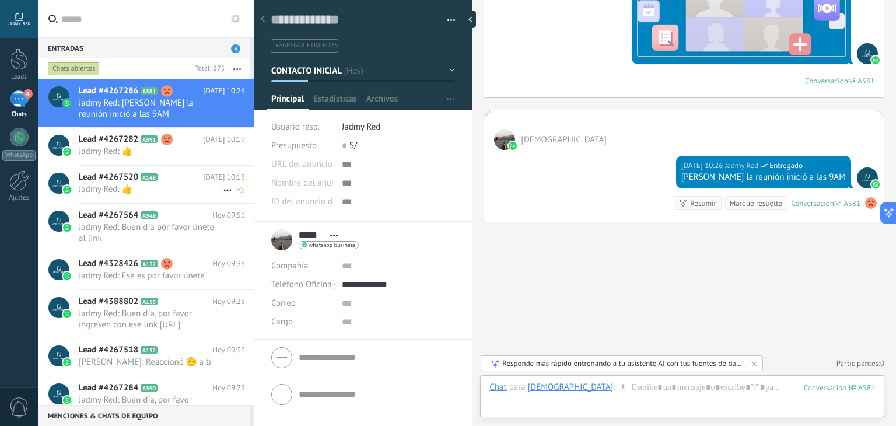
click at [171, 186] on span "Jadmy Red: 👍" at bounding box center [151, 189] width 144 height 11
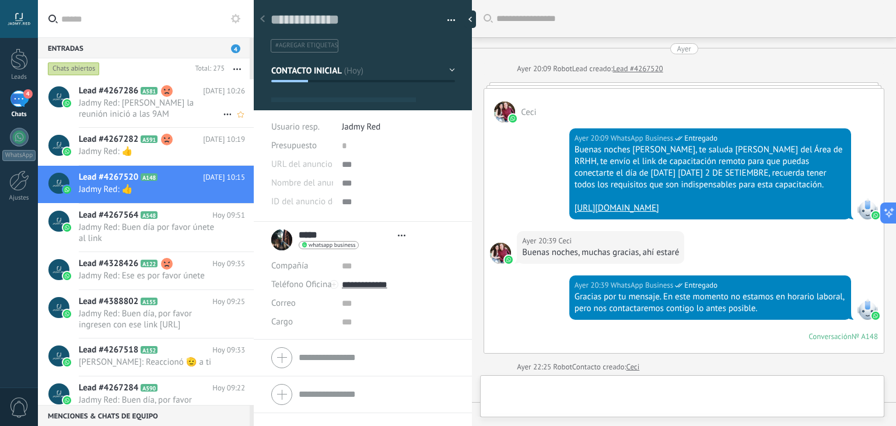
click at [135, 104] on span "Jadmy Red: Alejandro la reunión inició a las 9AM" at bounding box center [151, 108] width 144 height 22
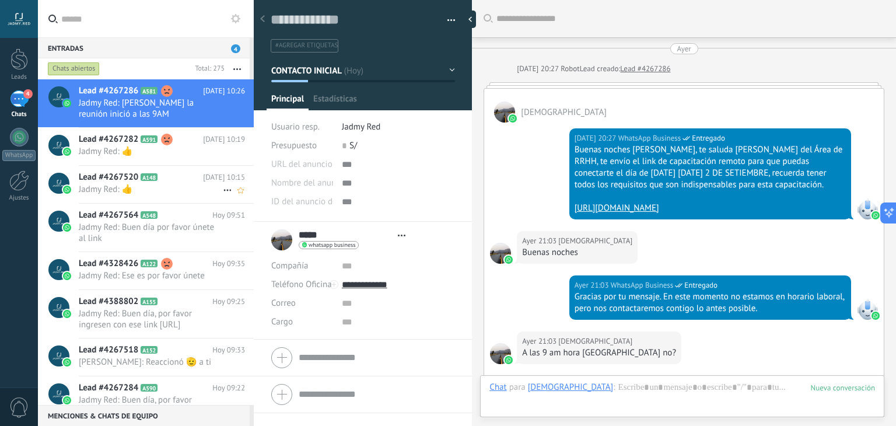
click at [152, 181] on h2 "Lead #4267520 A148" at bounding box center [141, 177] width 124 height 12
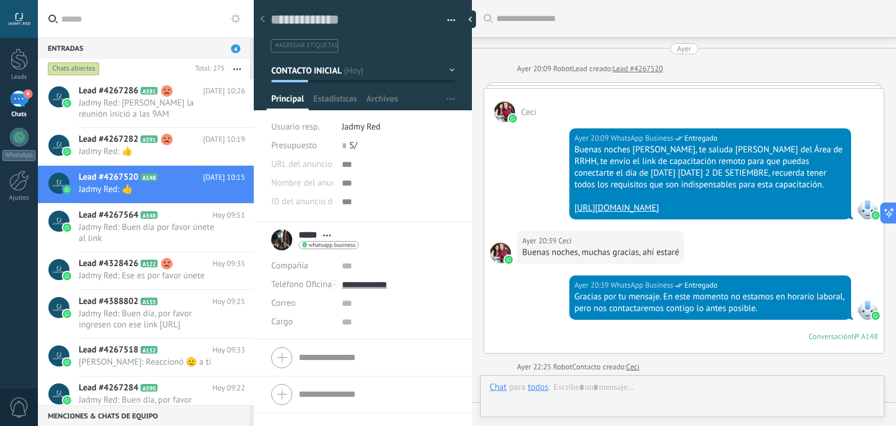
scroll to position [967, 0]
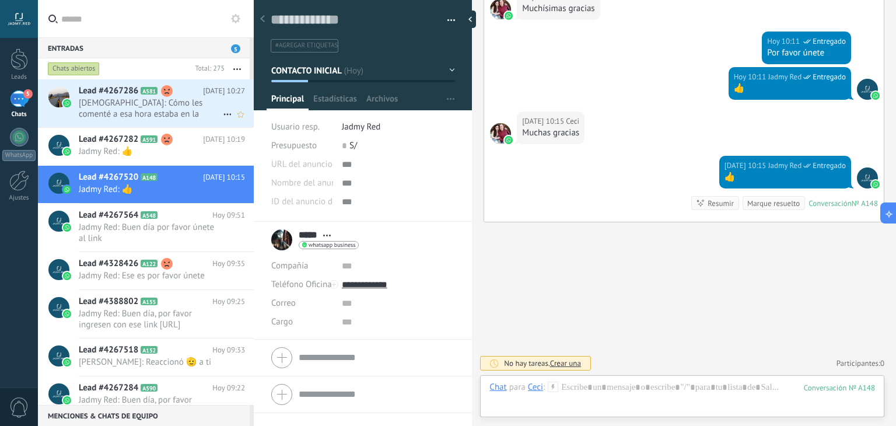
click at [156, 96] on h2 "Lead #4267286 A581" at bounding box center [141, 91] width 124 height 12
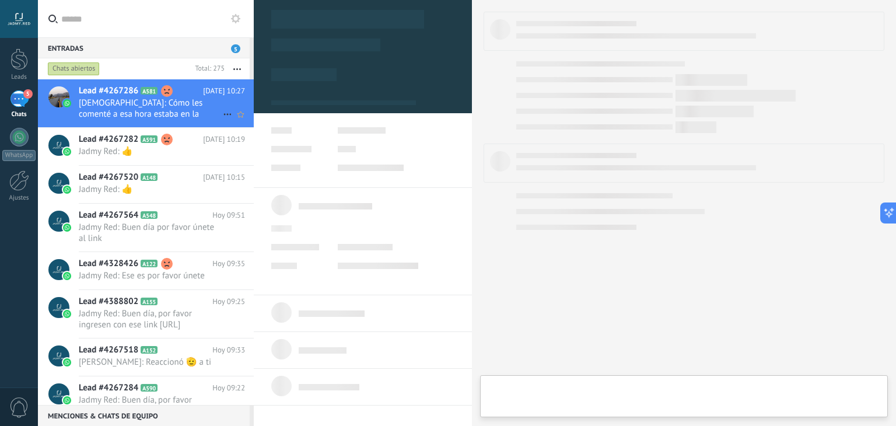
type textarea "**********"
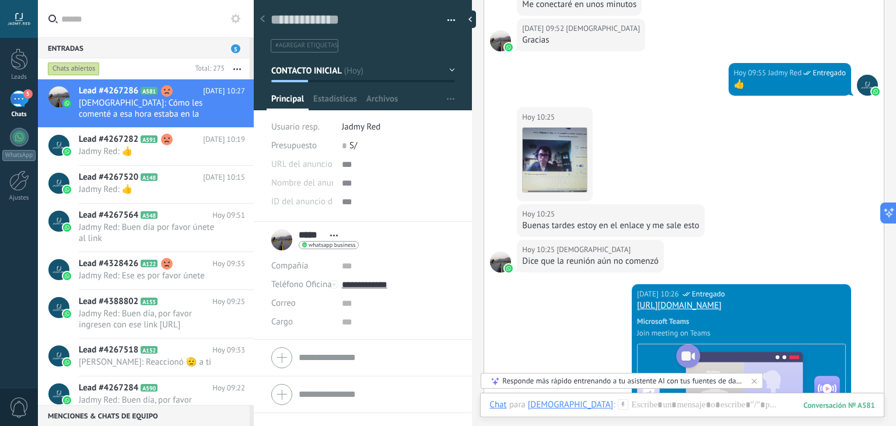
scroll to position [1260, 0]
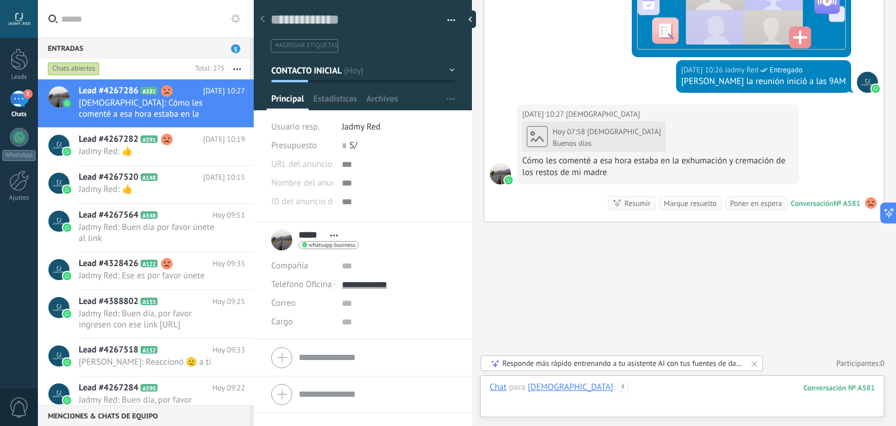
click at [615, 391] on div at bounding box center [681, 398] width 385 height 35
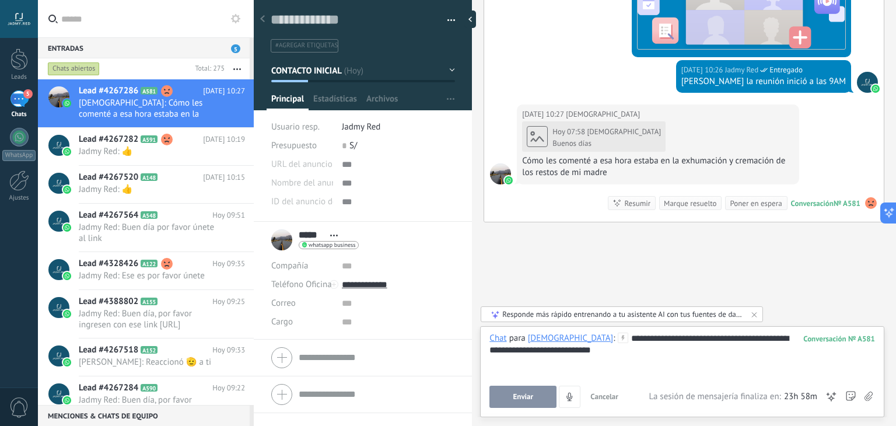
click at [534, 389] on button "Enviar" at bounding box center [522, 396] width 67 height 22
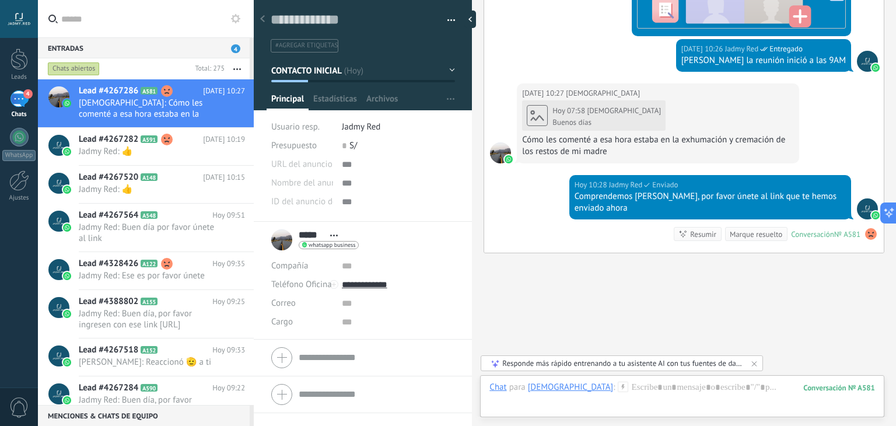
scroll to position [1312, 0]
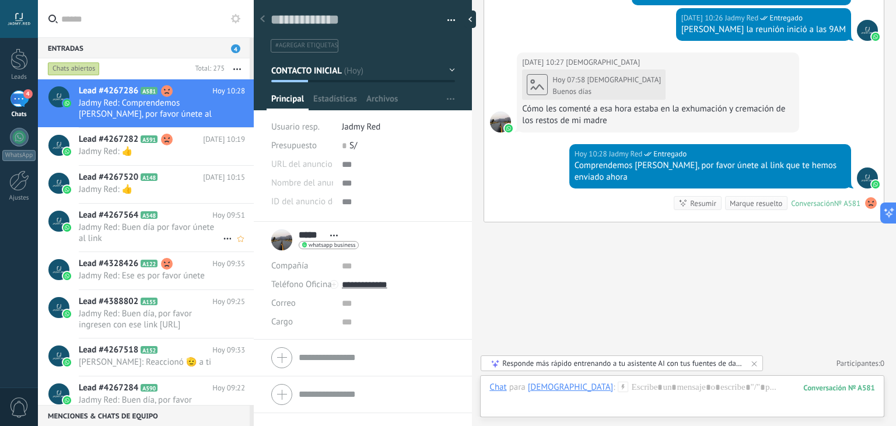
click at [122, 223] on span "Jadmy Red: Buen día por favor únete al link" at bounding box center [151, 233] width 144 height 22
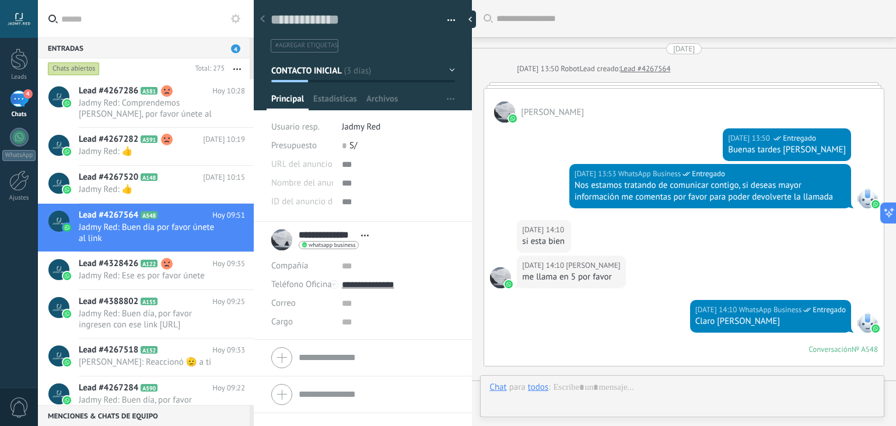
scroll to position [457, 0]
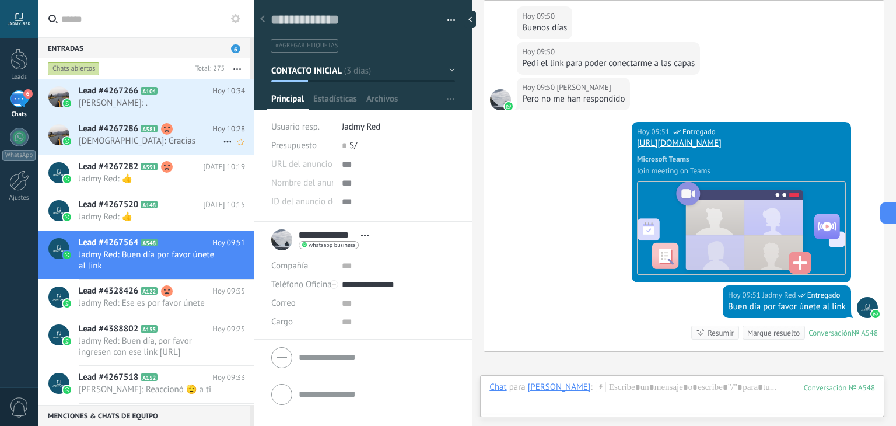
click at [168, 128] on use at bounding box center [167, 129] width 12 height 12
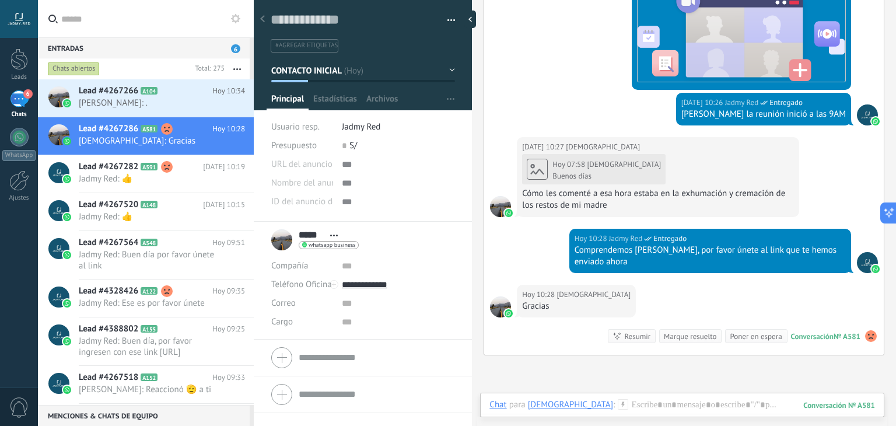
scroll to position [1196, 0]
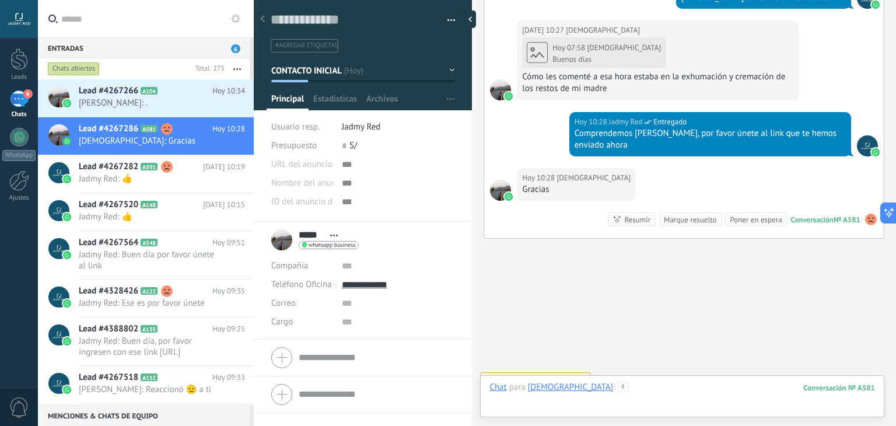
click at [643, 385] on div at bounding box center [681, 398] width 385 height 35
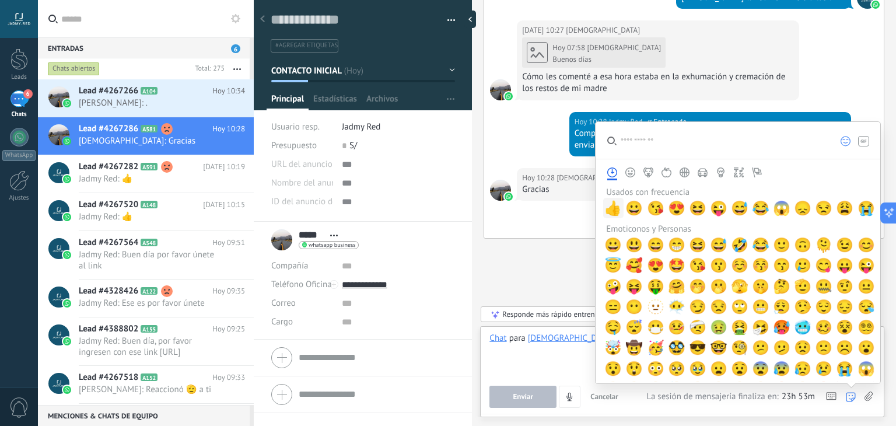
click at [605, 212] on span "👍" at bounding box center [612, 208] width 17 height 16
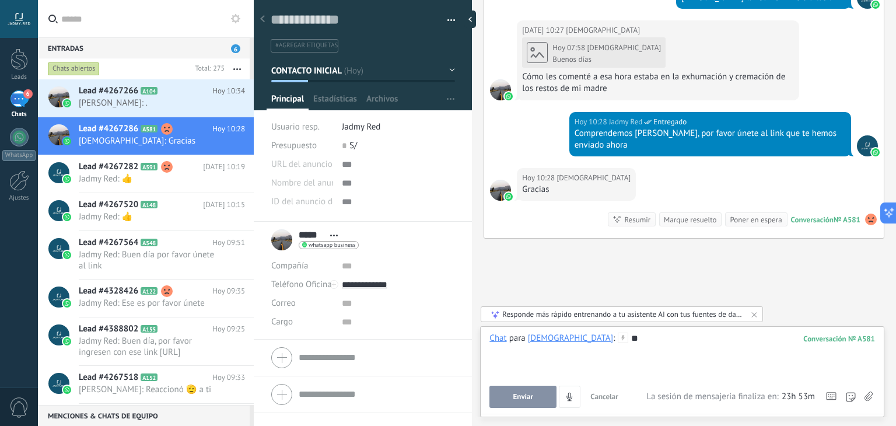
click at [524, 389] on button "Enviar" at bounding box center [522, 396] width 67 height 22
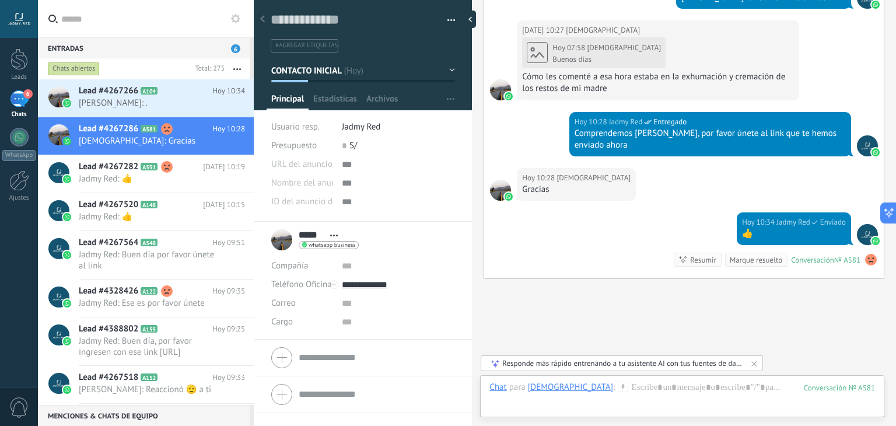
scroll to position [1274, 0]
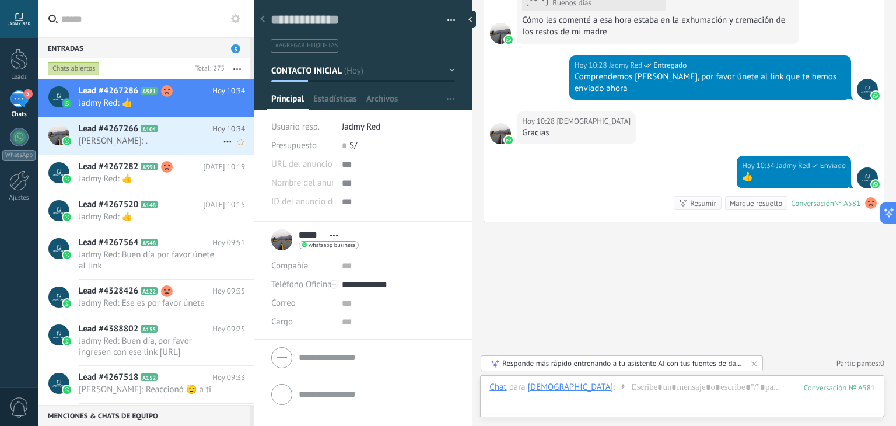
click at [142, 134] on h2 "Lead #4267266 A104" at bounding box center [146, 129] width 134 height 12
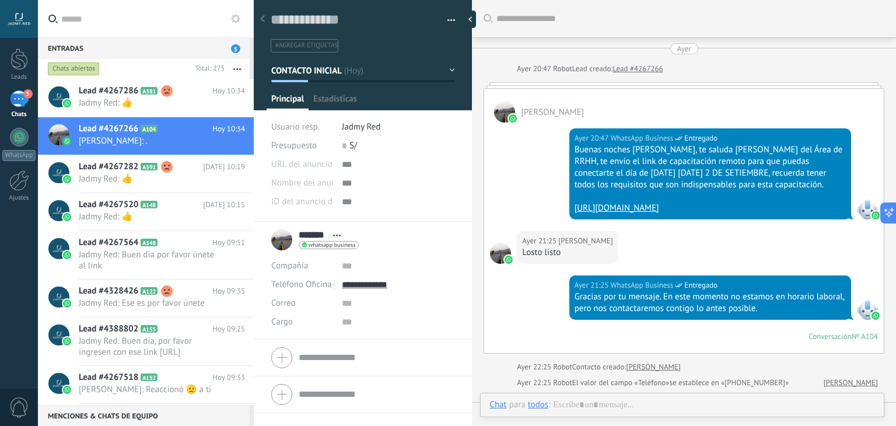
type textarea "**********"
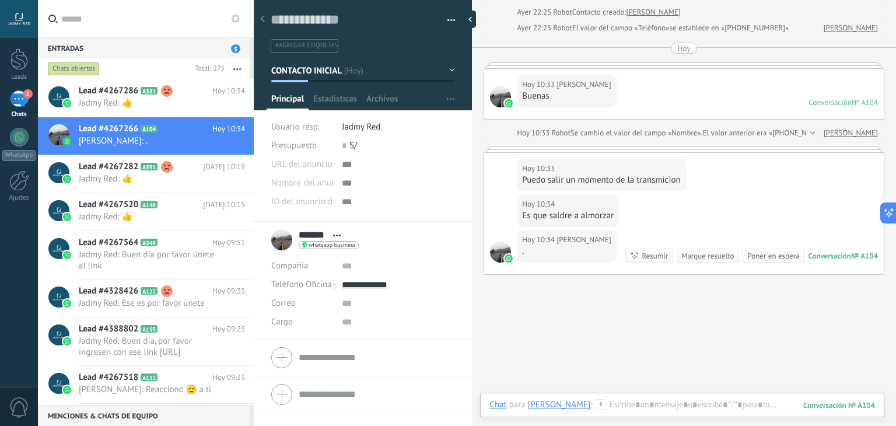
scroll to position [417, 0]
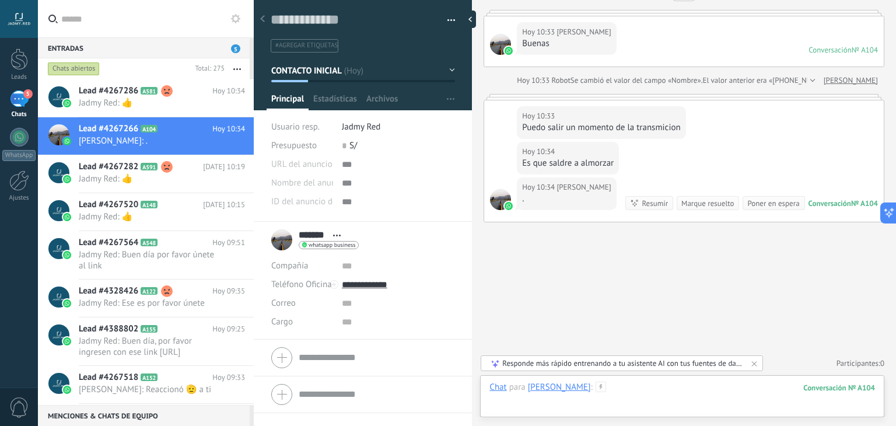
click at [629, 392] on div at bounding box center [681, 398] width 385 height 35
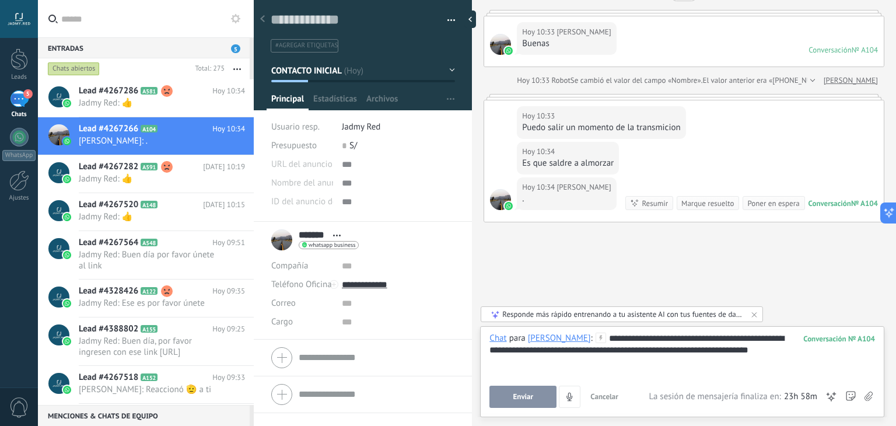
click at [541, 395] on button "Enviar" at bounding box center [522, 396] width 67 height 22
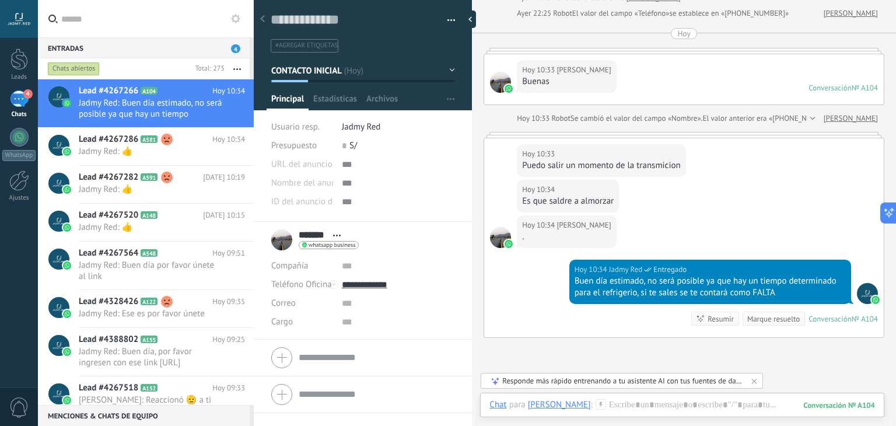
scroll to position [494, 0]
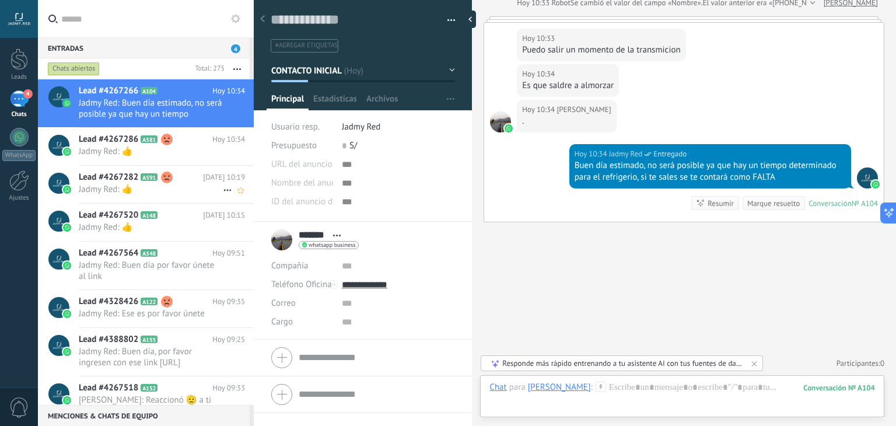
click at [173, 185] on span "Jadmy Red: 👍" at bounding box center [151, 189] width 144 height 11
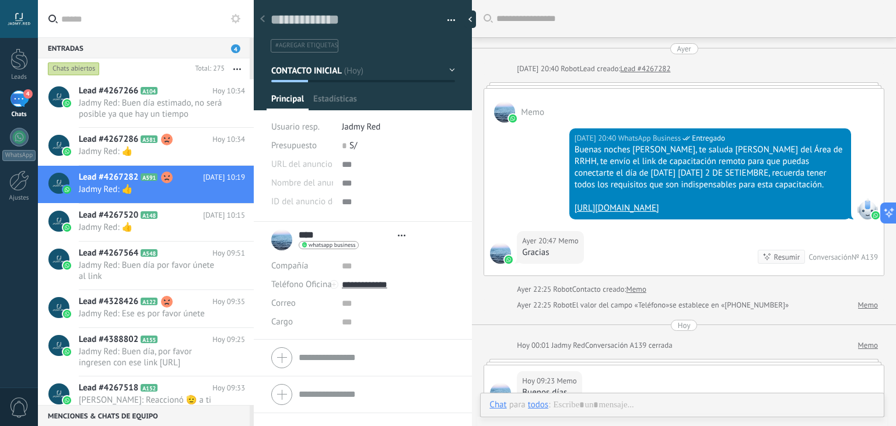
scroll to position [665, 0]
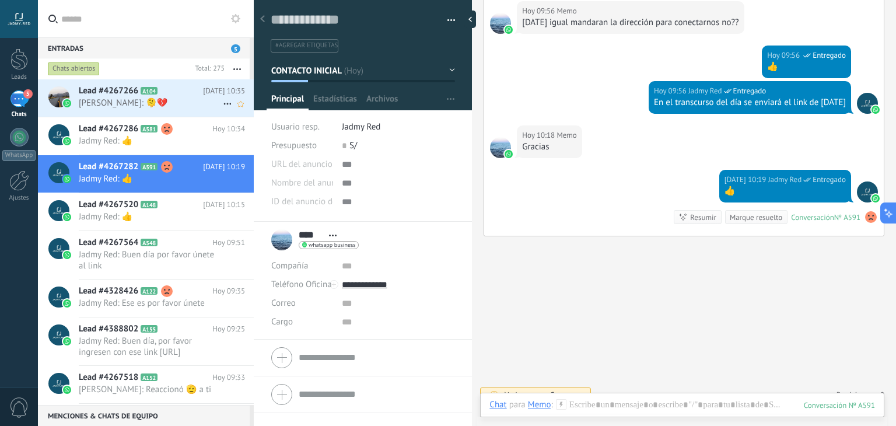
click at [171, 92] on icon at bounding box center [167, 91] width 12 height 12
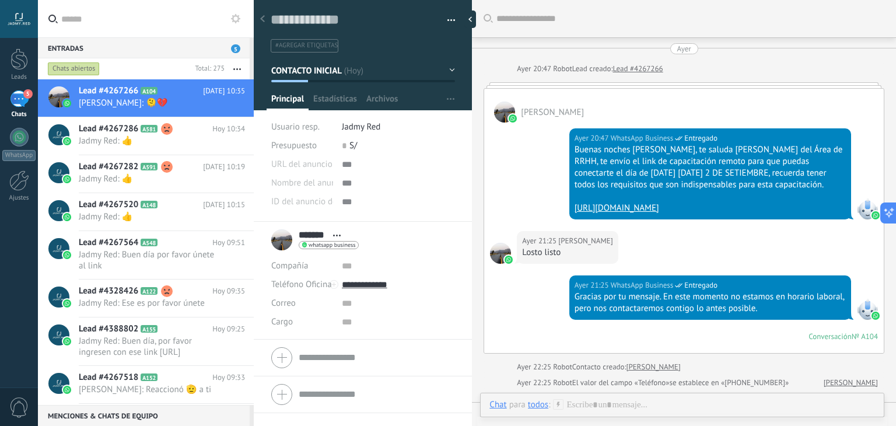
scroll to position [575, 0]
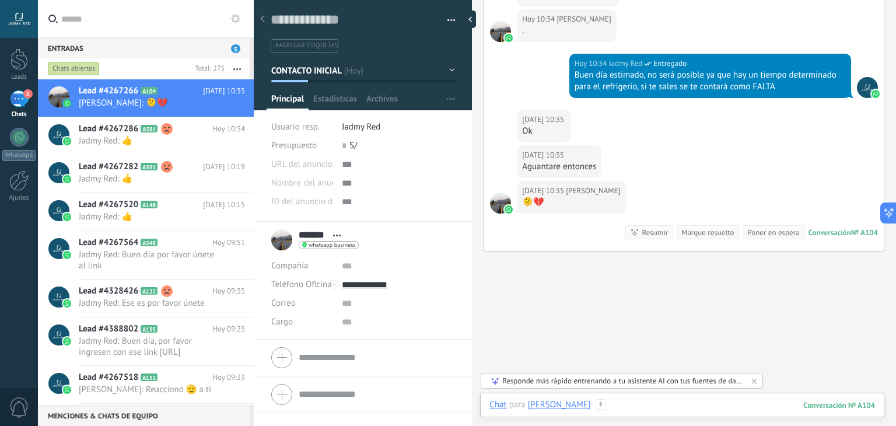
click at [648, 409] on div at bounding box center [681, 416] width 385 height 35
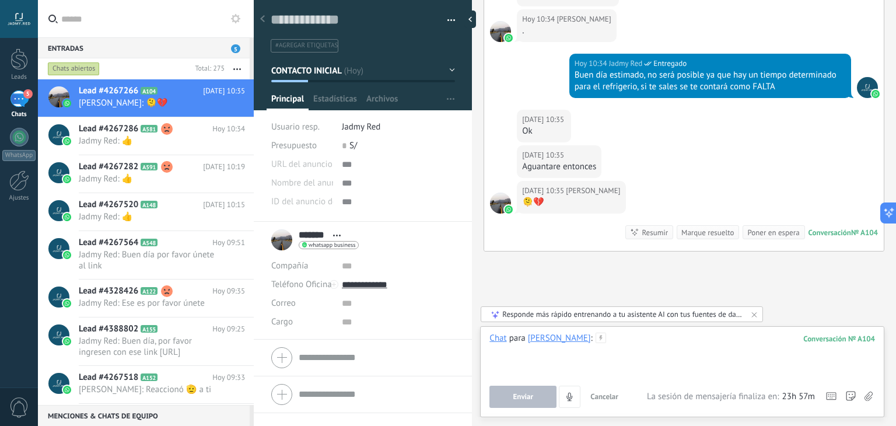
click at [601, 345] on div at bounding box center [681, 354] width 385 height 44
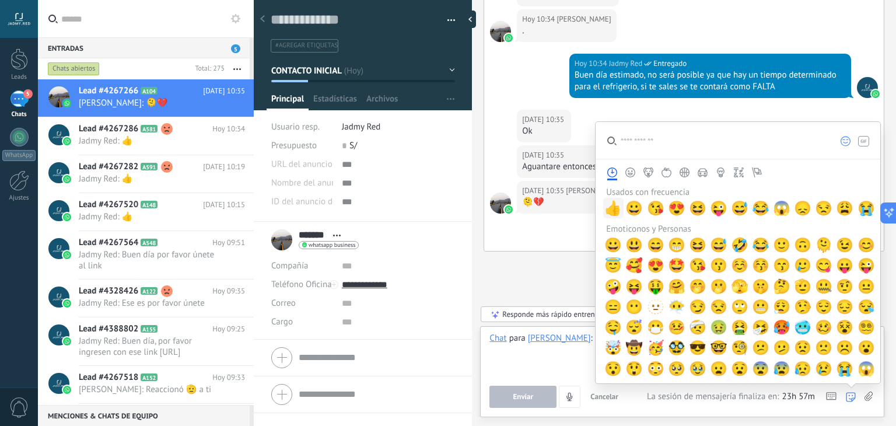
click at [611, 212] on span "👍" at bounding box center [612, 208] width 17 height 16
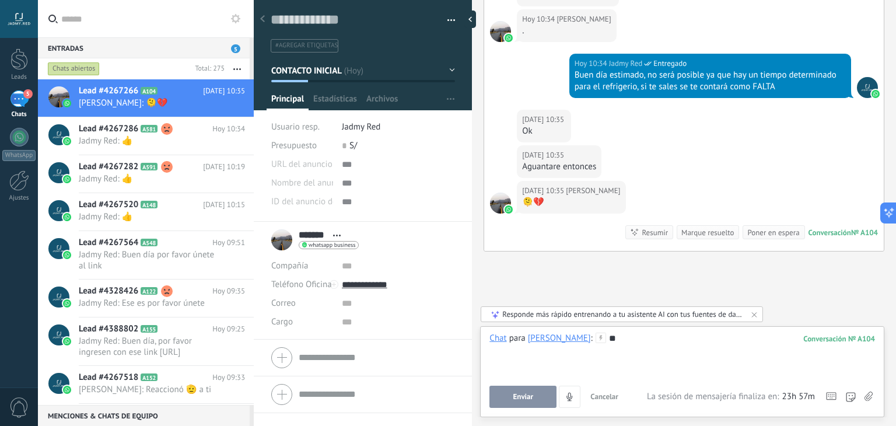
click at [524, 390] on button "Enviar" at bounding box center [522, 396] width 67 height 22
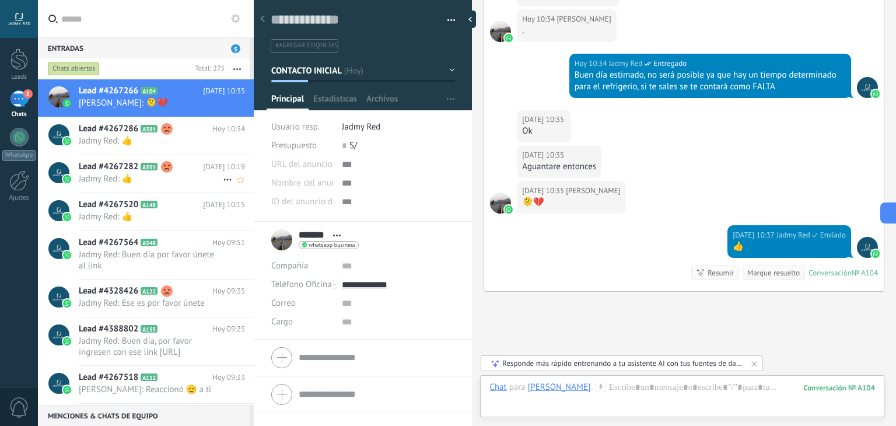
scroll to position [654, 0]
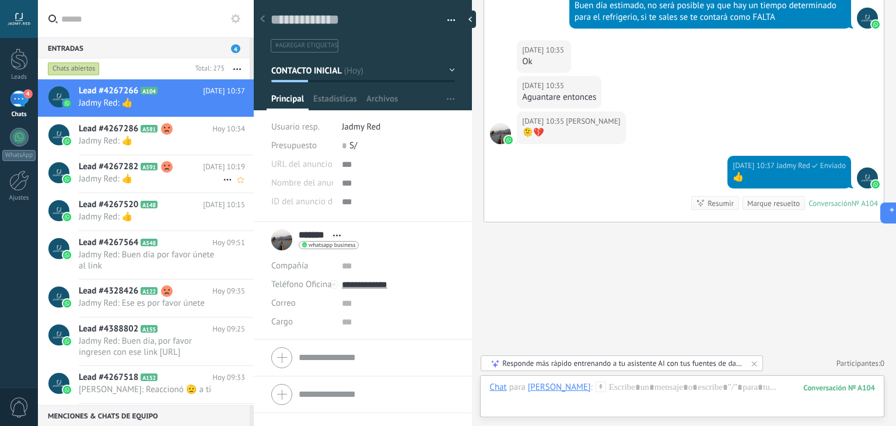
click at [167, 172] on use at bounding box center [167, 167] width 12 height 12
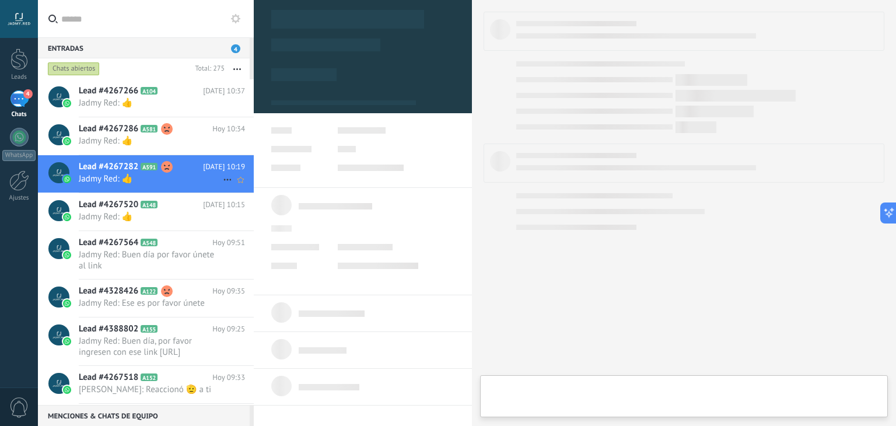
type textarea "**********"
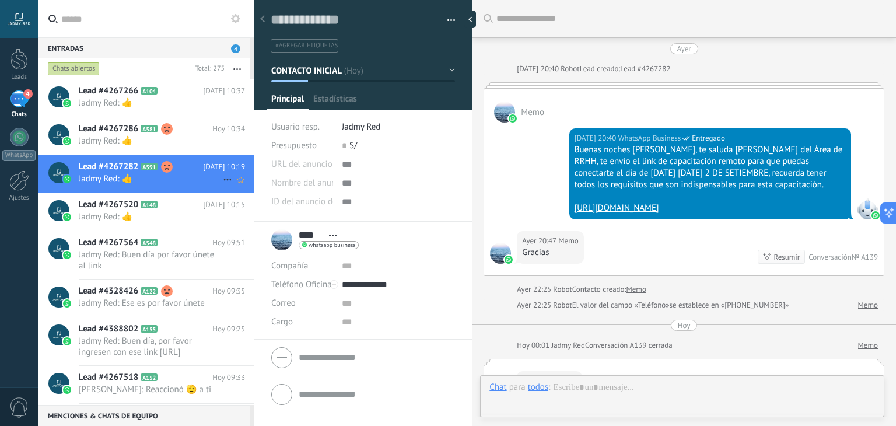
scroll to position [688, 0]
